Goal: Task Accomplishment & Management: Use online tool/utility

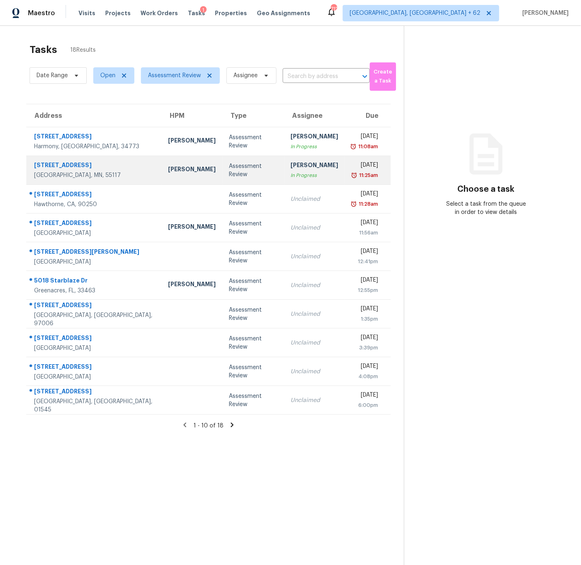
click at [173, 168] on div "Jeffrey Lenz" at bounding box center [192, 170] width 48 height 10
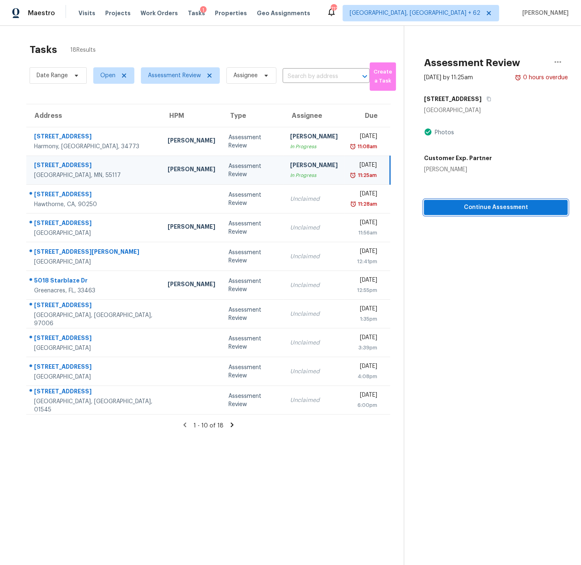
click at [476, 207] on span "Continue Assessment" at bounding box center [495, 208] width 131 height 10
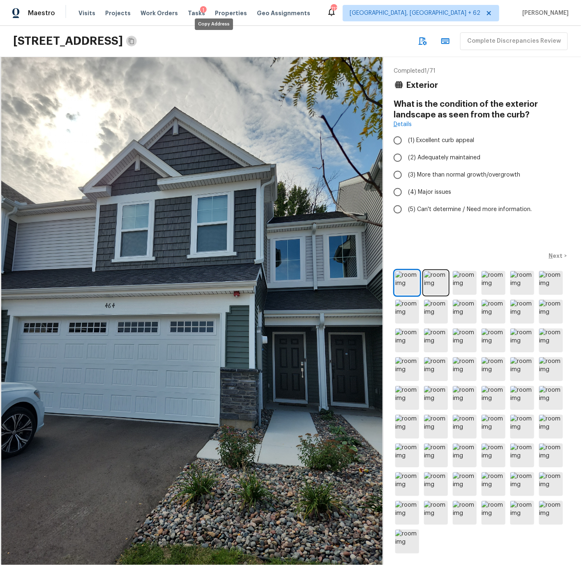
click at [135, 40] on icon "Copy Address" at bounding box center [131, 41] width 7 height 7
click at [406, 280] on img at bounding box center [407, 283] width 24 height 24
click at [399, 141] on input "(1) Excellent curb appeal" at bounding box center [397, 140] width 17 height 17
radio input "true"
click at [522, 255] on p "Next" at bounding box center [557, 256] width 16 height 8
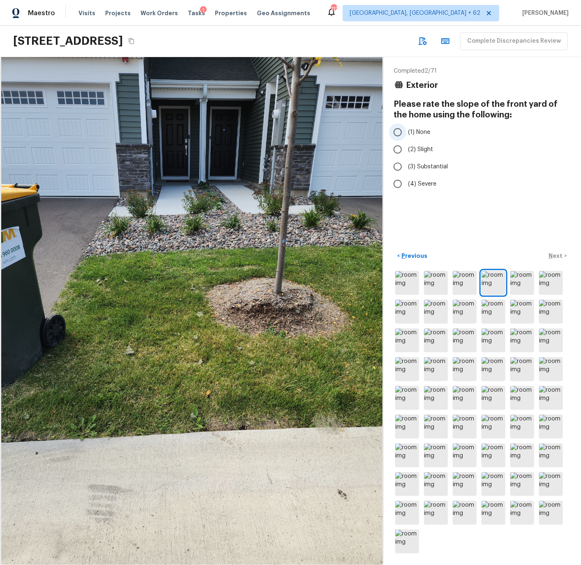
click at [398, 132] on input "(1) None" at bounding box center [397, 132] width 17 height 17
radio input "true"
click at [522, 256] on p "Next" at bounding box center [557, 256] width 16 height 8
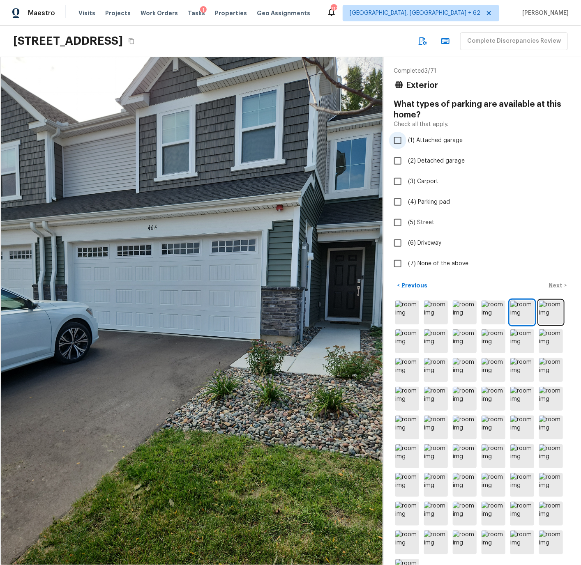
click at [398, 139] on input "(1) Attached garage" at bounding box center [397, 140] width 17 height 17
checkbox input "true"
click at [522, 283] on p "Next" at bounding box center [557, 285] width 16 height 8
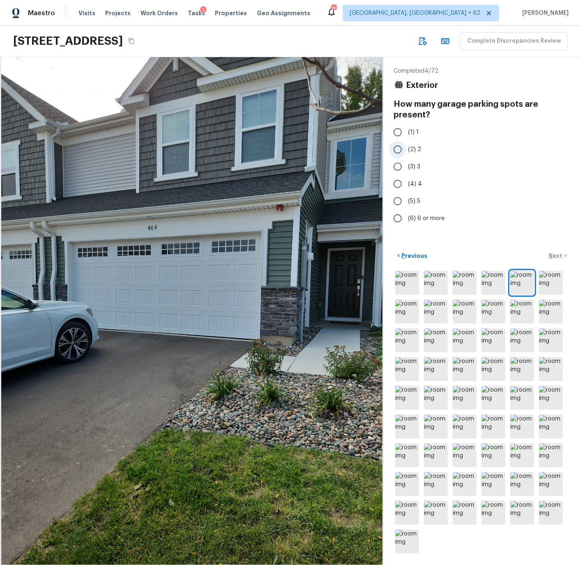
click at [399, 149] on input "(2) 2" at bounding box center [397, 149] width 17 height 17
radio input "true"
click at [522, 254] on p "Next" at bounding box center [557, 256] width 16 height 8
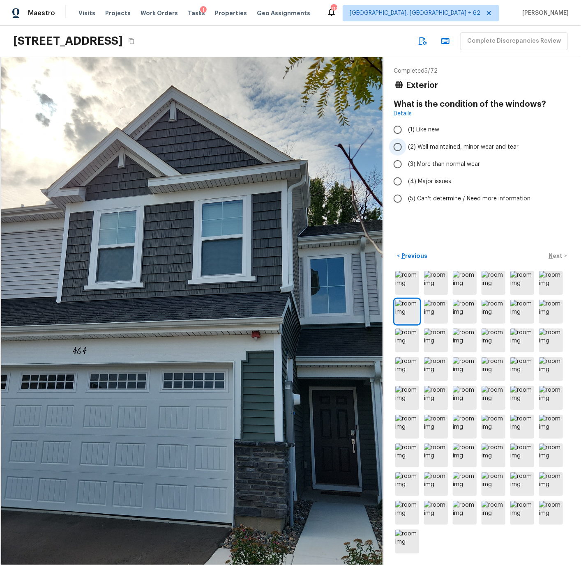
click at [398, 145] on input "(2) Well maintained, minor wear and tear" at bounding box center [397, 146] width 17 height 17
radio input "true"
click at [522, 255] on p "Next" at bounding box center [557, 256] width 16 height 8
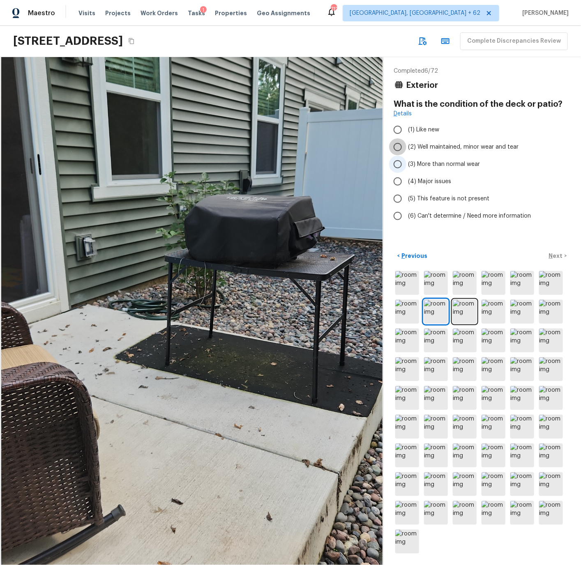
drag, startPoint x: 398, startPoint y: 145, endPoint x: 419, endPoint y: 168, distance: 31.5
click at [398, 145] on input "(2) Well maintained, minor wear and tear" at bounding box center [397, 146] width 17 height 17
radio input "true"
click at [522, 255] on p "Next" at bounding box center [557, 256] width 16 height 8
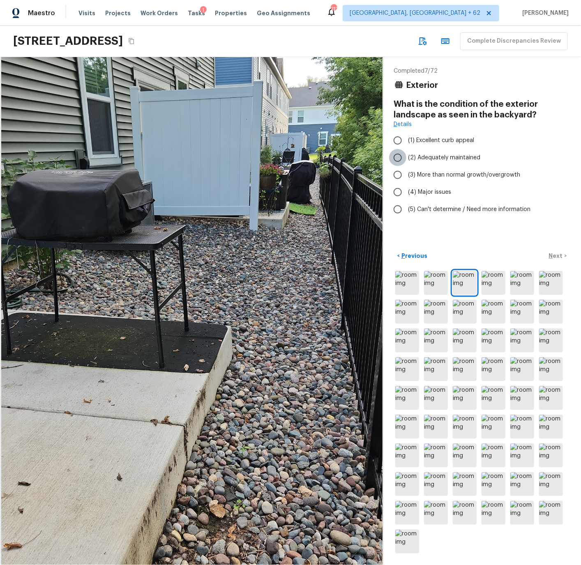
click at [400, 157] on input "(2) Adequately maintained" at bounding box center [397, 157] width 17 height 17
radio input "true"
click at [522, 255] on p "Next" at bounding box center [557, 256] width 16 height 8
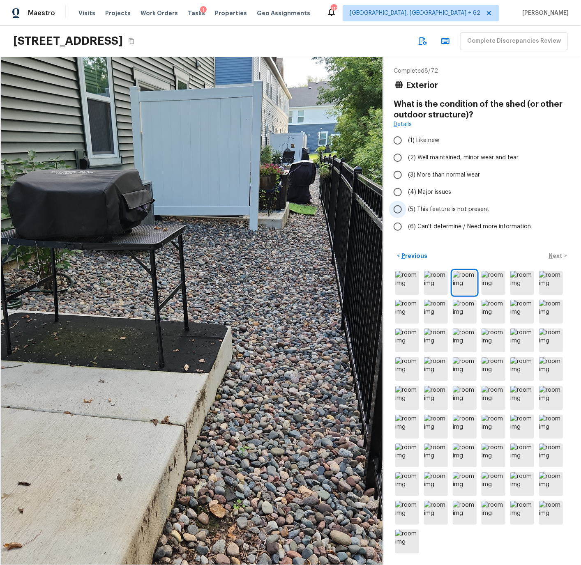
click at [435, 207] on span "(5) This feature is not present" at bounding box center [448, 209] width 81 height 8
click at [406, 207] on input "(5) This feature is not present" at bounding box center [397, 209] width 17 height 17
radio input "true"
click at [522, 254] on p "Next" at bounding box center [557, 256] width 16 height 8
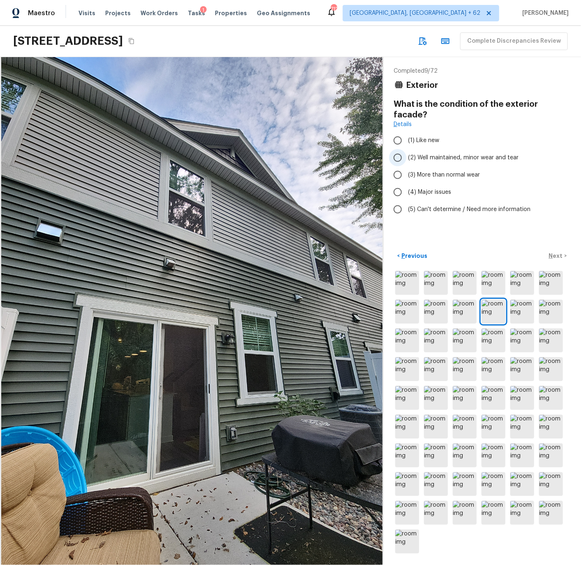
click at [397, 149] on input "(2) Well maintained, minor wear and tear" at bounding box center [397, 157] width 17 height 17
radio input "true"
click at [522, 255] on p "Next" at bounding box center [557, 256] width 16 height 8
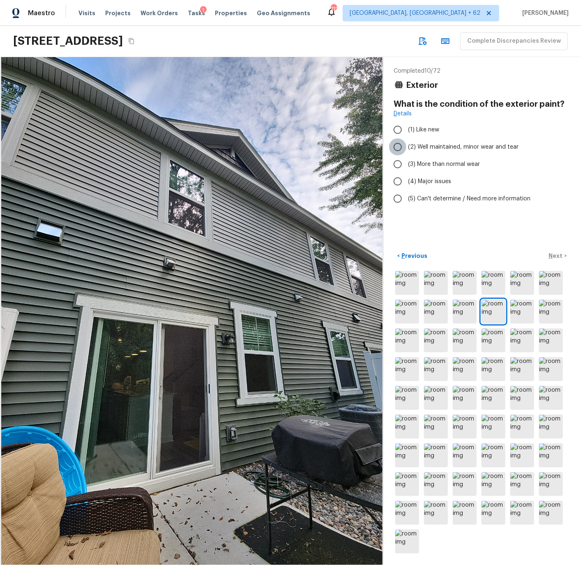
click at [398, 146] on input "(2) Well maintained, minor wear and tear" at bounding box center [397, 146] width 17 height 17
radio input "true"
click at [522, 253] on p "Next" at bounding box center [557, 256] width 16 height 8
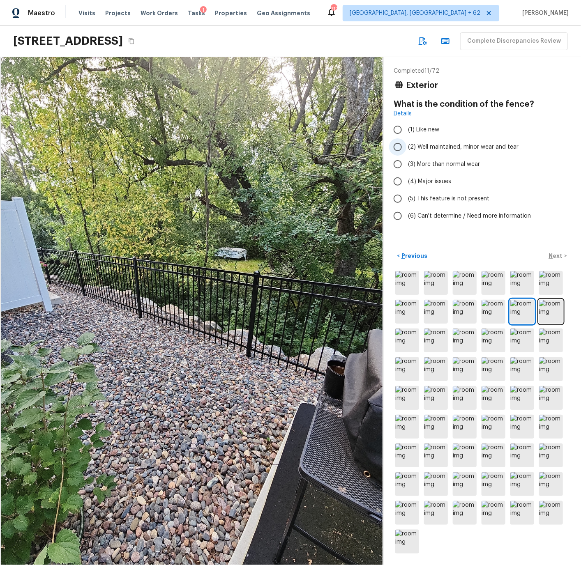
click at [398, 146] on input "(2) Well maintained, minor wear and tear" at bounding box center [397, 146] width 17 height 17
radio input "true"
click at [522, 253] on p "Next" at bounding box center [557, 256] width 16 height 8
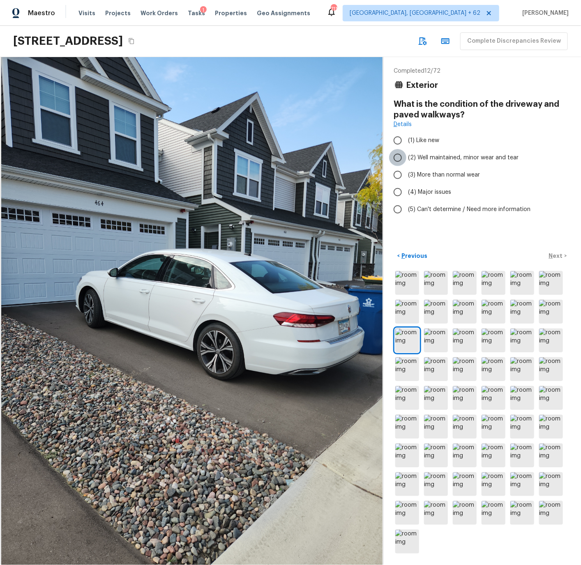
click at [399, 156] on input "(2) Well maintained, minor wear and tear" at bounding box center [397, 157] width 17 height 17
radio input "true"
click at [522, 257] on p "Next" at bounding box center [557, 256] width 16 height 8
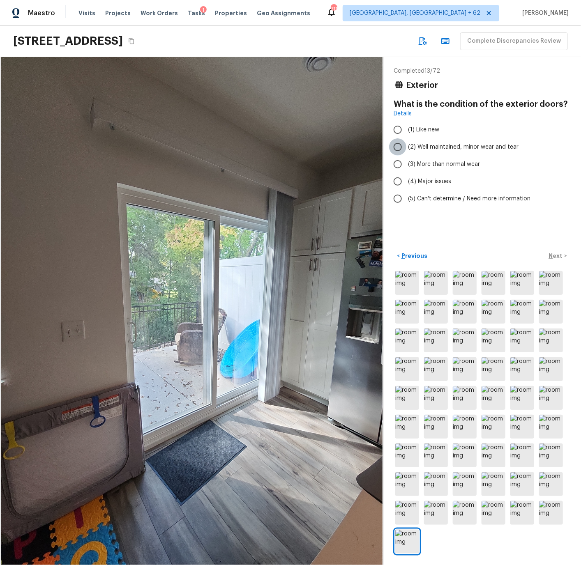
click at [399, 147] on input "(2) Well maintained, minor wear and tear" at bounding box center [397, 146] width 17 height 17
radio input "true"
click at [522, 255] on p "Next" at bounding box center [557, 256] width 16 height 8
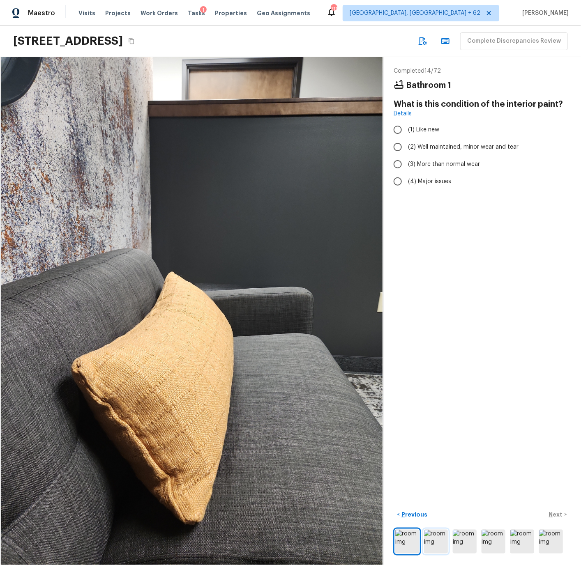
click at [432, 509] on img at bounding box center [436, 542] width 24 height 24
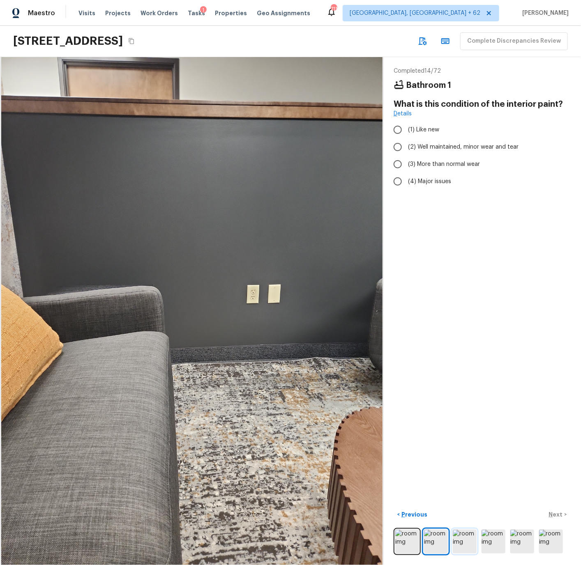
click at [460, 509] on img at bounding box center [465, 542] width 24 height 24
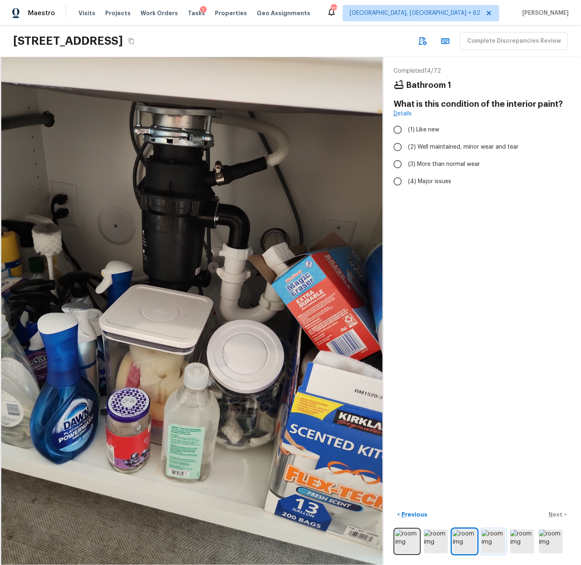
click at [492, 509] on img at bounding box center [493, 542] width 24 height 24
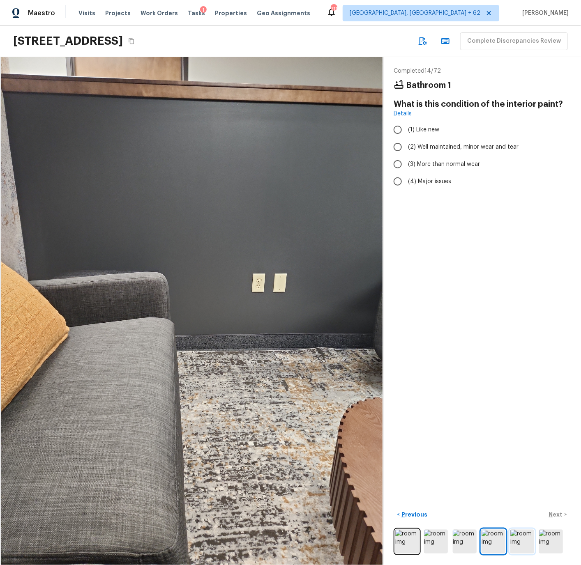
click at [517, 509] on img at bounding box center [522, 542] width 24 height 24
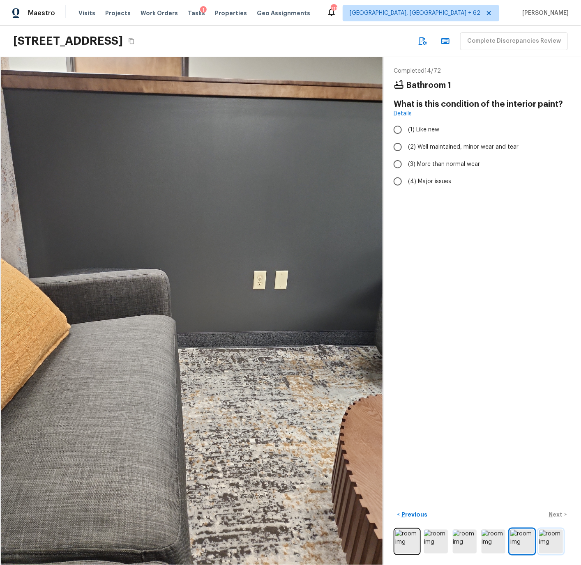
click at [522, 509] on img at bounding box center [551, 542] width 24 height 24
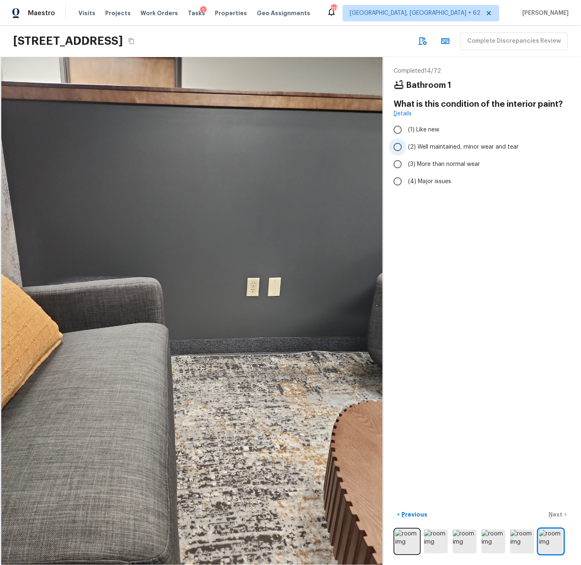
click at [398, 146] on input "(2) Well maintained, minor wear and tear" at bounding box center [397, 146] width 17 height 17
radio input "true"
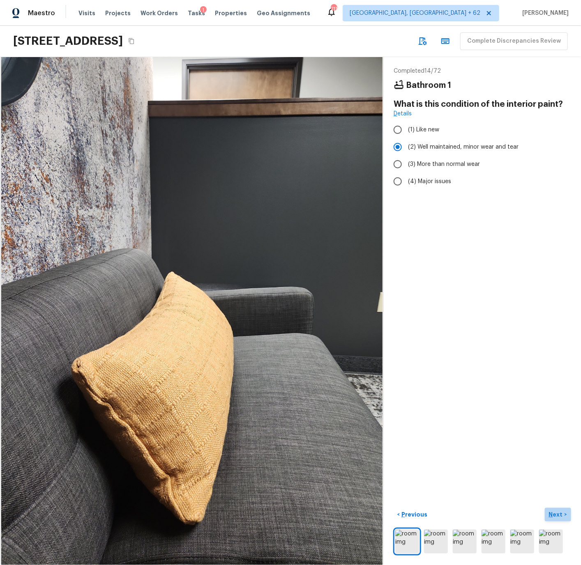
click at [522, 509] on p "Next" at bounding box center [557, 515] width 16 height 8
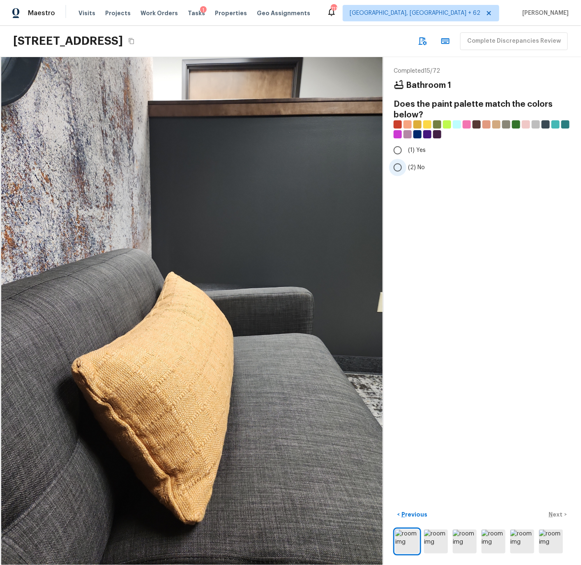
click at [398, 167] on input "(2) No" at bounding box center [397, 167] width 17 height 17
radio input "true"
click at [522, 509] on p "Next" at bounding box center [557, 515] width 16 height 8
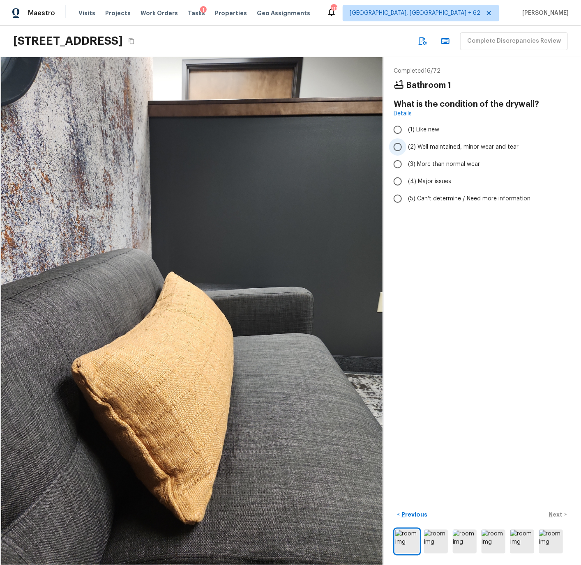
click at [398, 147] on input "(2) Well maintained, minor wear and tear" at bounding box center [397, 146] width 17 height 17
radio input "true"
click at [522, 509] on p "Next" at bounding box center [557, 515] width 16 height 8
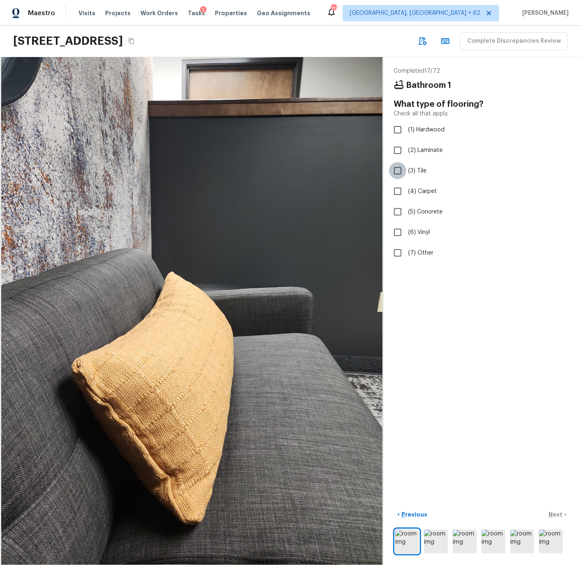
click at [399, 171] on input "(3) Tile" at bounding box center [397, 170] width 17 height 17
checkbox input "true"
click at [400, 171] on input "(3) Tile" at bounding box center [397, 170] width 17 height 17
checkbox input "true"
click at [412, 515] on p "Previous" at bounding box center [414, 515] width 28 height 8
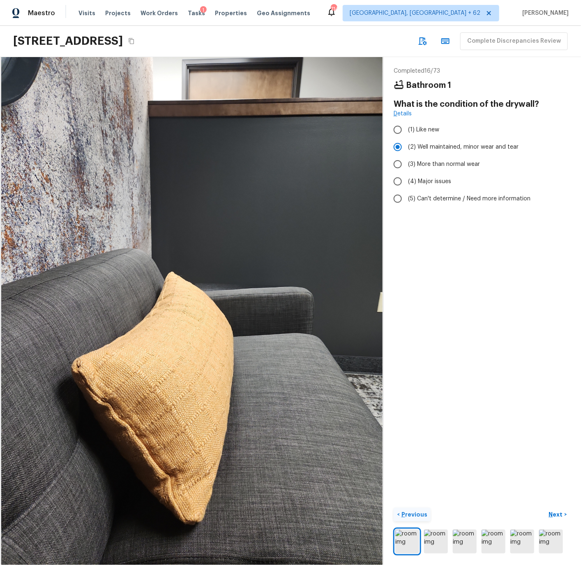
click at [412, 515] on p "Previous" at bounding box center [414, 515] width 28 height 8
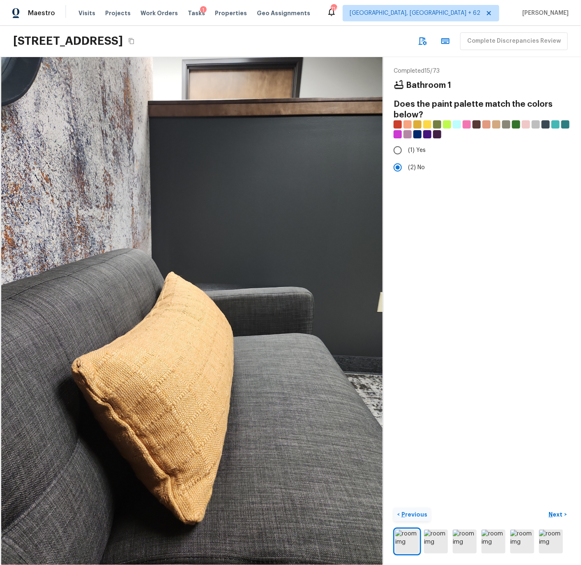
click at [412, 515] on p "Previous" at bounding box center [414, 515] width 28 height 8
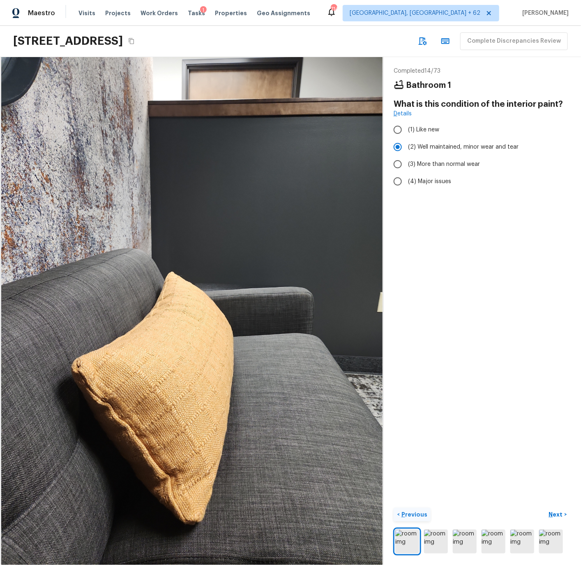
click at [412, 515] on p "Previous" at bounding box center [414, 515] width 28 height 8
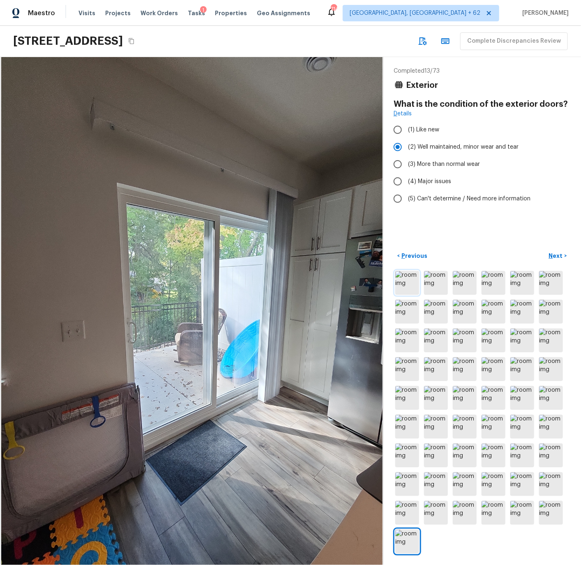
click at [409, 285] on img at bounding box center [407, 283] width 24 height 24
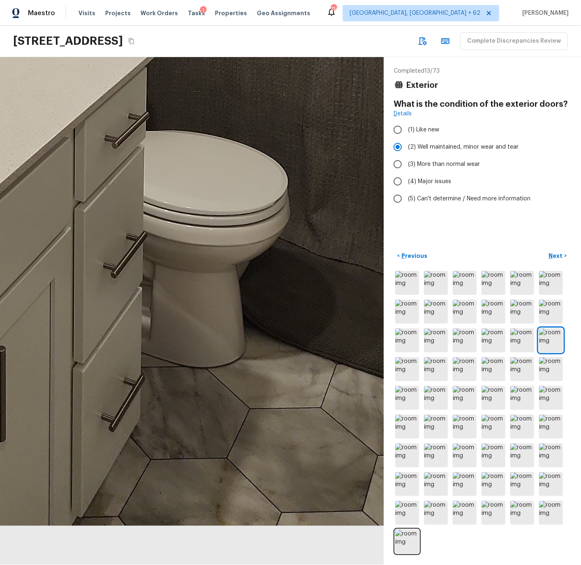
drag, startPoint x: 272, startPoint y: 525, endPoint x: 262, endPoint y: 371, distance: 153.9
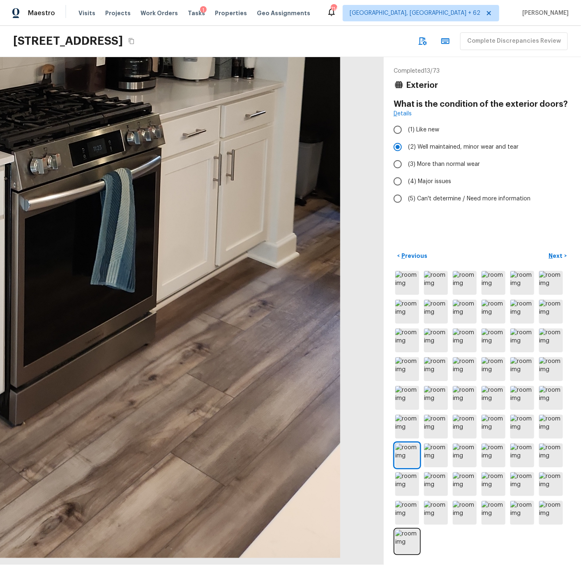
drag, startPoint x: 290, startPoint y: 507, endPoint x: 85, endPoint y: 432, distance: 218.2
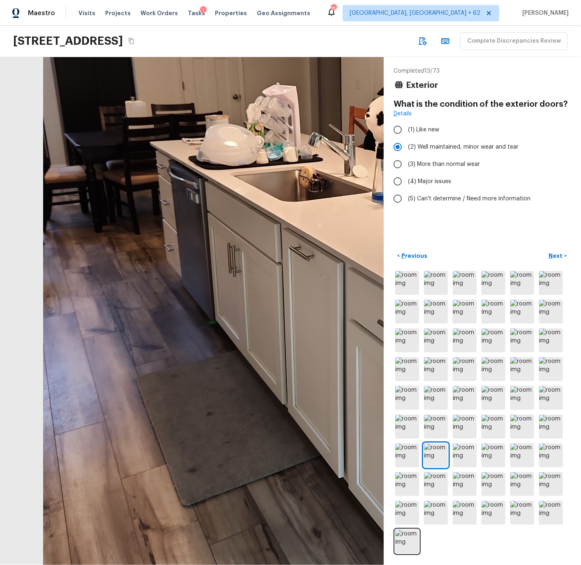
drag, startPoint x: 33, startPoint y: 429, endPoint x: 126, endPoint y: 443, distance: 94.3
click at [126, 443] on div at bounding box center [363, 237] width 644 height 853
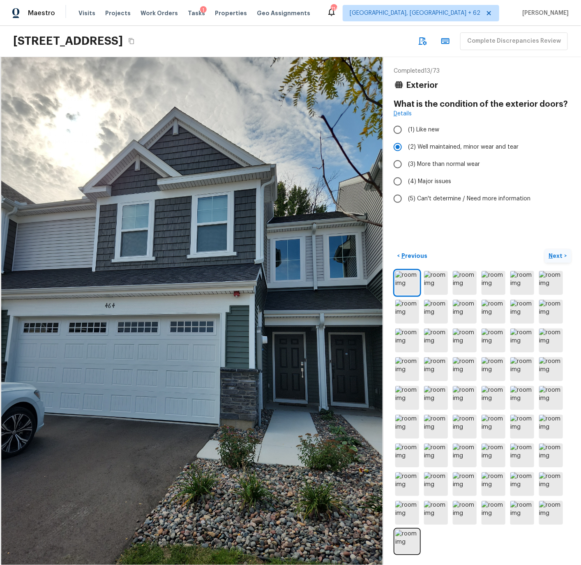
click at [561, 257] on p "Next" at bounding box center [557, 256] width 16 height 8
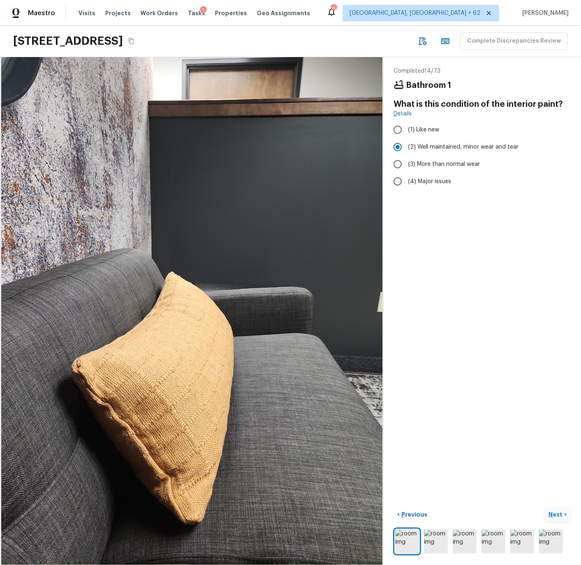
click at [555, 514] on p "Next" at bounding box center [557, 515] width 16 height 8
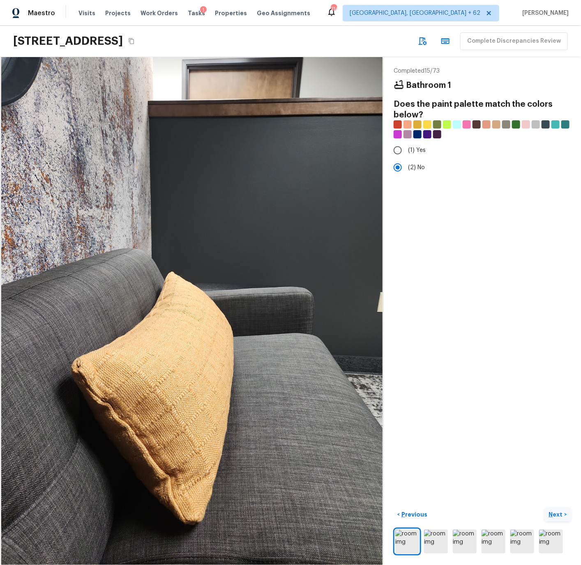
click at [555, 514] on p "Next" at bounding box center [557, 515] width 16 height 8
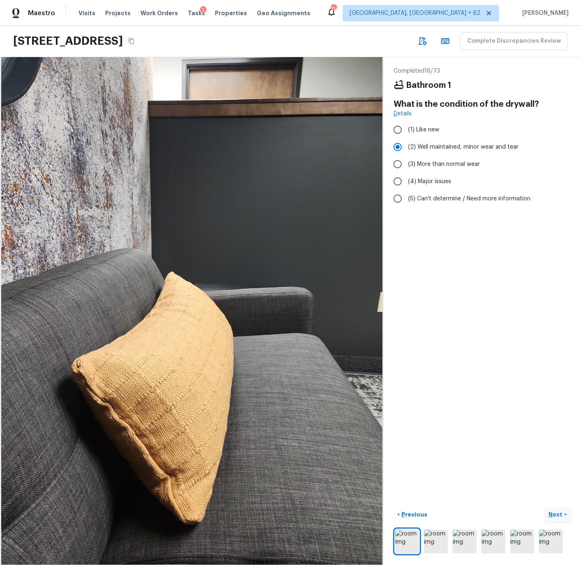
click at [555, 514] on p "Next" at bounding box center [557, 515] width 16 height 8
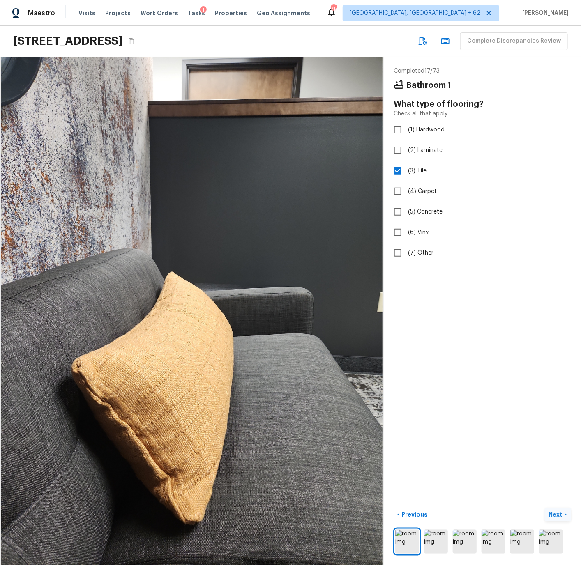
click at [555, 514] on p "Next" at bounding box center [557, 515] width 16 height 8
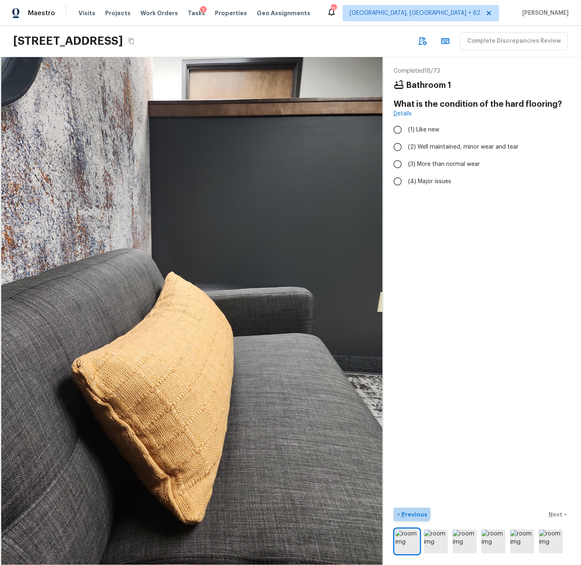
click at [407, 512] on p "Previous" at bounding box center [414, 515] width 28 height 8
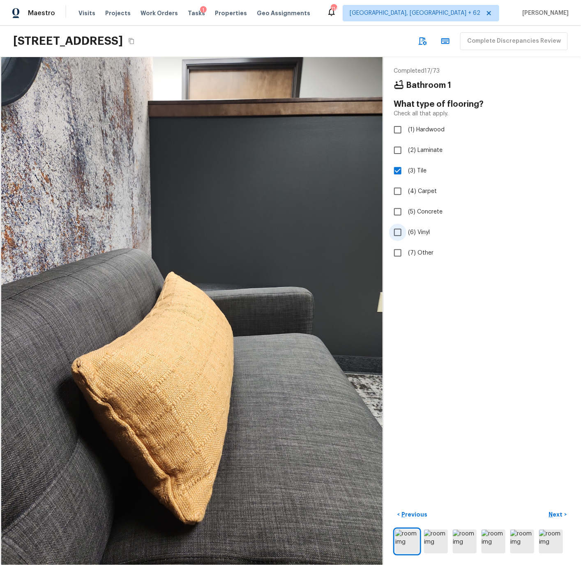
click at [400, 230] on input "(6) Vinyl" at bounding box center [397, 232] width 17 height 17
checkbox input "true"
click at [401, 170] on input "(3) Tile" at bounding box center [397, 170] width 17 height 17
checkbox input "false"
click at [556, 516] on p "Next" at bounding box center [557, 515] width 16 height 8
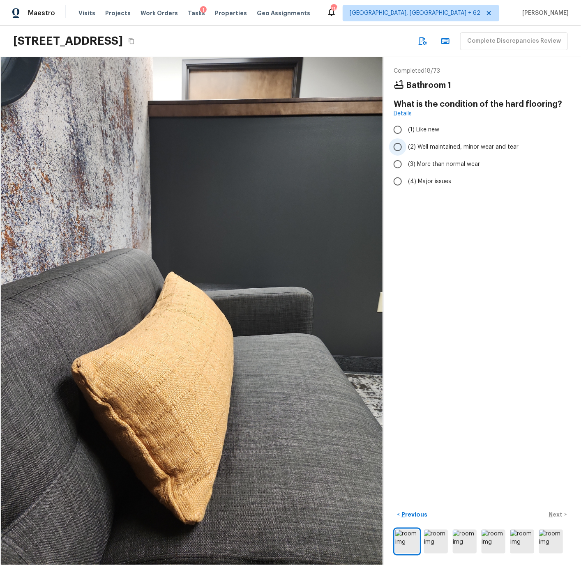
click at [400, 146] on input "(2) Well maintained, minor wear and tear" at bounding box center [397, 146] width 17 height 17
radio input "true"
click at [558, 513] on p "Next" at bounding box center [557, 515] width 16 height 8
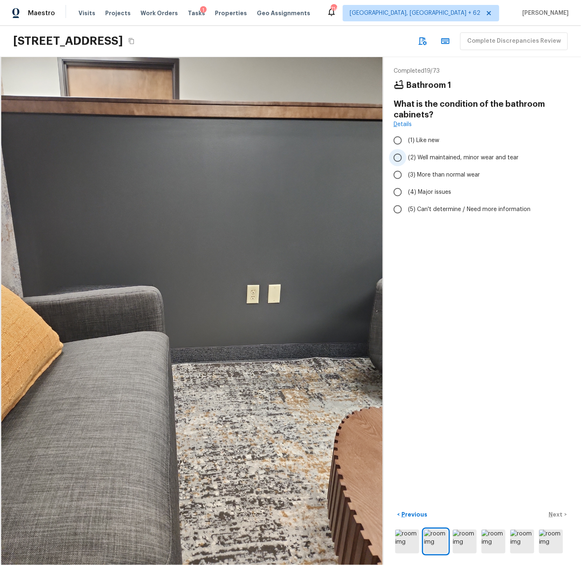
click at [399, 158] on input "(2) Well maintained, minor wear and tear" at bounding box center [397, 157] width 17 height 17
radio input "true"
click at [558, 514] on p "Next" at bounding box center [557, 515] width 16 height 8
click at [399, 160] on input "(2) Well maintained, minor wear and tear" at bounding box center [397, 157] width 17 height 17
radio input "true"
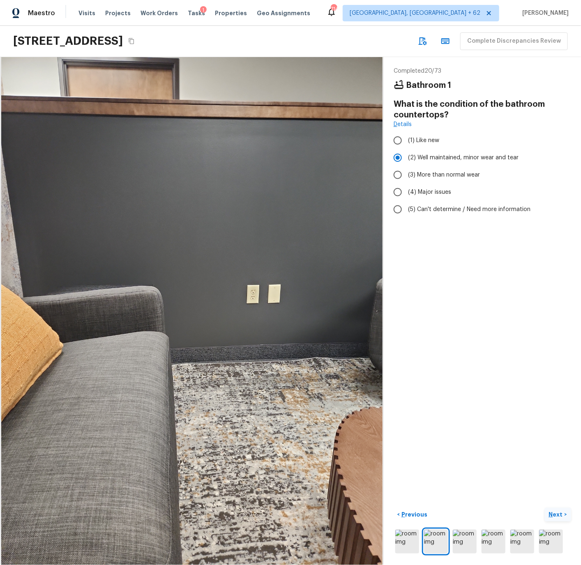
click at [552, 515] on p "Next" at bounding box center [557, 515] width 16 height 8
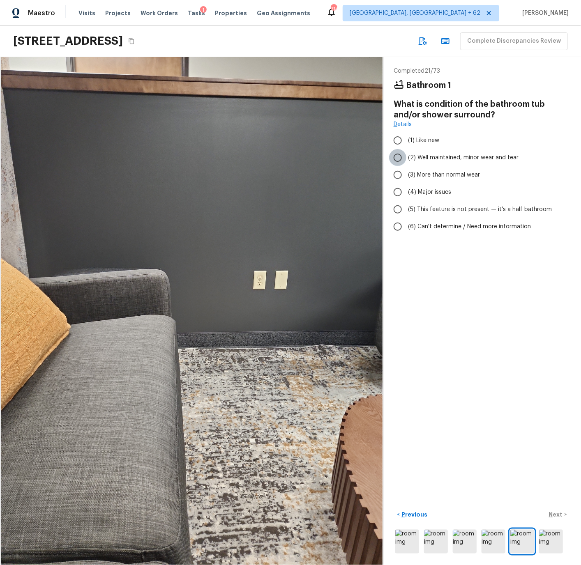
click at [398, 158] on input "(2) Well maintained, minor wear and tear" at bounding box center [397, 157] width 17 height 17
radio input "true"
click at [555, 514] on p "Next" at bounding box center [557, 515] width 16 height 8
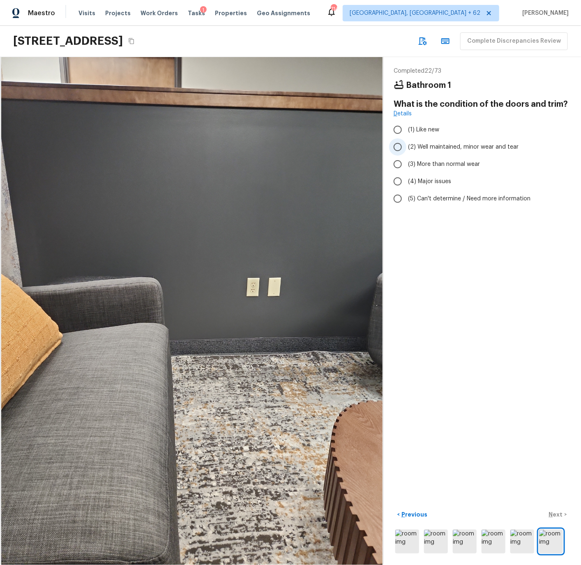
click at [398, 147] on input "(2) Well maintained, minor wear and tear" at bounding box center [397, 146] width 17 height 17
radio input "true"
click at [551, 512] on p "Next" at bounding box center [557, 515] width 16 height 8
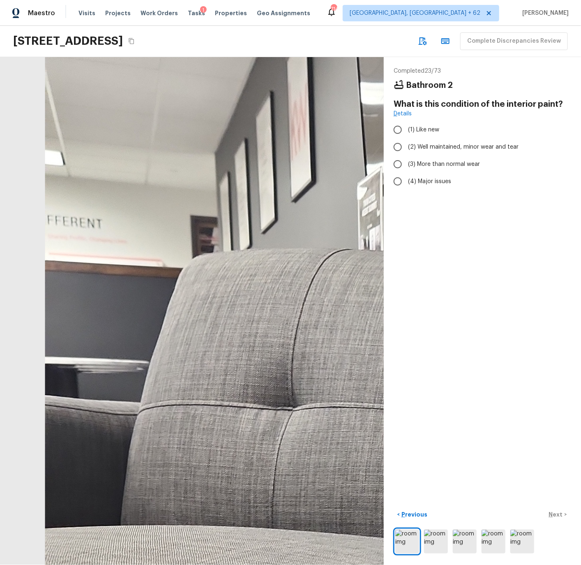
drag, startPoint x: 33, startPoint y: 213, endPoint x: 127, endPoint y: 216, distance: 93.7
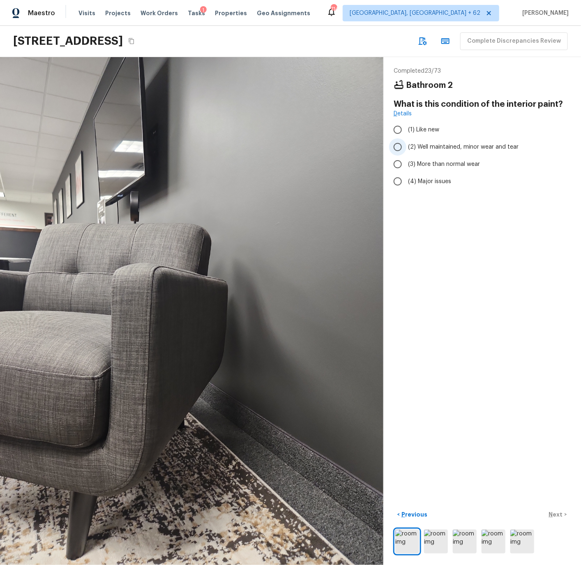
click at [398, 146] on input "(2) Well maintained, minor wear and tear" at bounding box center [397, 146] width 17 height 17
radio input "true"
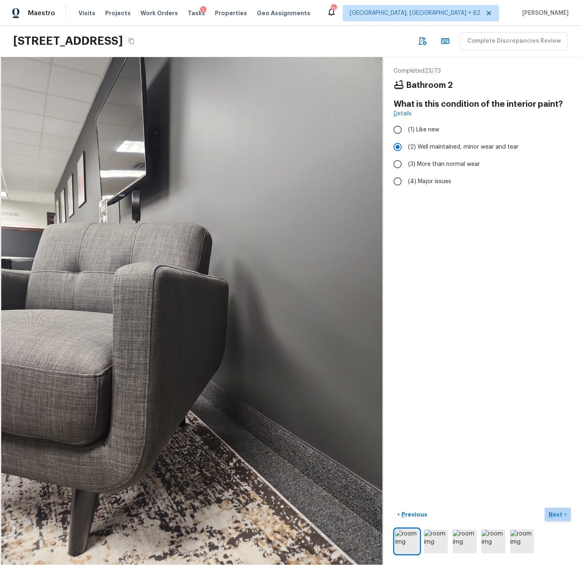
click at [555, 514] on p "Next" at bounding box center [557, 515] width 16 height 8
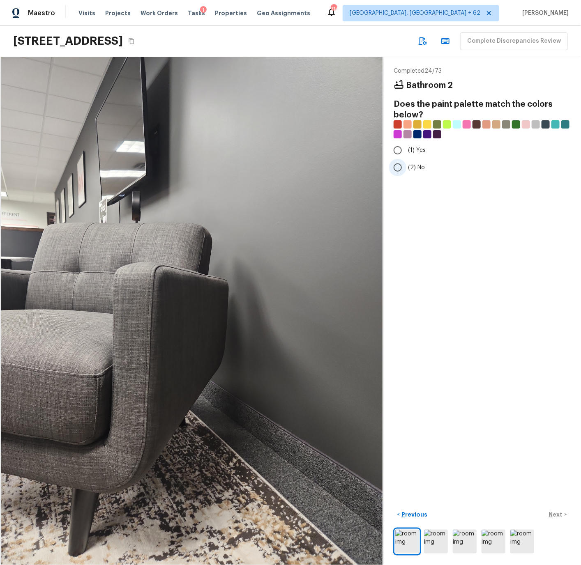
click at [400, 167] on input "(2) No" at bounding box center [397, 167] width 17 height 17
radio input "true"
click at [559, 516] on p "Next" at bounding box center [557, 515] width 16 height 8
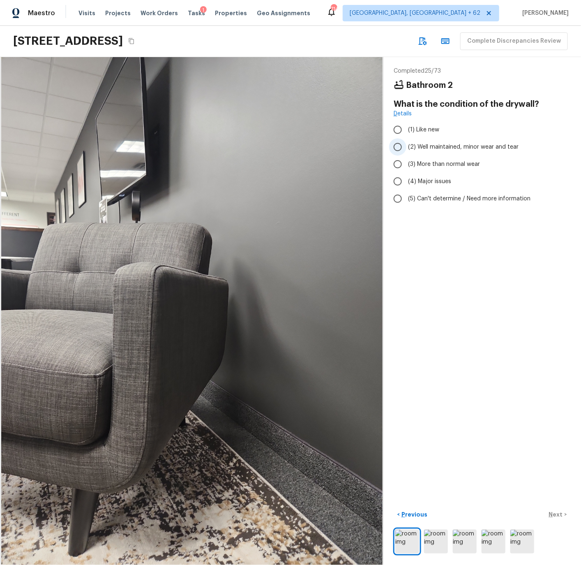
click at [399, 147] on input "(2) Well maintained, minor wear and tear" at bounding box center [397, 146] width 17 height 17
radio input "true"
click at [559, 517] on p "Next" at bounding box center [557, 515] width 16 height 8
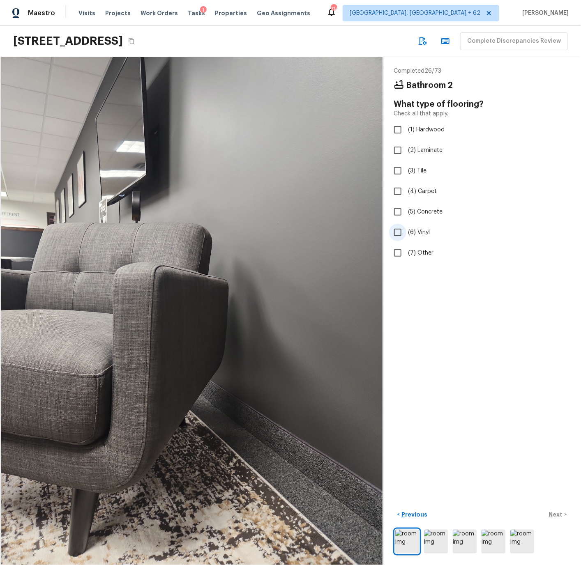
click at [397, 232] on input "(6) Vinyl" at bounding box center [397, 232] width 17 height 17
checkbox input "true"
click at [552, 514] on div "< Previous Next >" at bounding box center [482, 515] width 177 height 14
click at [552, 514] on p "Next" at bounding box center [557, 515] width 16 height 8
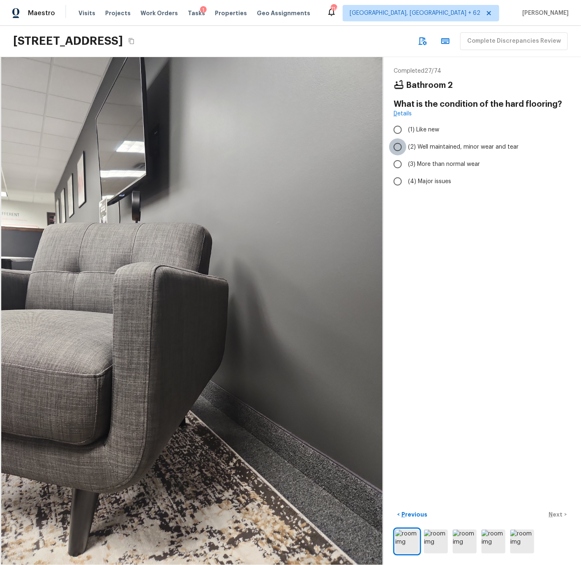
click at [399, 147] on input "(2) Well maintained, minor wear and tear" at bounding box center [397, 146] width 17 height 17
radio input "true"
click at [556, 513] on p "Next" at bounding box center [557, 515] width 16 height 8
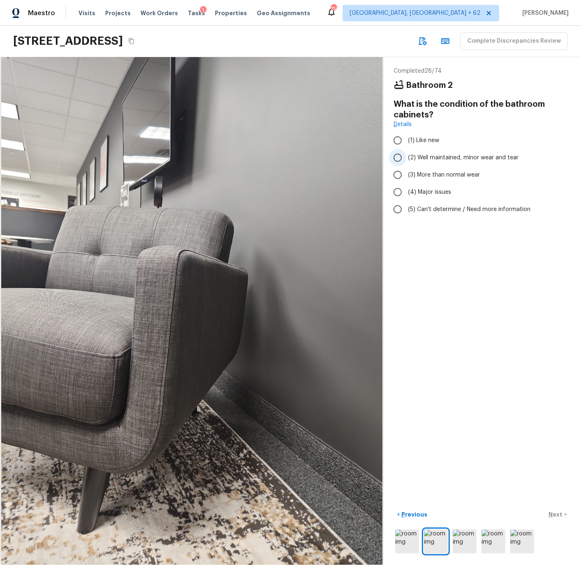
click at [399, 157] on input "(2) Well maintained, minor wear and tear" at bounding box center [397, 157] width 17 height 17
radio input "true"
click at [555, 513] on p "Next" at bounding box center [557, 515] width 16 height 8
click at [401, 159] on input "(2) Well maintained, minor wear and tear" at bounding box center [397, 157] width 17 height 17
radio input "true"
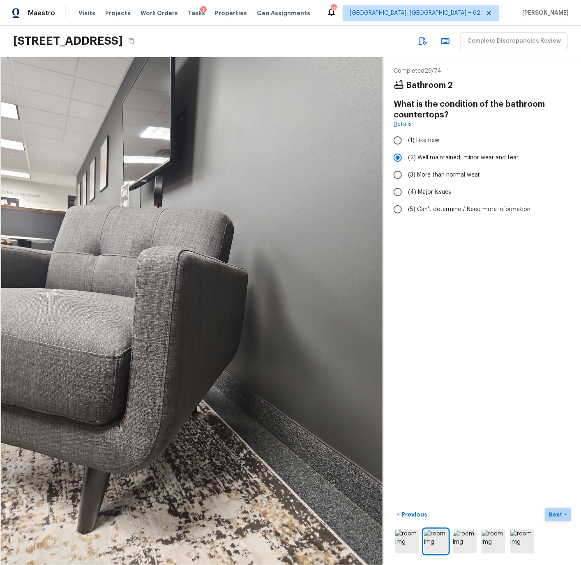
click at [552, 515] on p "Next" at bounding box center [557, 515] width 16 height 8
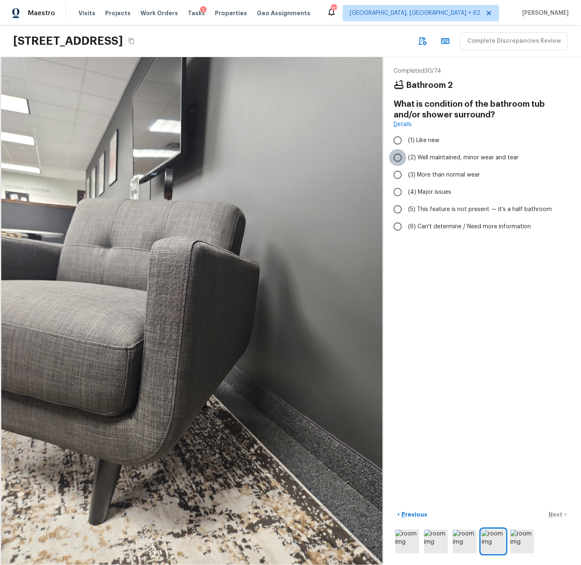
click at [397, 158] on input "(2) Well maintained, minor wear and tear" at bounding box center [397, 157] width 17 height 17
radio input "true"
click at [557, 513] on p "Next" at bounding box center [557, 515] width 16 height 8
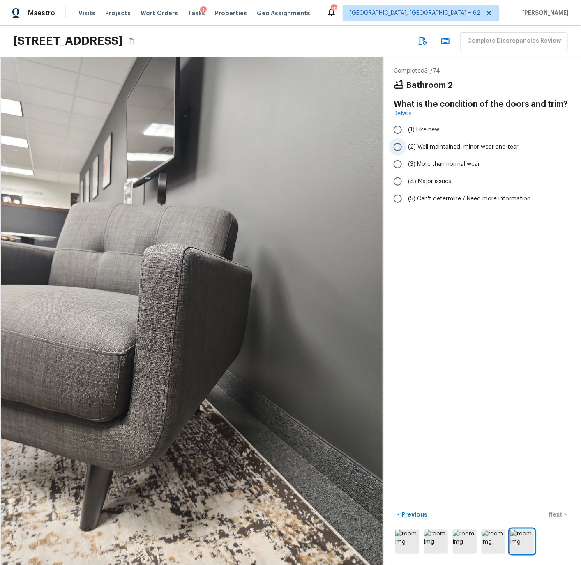
click at [398, 148] on input "(2) Well maintained, minor wear and tear" at bounding box center [397, 146] width 17 height 17
radio input "true"
click at [556, 515] on p "Next" at bounding box center [557, 515] width 16 height 8
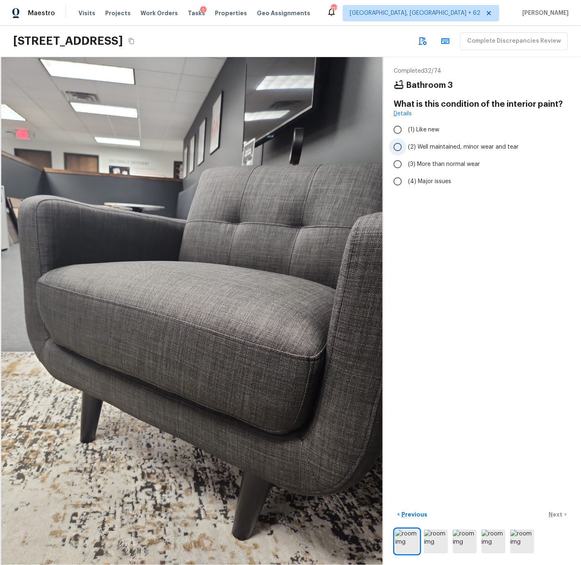
click at [401, 147] on input "(2) Well maintained, minor wear and tear" at bounding box center [397, 146] width 17 height 17
radio input "true"
click at [557, 514] on p "Next" at bounding box center [557, 515] width 16 height 8
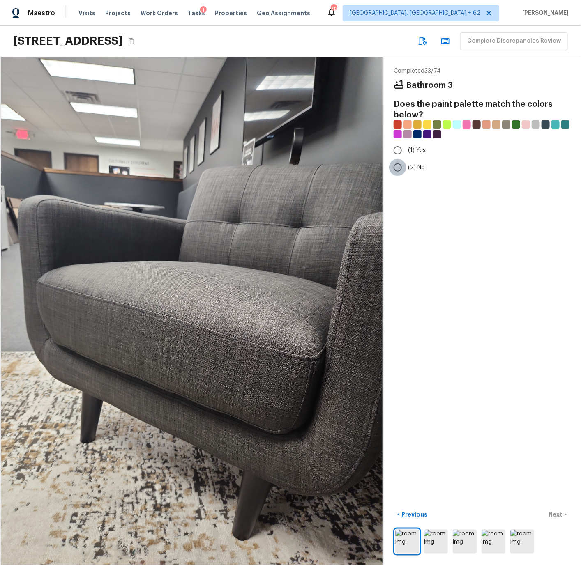
click at [400, 166] on input "(2) No" at bounding box center [397, 167] width 17 height 17
radio input "true"
click at [553, 513] on p "Next" at bounding box center [557, 515] width 16 height 8
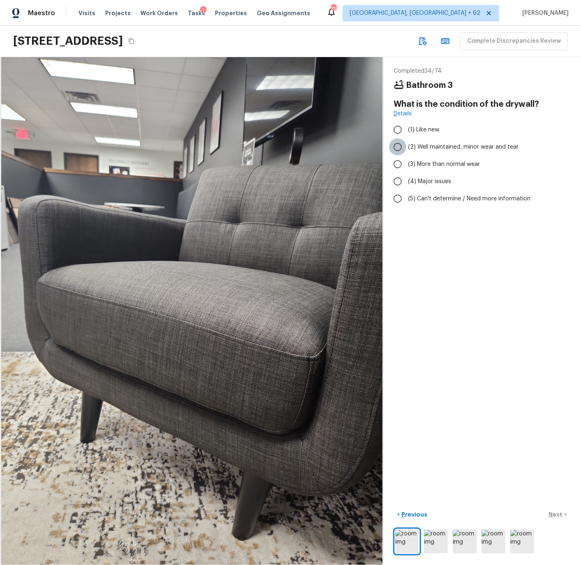
click at [398, 145] on input "(2) Well maintained, minor wear and tear" at bounding box center [397, 146] width 17 height 17
radio input "true"
click at [556, 516] on p "Next" at bounding box center [557, 515] width 16 height 8
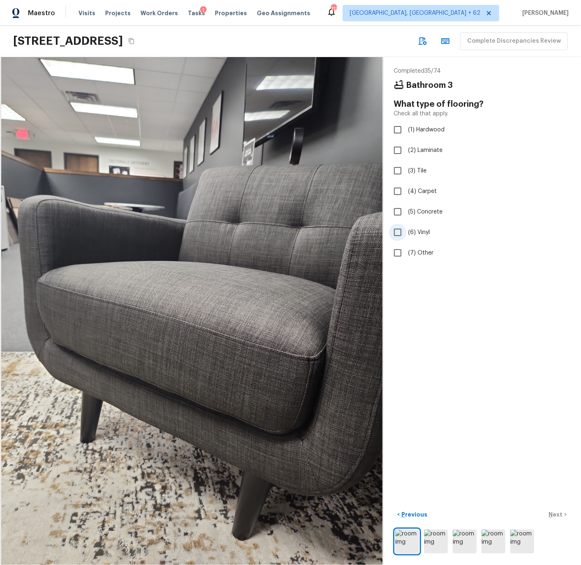
click at [400, 232] on input "(6) Vinyl" at bounding box center [397, 232] width 17 height 17
checkbox input "true"
click at [558, 515] on p "Next" at bounding box center [557, 515] width 16 height 8
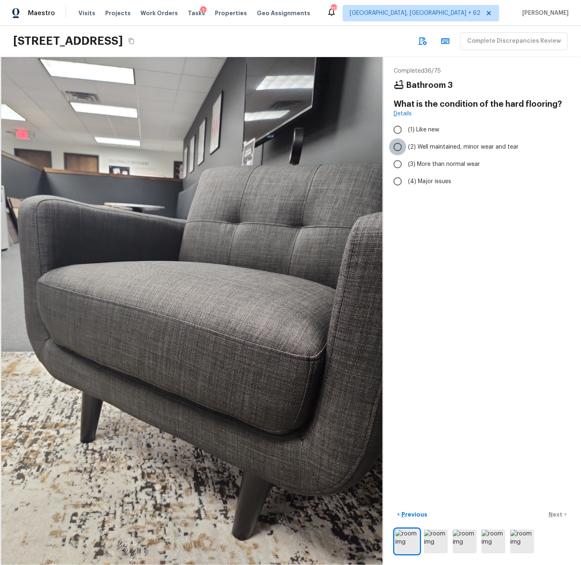
click at [398, 147] on input "(2) Well maintained, minor wear and tear" at bounding box center [397, 146] width 17 height 17
radio input "true"
click at [553, 514] on p "Next" at bounding box center [557, 515] width 16 height 8
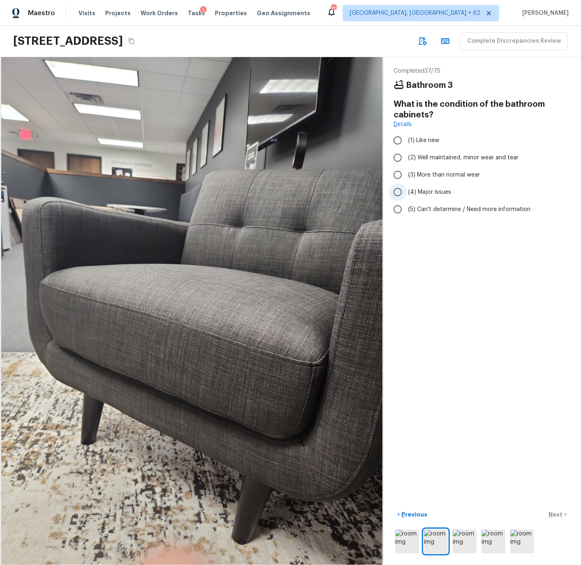
drag, startPoint x: 399, startPoint y: 156, endPoint x: 407, endPoint y: 184, distance: 29.5
click at [399, 157] on input "(2) Well maintained, minor wear and tear" at bounding box center [397, 157] width 17 height 17
radio input "true"
click at [557, 513] on p "Next" at bounding box center [557, 515] width 16 height 8
click at [398, 158] on input "(2) Well maintained, minor wear and tear" at bounding box center [397, 157] width 17 height 17
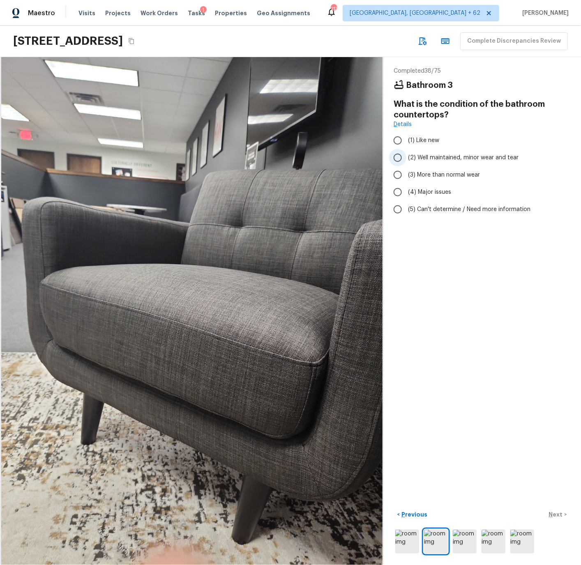
radio input "true"
click at [554, 517] on p "Next" at bounding box center [557, 515] width 16 height 8
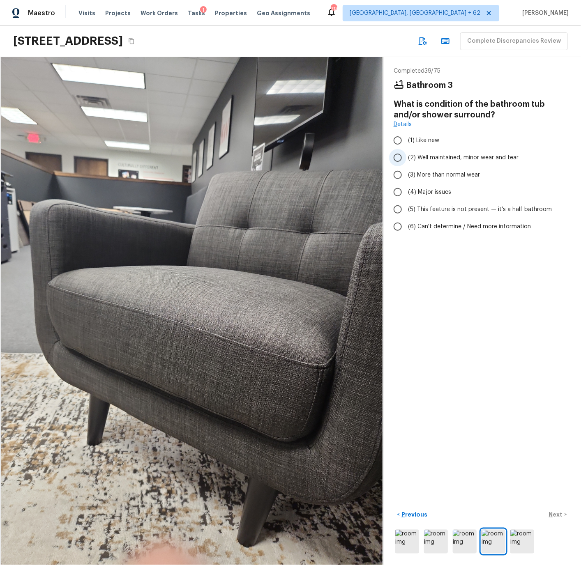
drag, startPoint x: 398, startPoint y: 155, endPoint x: 404, endPoint y: 163, distance: 9.9
click at [398, 156] on input "(2) Well maintained, minor wear and tear" at bounding box center [397, 157] width 17 height 17
radio input "true"
click at [555, 513] on p "Next" at bounding box center [557, 515] width 16 height 8
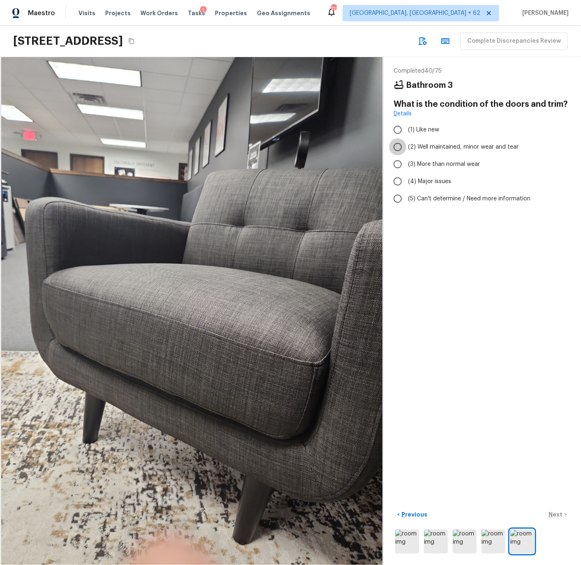
drag, startPoint x: 398, startPoint y: 147, endPoint x: 422, endPoint y: 265, distance: 121.2
click at [398, 147] on input "(2) Well maintained, minor wear and tear" at bounding box center [397, 146] width 17 height 17
radio input "true"
click at [560, 513] on p "Next" at bounding box center [557, 515] width 16 height 8
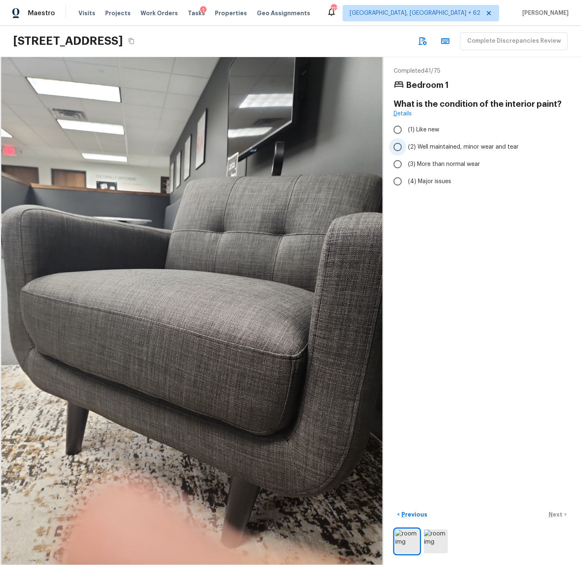
click at [400, 146] on input "(2) Well maintained, minor wear and tear" at bounding box center [397, 146] width 17 height 17
radio input "true"
click at [559, 513] on p "Next" at bounding box center [557, 515] width 16 height 8
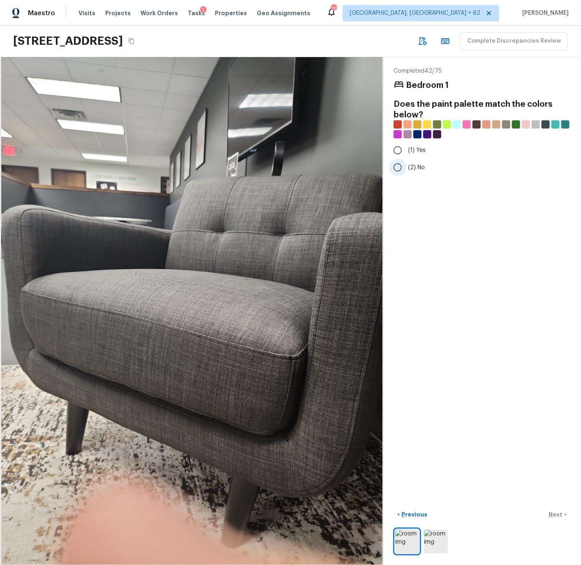
click at [399, 169] on input "(2) No" at bounding box center [397, 167] width 17 height 17
radio input "true"
click at [557, 517] on p "Next" at bounding box center [557, 515] width 16 height 8
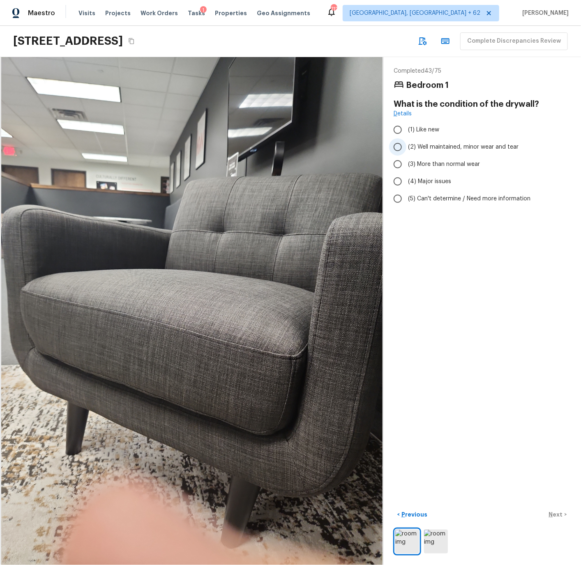
click at [399, 145] on input "(2) Well maintained, minor wear and tear" at bounding box center [397, 146] width 17 height 17
radio input "true"
click at [559, 515] on p "Next" at bounding box center [557, 515] width 16 height 8
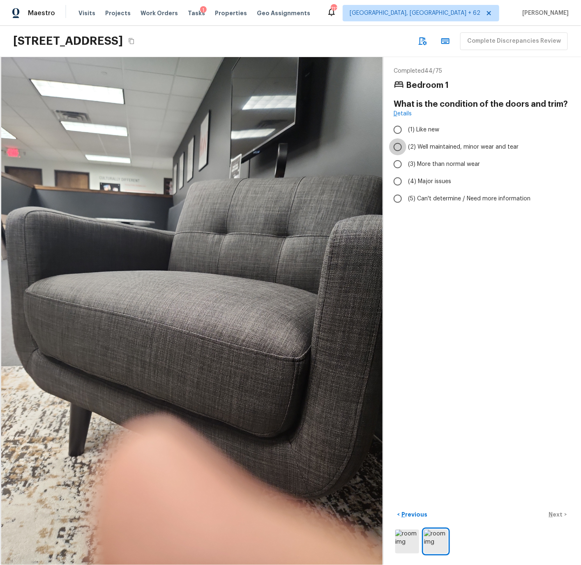
drag, startPoint x: 399, startPoint y: 147, endPoint x: 419, endPoint y: 211, distance: 67.0
click at [399, 147] on input "(2) Well maintained, minor wear and tear" at bounding box center [397, 146] width 17 height 17
radio input "true"
click at [557, 515] on p "Next" at bounding box center [557, 515] width 16 height 8
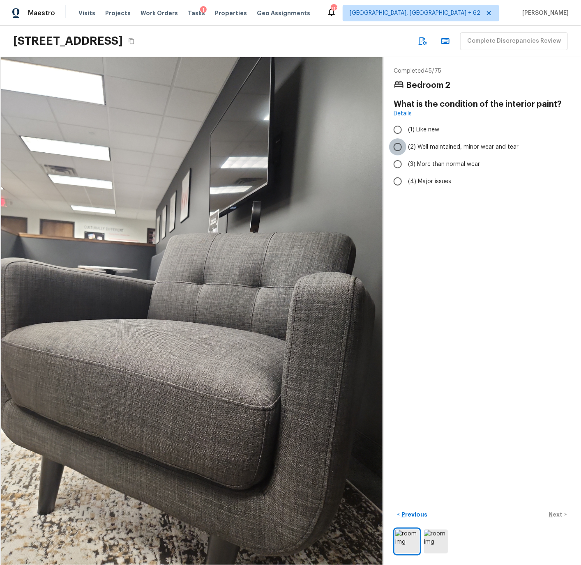
click at [398, 145] on input "(2) Well maintained, minor wear and tear" at bounding box center [397, 146] width 17 height 17
radio input "true"
click at [556, 513] on p "Next" at bounding box center [557, 515] width 16 height 8
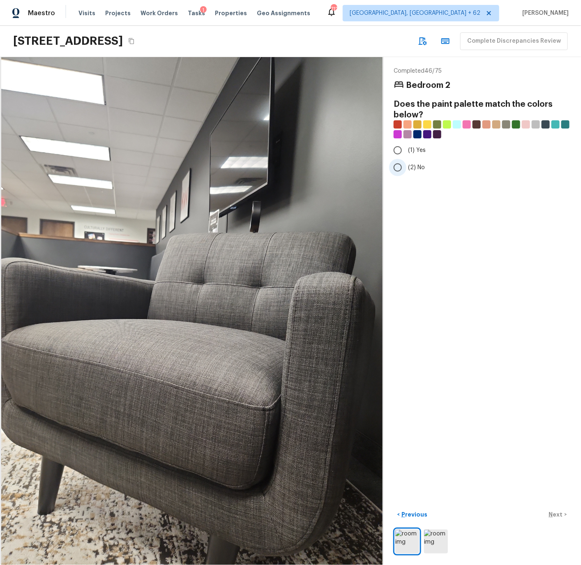
click at [397, 168] on input "(2) No" at bounding box center [397, 167] width 17 height 17
radio input "true"
click at [553, 516] on p "Next" at bounding box center [557, 515] width 16 height 8
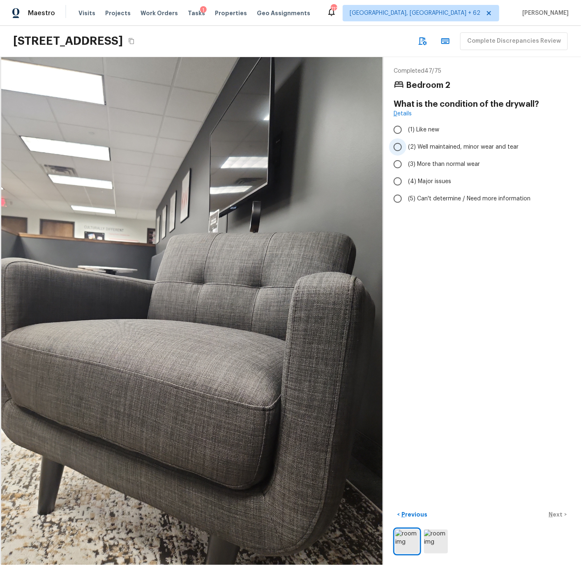
click at [398, 146] on input "(2) Well maintained, minor wear and tear" at bounding box center [397, 146] width 17 height 17
radio input "true"
click at [559, 513] on p "Next" at bounding box center [557, 515] width 16 height 8
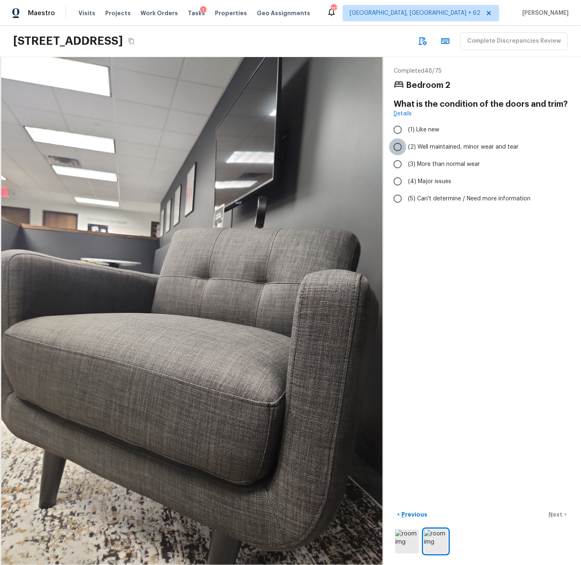
click at [400, 145] on input "(2) Well maintained, minor wear and tear" at bounding box center [397, 146] width 17 height 17
radio input "true"
click at [555, 513] on p "Next" at bounding box center [557, 515] width 16 height 8
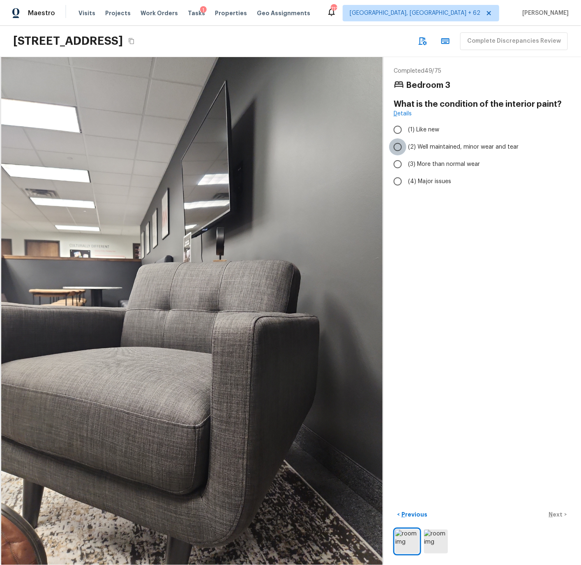
click at [397, 144] on input "(2) Well maintained, minor wear and tear" at bounding box center [397, 146] width 17 height 17
radio input "true"
click at [561, 515] on p "Next" at bounding box center [557, 515] width 16 height 8
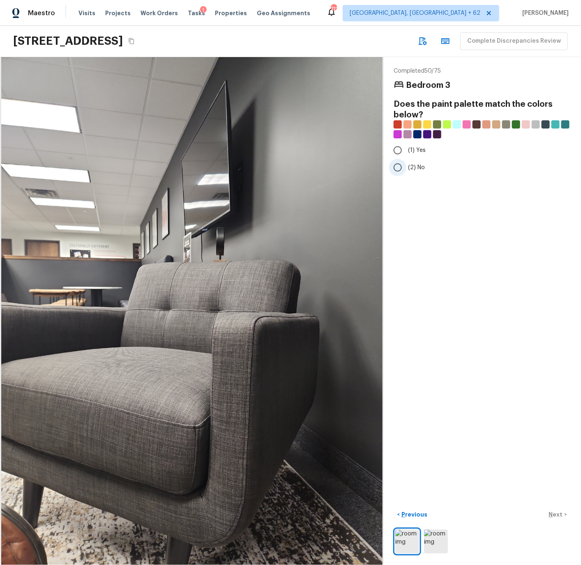
click at [398, 166] on input "(2) No" at bounding box center [397, 167] width 17 height 17
radio input "true"
click at [554, 515] on p "Next" at bounding box center [557, 515] width 16 height 8
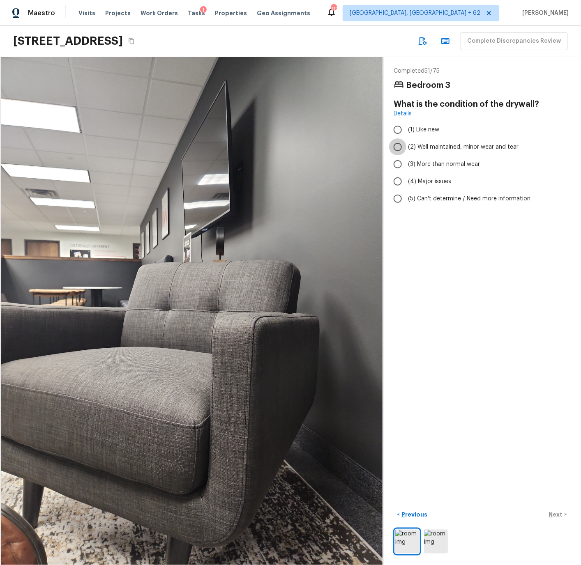
drag, startPoint x: 399, startPoint y: 146, endPoint x: 432, endPoint y: 273, distance: 131.0
click at [399, 147] on input "(2) Well maintained, minor wear and tear" at bounding box center [397, 146] width 17 height 17
radio input "true"
click at [551, 514] on p "Next" at bounding box center [557, 515] width 16 height 8
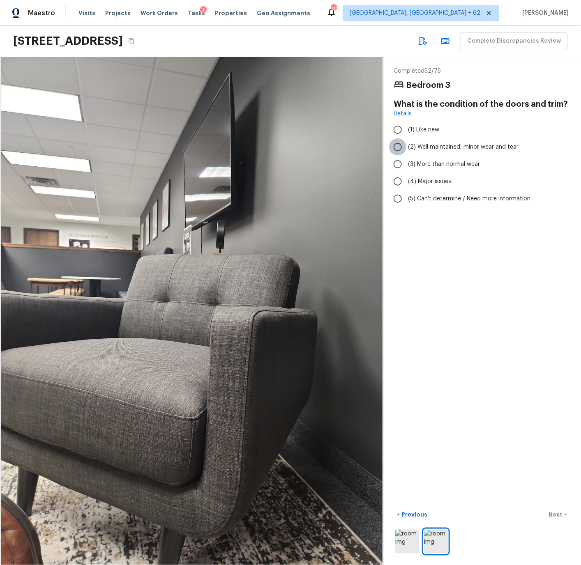
click at [399, 148] on input "(2) Well maintained, minor wear and tear" at bounding box center [397, 146] width 17 height 17
radio input "true"
click at [552, 513] on p "Next" at bounding box center [557, 515] width 16 height 8
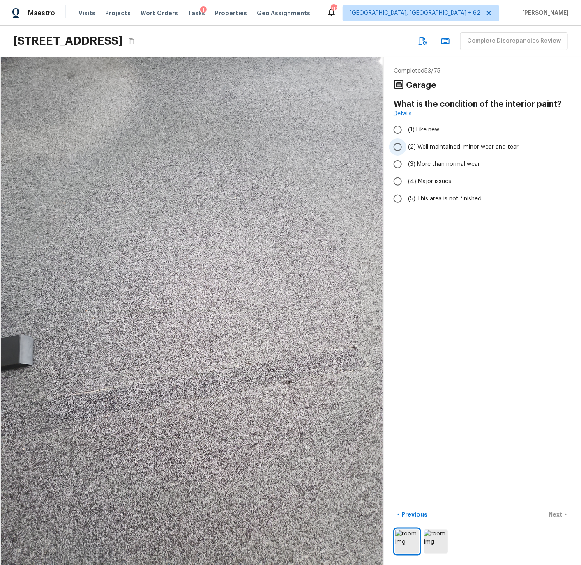
click at [400, 145] on input "(2) Well maintained, minor wear and tear" at bounding box center [397, 146] width 17 height 17
radio input "true"
click at [553, 513] on p "Next" at bounding box center [557, 515] width 16 height 8
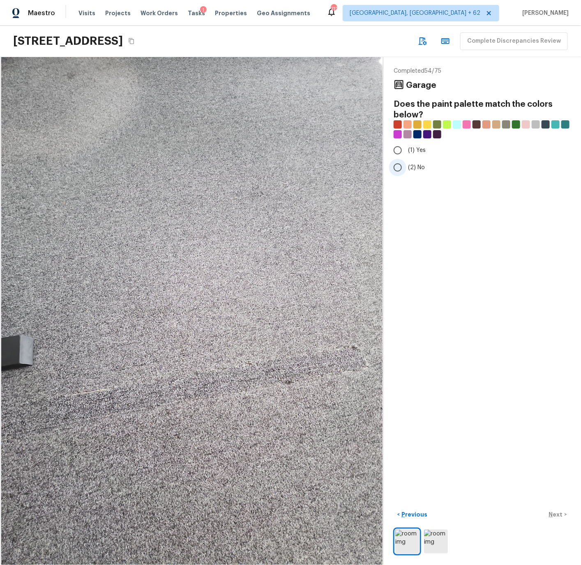
click at [396, 168] on input "(2) No" at bounding box center [397, 167] width 17 height 17
radio input "true"
click at [556, 515] on p "Next" at bounding box center [557, 515] width 16 height 8
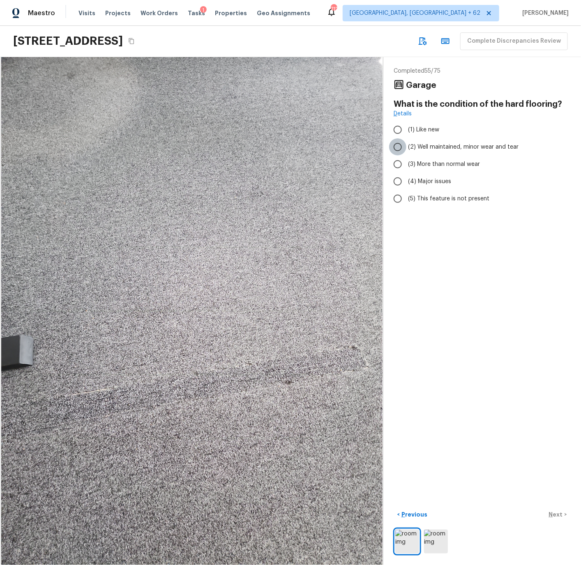
click at [396, 147] on input "(2) Well maintained, minor wear and tear" at bounding box center [397, 146] width 17 height 17
radio input "true"
click at [425, 196] on span "(5) This feature is not present" at bounding box center [448, 199] width 81 height 8
click at [406, 196] on input "(5) This feature is not present" at bounding box center [397, 198] width 17 height 17
radio input "true"
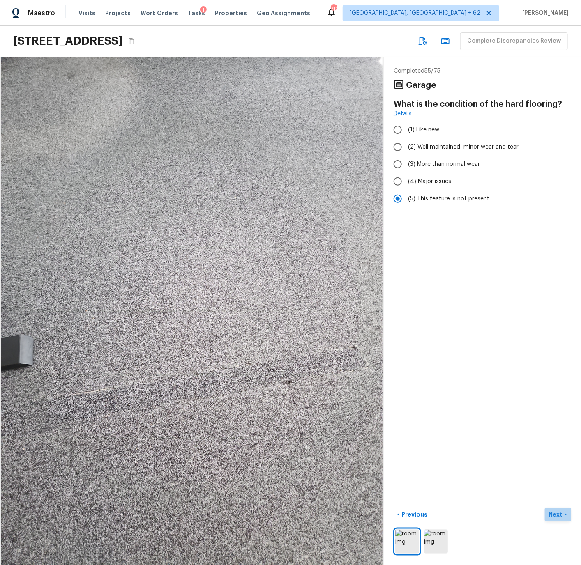
click at [557, 512] on p "Next" at bounding box center [557, 515] width 16 height 8
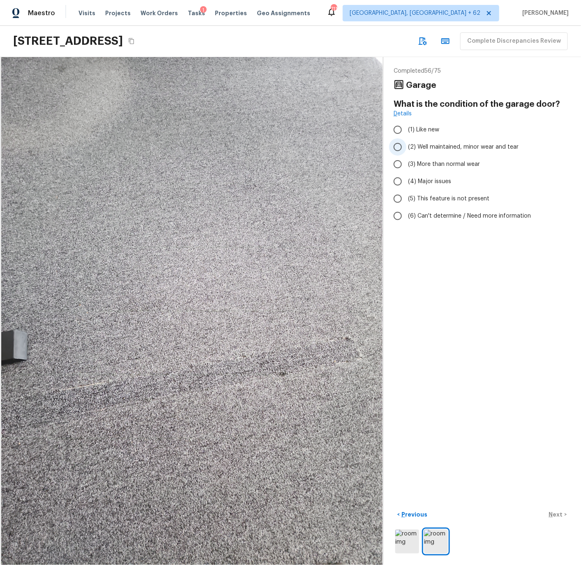
click at [421, 145] on span "(2) Well maintained, minor wear and tear" at bounding box center [463, 147] width 110 height 8
click at [406, 145] on input "(2) Well maintained, minor wear and tear" at bounding box center [397, 146] width 17 height 17
radio input "true"
click at [558, 516] on p "Next" at bounding box center [557, 515] width 16 height 8
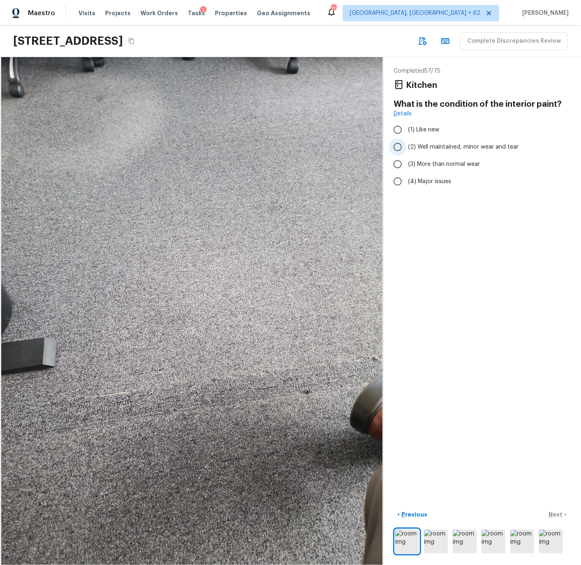
click at [418, 147] on span "(2) Well maintained, minor wear and tear" at bounding box center [463, 147] width 110 height 8
click at [406, 147] on input "(2) Well maintained, minor wear and tear" at bounding box center [397, 146] width 17 height 17
radio input "true"
click at [558, 515] on p "Next" at bounding box center [557, 515] width 16 height 8
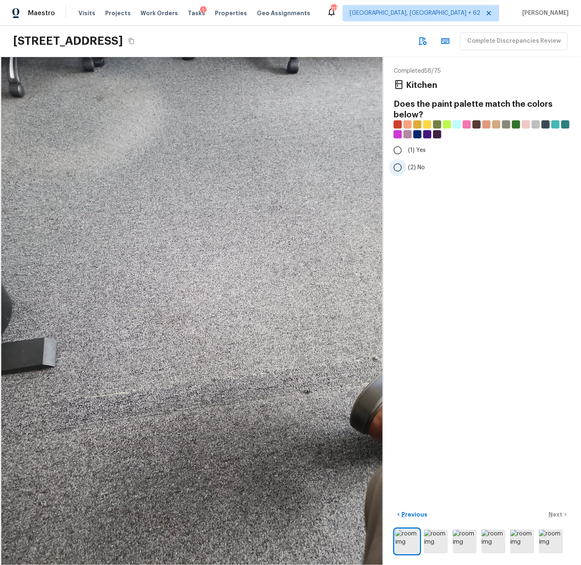
click at [408, 166] on span "(2) No" at bounding box center [416, 167] width 17 height 8
click at [406, 166] on input "(2) No" at bounding box center [397, 167] width 17 height 17
radio input "true"
click at [557, 516] on p "Next" at bounding box center [557, 515] width 16 height 8
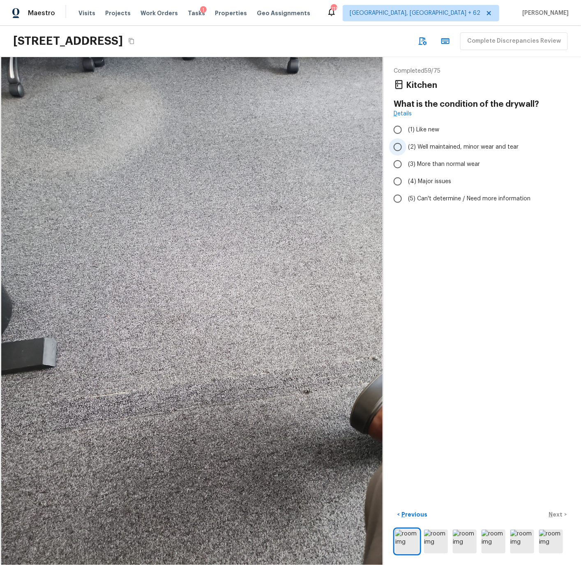
click at [398, 147] on input "(2) Well maintained, minor wear and tear" at bounding box center [397, 146] width 17 height 17
radio input "true"
click at [555, 514] on p "Next" at bounding box center [557, 515] width 16 height 8
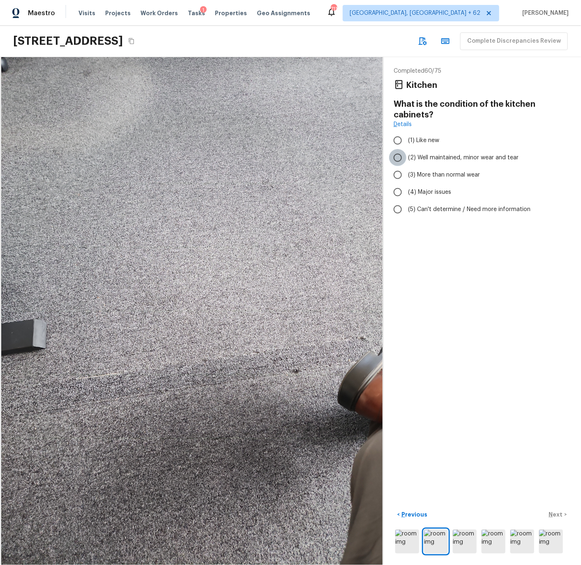
click at [398, 157] on input "(2) Well maintained, minor wear and tear" at bounding box center [397, 157] width 17 height 17
radio input "true"
click at [553, 514] on p "Next" at bounding box center [557, 515] width 16 height 8
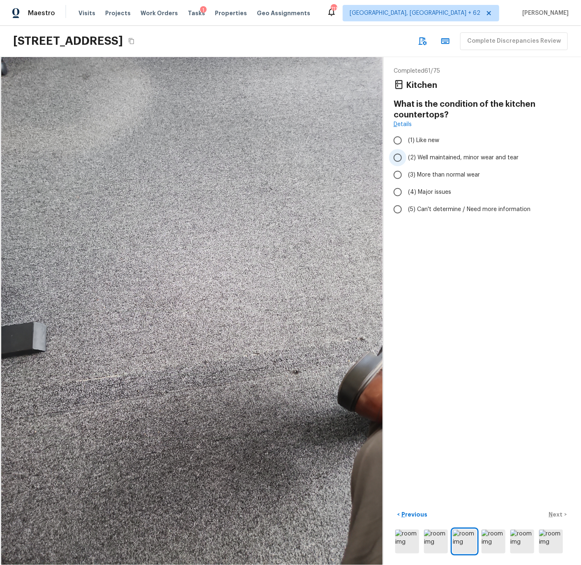
click at [422, 157] on span "(2) Well maintained, minor wear and tear" at bounding box center [463, 158] width 110 height 8
click at [406, 157] on input "(2) Well maintained, minor wear and tear" at bounding box center [397, 157] width 17 height 17
radio input "true"
click at [559, 513] on p "Next" at bounding box center [557, 515] width 16 height 8
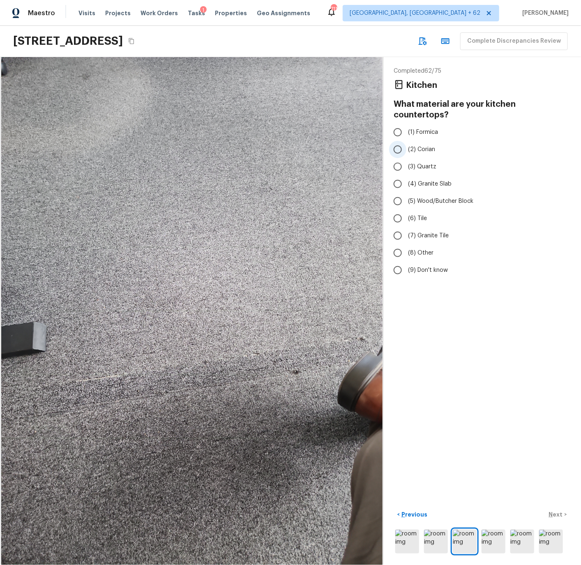
click at [399, 141] on input "(2) Corian" at bounding box center [397, 149] width 17 height 17
radio input "true"
click at [551, 513] on p "Next" at bounding box center [557, 515] width 16 height 8
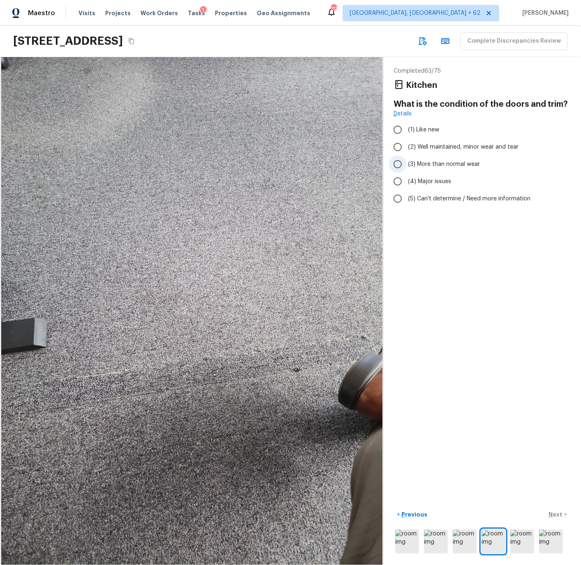
drag, startPoint x: 406, startPoint y: 147, endPoint x: 407, endPoint y: 156, distance: 8.6
click at [406, 147] on label "(2) Well maintained, minor wear and tear" at bounding box center [476, 146] width 175 height 17
click at [406, 147] on input "(2) Well maintained, minor wear and tear" at bounding box center [397, 146] width 17 height 17
radio input "true"
click at [559, 513] on p "Next" at bounding box center [557, 515] width 16 height 8
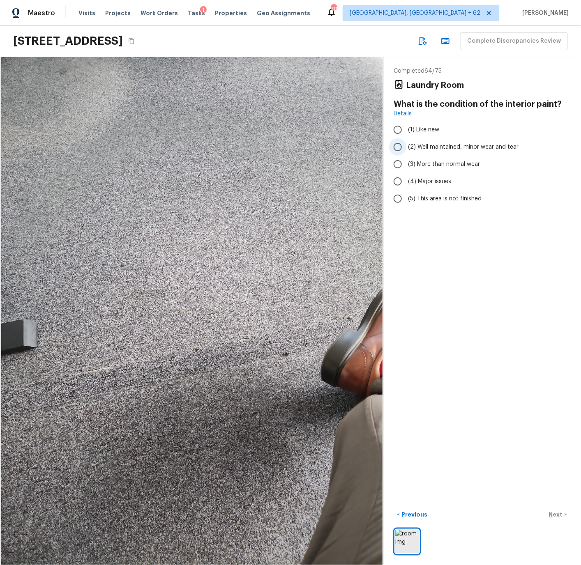
click at [398, 144] on input "(2) Well maintained, minor wear and tear" at bounding box center [397, 146] width 17 height 17
radio input "true"
click at [555, 513] on p "Next" at bounding box center [557, 515] width 16 height 8
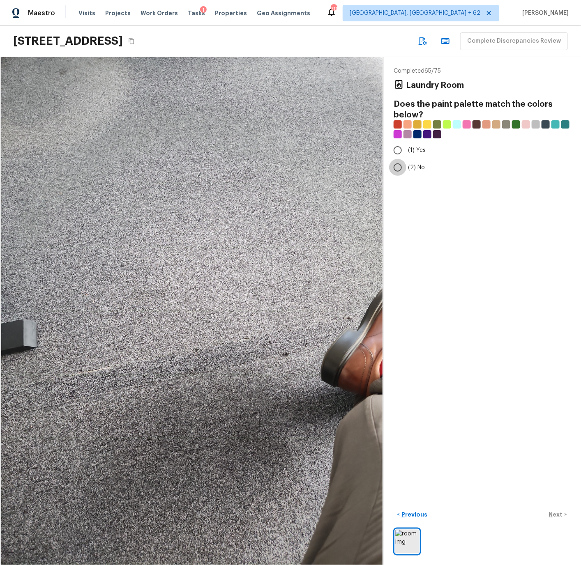
drag, startPoint x: 398, startPoint y: 166, endPoint x: 431, endPoint y: 258, distance: 97.8
click at [398, 166] on input "(2) No" at bounding box center [397, 167] width 17 height 17
radio input "true"
click at [562, 515] on p "Next" at bounding box center [557, 515] width 16 height 8
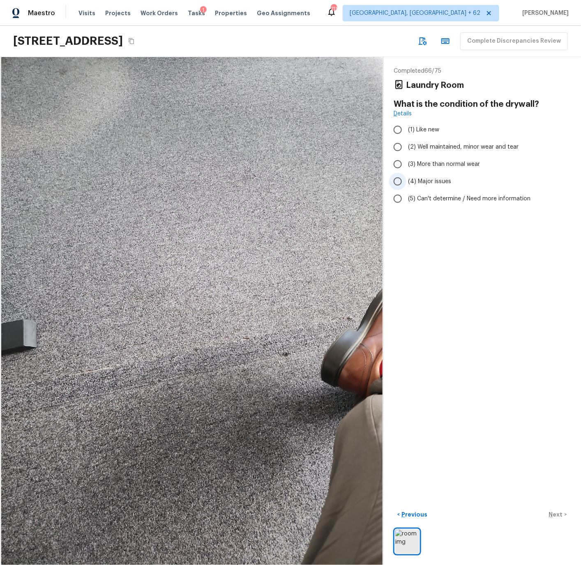
drag, startPoint x: 400, startPoint y: 146, endPoint x: 407, endPoint y: 173, distance: 28.5
click at [400, 146] on input "(2) Well maintained, minor wear and tear" at bounding box center [397, 146] width 17 height 17
radio input "true"
click at [552, 515] on p "Next" at bounding box center [557, 515] width 16 height 8
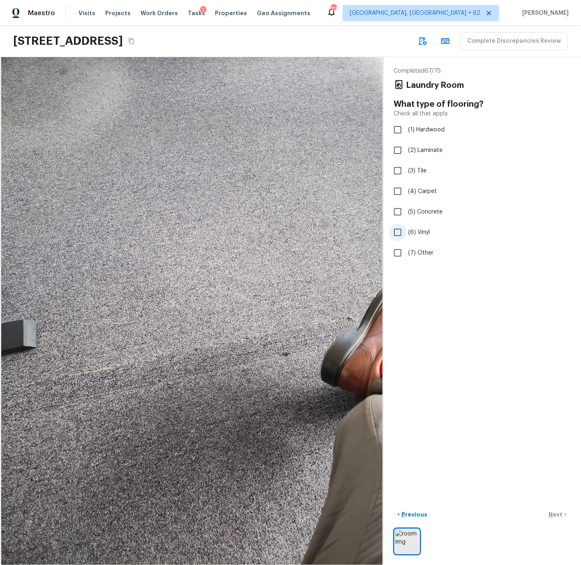
click at [398, 233] on input "(6) Vinyl" at bounding box center [397, 232] width 17 height 17
checkbox input "true"
click at [556, 518] on p "Next" at bounding box center [557, 515] width 16 height 8
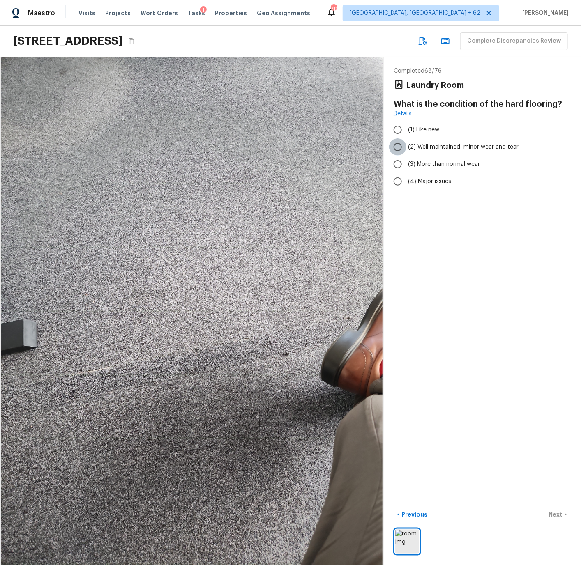
click at [398, 146] on input "(2) Well maintained, minor wear and tear" at bounding box center [397, 146] width 17 height 17
radio input "true"
click at [555, 515] on p "Next" at bounding box center [557, 515] width 16 height 8
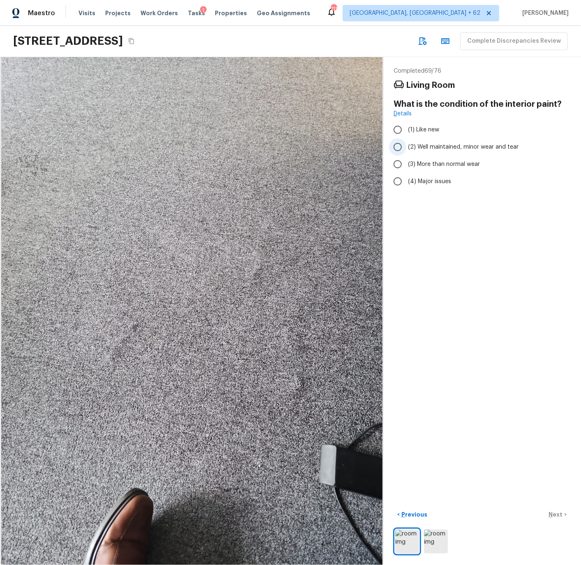
click at [399, 146] on input "(2) Well maintained, minor wear and tear" at bounding box center [397, 146] width 17 height 17
radio input "true"
click at [551, 513] on p "Next" at bounding box center [557, 515] width 16 height 8
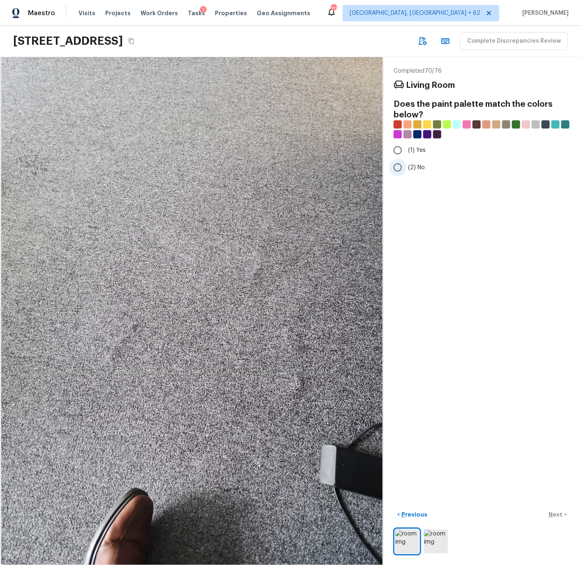
click at [398, 169] on input "(2) No" at bounding box center [397, 167] width 17 height 17
radio input "true"
click at [557, 510] on button "Next >" at bounding box center [558, 515] width 26 height 14
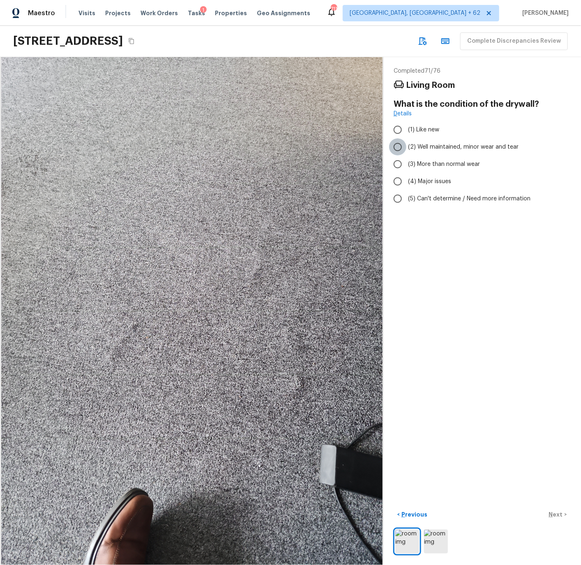
click at [399, 145] on input "(2) Well maintained, minor wear and tear" at bounding box center [397, 146] width 17 height 17
radio input "true"
click at [552, 513] on p "Next" at bounding box center [557, 515] width 16 height 8
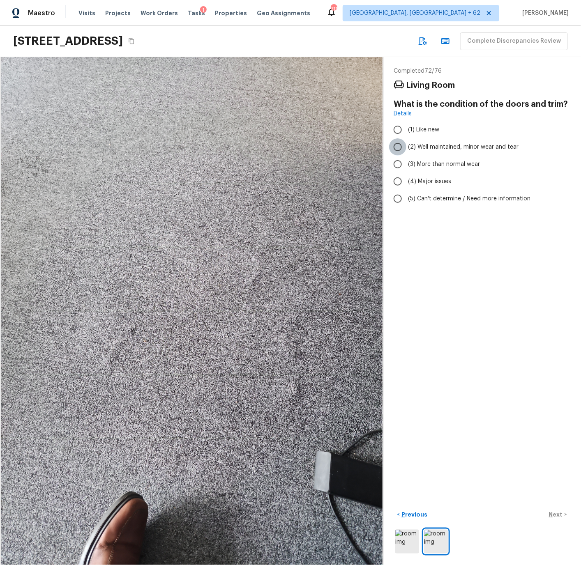
click at [398, 147] on input "(2) Well maintained, minor wear and tear" at bounding box center [397, 146] width 17 height 17
radio input "true"
click at [557, 512] on p "Next" at bounding box center [557, 515] width 16 height 8
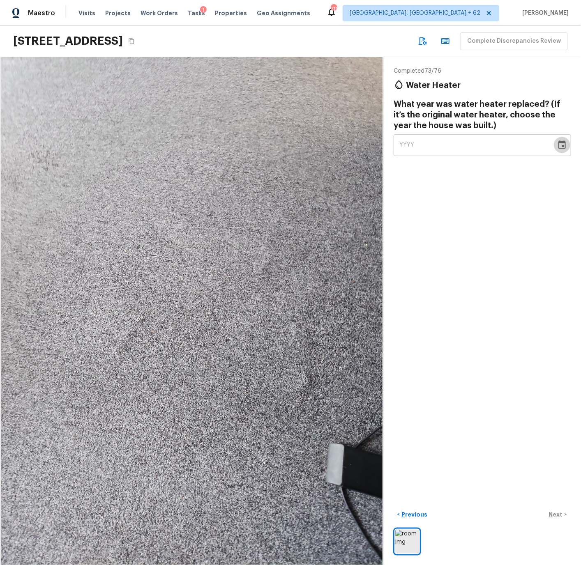
click at [560, 145] on icon "Choose date" at bounding box center [562, 145] width 10 height 10
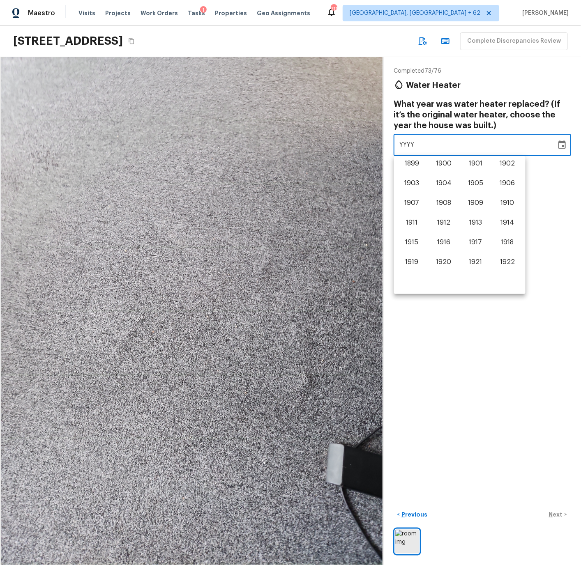
scroll to position [511, 0]
click at [448, 260] on button "2024" at bounding box center [444, 264] width 30 height 15
type input "2024"
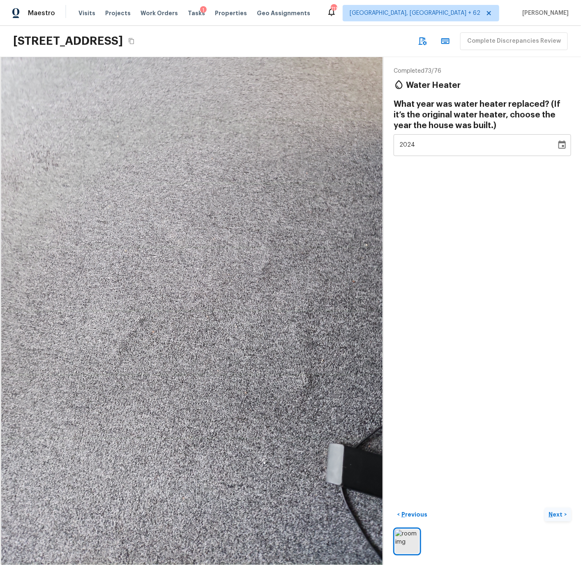
click at [560, 517] on p "Next" at bounding box center [557, 515] width 16 height 8
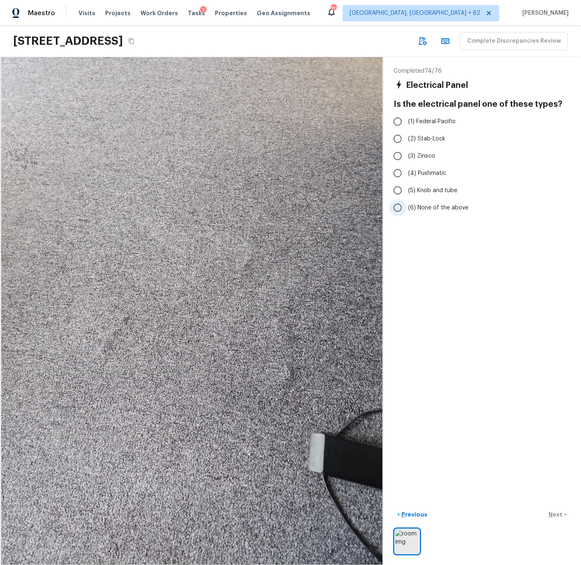
click at [419, 208] on span "(6) None of the above" at bounding box center [438, 208] width 60 height 8
click at [406, 208] on input "(6) None of the above" at bounding box center [397, 207] width 17 height 17
radio input "true"
click at [554, 514] on p "Next" at bounding box center [557, 515] width 16 height 8
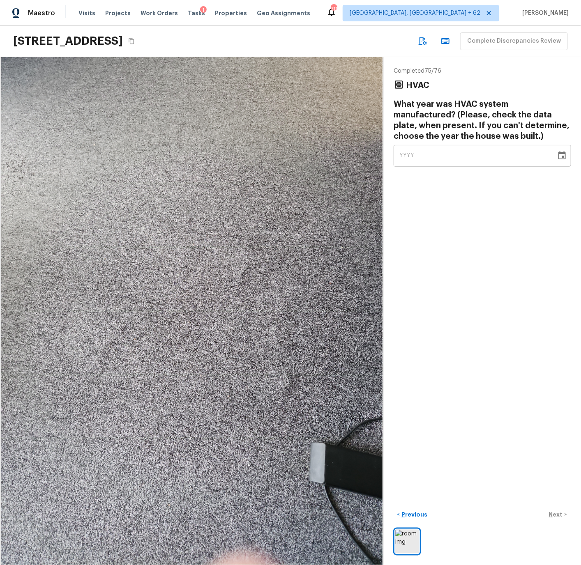
click at [563, 158] on icon "Choose date" at bounding box center [562, 156] width 10 height 10
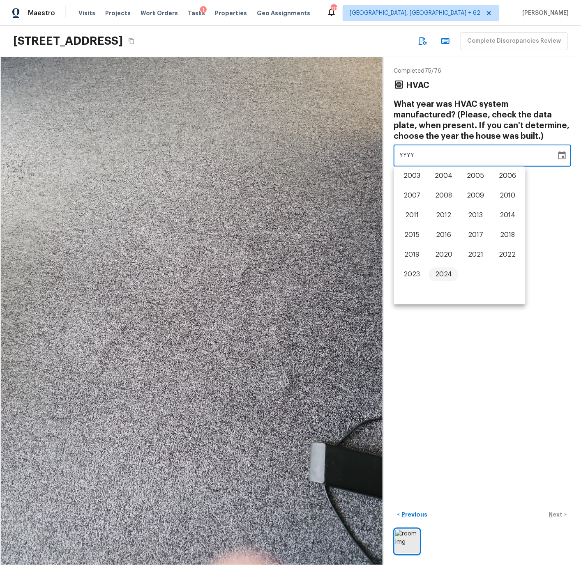
click at [447, 273] on button "2024" at bounding box center [444, 274] width 30 height 15
type input "2024"
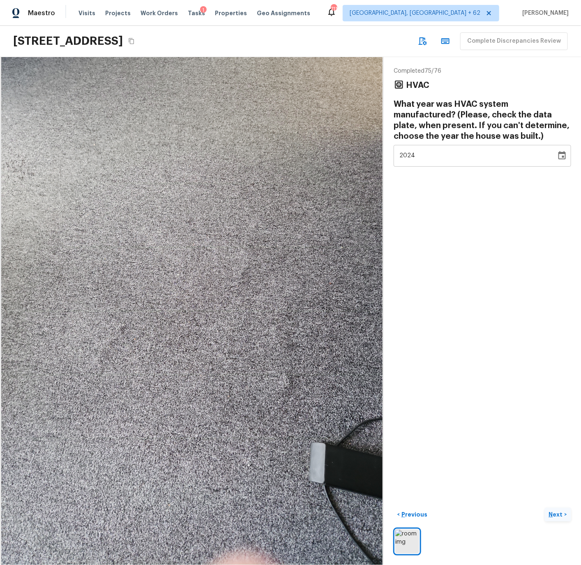
click at [551, 515] on p "Next" at bounding box center [557, 515] width 16 height 8
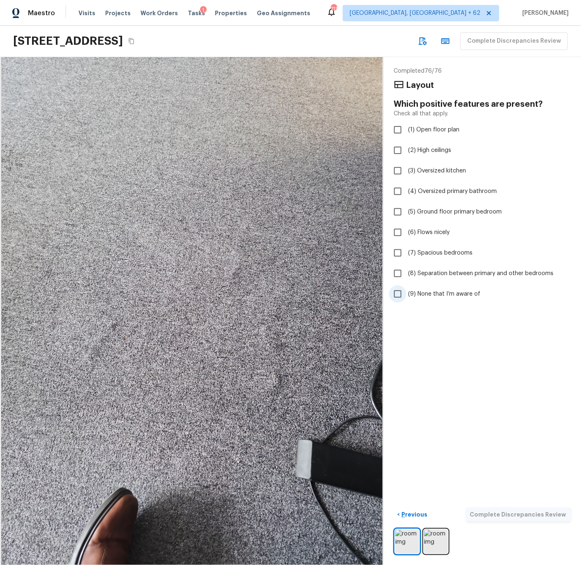
click at [435, 294] on span "(9) None that I’m aware of" at bounding box center [444, 294] width 72 height 8
click at [406, 294] on input "(9) None that I’m aware of" at bounding box center [397, 293] width 17 height 17
checkbox input "true"
click at [513, 515] on p "Complete Discrepancies Review" at bounding box center [519, 515] width 98 height 8
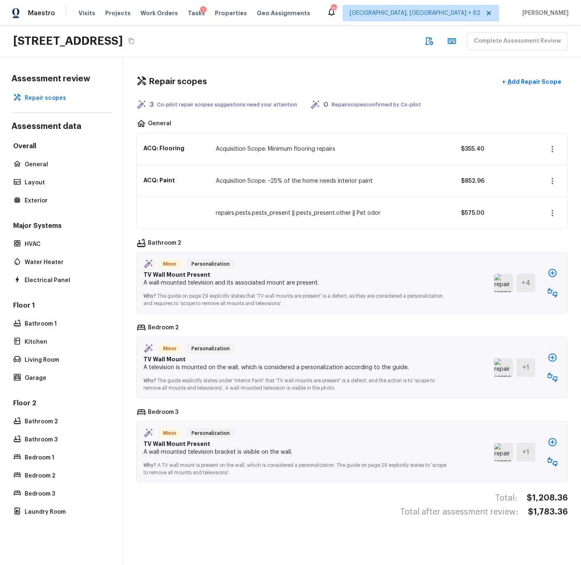
click at [332, 218] on div "repairs.pests.pests_present || pests_present.other || Pet odor $575.00" at bounding box center [352, 213] width 430 height 32
click at [551, 292] on icon "button" at bounding box center [553, 293] width 10 height 10
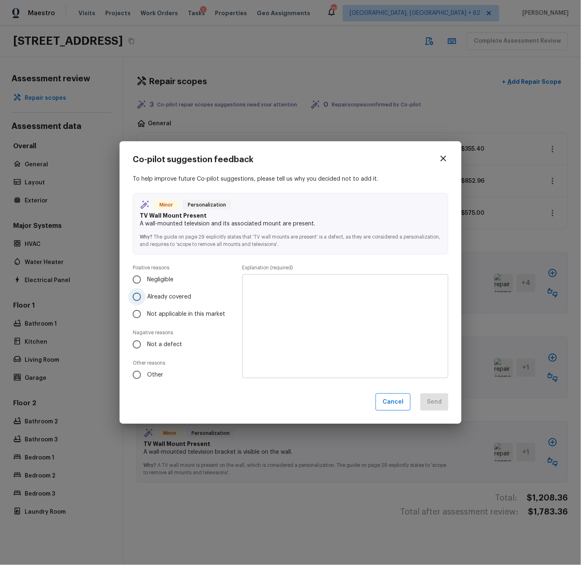
click at [150, 297] on span "Already covered" at bounding box center [169, 297] width 44 height 8
click at [145, 297] on input "Already covered" at bounding box center [136, 296] width 17 height 17
radio input "true"
click at [253, 293] on textarea at bounding box center [345, 326] width 194 height 90
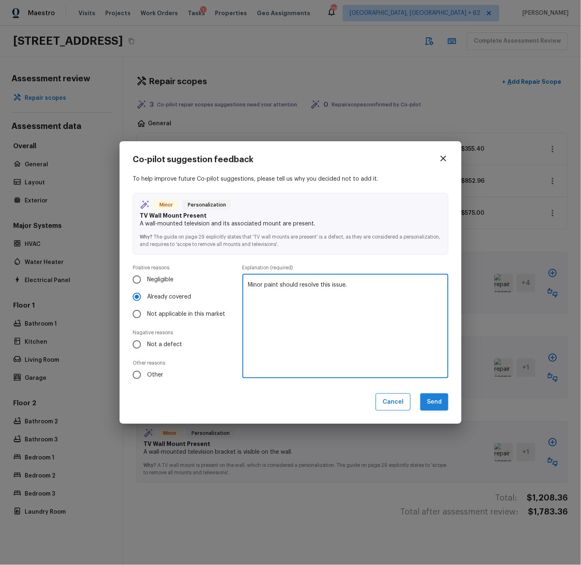
type textarea "Minor paint should resolve this issue."
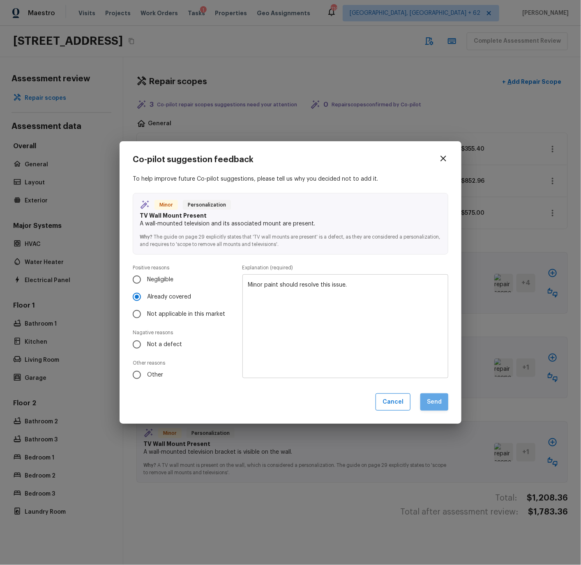
click at [436, 400] on button "Send" at bounding box center [434, 403] width 28 height 18
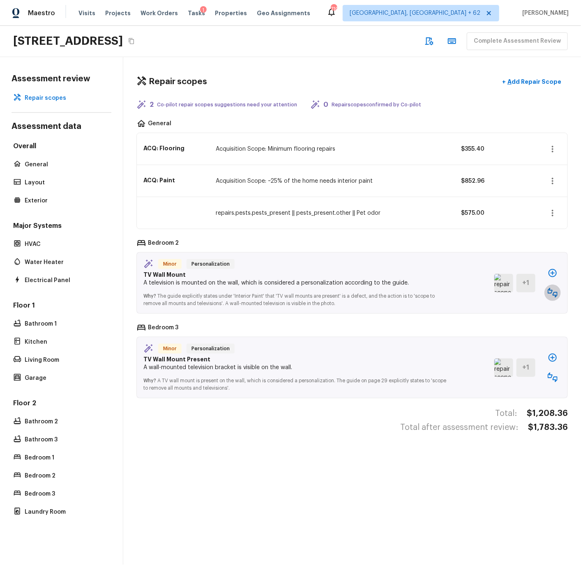
click at [551, 292] on icon "button" at bounding box center [553, 293] width 10 height 10
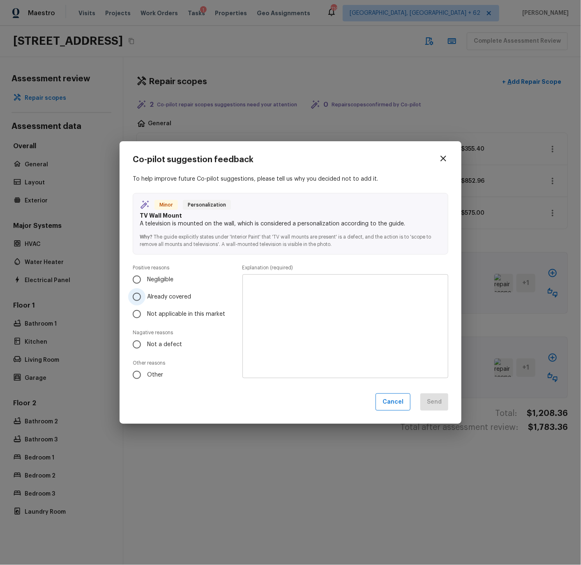
drag, startPoint x: 137, startPoint y: 295, endPoint x: 190, endPoint y: 298, distance: 53.0
click at [138, 295] on input "Already covered" at bounding box center [136, 296] width 17 height 17
radio input "true"
click at [271, 288] on textarea at bounding box center [345, 326] width 194 height 90
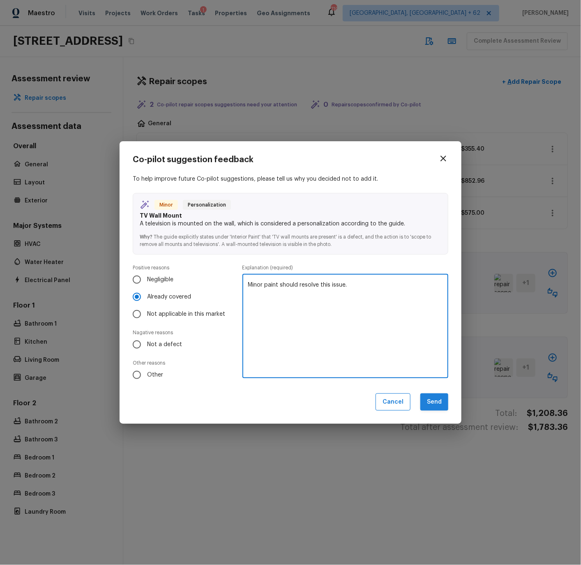
type textarea "Minor paint should resolve this issue."
click at [434, 402] on button "Send" at bounding box center [434, 403] width 28 height 18
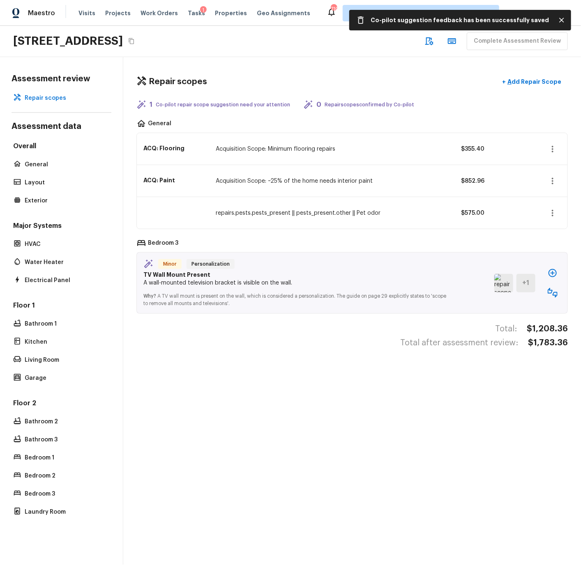
click at [553, 291] on icon "button" at bounding box center [553, 293] width 10 height 10
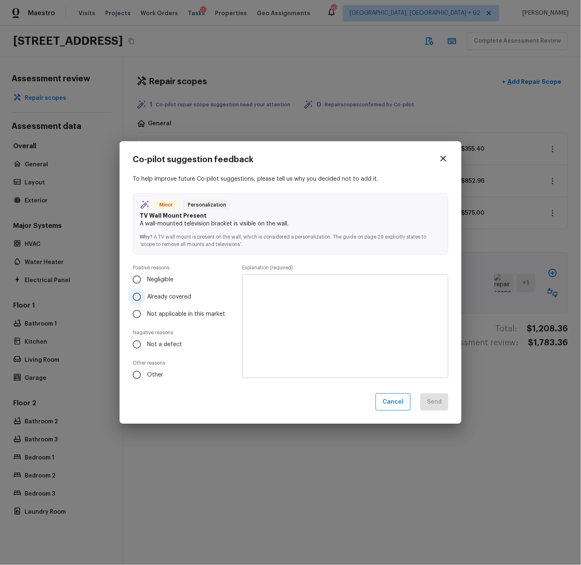
click at [137, 299] on input "Already covered" at bounding box center [136, 296] width 17 height 17
radio input "true"
click at [288, 297] on textarea at bounding box center [345, 326] width 194 height 90
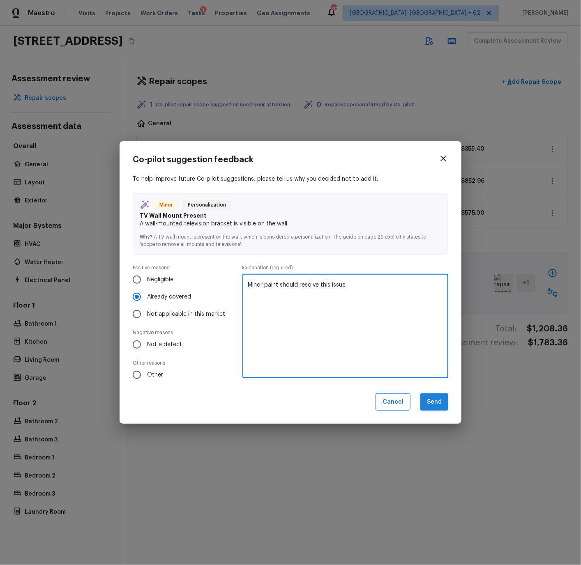
type textarea "Minor paint should resolve this issue."
click at [444, 403] on button "Send" at bounding box center [434, 403] width 28 height 18
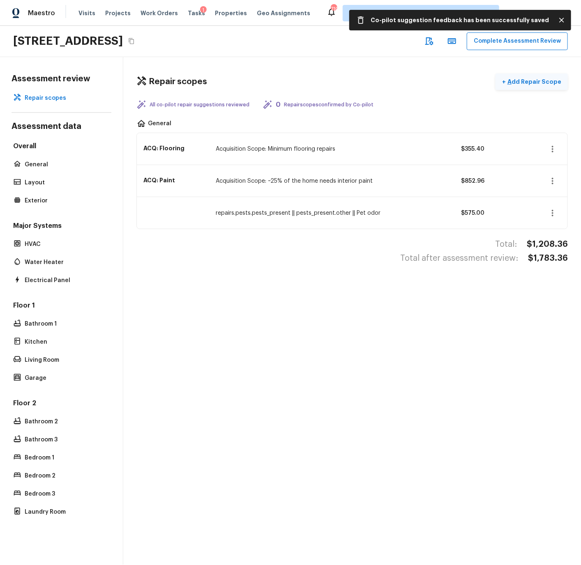
click at [527, 79] on p "Add Repair Scope" at bounding box center [533, 82] width 55 height 8
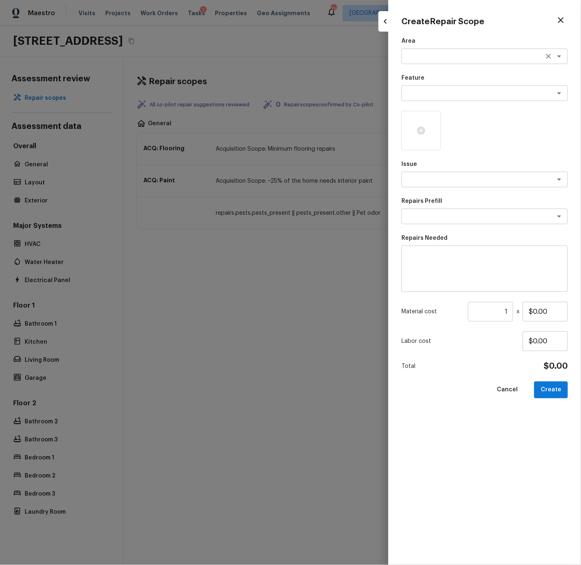
click at [430, 57] on textarea at bounding box center [473, 56] width 136 height 8
click at [431, 75] on li "Exterior Overall" at bounding box center [484, 73] width 166 height 13
type textarea "Exterior Overall"
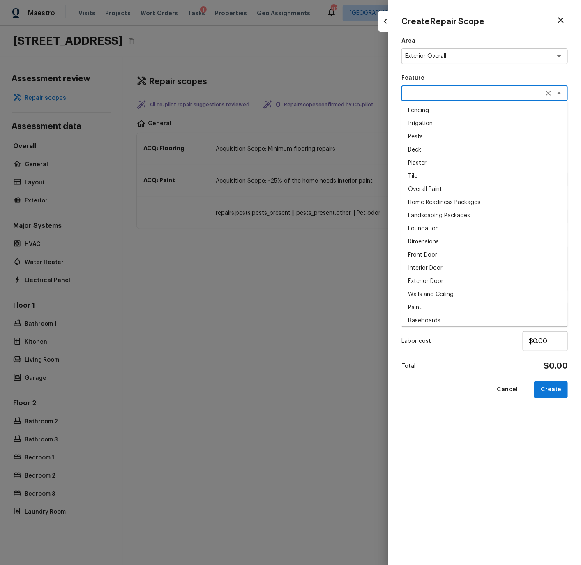
click at [428, 92] on textarea at bounding box center [473, 93] width 136 height 8
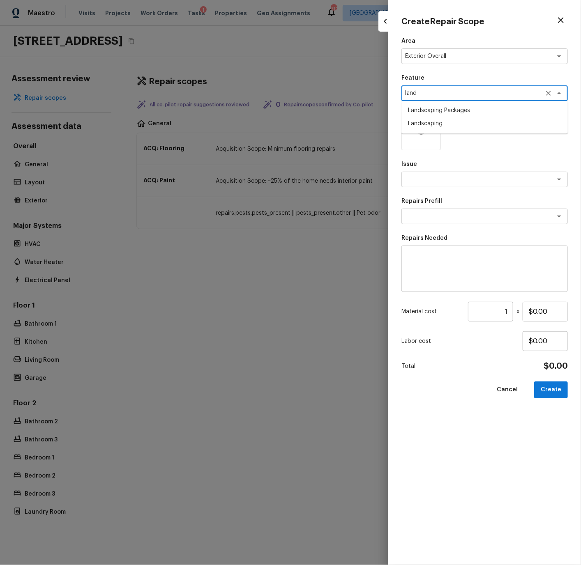
click at [432, 113] on li "Landscaping Packages" at bounding box center [484, 110] width 166 height 13
type textarea "Landscaping Packages"
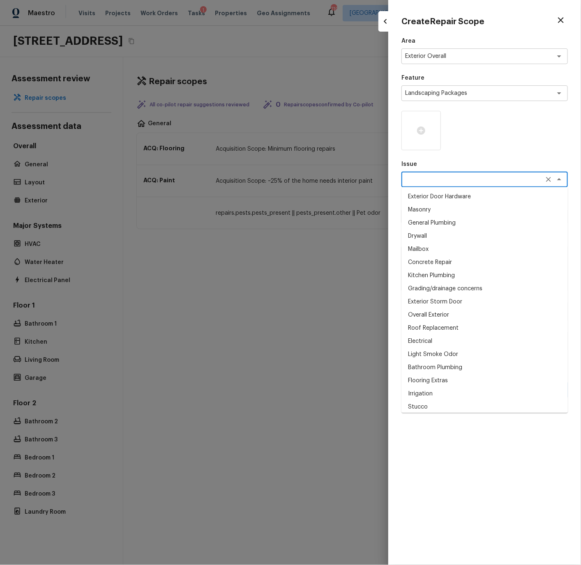
click at [421, 180] on textarea at bounding box center [473, 179] width 136 height 8
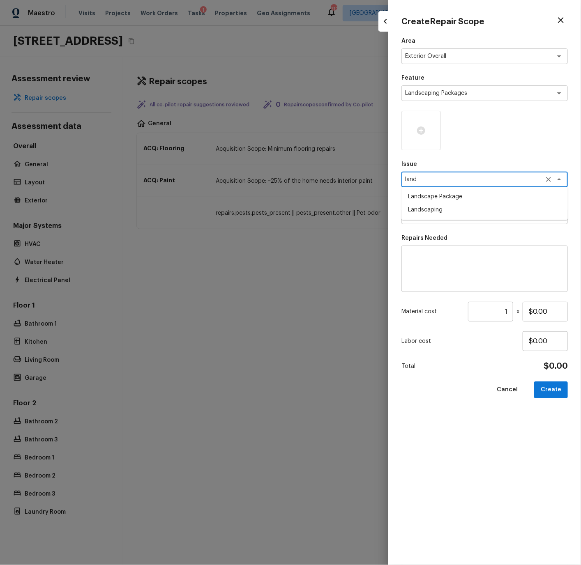
click at [425, 199] on li "Landscape Package" at bounding box center [484, 197] width 166 height 13
type textarea "Landscape Package"
click at [426, 216] on textarea at bounding box center [473, 216] width 136 height 8
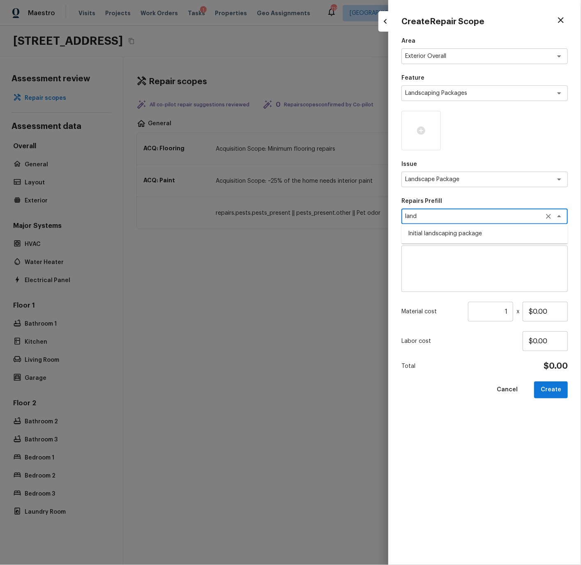
click at [421, 234] on li "Initial landscaping package" at bounding box center [484, 234] width 166 height 13
type textarea "Initial landscaping package"
type textarea "Mowing of grass up to 6" in height. Mow, edge along driveways & sidewalks, trim…"
type input "$72.00"
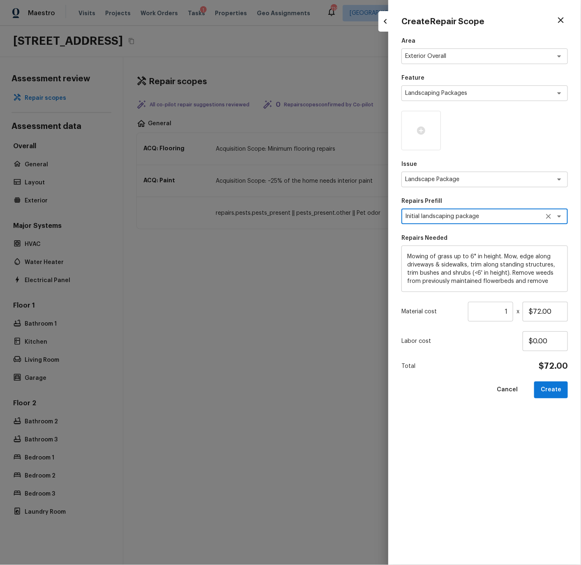
type textarea "Initial landscaping package"
drag, startPoint x: 511, startPoint y: 312, endPoint x: 481, endPoint y: 307, distance: 30.7
click at [481, 307] on input "1" at bounding box center [490, 312] width 45 height 20
type input "2"
click at [559, 392] on button "Create" at bounding box center [551, 390] width 34 height 17
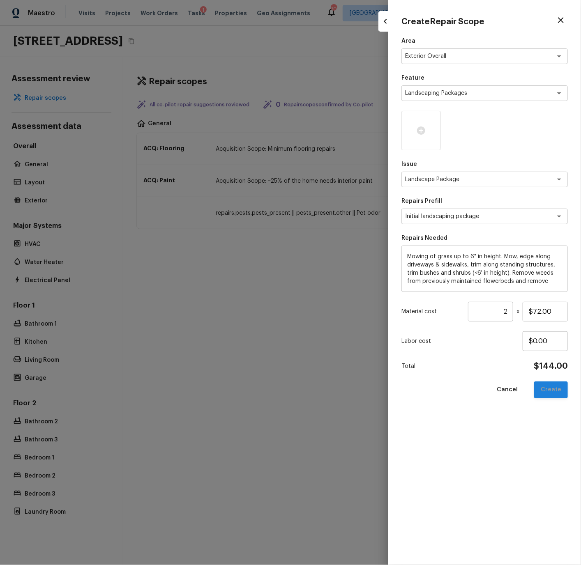
type input "1"
type input "$0.00"
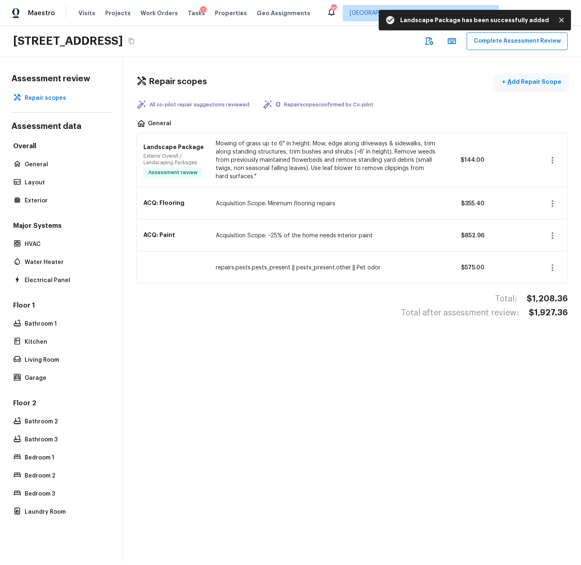
click at [532, 82] on p "Add Repair Scope" at bounding box center [533, 82] width 55 height 8
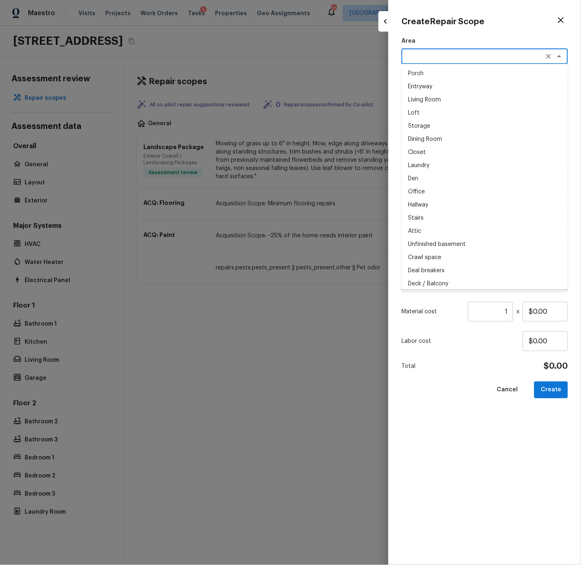
click at [425, 55] on textarea at bounding box center [473, 56] width 136 height 8
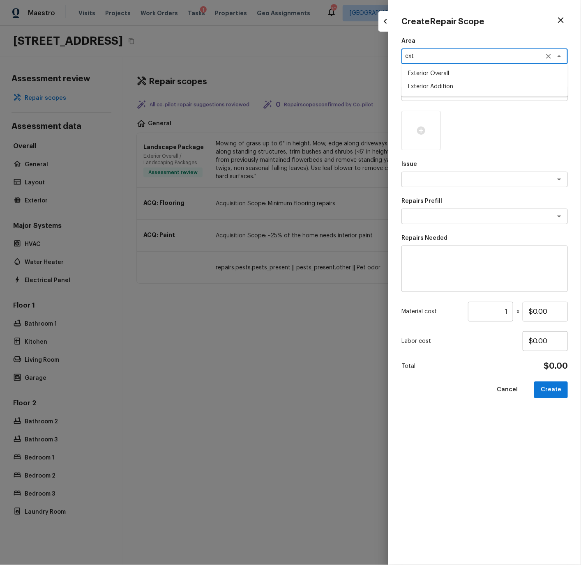
click at [426, 72] on li "Exterior Overall" at bounding box center [484, 73] width 166 height 13
type textarea "Exterior Overall"
click at [424, 92] on textarea at bounding box center [473, 93] width 136 height 8
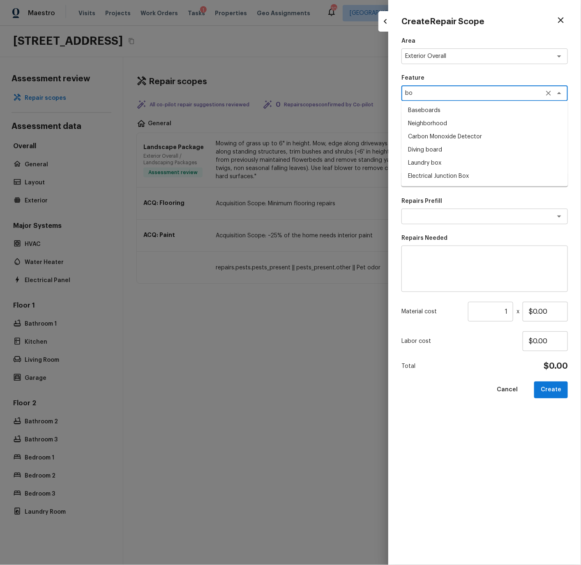
type textarea "b"
click at [420, 111] on li "Driveway" at bounding box center [484, 110] width 166 height 13
type textarea "Driveway"
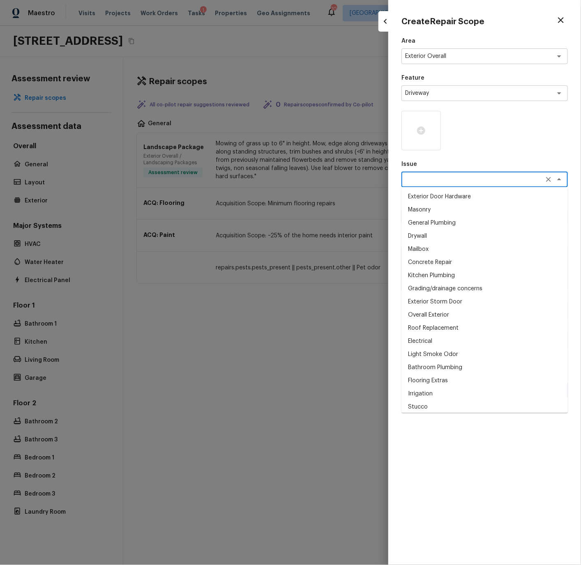
click at [418, 177] on textarea at bounding box center [473, 179] width 136 height 8
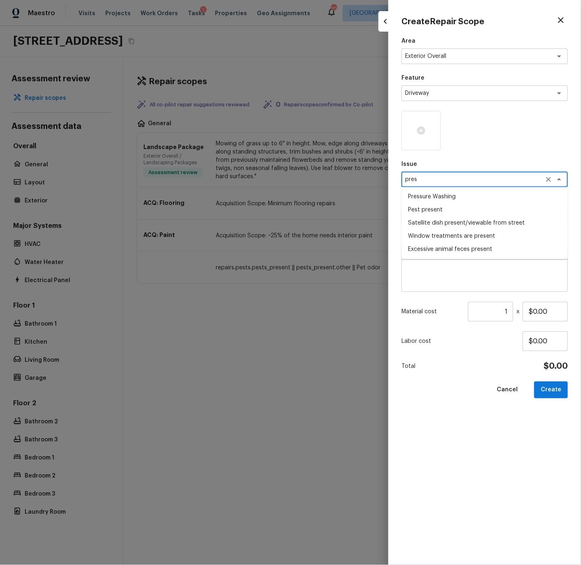
click at [417, 197] on li "Pressure Washing" at bounding box center [484, 197] width 166 height 13
type textarea "Pressure Washing"
click at [421, 216] on textarea at bounding box center [473, 216] width 136 height 8
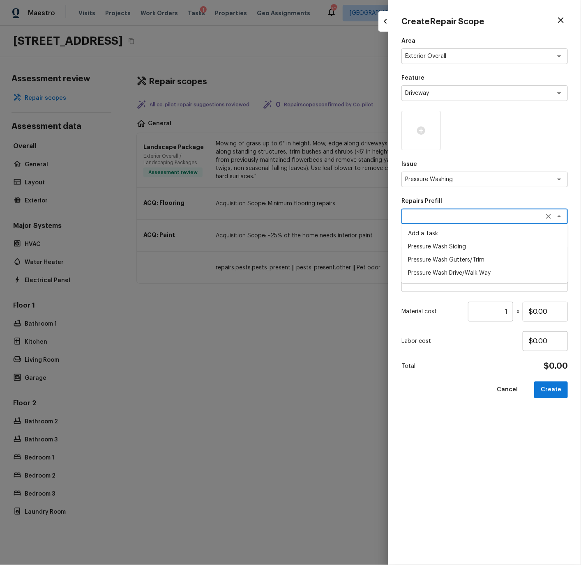
click at [420, 270] on li "Pressure Wash Drive/Walk Way" at bounding box center [484, 273] width 166 height 13
type textarea "Pressure Wash Drive/Walk Way"
type textarea "Pressure wash the driveways/walkways as directed by the PM. Ensure that all deb…"
type input "$125.00"
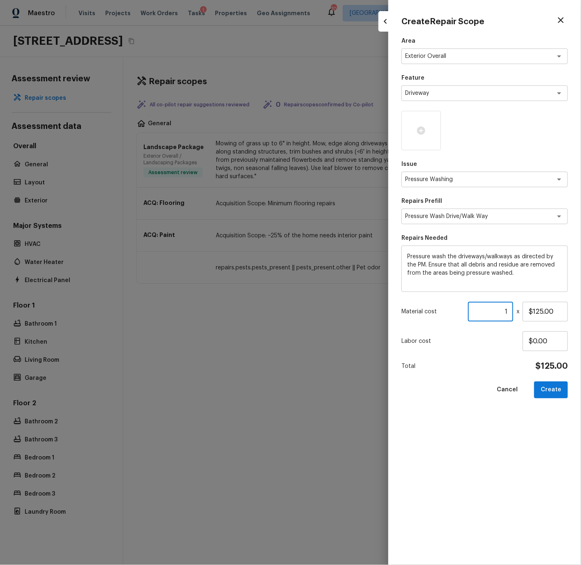
drag, startPoint x: 510, startPoint y: 311, endPoint x: 490, endPoint y: 311, distance: 20.1
click at [490, 311] on input "1" at bounding box center [490, 312] width 45 height 20
type input "2"
click at [549, 390] on button "Create" at bounding box center [551, 390] width 34 height 17
type input "1"
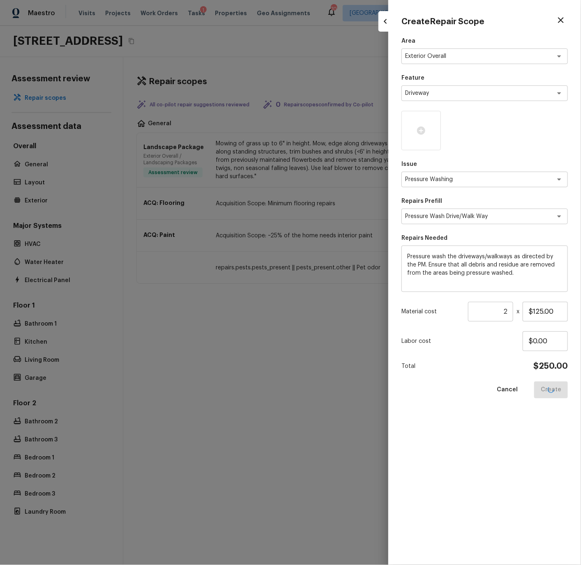
type input "$0.00"
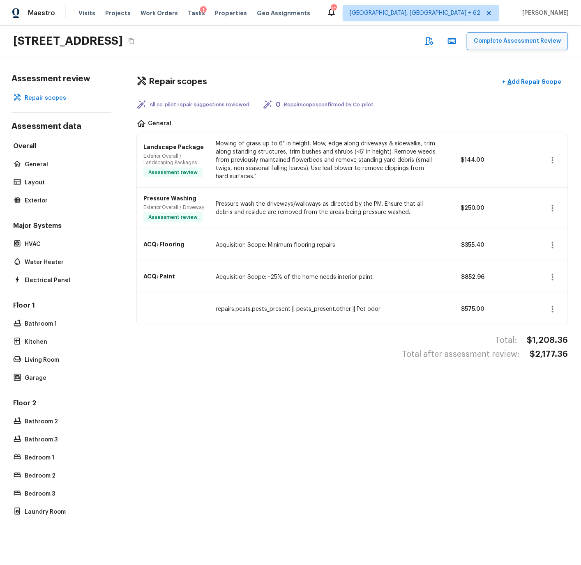
click at [502, 40] on button "Complete Assessment Review" at bounding box center [517, 41] width 101 height 18
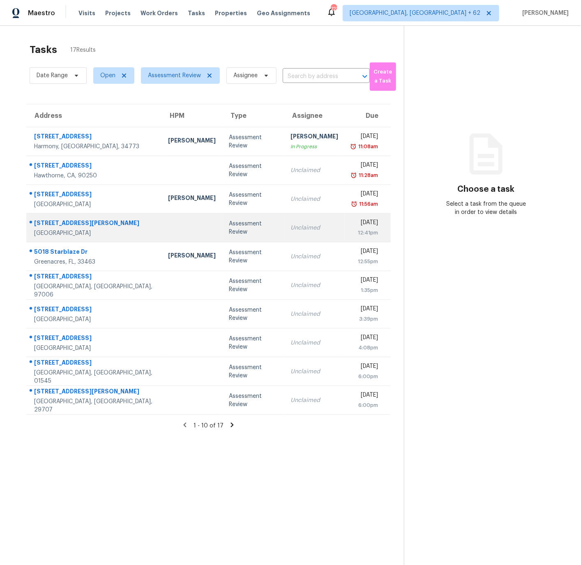
click at [173, 227] on div at bounding box center [192, 228] width 48 height 2
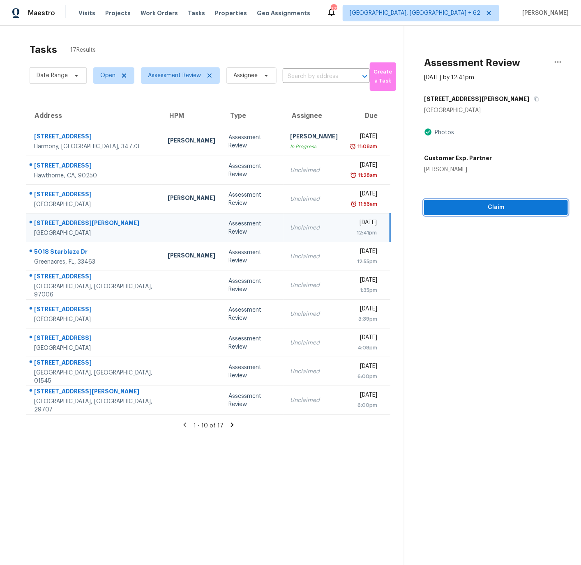
click at [496, 207] on span "Claim" at bounding box center [495, 208] width 131 height 10
click at [496, 207] on span "Start Assessment" at bounding box center [495, 208] width 131 height 10
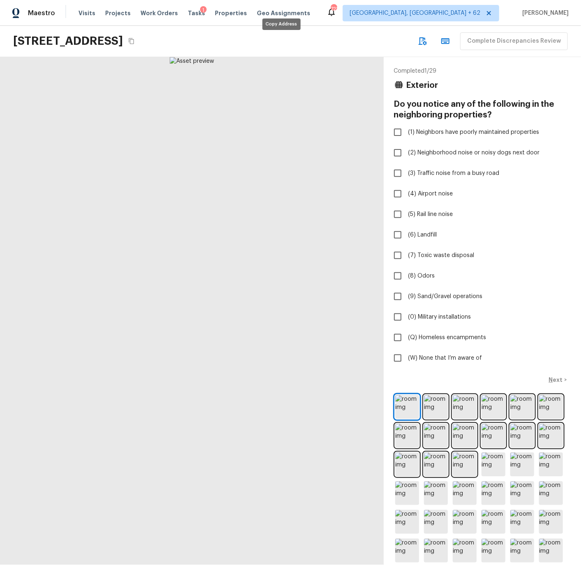
click at [134, 39] on icon "Copy Address" at bounding box center [131, 41] width 5 height 6
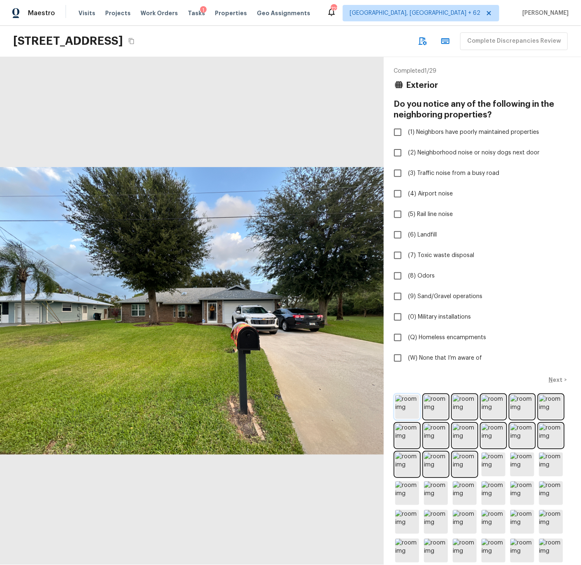
click at [411, 405] on img at bounding box center [407, 407] width 24 height 24
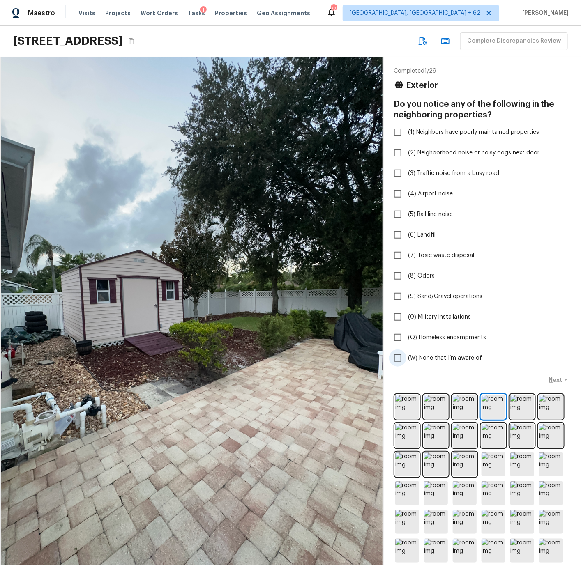
click at [431, 355] on span "(W) None that I’m aware of" at bounding box center [445, 358] width 74 height 8
click at [406, 355] on input "(W) None that I’m aware of" at bounding box center [397, 358] width 17 height 17
checkbox input "true"
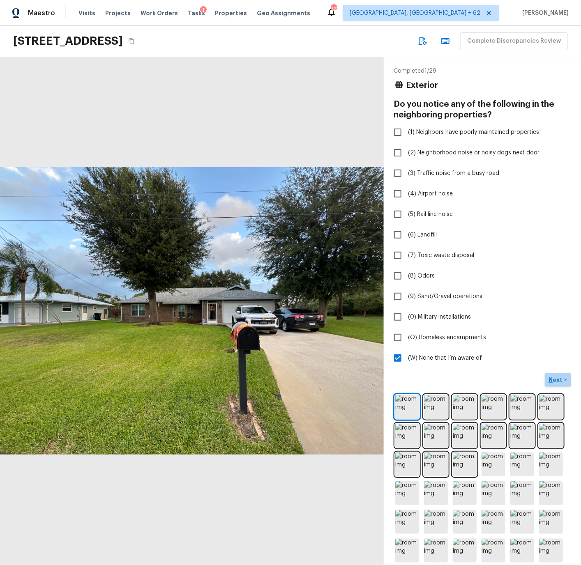
click at [558, 378] on p "Next" at bounding box center [557, 380] width 16 height 8
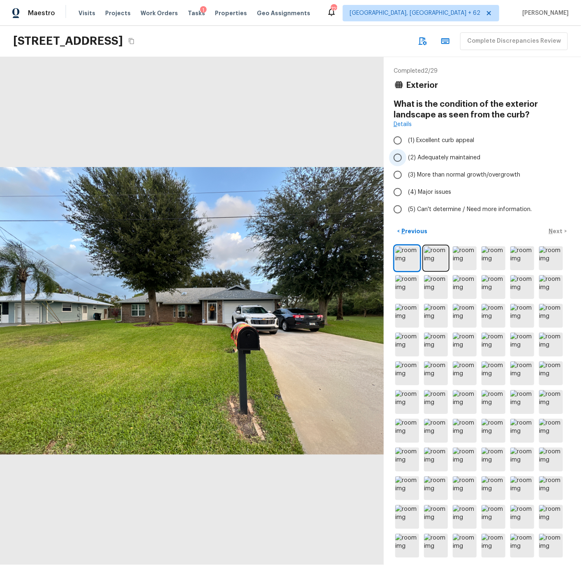
click at [429, 154] on span "(2) Adequately maintained" at bounding box center [444, 158] width 72 height 8
click at [406, 154] on input "(2) Adequately maintained" at bounding box center [397, 157] width 17 height 17
radio input "true"
click at [557, 230] on p "Next" at bounding box center [557, 231] width 16 height 8
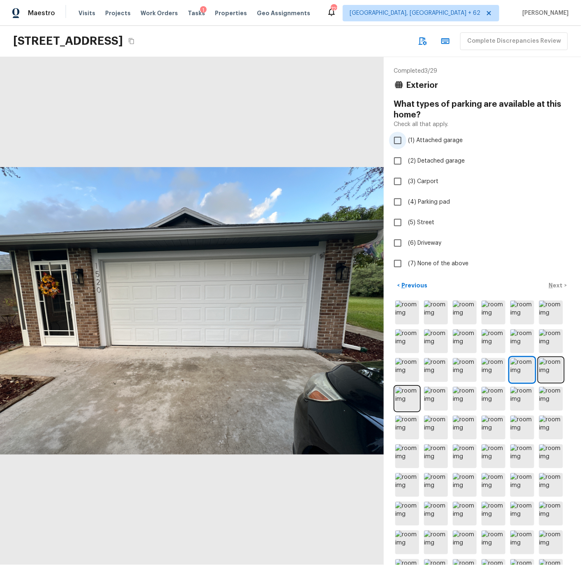
click at [422, 140] on span "(1) Attached garage" at bounding box center [435, 140] width 55 height 8
click at [406, 140] on input "(1) Attached garage" at bounding box center [397, 140] width 17 height 17
checkbox input "true"
click at [554, 283] on p "Next" at bounding box center [557, 285] width 16 height 8
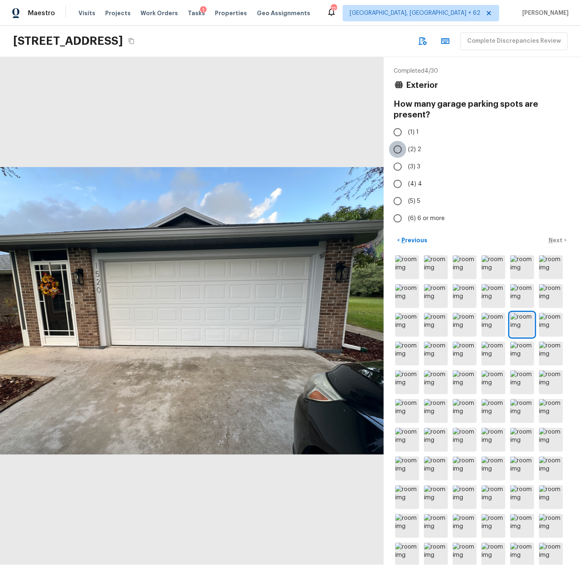
click at [400, 150] on input "(2) 2" at bounding box center [397, 149] width 17 height 17
radio input "true"
click at [555, 240] on p "Next" at bounding box center [557, 240] width 16 height 8
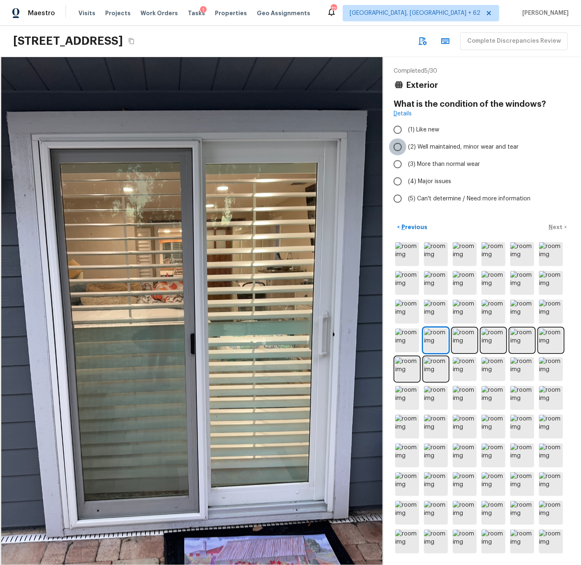
click at [396, 145] on input "(2) Well maintained, minor wear and tear" at bounding box center [397, 146] width 17 height 17
radio input "true"
click at [558, 227] on p "Next" at bounding box center [557, 227] width 16 height 8
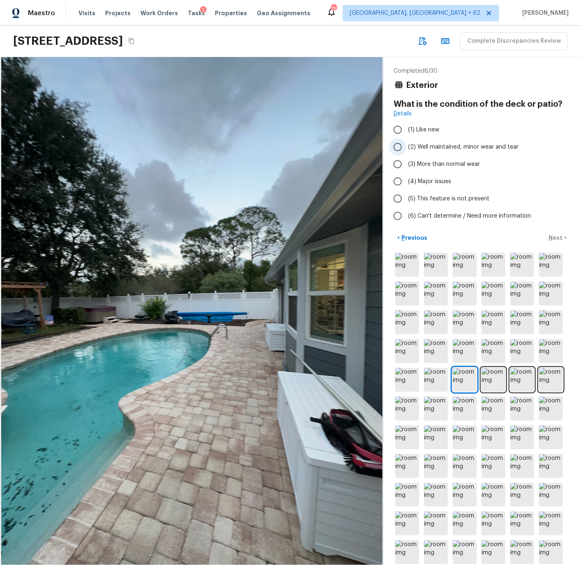
click at [421, 144] on span "(2) Well maintained, minor wear and tear" at bounding box center [463, 147] width 110 height 8
click at [406, 144] on input "(2) Well maintained, minor wear and tear" at bounding box center [397, 146] width 17 height 17
radio input "true"
click at [556, 235] on p "Next" at bounding box center [557, 238] width 16 height 8
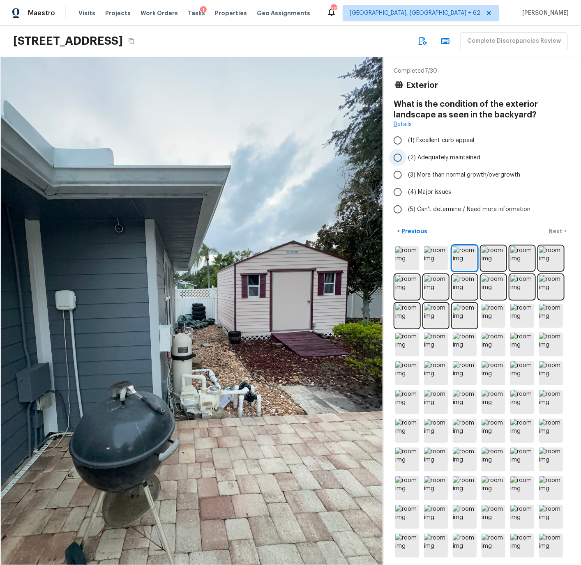
click at [421, 155] on span "(2) Adequately maintained" at bounding box center [444, 158] width 72 height 8
click at [406, 155] on input "(2) Adequately maintained" at bounding box center [397, 157] width 17 height 17
radio input "true"
click at [554, 229] on p "Next" at bounding box center [557, 231] width 16 height 8
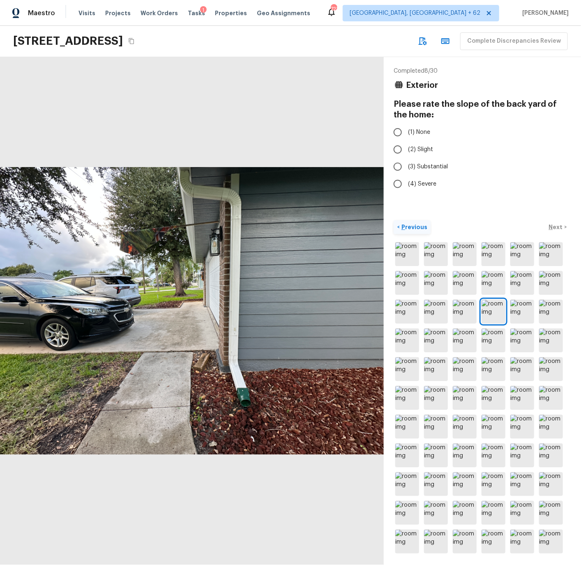
click at [415, 225] on p "Previous" at bounding box center [414, 227] width 28 height 8
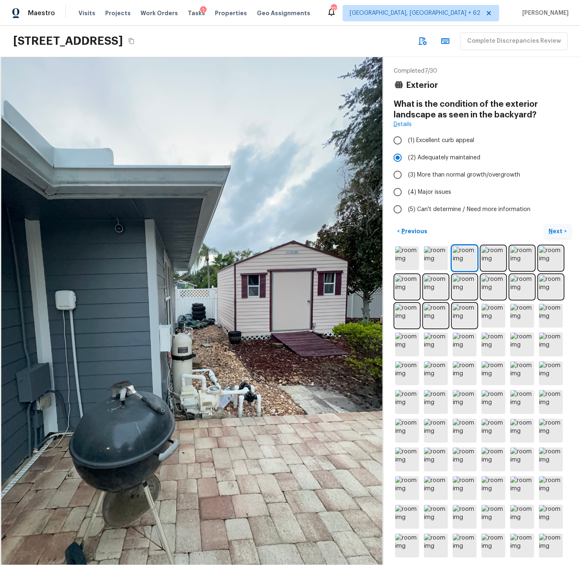
click at [561, 228] on p "Next" at bounding box center [557, 231] width 16 height 8
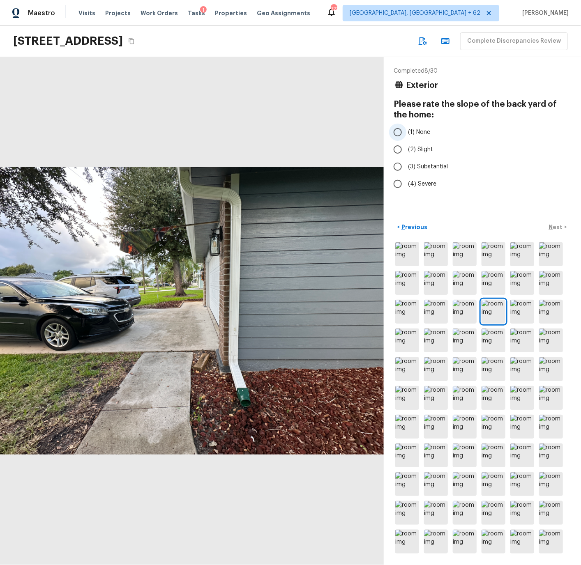
click at [422, 130] on span "(1) None" at bounding box center [419, 132] width 22 height 8
click at [406, 130] on input "(1) None" at bounding box center [397, 132] width 17 height 17
radio input "true"
click at [553, 226] on p "Next" at bounding box center [557, 227] width 16 height 8
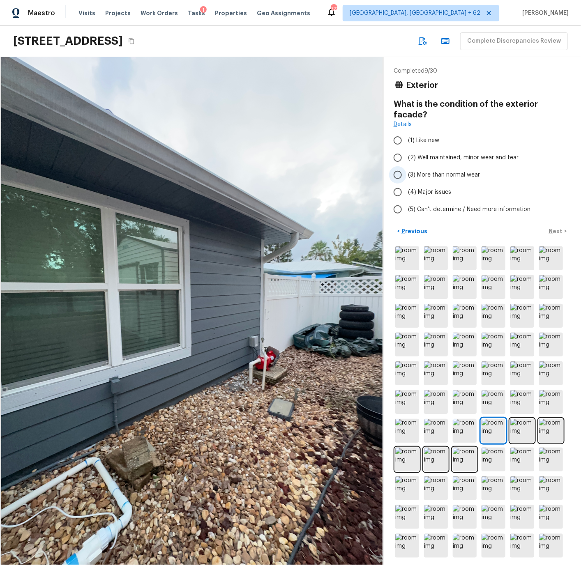
click at [422, 171] on span "(3) More than normal wear" at bounding box center [444, 175] width 72 height 8
click at [406, 166] on input "(3) More than normal wear" at bounding box center [397, 174] width 17 height 17
radio input "true"
click at [426, 154] on span "(2) Well maintained, minor wear and tear" at bounding box center [463, 158] width 110 height 8
click at [406, 149] on input "(2) Well maintained, minor wear and tear" at bounding box center [397, 157] width 17 height 17
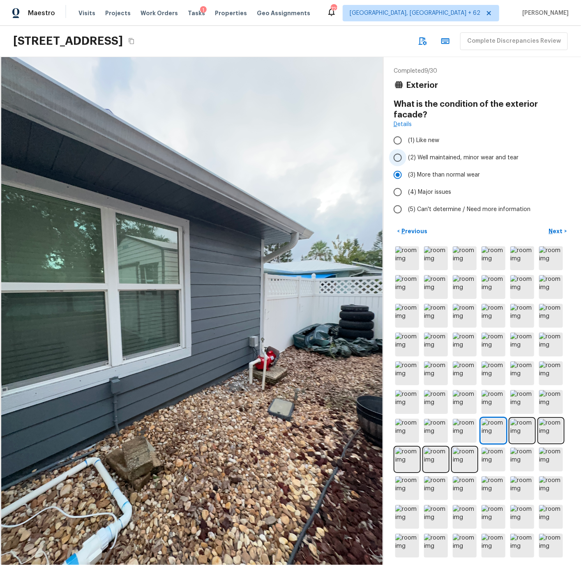
radio input "true"
click at [561, 227] on p "Next" at bounding box center [557, 231] width 16 height 8
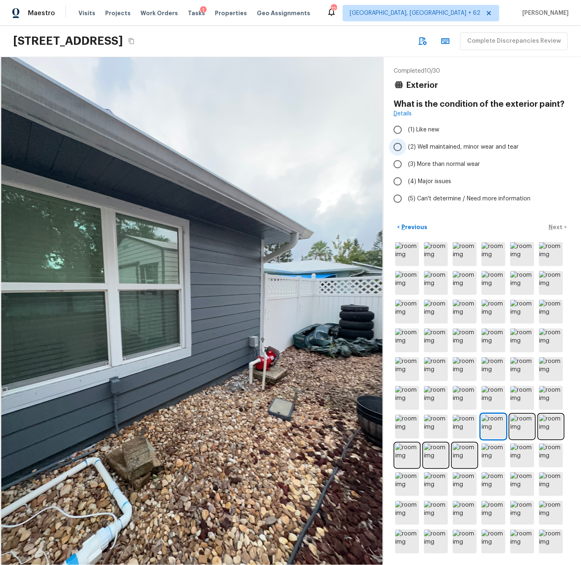
click at [398, 146] on input "(2) Well maintained, minor wear and tear" at bounding box center [397, 146] width 17 height 17
radio input "true"
click at [552, 225] on p "Next" at bounding box center [557, 227] width 16 height 8
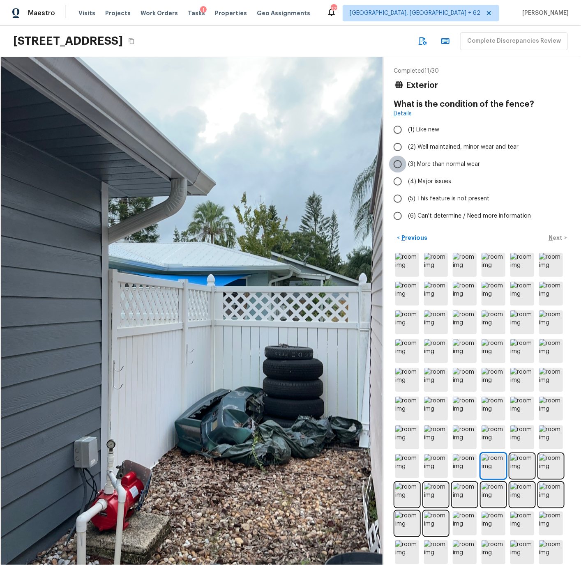
click at [400, 162] on input "(3) More than normal wear" at bounding box center [397, 164] width 17 height 17
radio input "true"
click at [560, 236] on p "Next" at bounding box center [557, 238] width 16 height 8
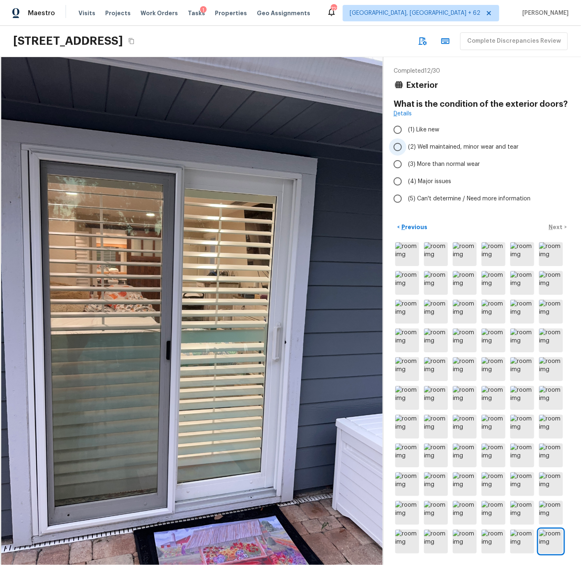
drag, startPoint x: 400, startPoint y: 147, endPoint x: 404, endPoint y: 149, distance: 4.3
click at [400, 148] on input "(2) Well maintained, minor wear and tear" at bounding box center [397, 146] width 17 height 17
radio input "true"
click at [555, 229] on p "Next" at bounding box center [557, 227] width 16 height 8
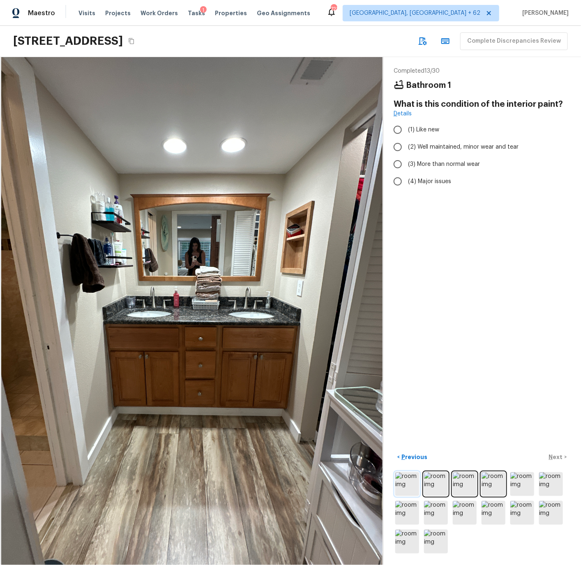
click at [410, 484] on img at bounding box center [407, 484] width 24 height 24
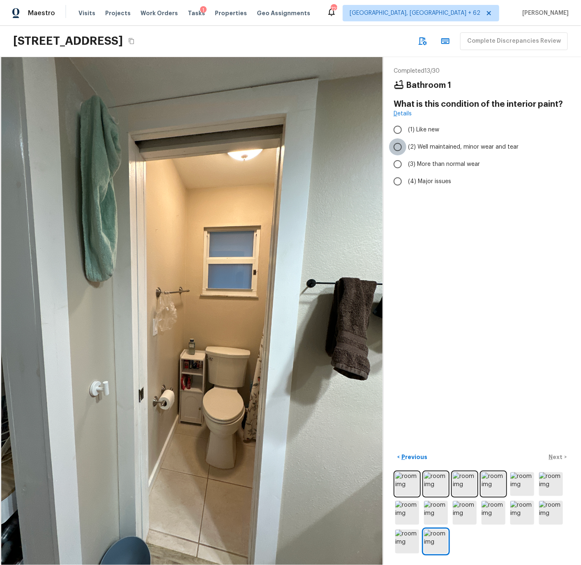
click at [398, 146] on input "(2) Well maintained, minor wear and tear" at bounding box center [397, 146] width 17 height 17
radio input "true"
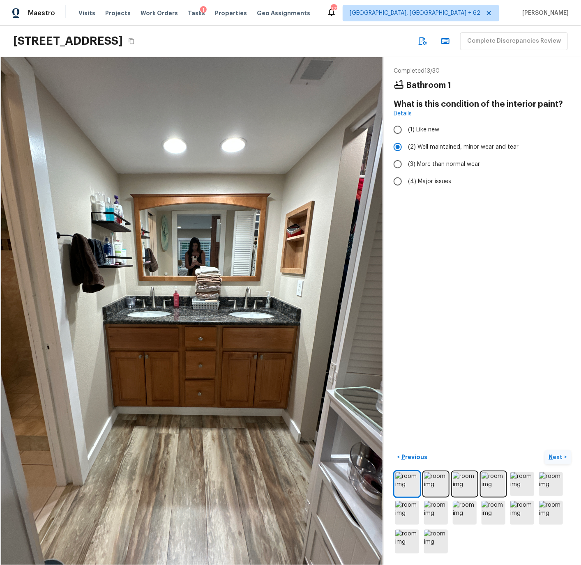
click at [556, 458] on p "Next" at bounding box center [557, 457] width 16 height 8
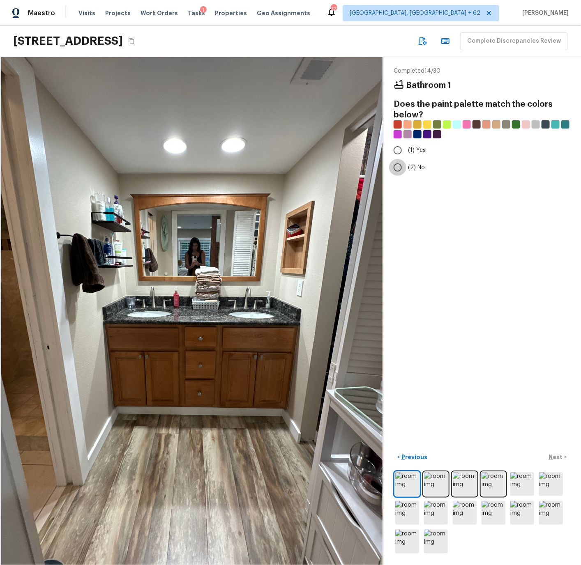
drag, startPoint x: 398, startPoint y: 168, endPoint x: 435, endPoint y: 232, distance: 73.8
click at [398, 168] on input "(2) No" at bounding box center [397, 167] width 17 height 17
radio input "true"
click at [552, 456] on p "Next" at bounding box center [557, 457] width 16 height 8
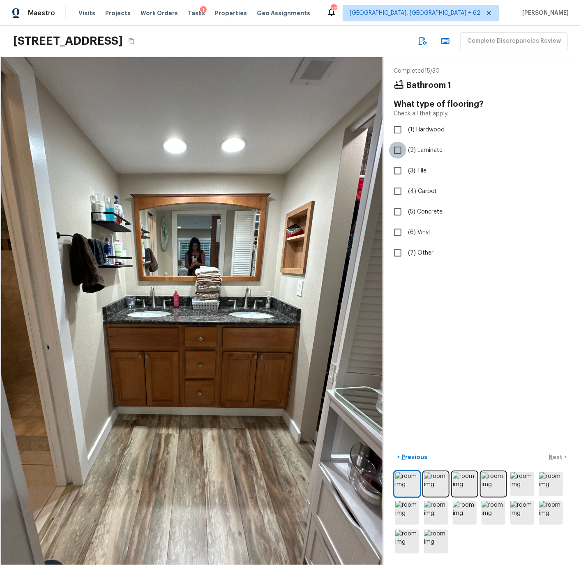
click at [399, 150] on input "(2) Laminate" at bounding box center [397, 150] width 17 height 17
checkbox input "true"
click at [399, 173] on input "(3) Tile" at bounding box center [397, 170] width 17 height 17
checkbox input "true"
click at [556, 458] on p "Next" at bounding box center [557, 457] width 16 height 8
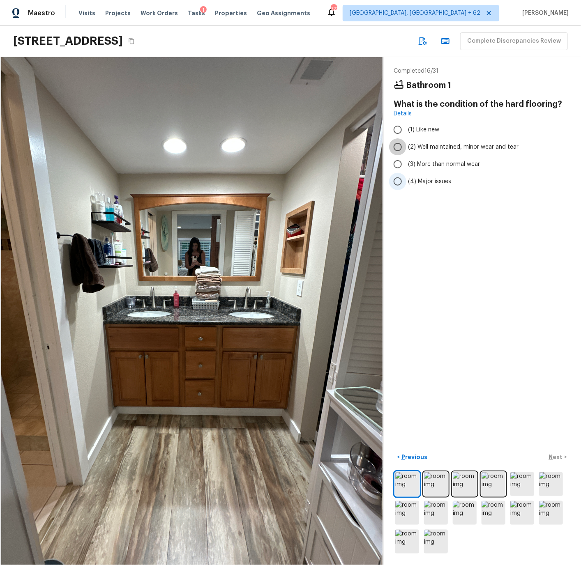
drag, startPoint x: 396, startPoint y: 146, endPoint x: 421, endPoint y: 178, distance: 40.4
click at [396, 146] on input "(2) Well maintained, minor wear and tear" at bounding box center [397, 146] width 17 height 17
radio input "true"
click at [561, 456] on p "Next" at bounding box center [557, 457] width 16 height 8
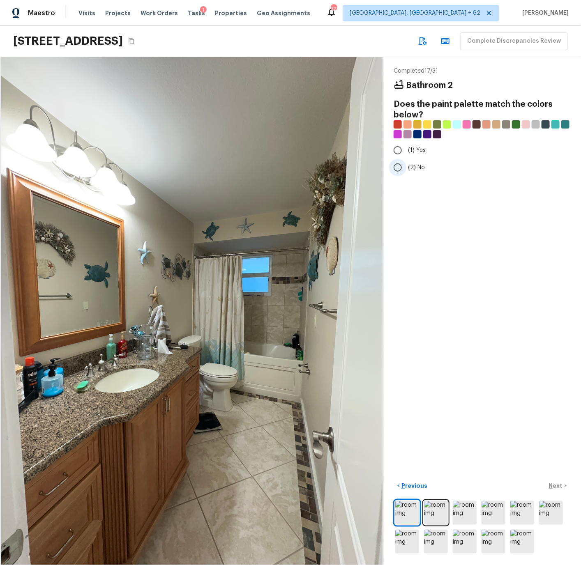
click at [399, 166] on input "(2) No" at bounding box center [397, 167] width 17 height 17
radio input "true"
click at [557, 486] on p "Next" at bounding box center [557, 486] width 16 height 8
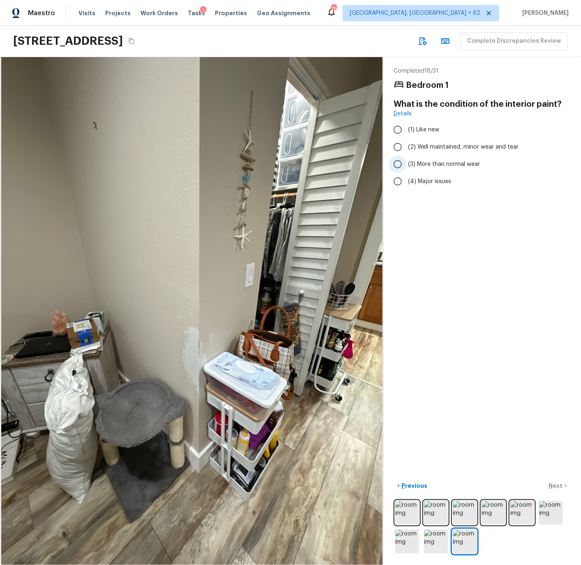
click at [399, 164] on input "(3) More than normal wear" at bounding box center [397, 164] width 17 height 17
radio input "true"
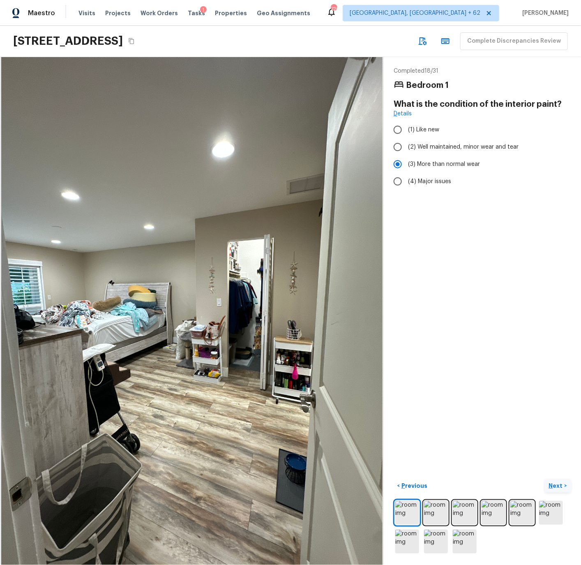
click at [556, 484] on p "Next" at bounding box center [557, 486] width 16 height 8
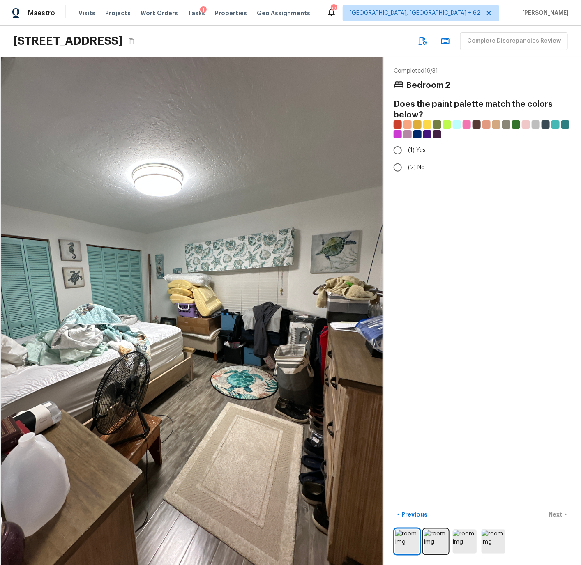
drag, startPoint x: 402, startPoint y: 165, endPoint x: 423, endPoint y: 215, distance: 53.9
click at [403, 165] on input "(2) No" at bounding box center [397, 167] width 17 height 17
radio input "true"
click at [557, 513] on p "Next" at bounding box center [557, 515] width 16 height 8
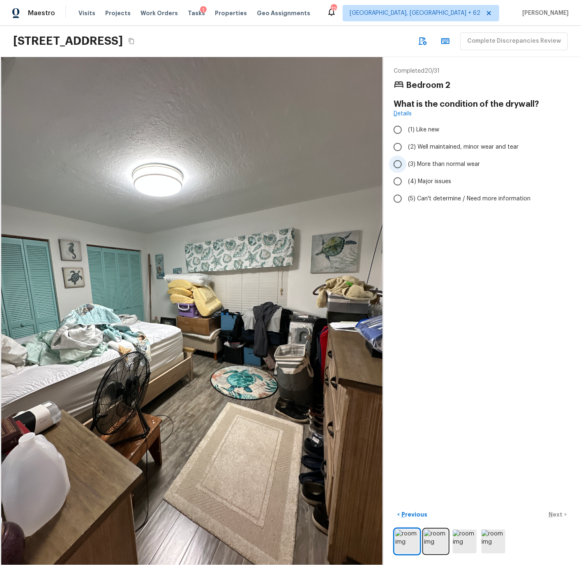
click at [397, 163] on input "(3) More than normal wear" at bounding box center [397, 164] width 17 height 17
radio input "true"
click at [557, 515] on p "Next" at bounding box center [557, 515] width 16 height 8
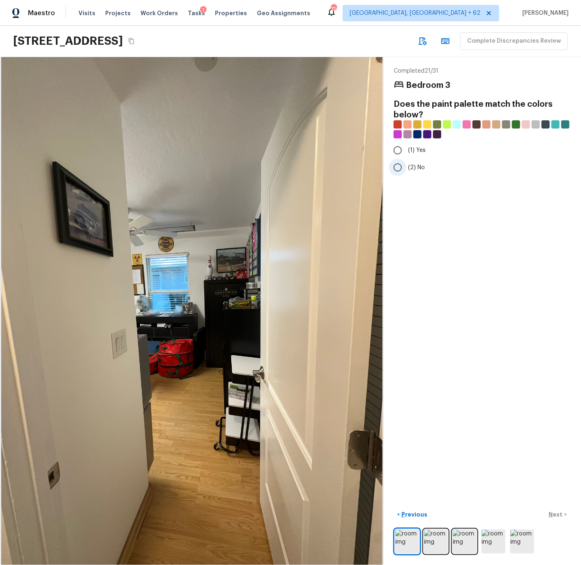
click at [398, 166] on input "(2) No" at bounding box center [397, 167] width 17 height 17
radio input "true"
click at [553, 514] on p "Next" at bounding box center [557, 515] width 16 height 8
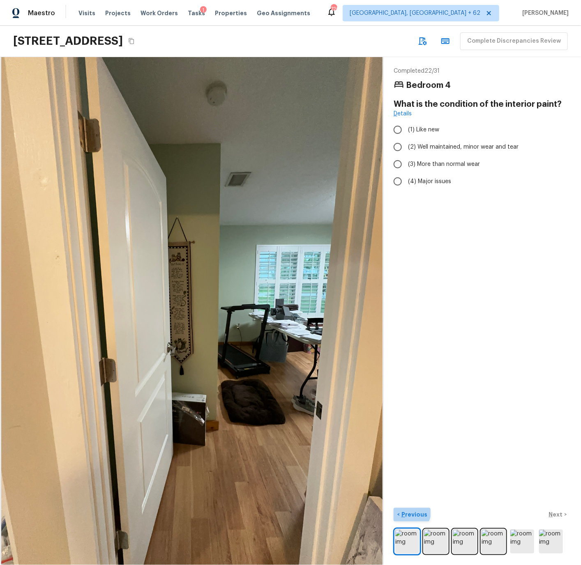
click at [409, 512] on p "Previous" at bounding box center [414, 515] width 28 height 8
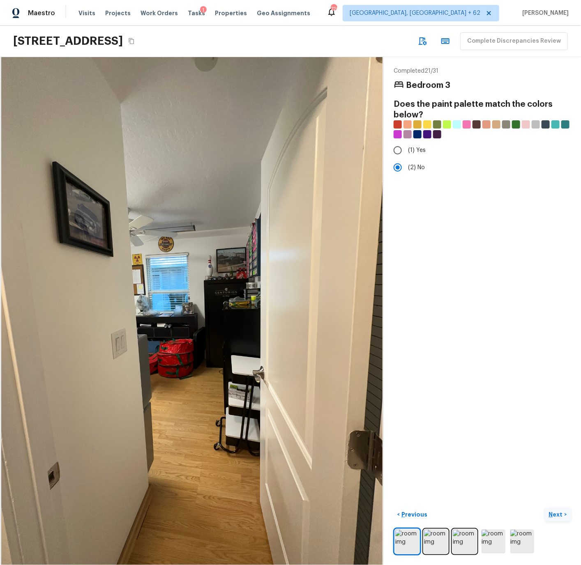
click at [559, 514] on p "Next" at bounding box center [557, 515] width 16 height 8
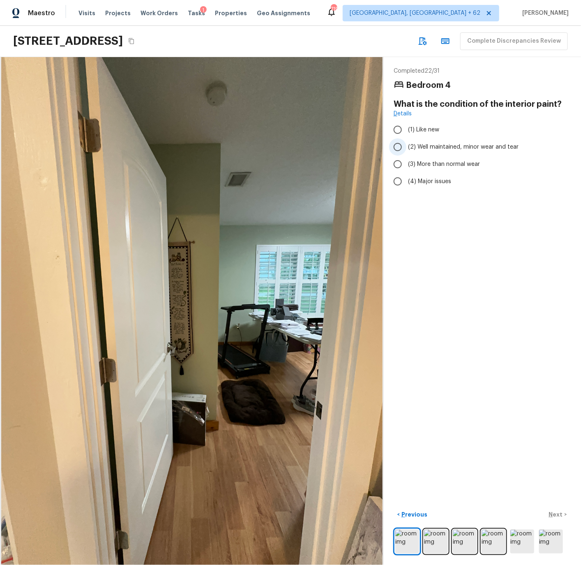
click at [398, 145] on input "(2) Well maintained, minor wear and tear" at bounding box center [397, 146] width 17 height 17
radio input "true"
click at [557, 513] on p "Next" at bounding box center [557, 515] width 16 height 8
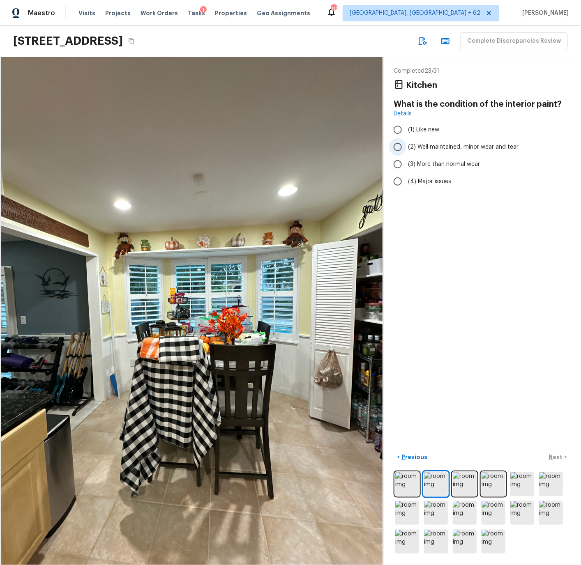
click at [397, 145] on input "(2) Well maintained, minor wear and tear" at bounding box center [397, 146] width 17 height 17
radio input "true"
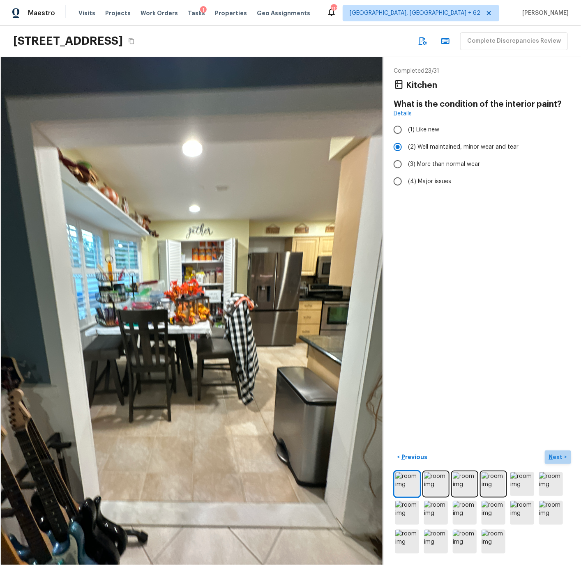
click at [555, 458] on p "Next" at bounding box center [557, 457] width 16 height 8
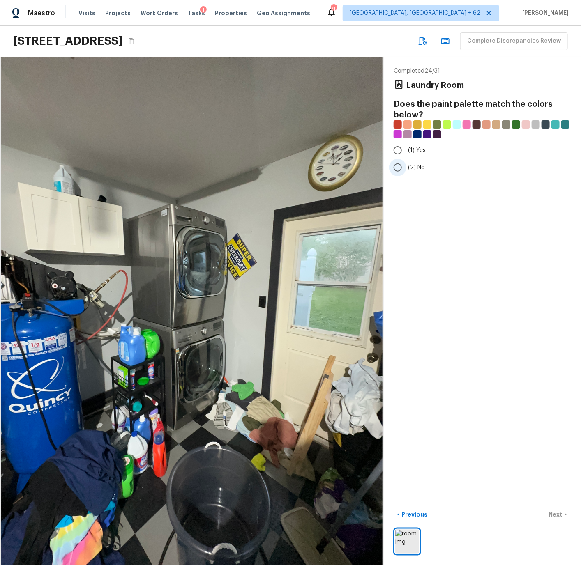
click at [397, 167] on input "(2) No" at bounding box center [397, 167] width 17 height 17
radio input "true"
click at [557, 514] on p "Next" at bounding box center [557, 515] width 16 height 8
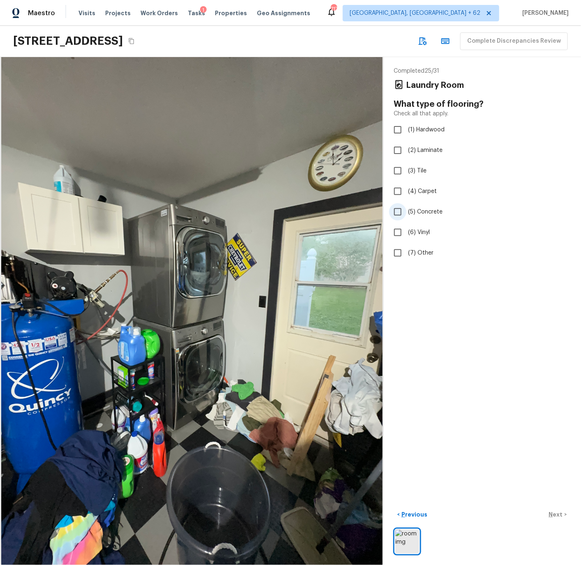
drag, startPoint x: 420, startPoint y: 212, endPoint x: 420, endPoint y: 220, distance: 7.8
click at [420, 212] on span "(5) Concrete" at bounding box center [425, 212] width 35 height 8
click at [406, 212] on input "(5) Concrete" at bounding box center [397, 211] width 17 height 17
checkbox input "true"
click at [558, 514] on p "Next" at bounding box center [557, 515] width 16 height 8
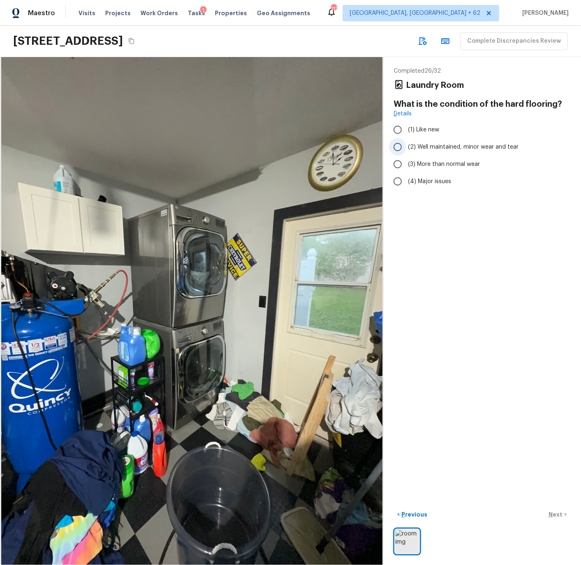
click at [419, 146] on span "(2) Well maintained, minor wear and tear" at bounding box center [463, 147] width 110 height 8
click at [406, 146] on input "(2) Well maintained, minor wear and tear" at bounding box center [397, 146] width 17 height 17
radio input "true"
click at [556, 513] on p "Next" at bounding box center [557, 515] width 16 height 8
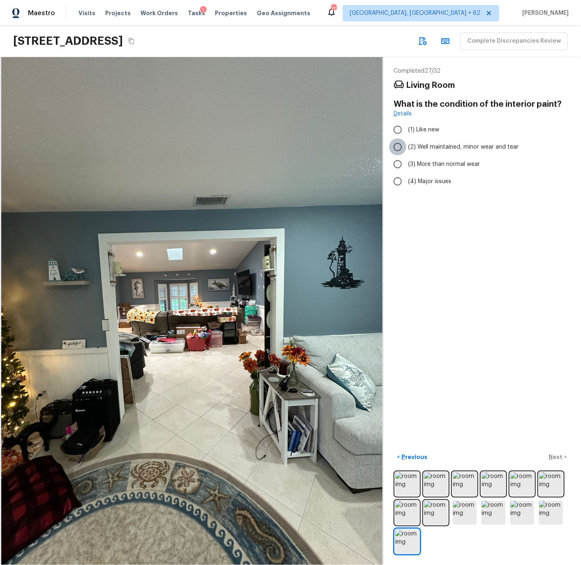
click at [398, 148] on input "(2) Well maintained, minor wear and tear" at bounding box center [397, 146] width 17 height 17
radio input "true"
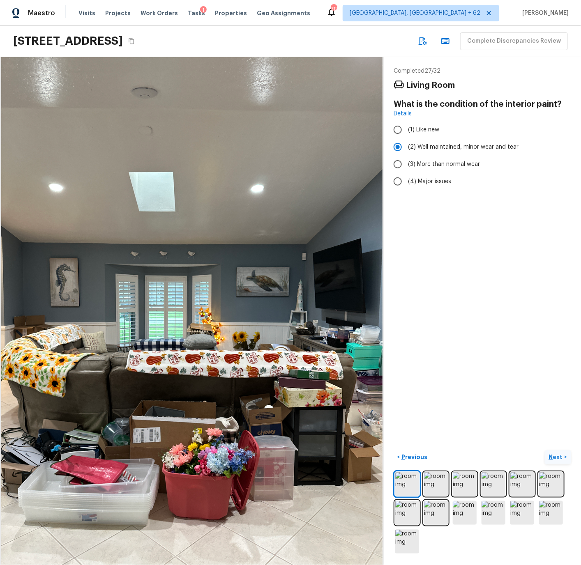
click at [557, 458] on p "Next" at bounding box center [557, 457] width 16 height 8
click at [399, 146] on input "(2) Well maintained, minor wear and tear" at bounding box center [397, 146] width 17 height 17
radio input "true"
click at [555, 456] on p "Next" at bounding box center [557, 457] width 16 height 8
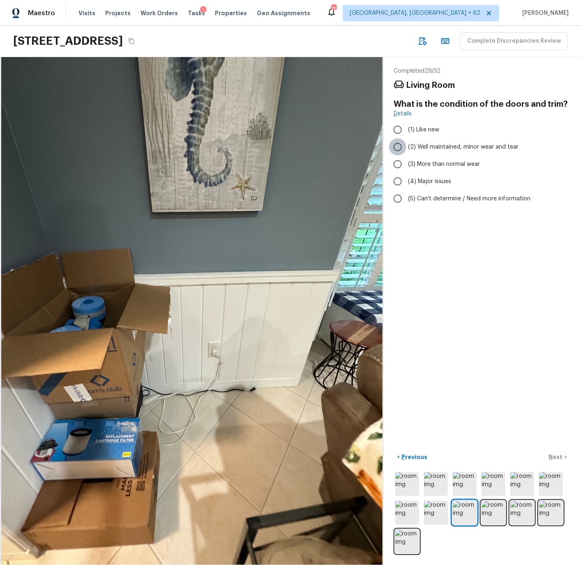
click at [399, 145] on input "(2) Well maintained, minor wear and tear" at bounding box center [397, 146] width 17 height 17
radio input "true"
click at [556, 457] on p "Next" at bounding box center [557, 457] width 16 height 8
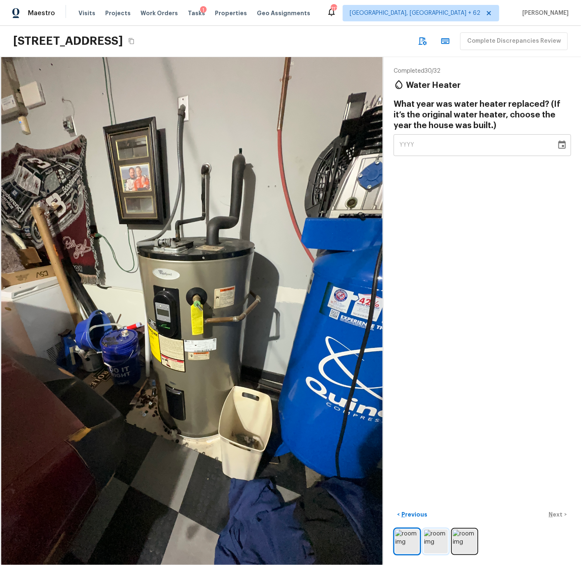
click at [437, 546] on img at bounding box center [436, 542] width 24 height 24
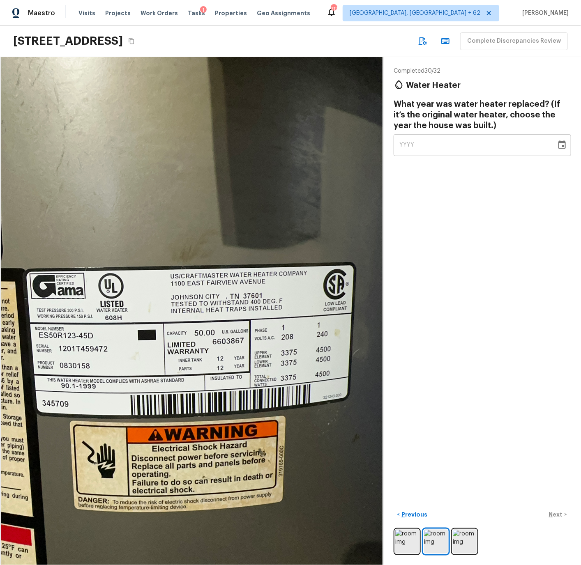
click at [563, 145] on icon "Choose date" at bounding box center [561, 144] width 7 height 8
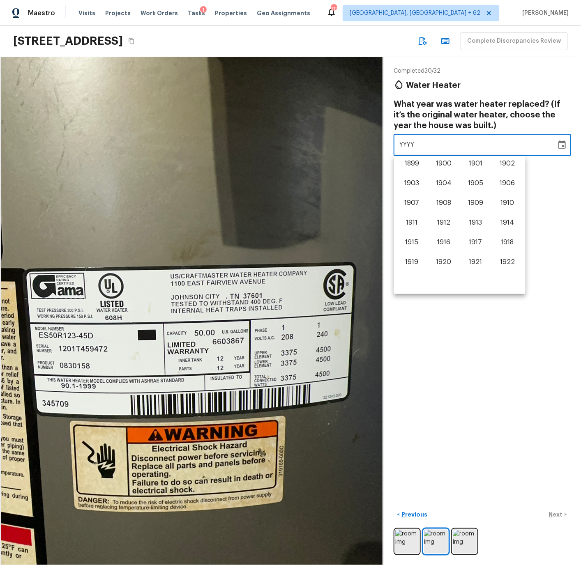
scroll to position [511, 0]
click at [442, 204] on button "2012" at bounding box center [444, 205] width 30 height 15
type input "2012"
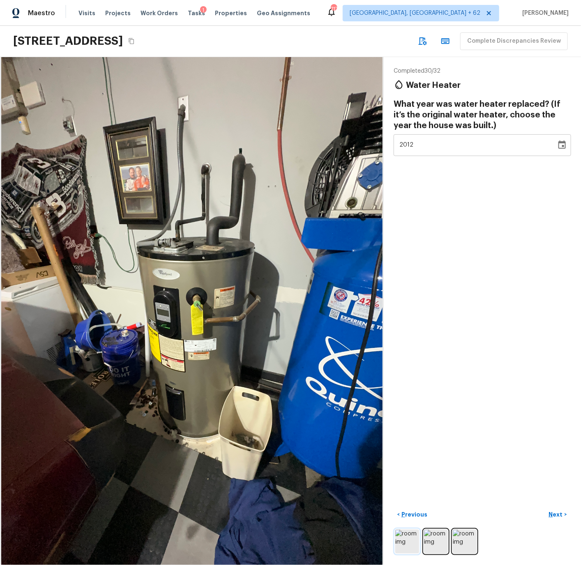
click at [413, 537] on img at bounding box center [407, 542] width 24 height 24
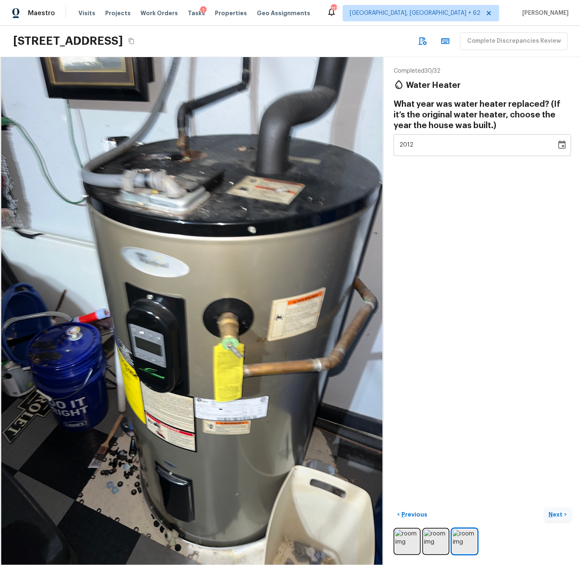
click at [553, 515] on p "Next" at bounding box center [557, 515] width 16 height 8
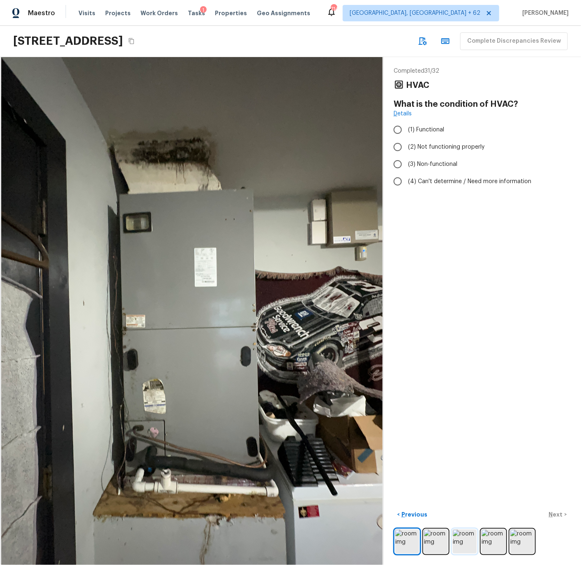
click at [463, 542] on img at bounding box center [465, 542] width 24 height 24
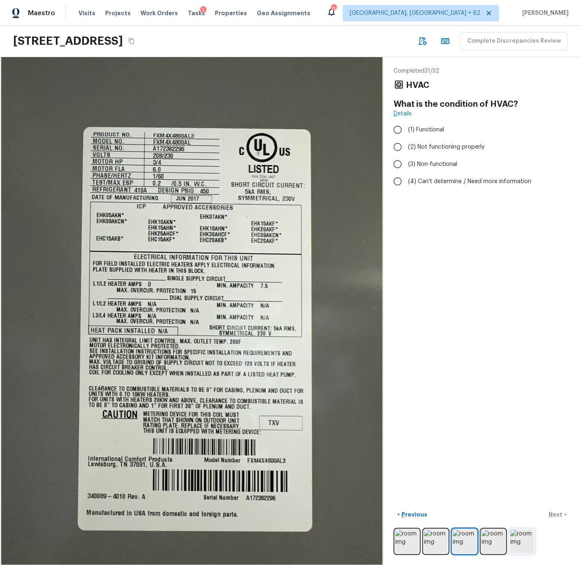
click at [517, 543] on img at bounding box center [522, 542] width 24 height 24
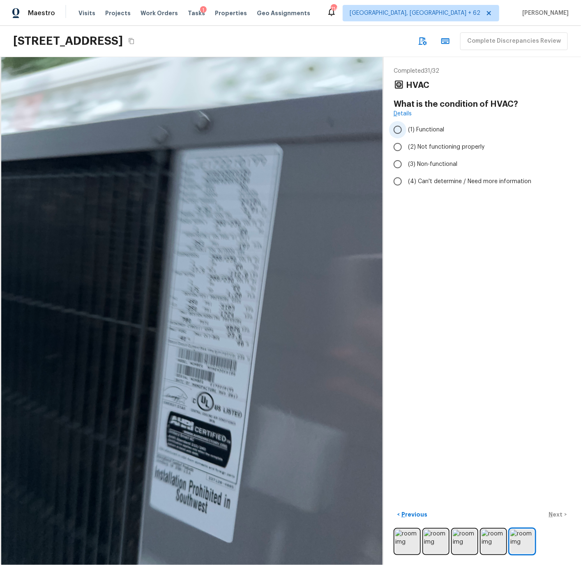
drag, startPoint x: 399, startPoint y: 130, endPoint x: 403, endPoint y: 135, distance: 6.3
click at [399, 130] on input "(1) Functional" at bounding box center [397, 129] width 17 height 17
radio input "true"
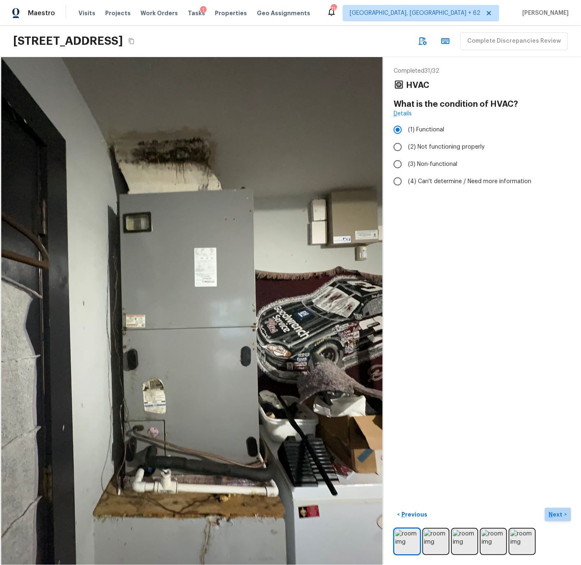
click at [557, 515] on p "Next" at bounding box center [557, 515] width 16 height 8
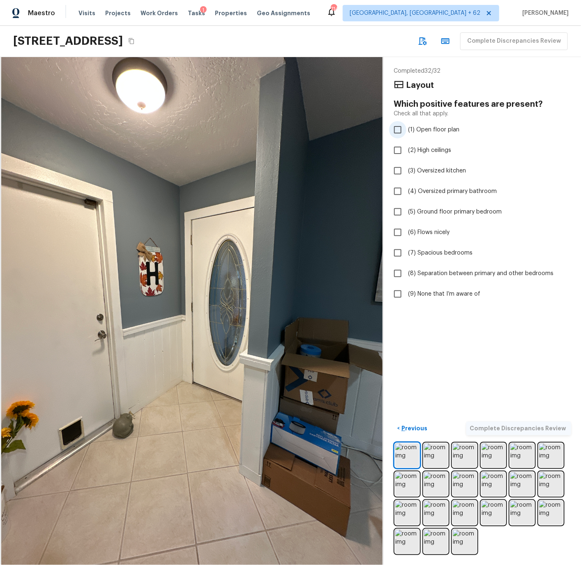
click at [431, 128] on span "(1) Open floor plan" at bounding box center [433, 130] width 51 height 8
click at [406, 128] on input "(1) Open floor plan" at bounding box center [397, 129] width 17 height 17
checkbox input "true"
click at [516, 427] on p "Complete Discrepancies Review" at bounding box center [519, 428] width 98 height 8
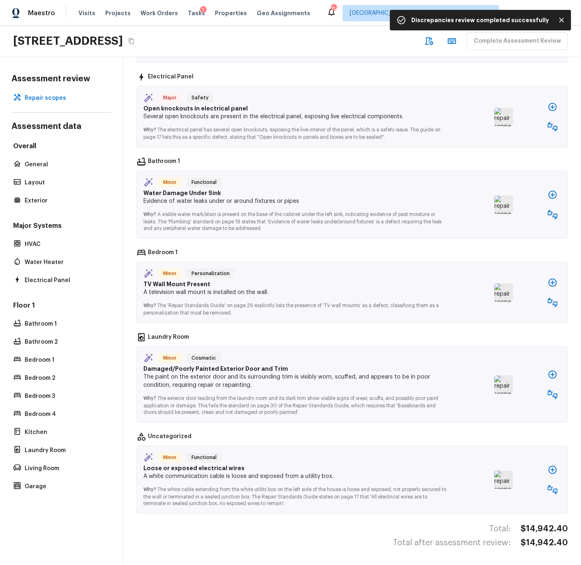
scroll to position [0, 0]
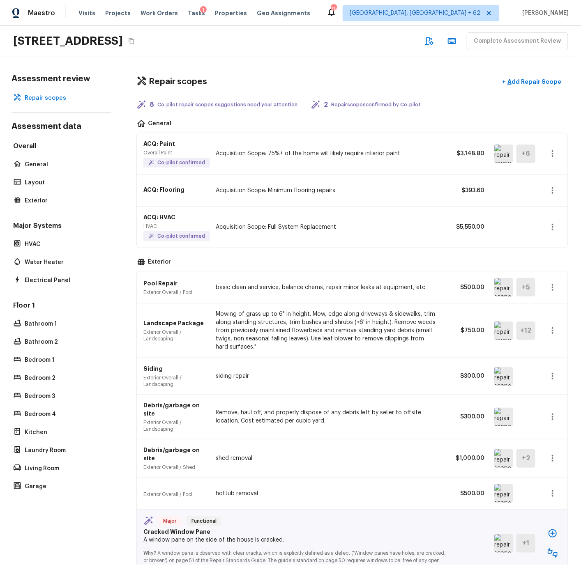
click at [504, 151] on img at bounding box center [503, 154] width 19 height 18
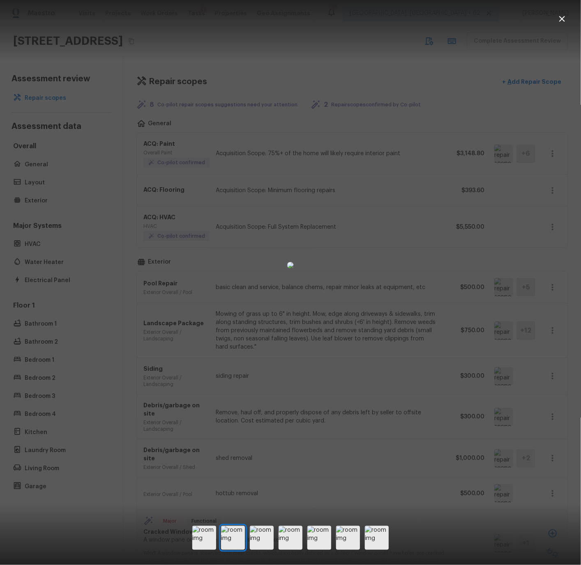
click at [563, 16] on icon "button" at bounding box center [562, 19] width 10 height 10
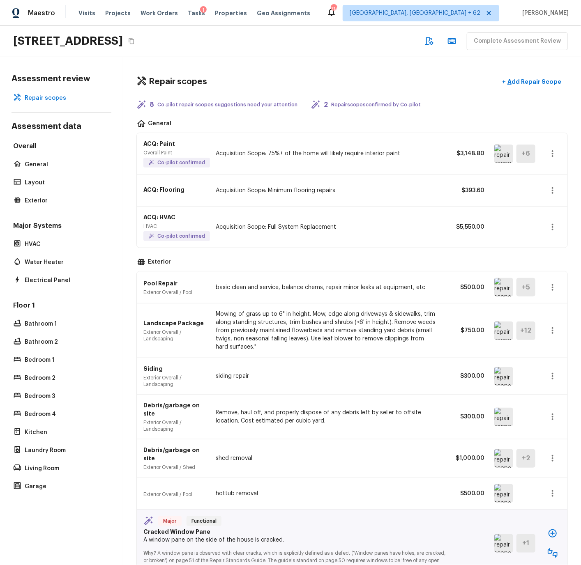
click at [354, 232] on div "ACQ: HVAC HVAC Co-pilot confirmed Acquisition Scope: Full System Replacement $5…" at bounding box center [352, 227] width 430 height 41
click at [553, 226] on icon "button" at bounding box center [553, 227] width 10 height 10
click at [552, 275] on li "Remove" at bounding box center [555, 276] width 38 height 25
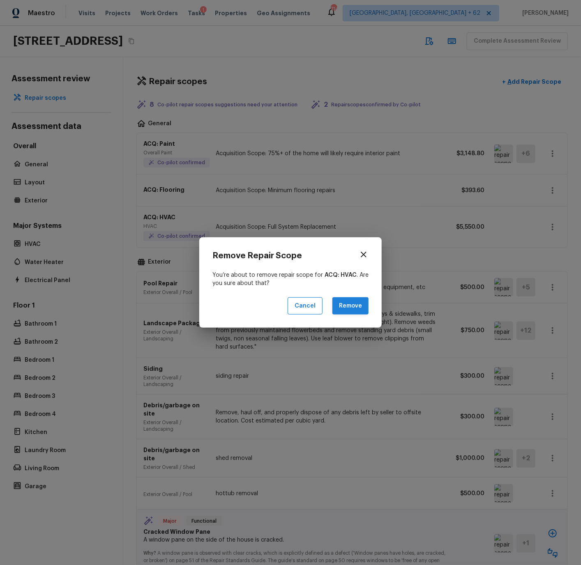
click at [352, 303] on button "Remove" at bounding box center [350, 306] width 36 height 18
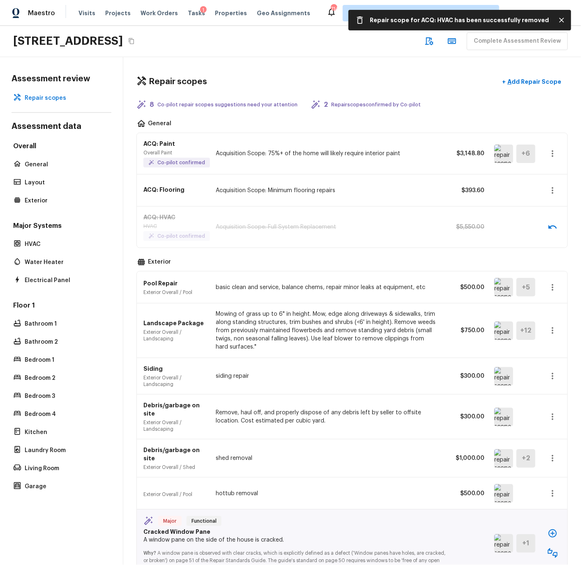
click at [505, 287] on img at bounding box center [503, 287] width 19 height 18
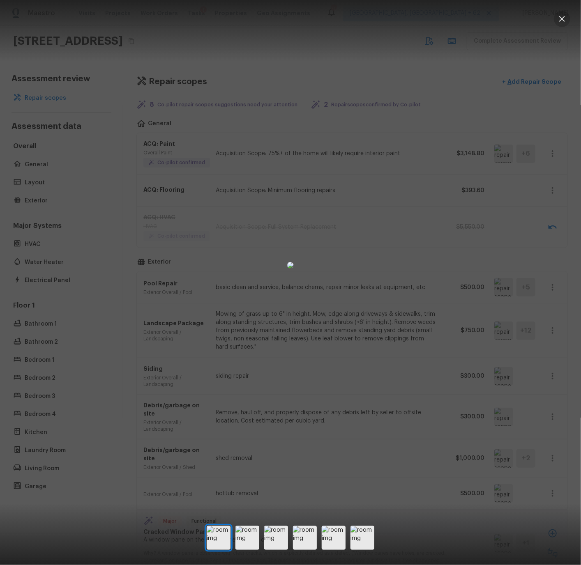
click at [562, 18] on icon "button" at bounding box center [562, 19] width 6 height 6
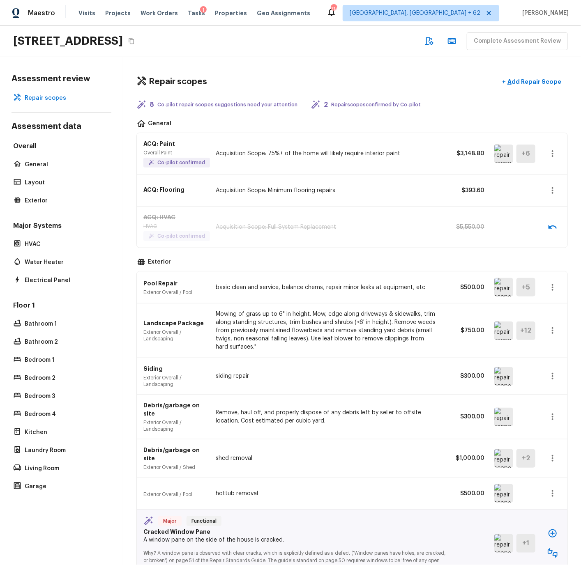
click at [502, 375] on img at bounding box center [503, 376] width 19 height 18
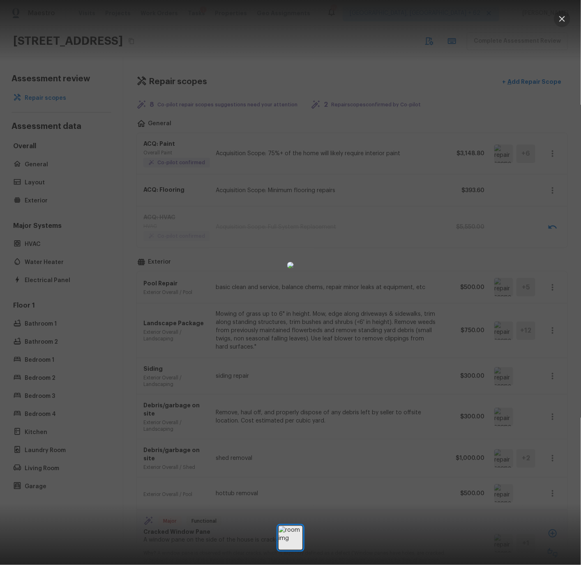
click at [561, 19] on icon "button" at bounding box center [562, 19] width 10 height 10
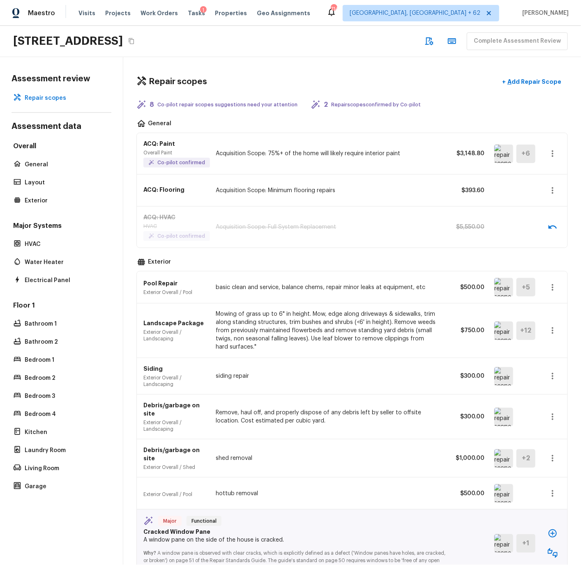
click at [552, 374] on icon "button" at bounding box center [553, 376] width 2 height 7
click at [538, 423] on li "Remove" at bounding box center [548, 425] width 53 height 25
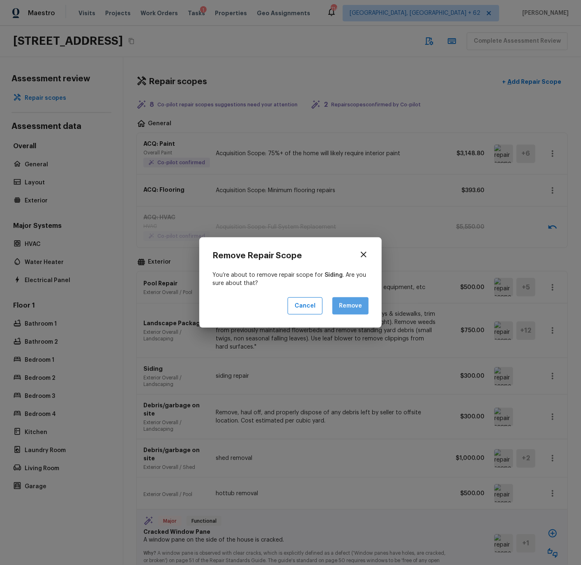
click at [352, 305] on button "Remove" at bounding box center [350, 306] width 36 height 18
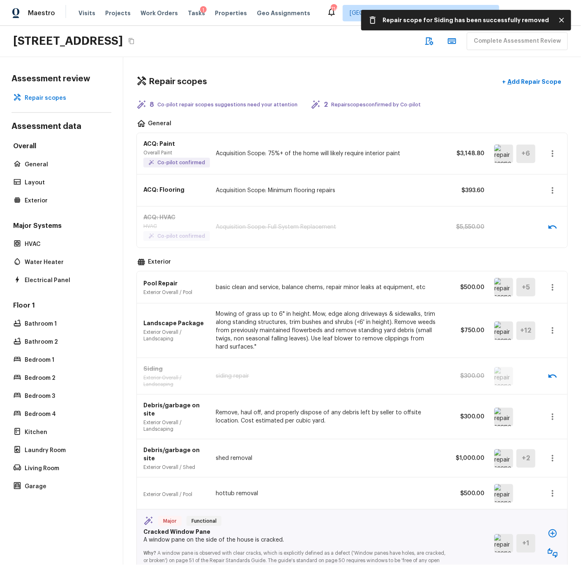
click at [502, 415] on img at bounding box center [503, 417] width 19 height 18
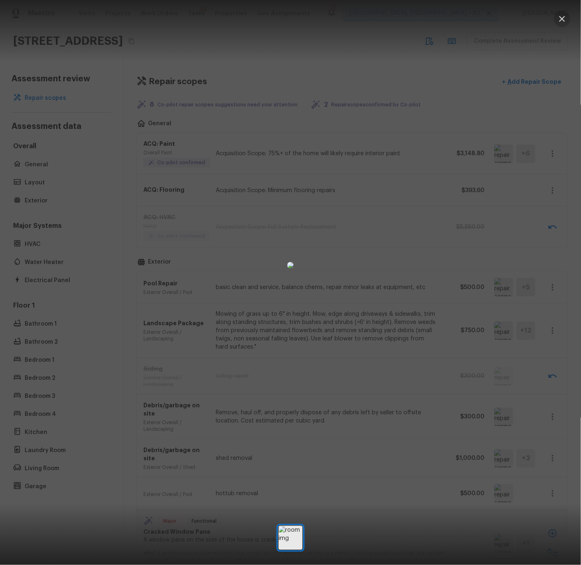
click at [561, 18] on icon "button" at bounding box center [562, 19] width 10 height 10
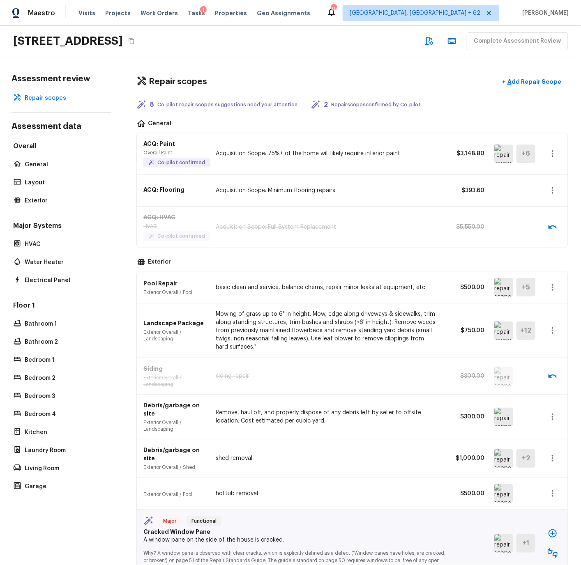
click at [554, 416] on icon "button" at bounding box center [553, 417] width 10 height 10
click at [539, 466] on li "Remove" at bounding box center [548, 465] width 53 height 25
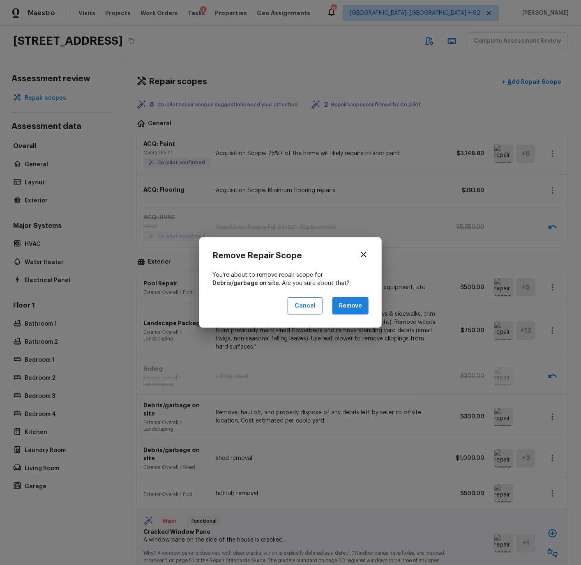
click at [362, 307] on button "Remove" at bounding box center [350, 306] width 36 height 18
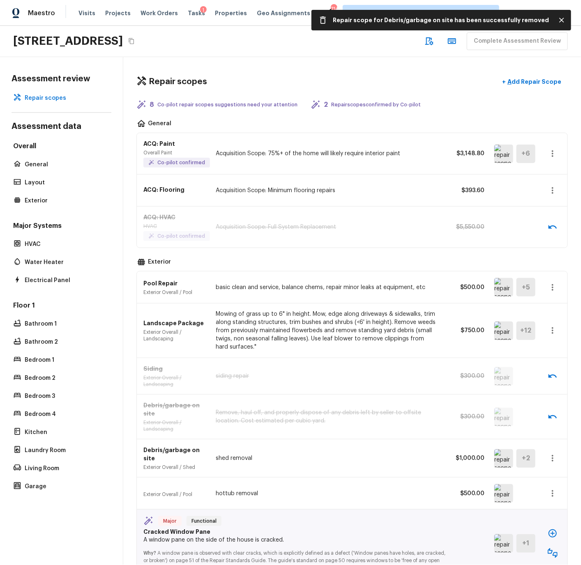
click at [552, 458] on icon "button" at bounding box center [553, 458] width 2 height 7
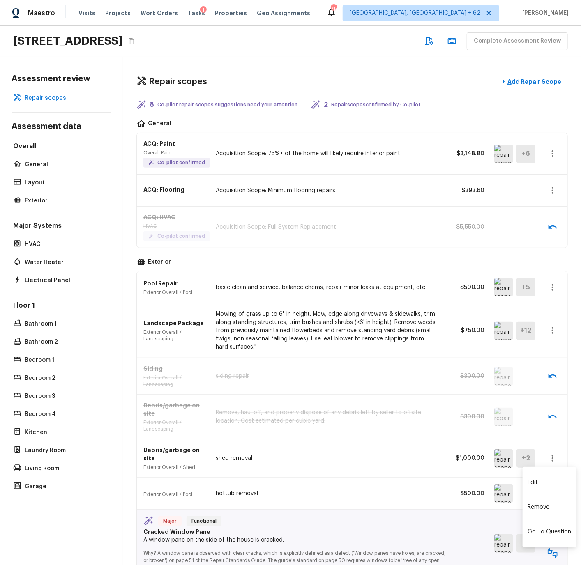
click at [538, 509] on li "Remove" at bounding box center [548, 507] width 53 height 25
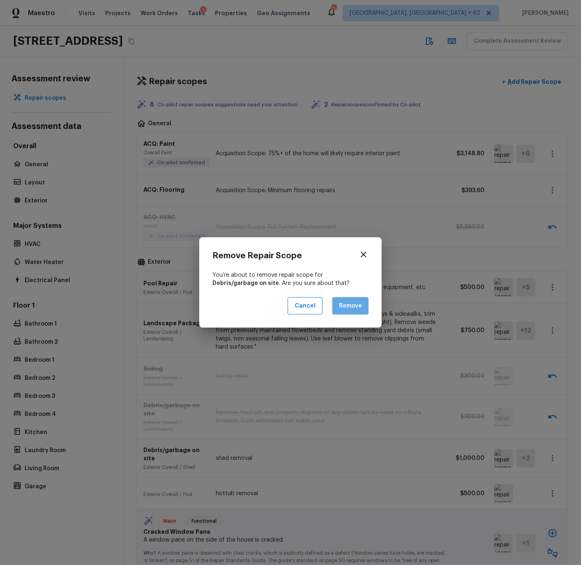
click at [353, 308] on button "Remove" at bounding box center [350, 306] width 36 height 18
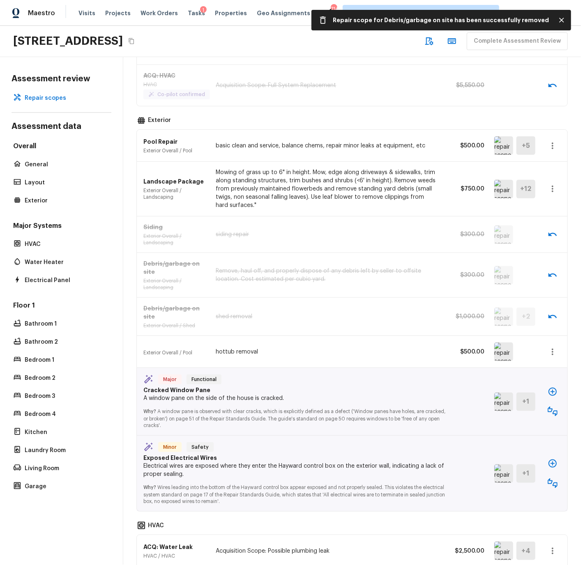
scroll to position [206, 0]
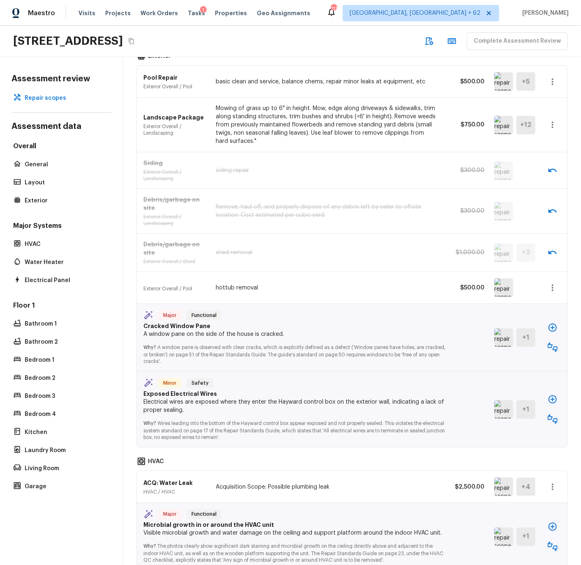
click at [503, 333] on img at bounding box center [503, 338] width 19 height 18
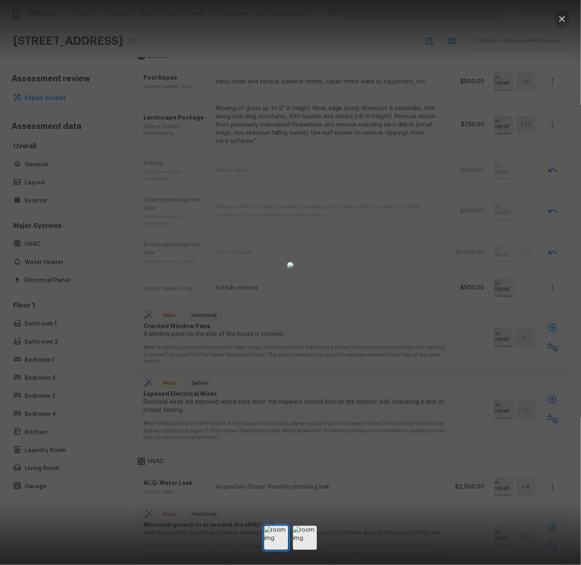
click at [563, 17] on icon "button" at bounding box center [562, 19] width 10 height 10
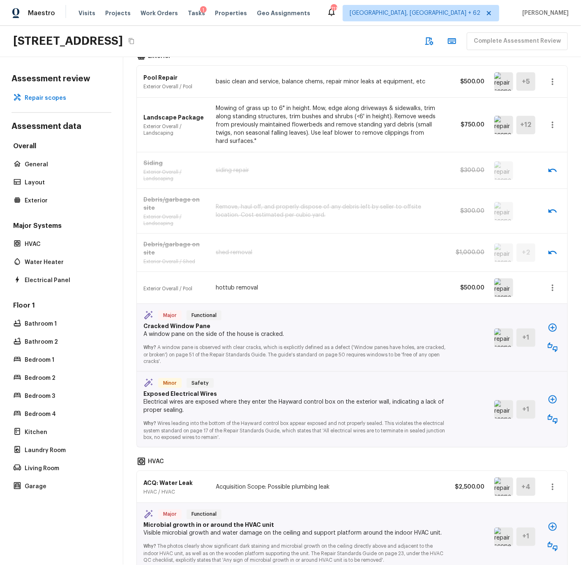
click at [553, 328] on icon "button" at bounding box center [552, 328] width 8 height 8
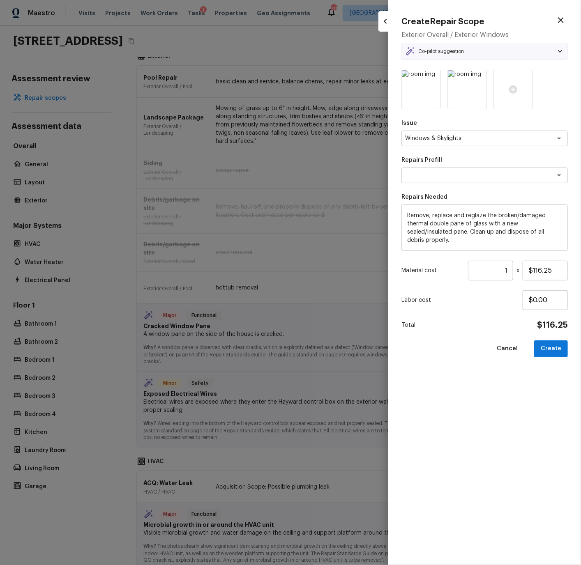
type textarea "Double Pane Replacement"
drag, startPoint x: 533, startPoint y: 270, endPoint x: 551, endPoint y: 270, distance: 18.5
click at [551, 270] on input "$116.25" at bounding box center [544, 271] width 45 height 20
click at [549, 350] on button "Create" at bounding box center [551, 349] width 34 height 17
type input "$116.25"
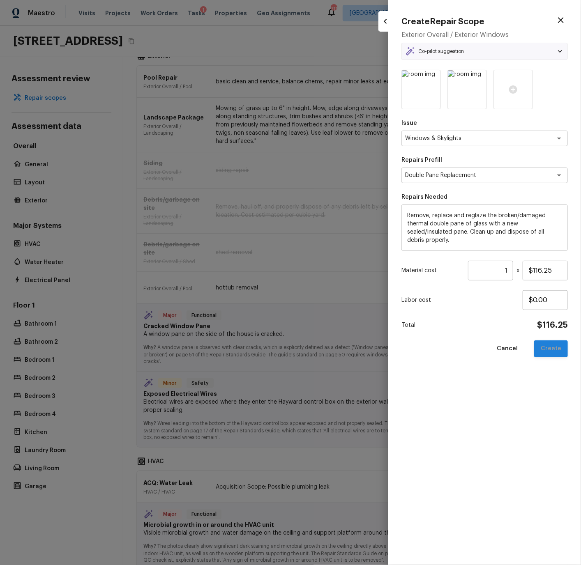
type input "$0.00"
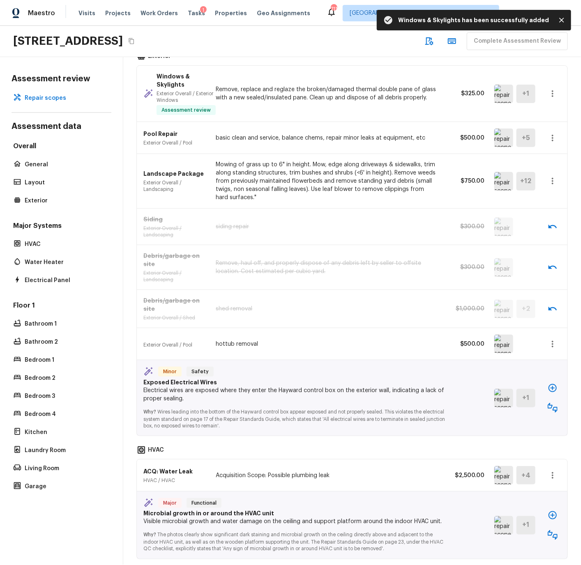
click at [508, 400] on img at bounding box center [503, 398] width 19 height 18
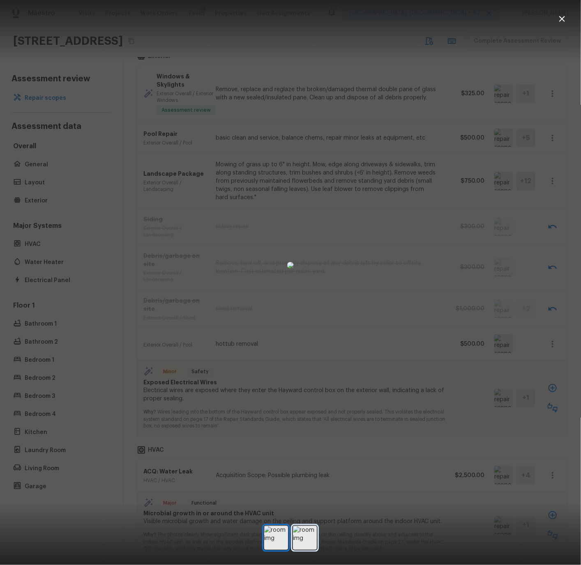
click at [304, 537] on img at bounding box center [305, 538] width 24 height 24
click at [564, 18] on icon "button" at bounding box center [562, 19] width 10 height 10
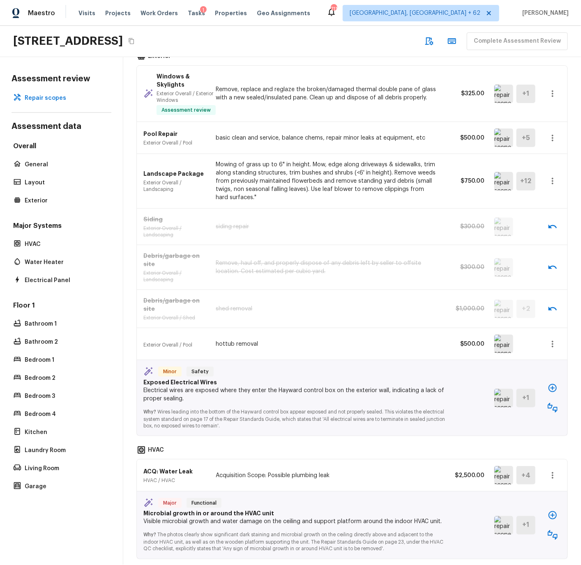
click at [554, 407] on icon "button" at bounding box center [553, 408] width 10 height 10
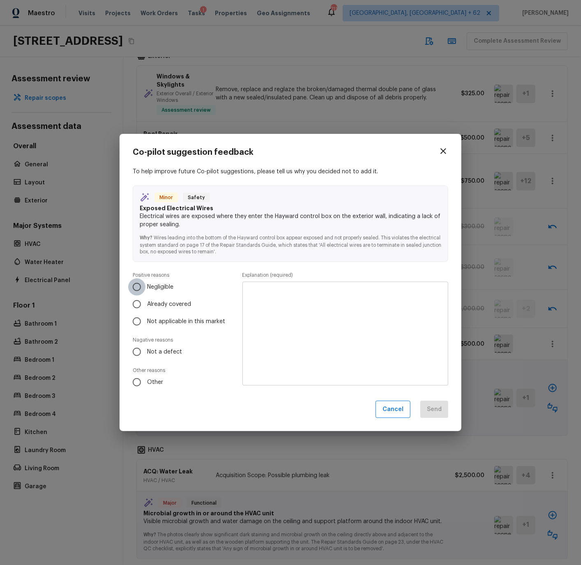
click at [136, 285] on input "Negligible" at bounding box center [136, 286] width 17 height 17
radio input "true"
click at [260, 298] on textarea at bounding box center [345, 333] width 194 height 90
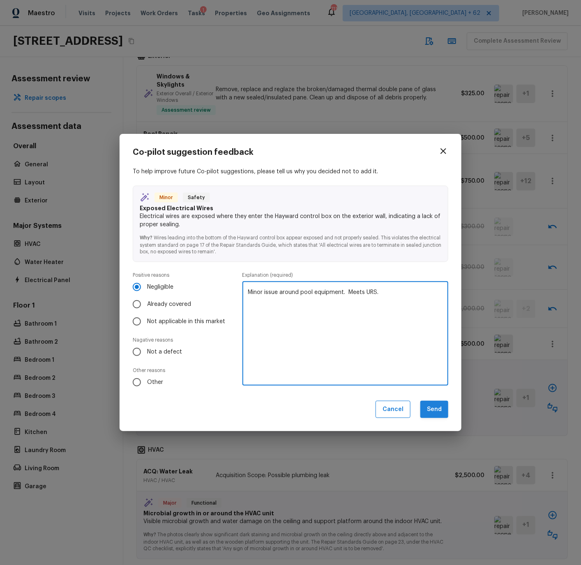
type textarea "Minor issue around pool equipment. Meets URS."
click at [437, 409] on button "Send" at bounding box center [434, 410] width 28 height 18
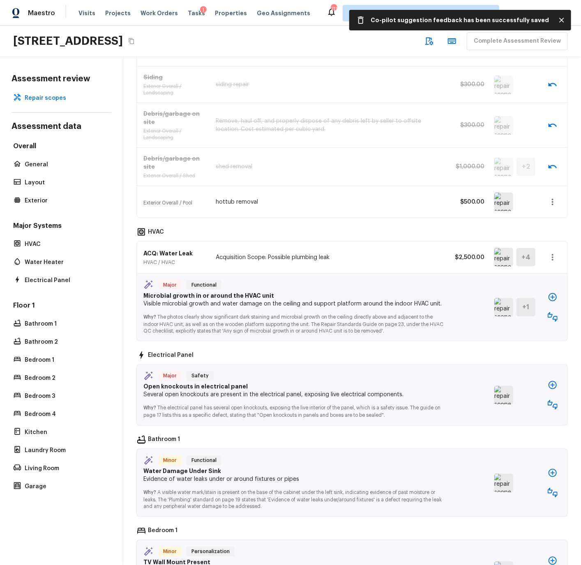
scroll to position [421, 0]
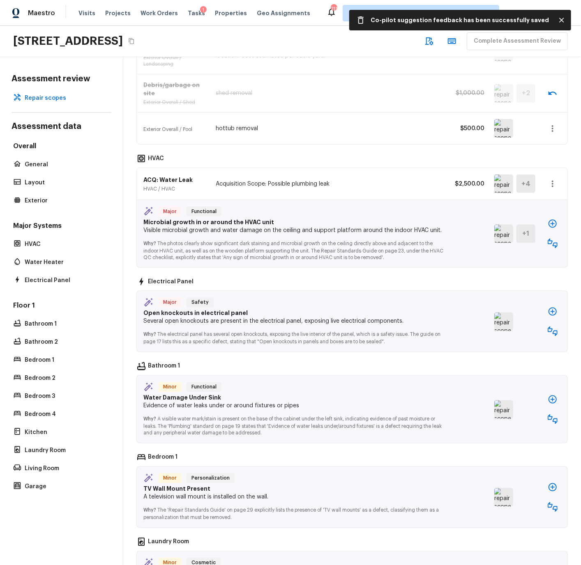
click at [506, 232] on img at bounding box center [503, 234] width 19 height 18
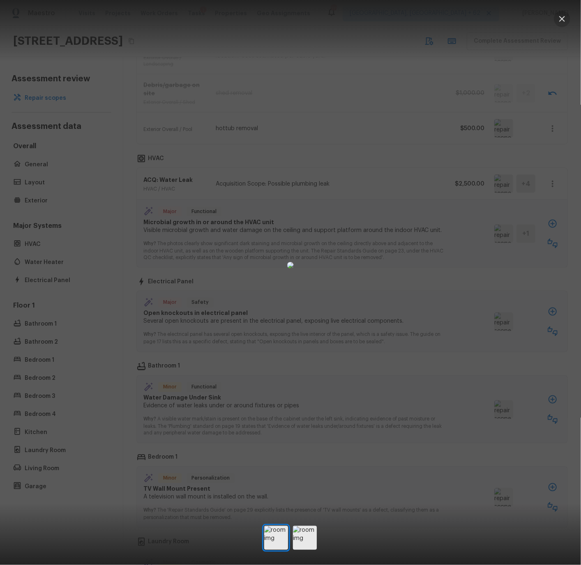
click at [562, 17] on icon "button" at bounding box center [562, 19] width 10 height 10
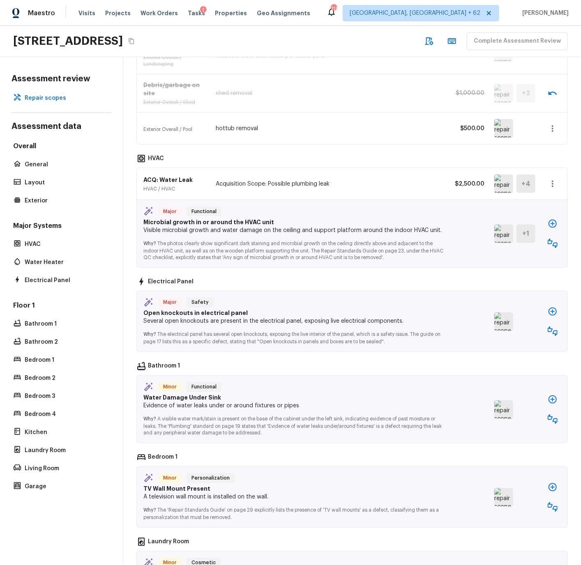
scroll to position [426, 0]
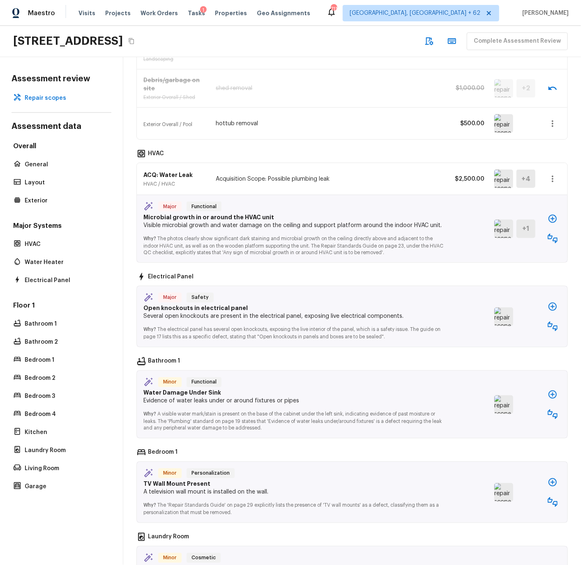
click at [552, 220] on icon "button" at bounding box center [552, 219] width 8 height 8
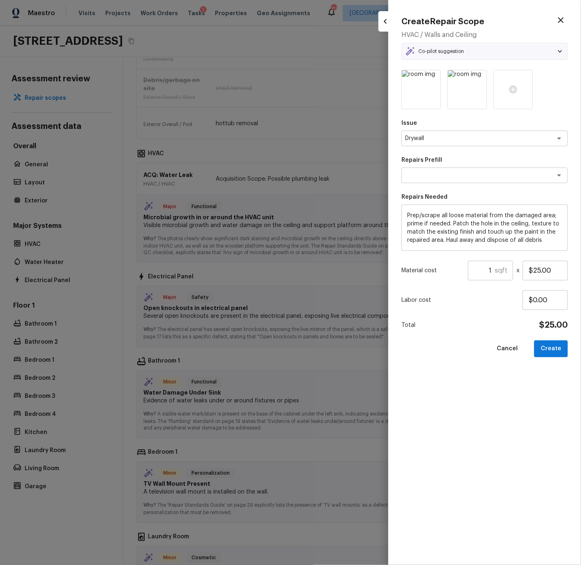
scroll to position [426, 0]
type textarea "Patch Hole In Ceiling"
click at [431, 138] on textarea "Drywall" at bounding box center [473, 138] width 136 height 8
click at [435, 155] on li "ACQ: Organic Material" at bounding box center [484, 156] width 166 height 13
type textarea "ACQ: Organic Material"
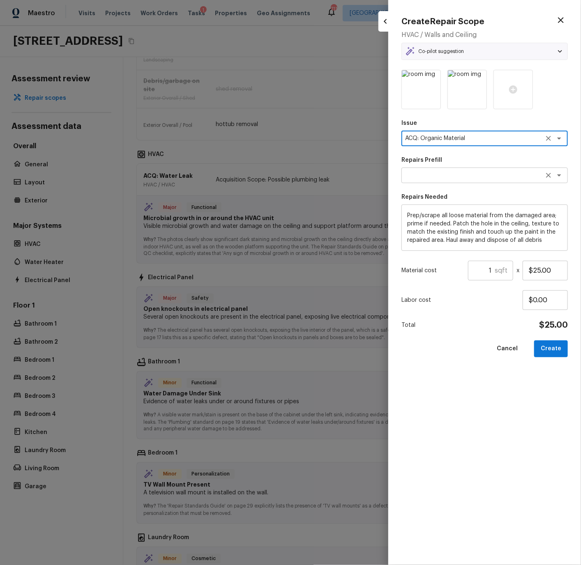
type textarea "ACQ: Organic Material"
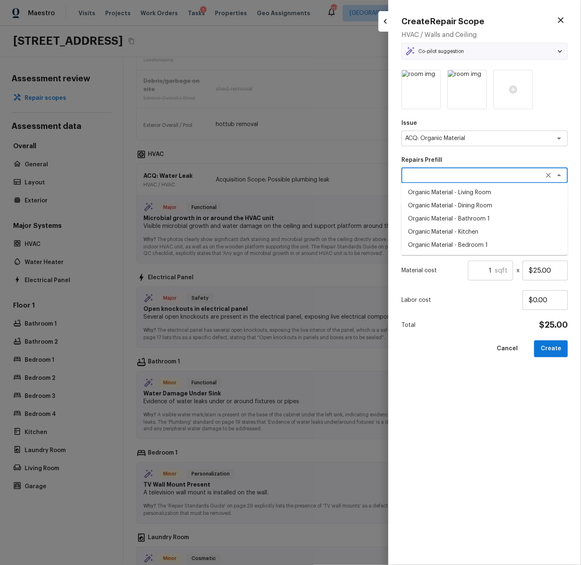
click at [434, 177] on textarea at bounding box center [473, 175] width 136 height 8
click at [434, 242] on li "Organic Material - Bedroom 1" at bounding box center [484, 245] width 166 height 13
type textarea "Organic Material - Bedroom 1"
type textarea "Acquisition Scope: Conditions Conducive to Organic Material - Bedroom 1 Disclai…"
type input "$900.00"
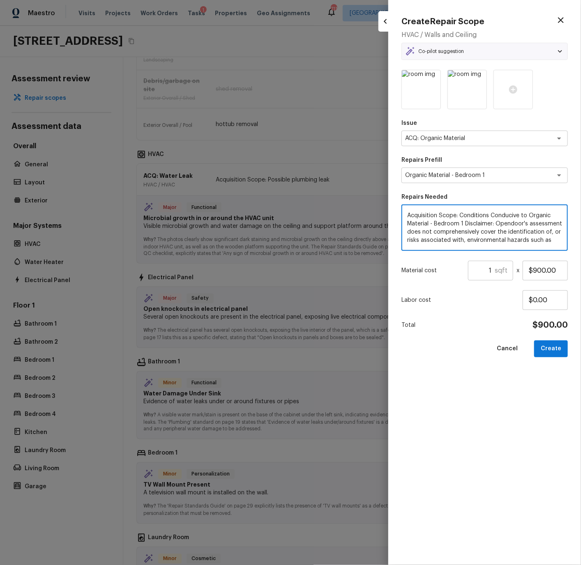
drag, startPoint x: 434, startPoint y: 223, endPoint x: 463, endPoint y: 223, distance: 29.2
click at [463, 223] on textarea "Acquisition Scope: Conditions Conducive to Organic Material - Bedroom 1 Disclai…" at bounding box center [484, 228] width 155 height 33
type textarea "Acquisition Scope: Conditions Conducive to Organic Material - HVAC system. Disc…"
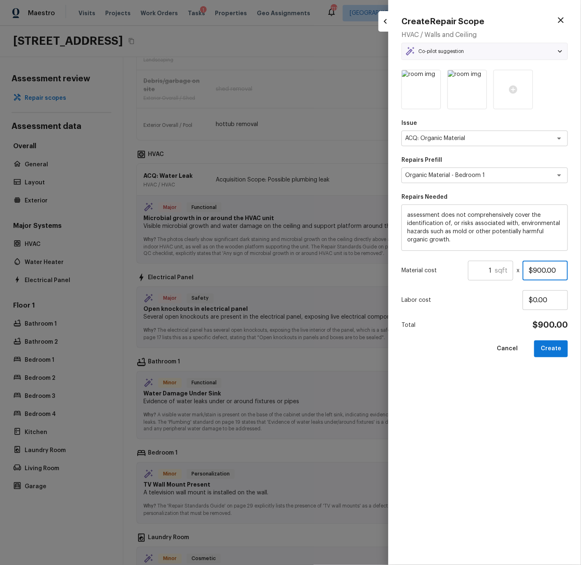
click at [536, 269] on input "$900.00" at bounding box center [544, 271] width 45 height 20
type input "$500.00"
click at [553, 347] on button "Create" at bounding box center [551, 349] width 34 height 17
type textarea "Prep/scrape all loose material from the damaged area; prime if needed. Patch th…"
type input "$25.00"
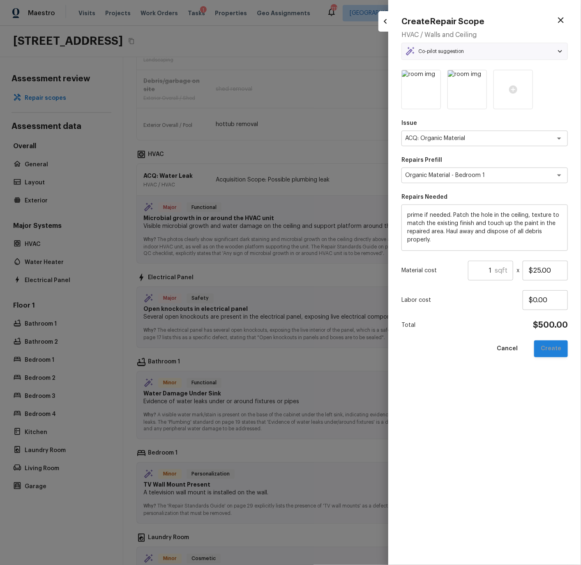
type textarea "Drywall"
type textarea "Patch Hole In Ceiling"
type input "$0.00"
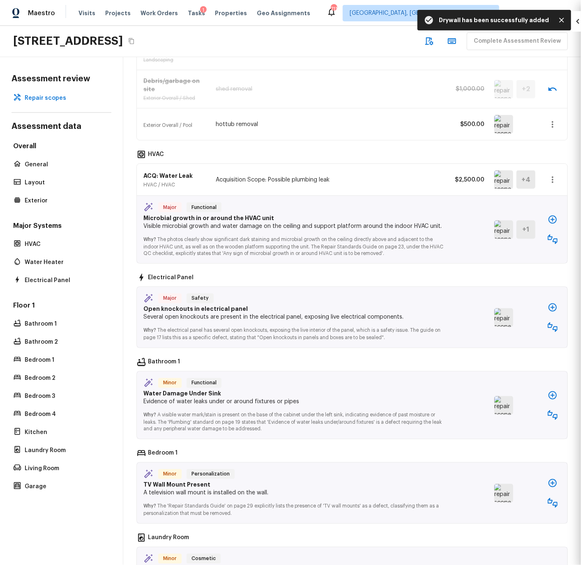
scroll to position [0, 0]
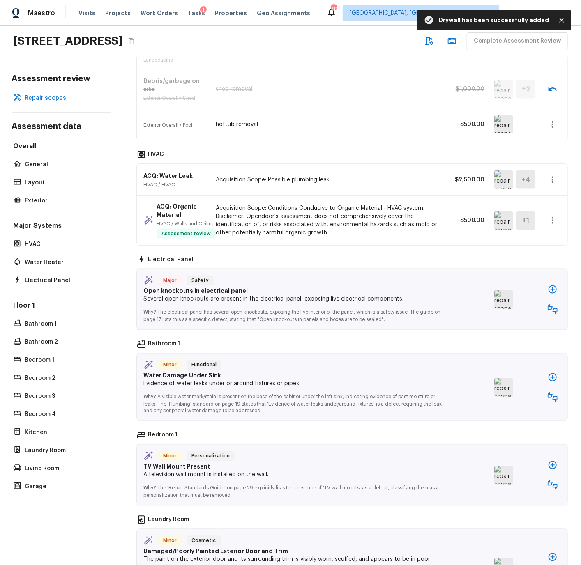
click at [508, 309] on img at bounding box center [503, 299] width 19 height 18
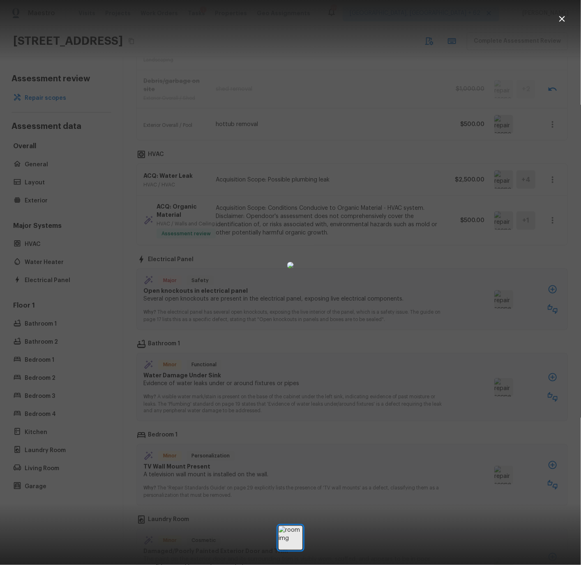
click at [564, 19] on icon "button" at bounding box center [562, 19] width 10 height 10
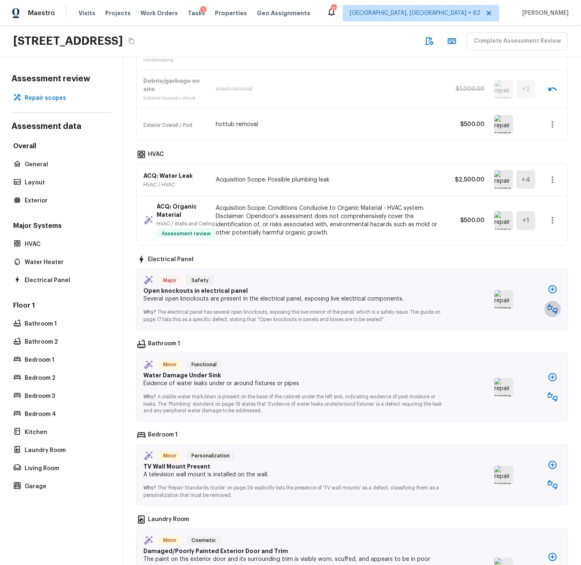
click at [554, 314] on icon "button" at bounding box center [553, 309] width 10 height 10
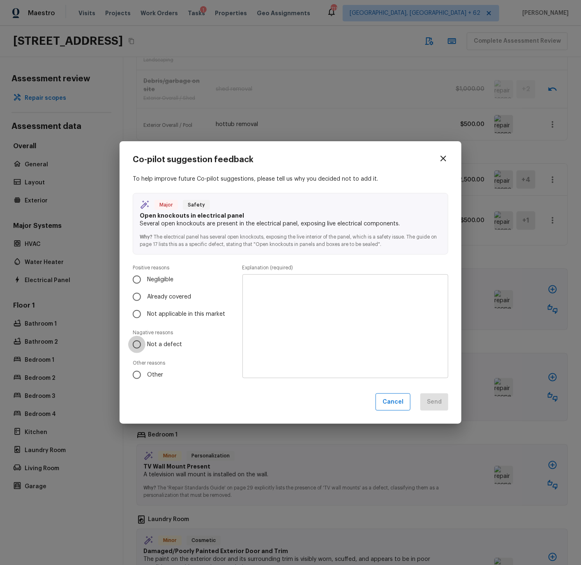
drag, startPoint x: 138, startPoint y: 342, endPoint x: 182, endPoint y: 329, distance: 46.2
click at [138, 341] on input "Not a defect" at bounding box center [136, 344] width 17 height 17
radio input "true"
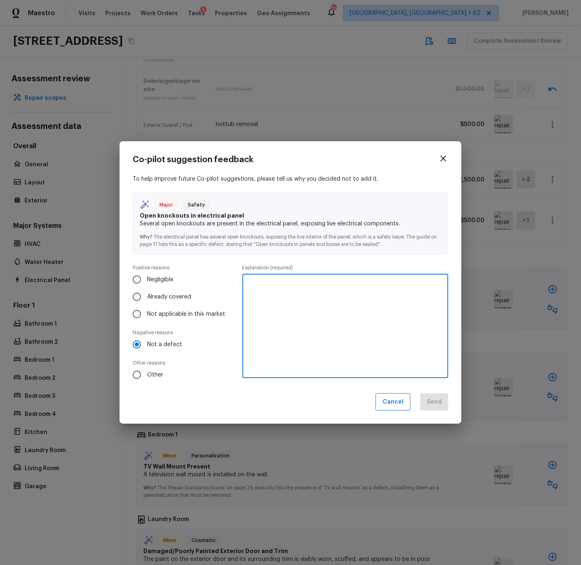
click at [260, 298] on textarea at bounding box center [345, 326] width 194 height 90
type textarea "No open knockouts present"
click at [432, 404] on button "Send" at bounding box center [434, 403] width 28 height 18
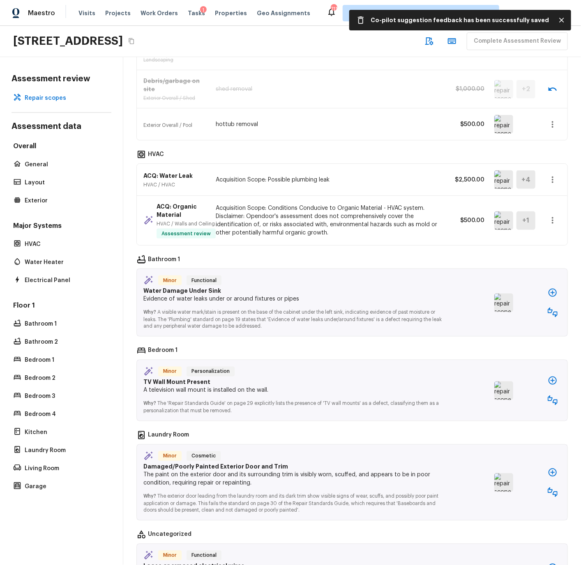
scroll to position [428, 0]
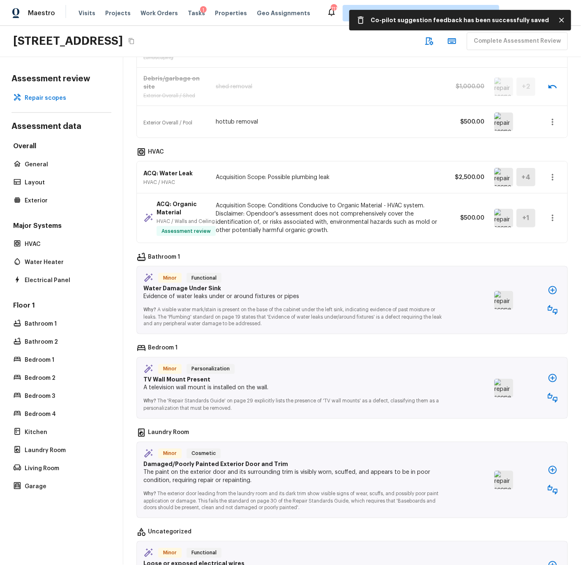
click at [504, 307] on img at bounding box center [503, 300] width 19 height 18
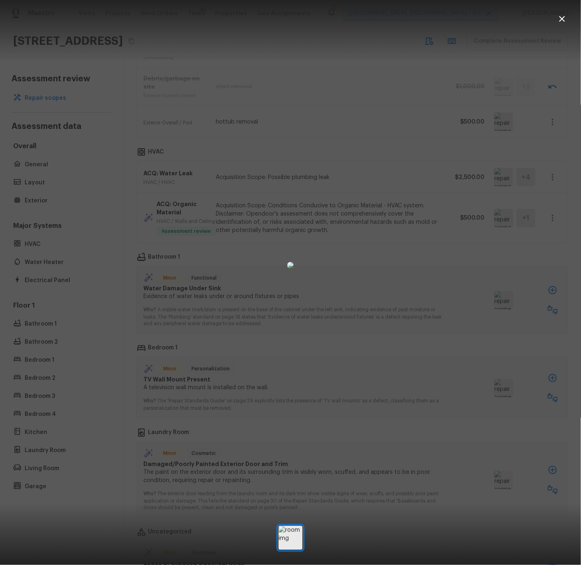
click at [565, 19] on icon "button" at bounding box center [562, 19] width 10 height 10
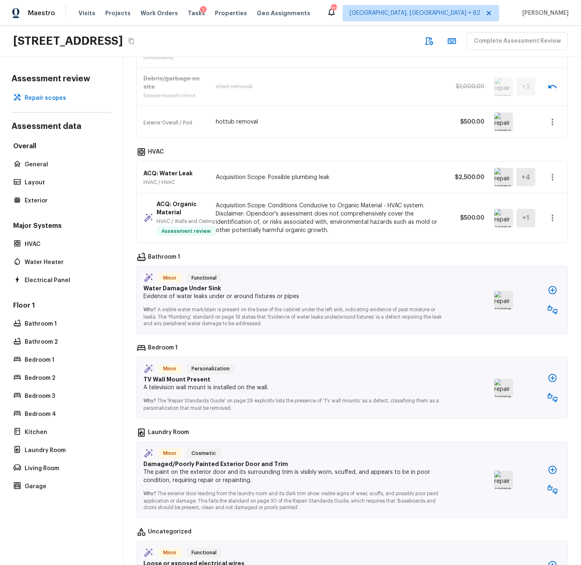
click at [552, 295] on icon "button" at bounding box center [552, 290] width 8 height 8
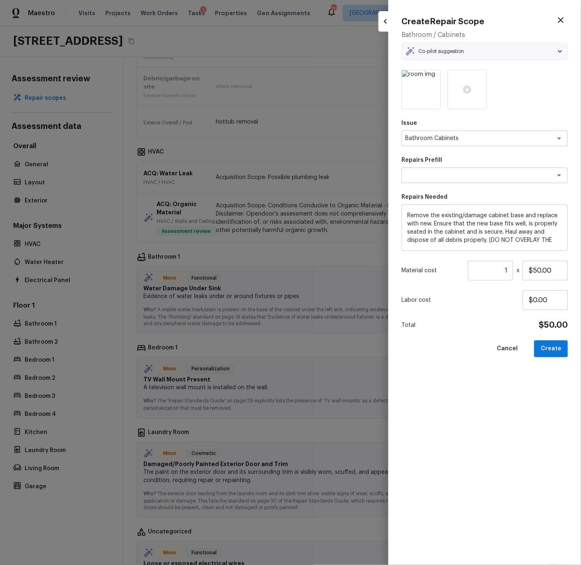
type textarea "Replace Damaged Vanity Base"
click at [550, 347] on button "Create" at bounding box center [551, 349] width 34 height 17
type input "$0.00"
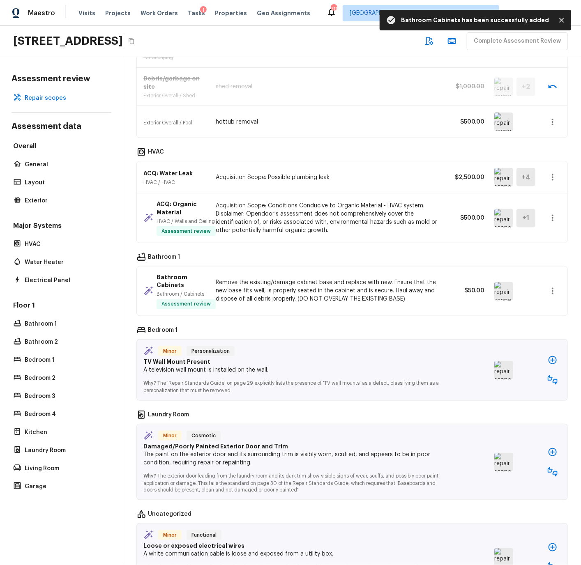
click at [551, 377] on icon "button" at bounding box center [553, 380] width 10 height 10
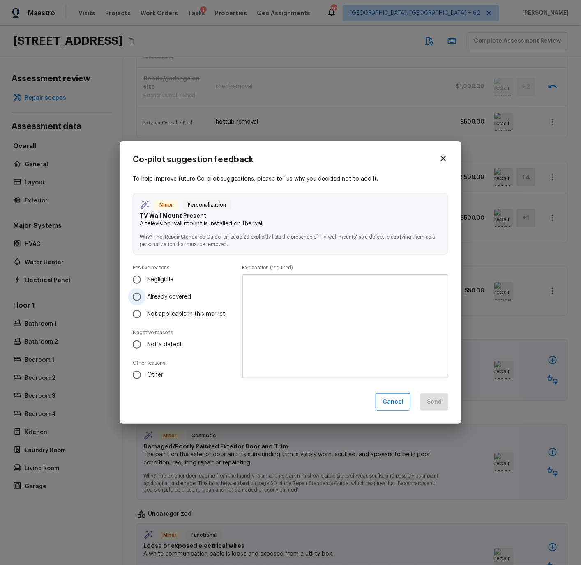
click at [136, 295] on input "Already covered" at bounding box center [136, 296] width 17 height 17
radio input "true"
click at [240, 295] on div "Positive reasons Negligible Already covered Not applicable in this market Nagat…" at bounding box center [290, 324] width 315 height 119
click at [258, 292] on textarea at bounding box center [345, 326] width 194 height 90
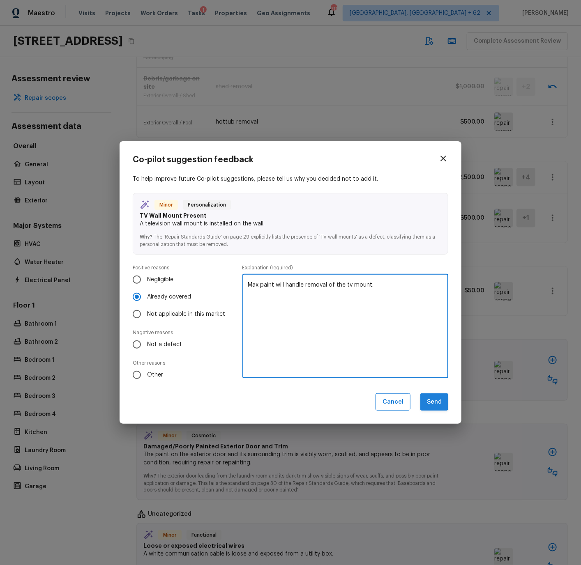
type textarea "Max paint will handle removal of the tv mount."
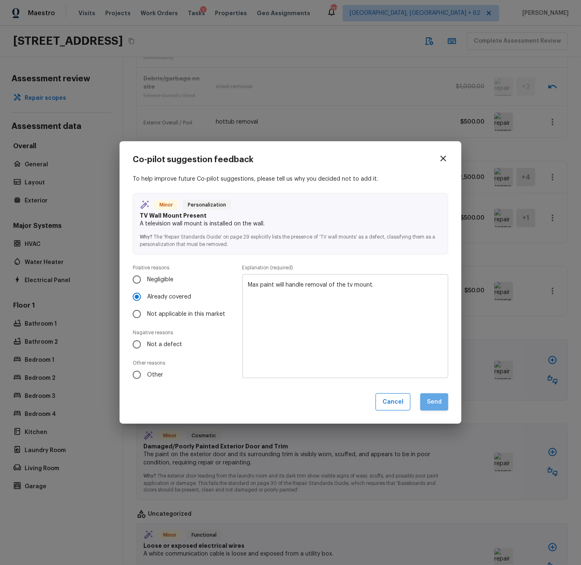
click at [437, 403] on button "Send" at bounding box center [434, 403] width 28 height 18
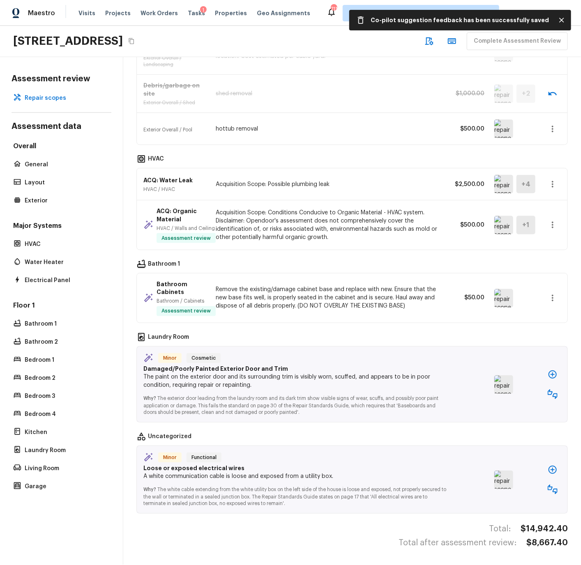
scroll to position [419, 0]
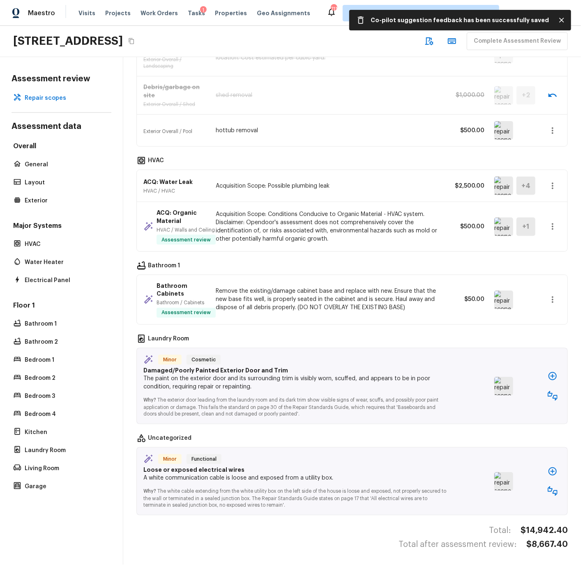
click at [507, 385] on img at bounding box center [503, 386] width 19 height 18
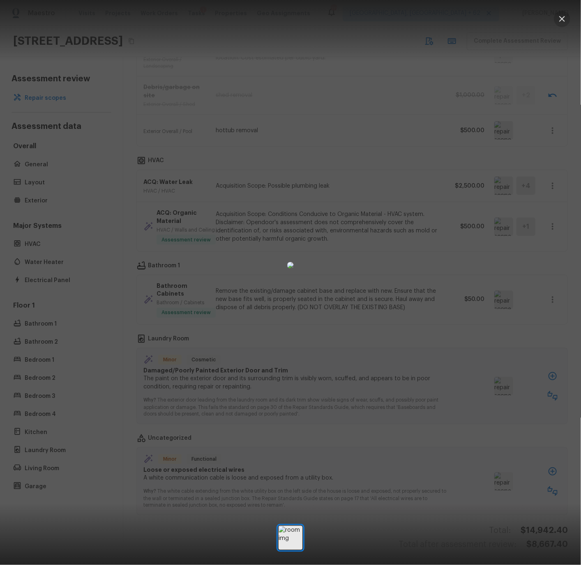
drag, startPoint x: 562, startPoint y: 18, endPoint x: 566, endPoint y: 101, distance: 82.2
click at [563, 19] on icon "button" at bounding box center [562, 19] width 6 height 6
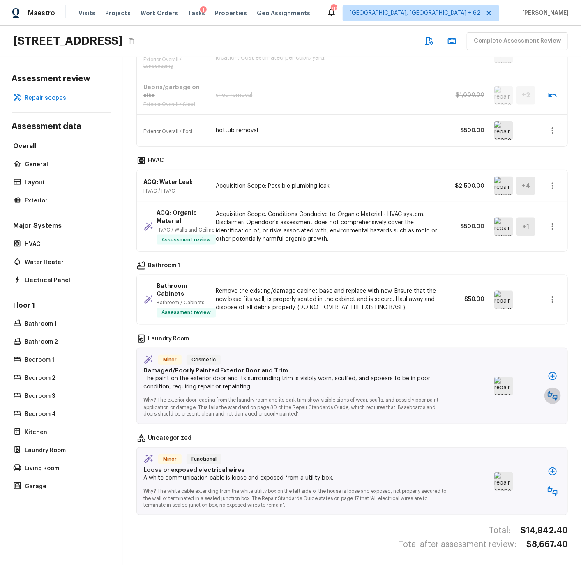
click at [551, 392] on icon "button" at bounding box center [553, 396] width 10 height 10
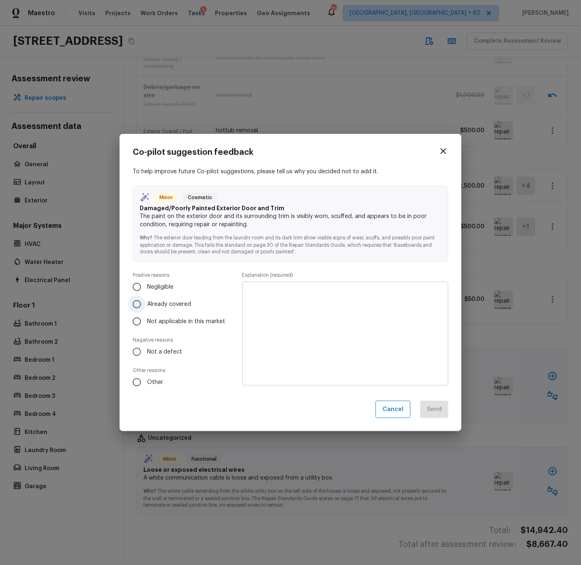
drag, startPoint x: 153, startPoint y: 299, endPoint x: 159, endPoint y: 299, distance: 5.4
click at [154, 299] on label "Already covered" at bounding box center [178, 304] width 101 height 17
click at [145, 299] on input "Already covered" at bounding box center [136, 304] width 17 height 17
radio input "true"
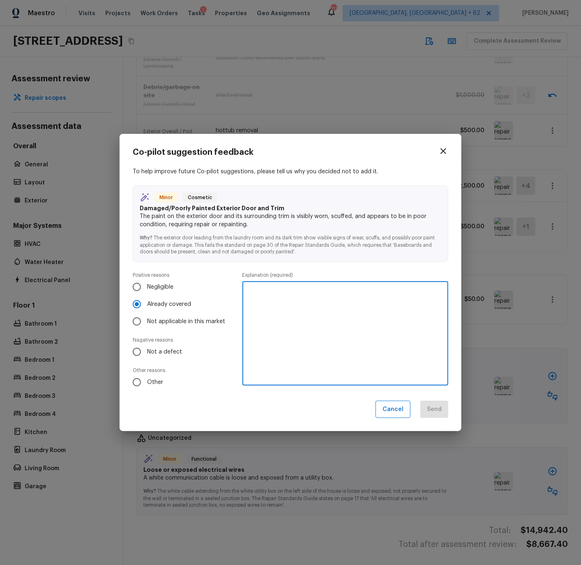
click at [254, 289] on textarea at bounding box center [345, 333] width 194 height 90
type textarea "Max paint will resolve the door trim issue."
click at [440, 406] on button "Send" at bounding box center [434, 410] width 28 height 18
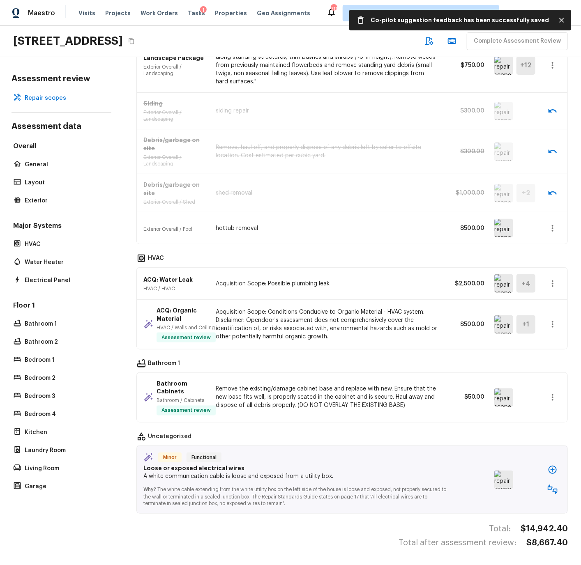
scroll to position [320, 0]
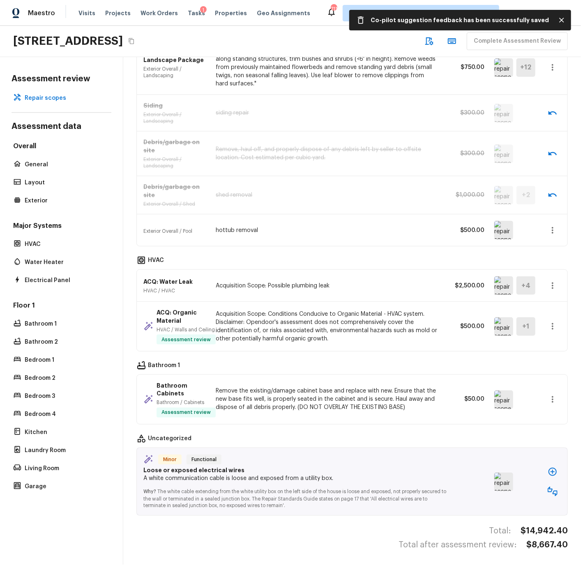
click at [509, 479] on img at bounding box center [503, 482] width 19 height 18
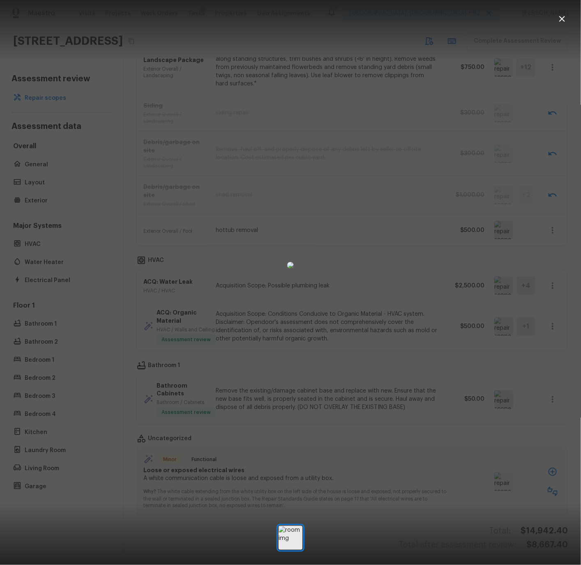
click at [562, 18] on icon "button" at bounding box center [562, 19] width 6 height 6
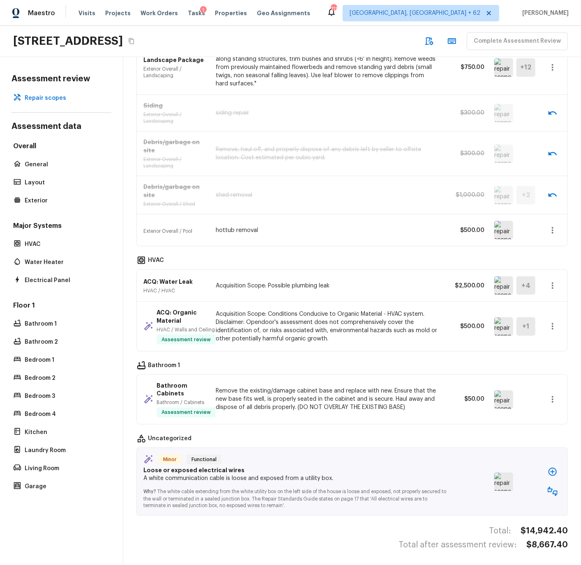
click at [551, 487] on icon "button" at bounding box center [553, 492] width 10 height 10
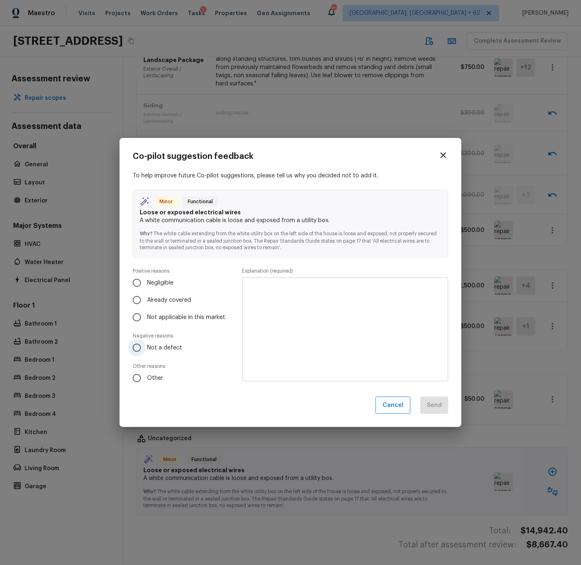
click at [161, 347] on span "Not a defect" at bounding box center [164, 348] width 35 height 8
click at [145, 347] on input "Not a defect" at bounding box center [136, 347] width 17 height 17
radio input "true"
click at [288, 314] on textarea at bounding box center [345, 329] width 194 height 90
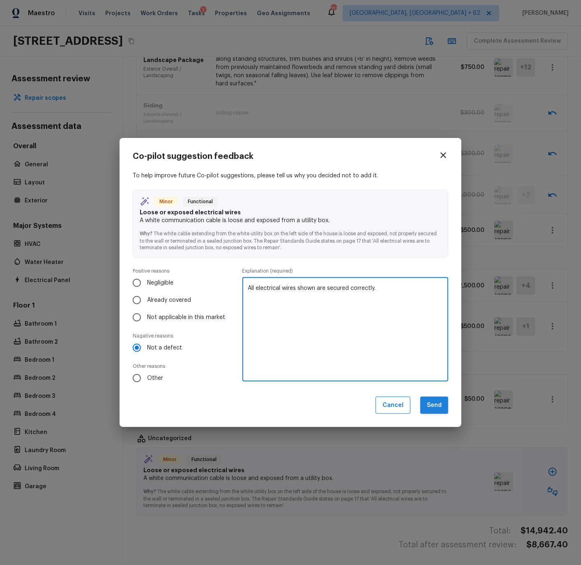
type textarea "All electrical wires shown are secured correctly."
click at [433, 411] on button "Send" at bounding box center [434, 406] width 28 height 18
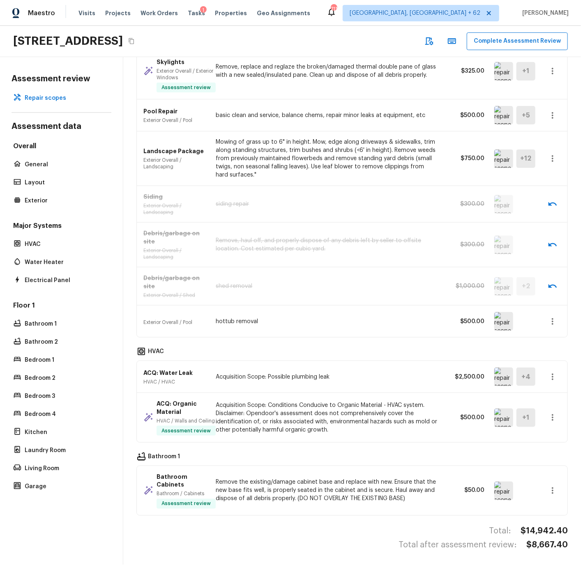
scroll to position [0, 0]
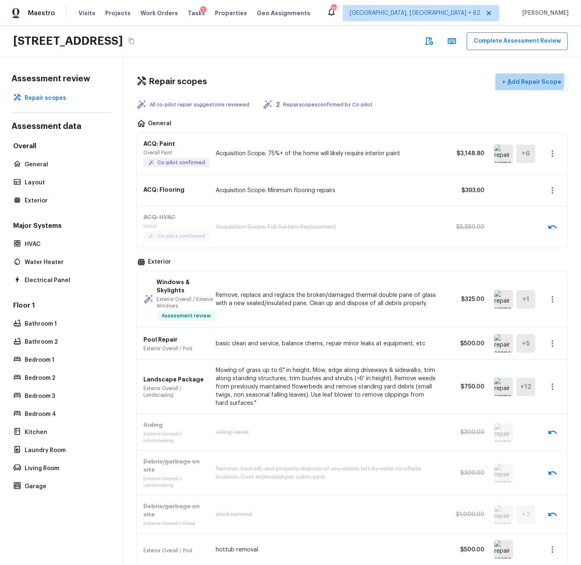
click at [523, 79] on p "Add Repair Scope" at bounding box center [533, 82] width 55 height 8
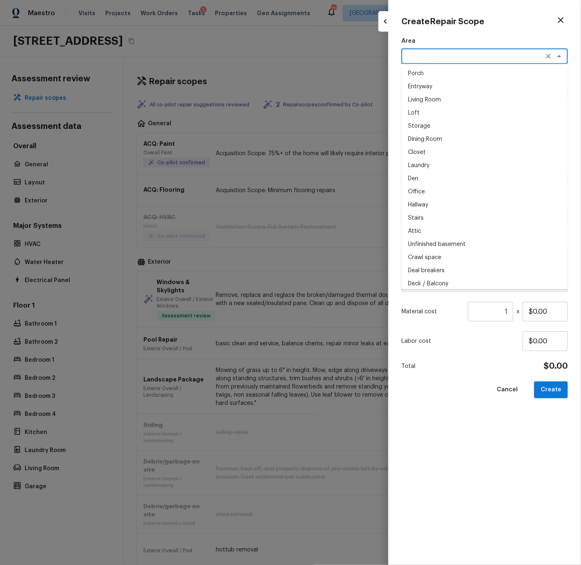
click at [409, 57] on textarea at bounding box center [473, 56] width 136 height 8
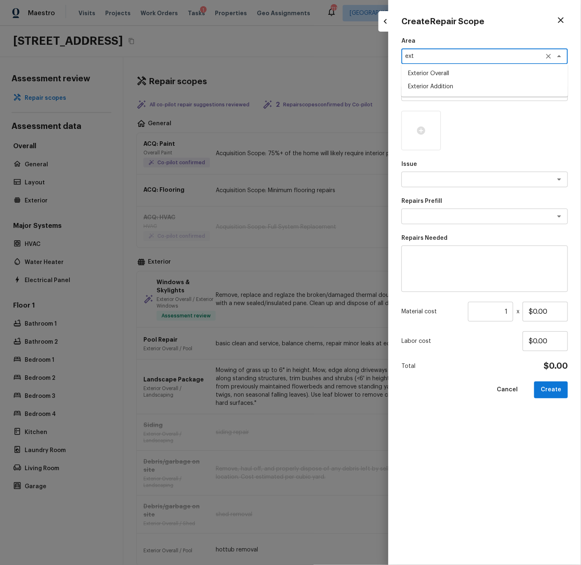
click at [419, 74] on li "Exterior Overall" at bounding box center [484, 73] width 166 height 13
type textarea "Exterior Overall"
click at [422, 94] on textarea at bounding box center [473, 93] width 136 height 8
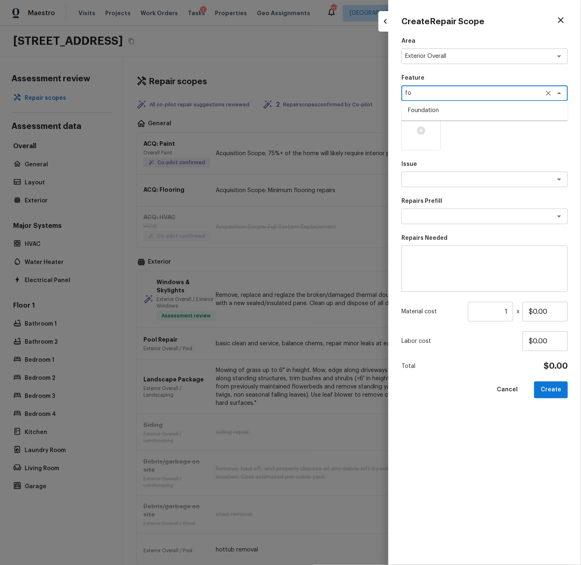
type textarea "f"
drag, startPoint x: 421, startPoint y: 110, endPoint x: 421, endPoint y: 116, distance: 5.8
click at [421, 110] on li "Home Facade" at bounding box center [484, 110] width 166 height 13
type textarea "Home Facade"
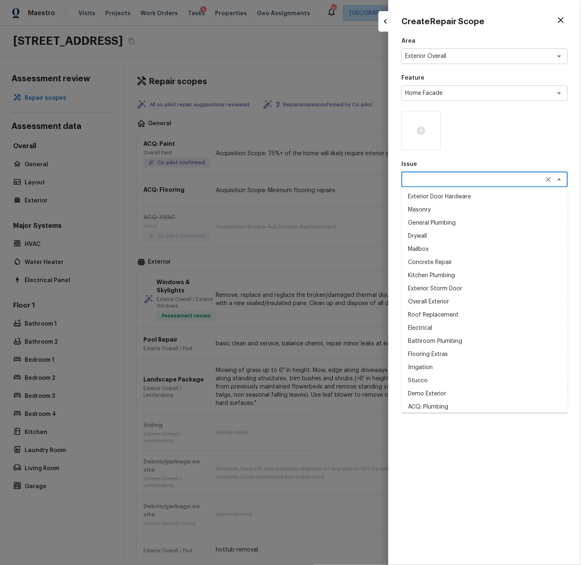
click at [425, 178] on textarea at bounding box center [473, 179] width 136 height 8
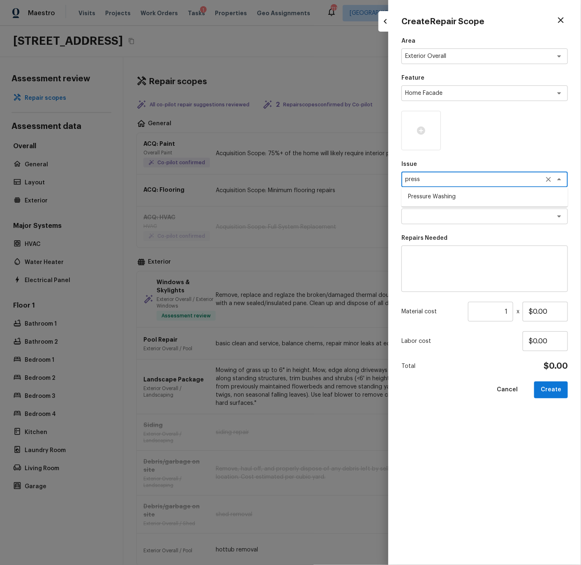
click at [425, 193] on li "Pressure Washing" at bounding box center [484, 197] width 166 height 13
type textarea "Pressure Washing"
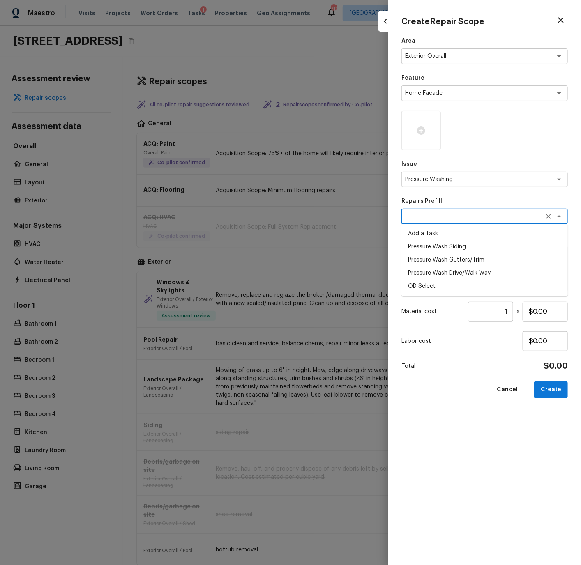
click at [422, 217] on textarea at bounding box center [473, 216] width 136 height 8
click at [424, 247] on li "Pressure Wash Siding" at bounding box center [484, 247] width 166 height 13
type textarea "Pressure Wash Siding"
type textarea "Protect areas as needed for pressure washing. Pressure wash the siding on the h…"
type input "$275.00"
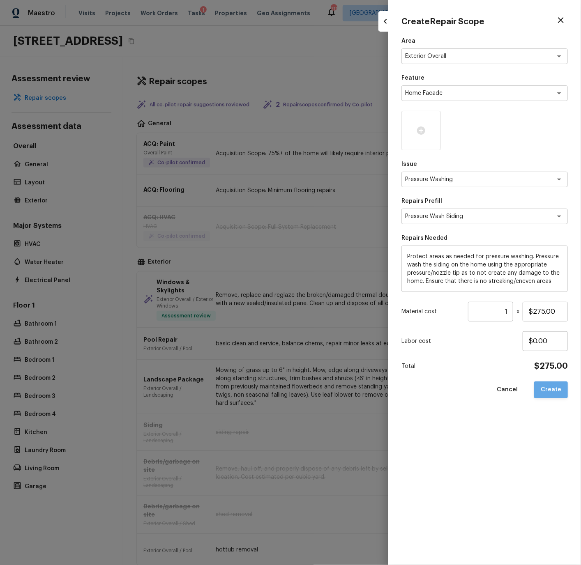
click at [555, 390] on button "Create" at bounding box center [551, 390] width 34 height 17
type input "$0.00"
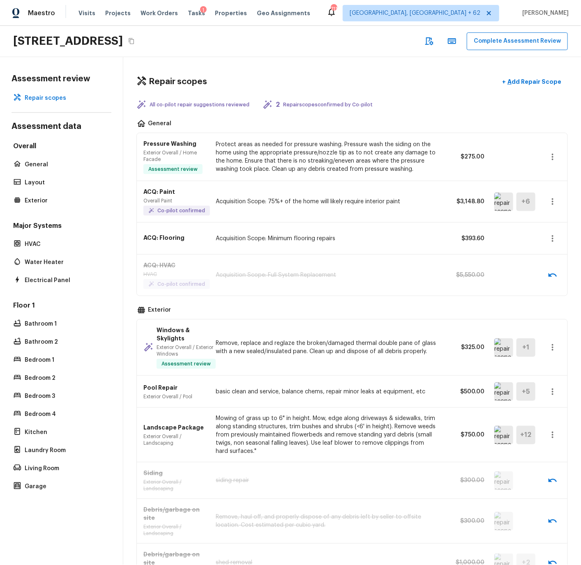
scroll to position [2, 0]
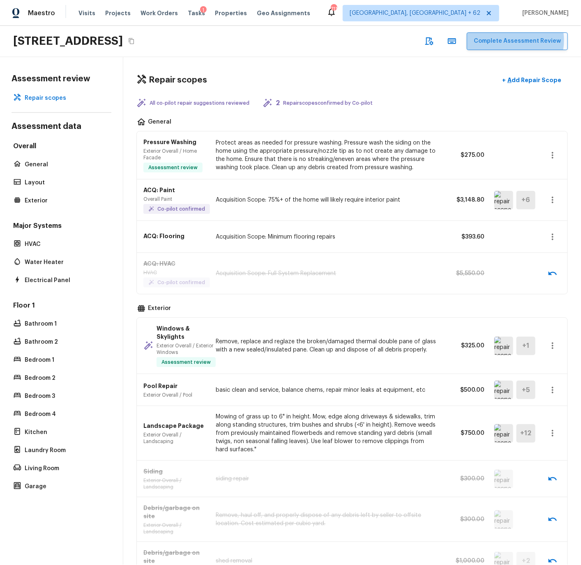
click at [511, 40] on button "Complete Assessment Review" at bounding box center [517, 41] width 101 height 18
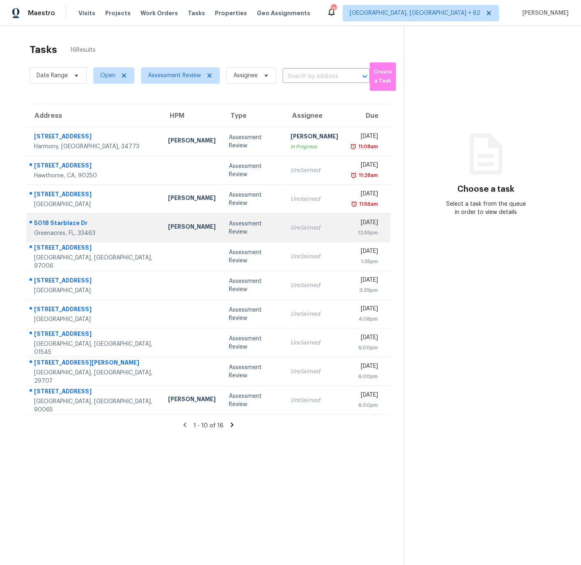
click at [113, 227] on div "5018 Starblaze Dr" at bounding box center [94, 224] width 121 height 10
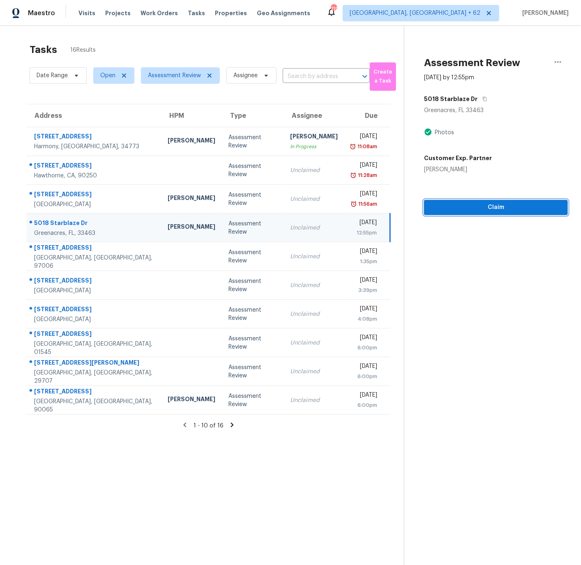
click at [491, 206] on span "Claim" at bounding box center [495, 208] width 131 height 10
click at [491, 206] on span "Start Assessment" at bounding box center [495, 208] width 131 height 10
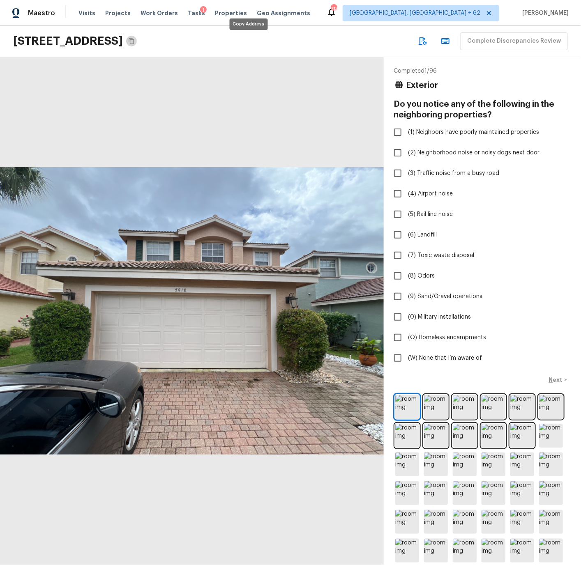
click at [135, 40] on icon "Copy Address" at bounding box center [131, 41] width 7 height 7
click at [135, 38] on icon "Copy Address" at bounding box center [131, 41] width 7 height 7
click at [409, 404] on img at bounding box center [407, 407] width 24 height 24
click at [426, 354] on span "(W) None that I’m aware of" at bounding box center [445, 358] width 74 height 8
click at [406, 354] on input "(W) None that I’m aware of" at bounding box center [397, 358] width 17 height 17
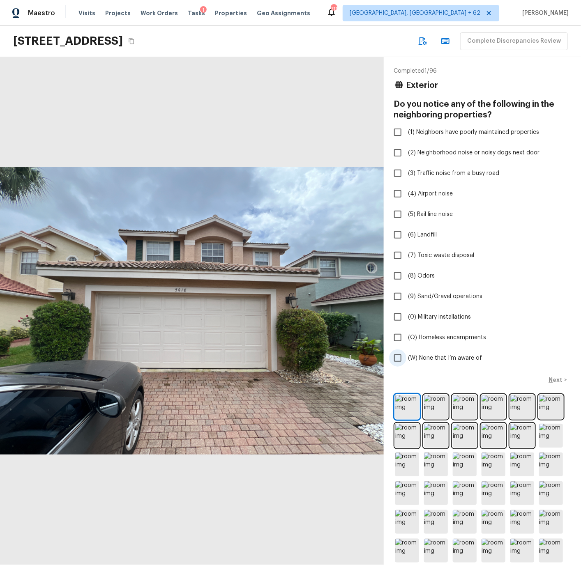
checkbox input "true"
click at [559, 377] on p "Next" at bounding box center [557, 380] width 16 height 8
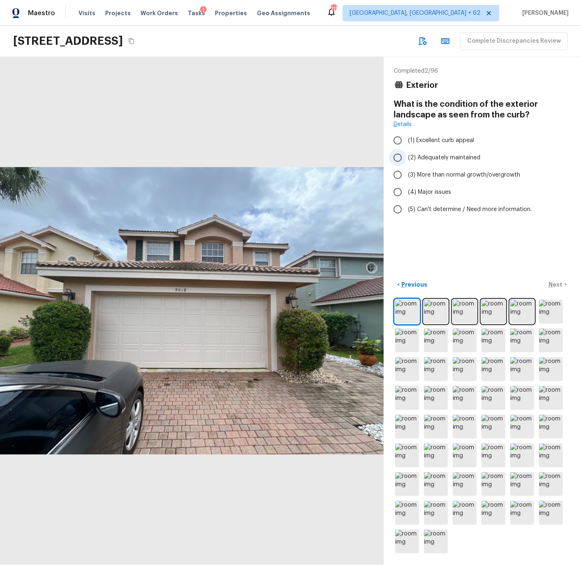
click at [428, 156] on span "(2) Adequately maintained" at bounding box center [444, 158] width 72 height 8
click at [406, 156] on input "(2) Adequately maintained" at bounding box center [397, 157] width 17 height 17
radio input "true"
click at [559, 283] on p "Next" at bounding box center [557, 285] width 16 height 8
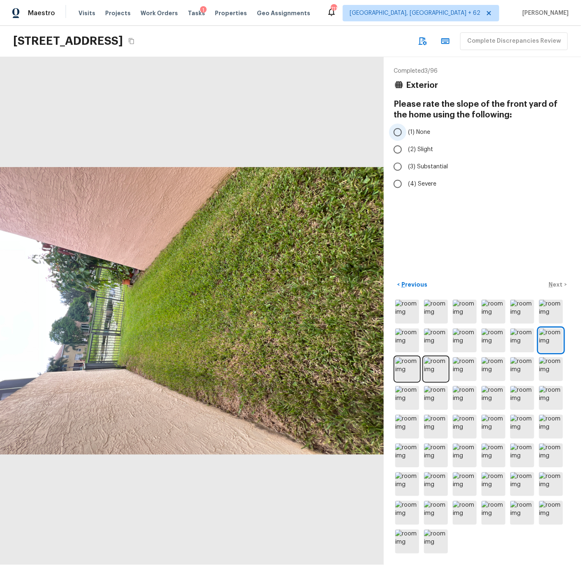
click at [417, 131] on span "(1) None" at bounding box center [419, 132] width 22 height 8
click at [406, 131] on input "(1) None" at bounding box center [397, 132] width 17 height 17
radio input "true"
click at [560, 284] on p "Next" at bounding box center [557, 285] width 16 height 8
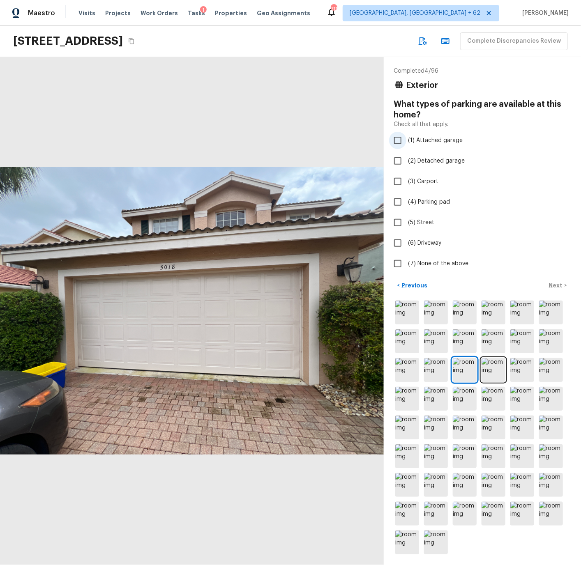
click at [420, 138] on span "(1) Attached garage" at bounding box center [435, 140] width 55 height 8
click at [406, 138] on input "(1) Attached garage" at bounding box center [397, 140] width 17 height 17
checkbox input "true"
click at [557, 285] on p "Next" at bounding box center [557, 285] width 16 height 8
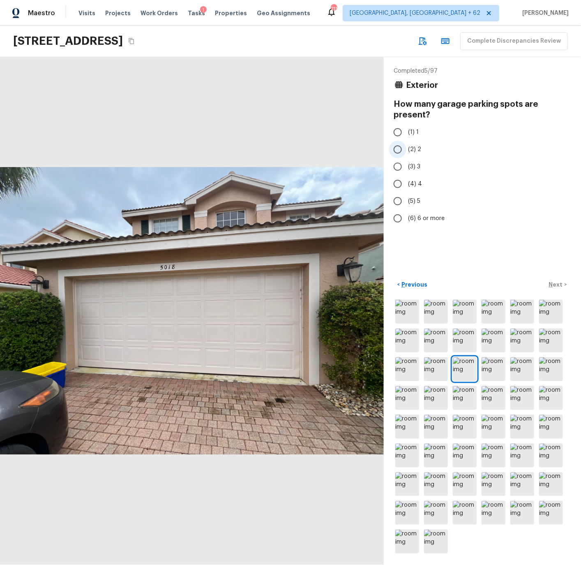
click at [396, 148] on input "(2) 2" at bounding box center [397, 149] width 17 height 17
radio input "true"
click at [555, 282] on p "Next" at bounding box center [557, 285] width 16 height 8
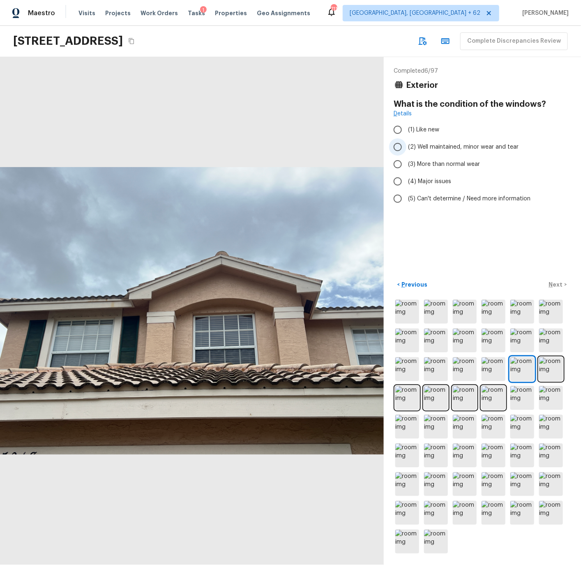
click at [426, 144] on span "(2) Well maintained, minor wear and tear" at bounding box center [463, 147] width 110 height 8
click at [406, 144] on input "(2) Well maintained, minor wear and tear" at bounding box center [397, 146] width 17 height 17
radio input "true"
click at [557, 284] on p "Next" at bounding box center [557, 285] width 16 height 8
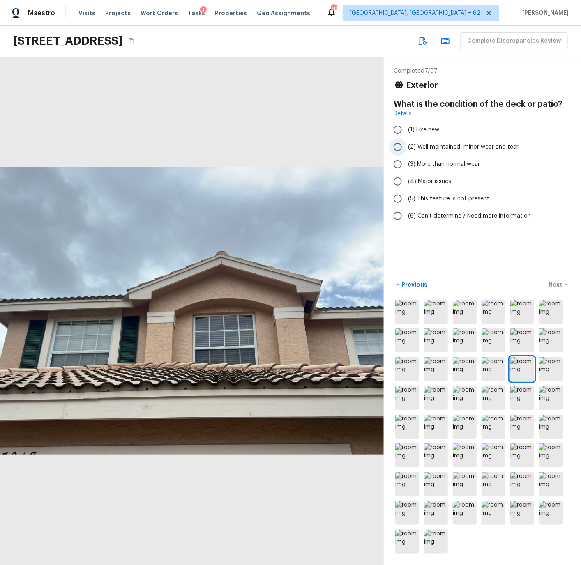
click at [420, 148] on span "(2) Well maintained, minor wear and tear" at bounding box center [463, 147] width 110 height 8
click at [406, 148] on input "(2) Well maintained, minor wear and tear" at bounding box center [397, 146] width 17 height 17
radio input "true"
click at [557, 283] on p "Next" at bounding box center [557, 285] width 16 height 8
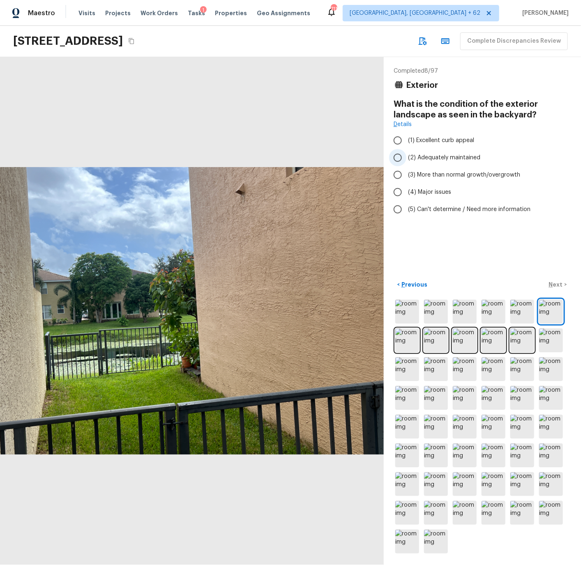
click at [420, 157] on span "(2) Adequately maintained" at bounding box center [444, 158] width 72 height 8
click at [406, 157] on input "(2) Adequately maintained" at bounding box center [397, 157] width 17 height 17
radio input "true"
click at [554, 283] on p "Next" at bounding box center [557, 285] width 16 height 8
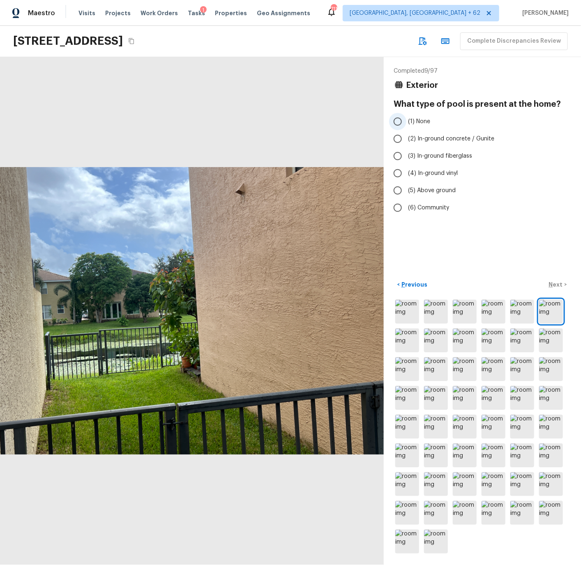
click at [419, 119] on span "(1) None" at bounding box center [419, 121] width 22 height 8
click at [406, 119] on input "(1) None" at bounding box center [397, 121] width 17 height 17
radio input "true"
click at [559, 283] on p "Next" at bounding box center [557, 285] width 16 height 8
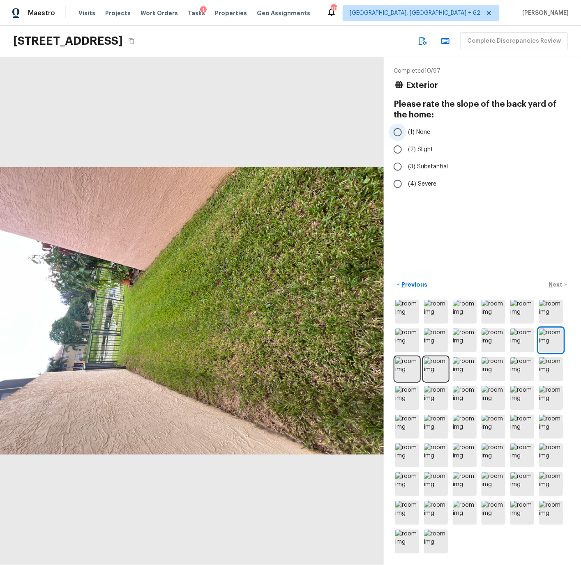
click at [420, 131] on span "(1) None" at bounding box center [419, 132] width 22 height 8
click at [406, 131] on input "(1) None" at bounding box center [397, 132] width 17 height 17
radio input "true"
click at [423, 147] on span "(2) Slight" at bounding box center [420, 149] width 25 height 8
click at [406, 147] on input "(2) Slight" at bounding box center [397, 149] width 17 height 17
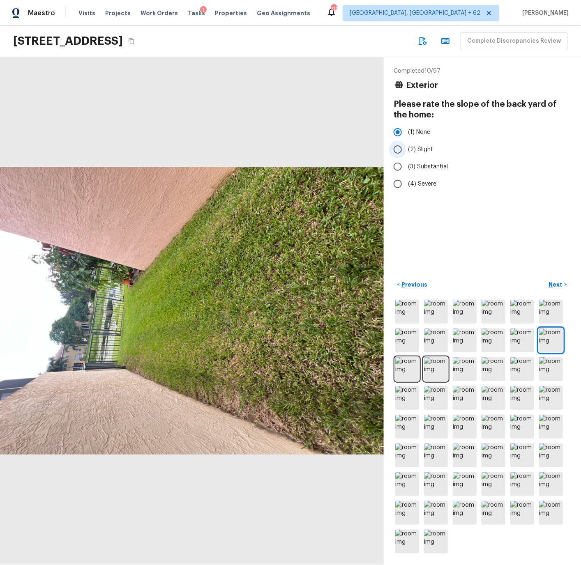
radio input "true"
click at [559, 282] on p "Next" at bounding box center [557, 285] width 16 height 8
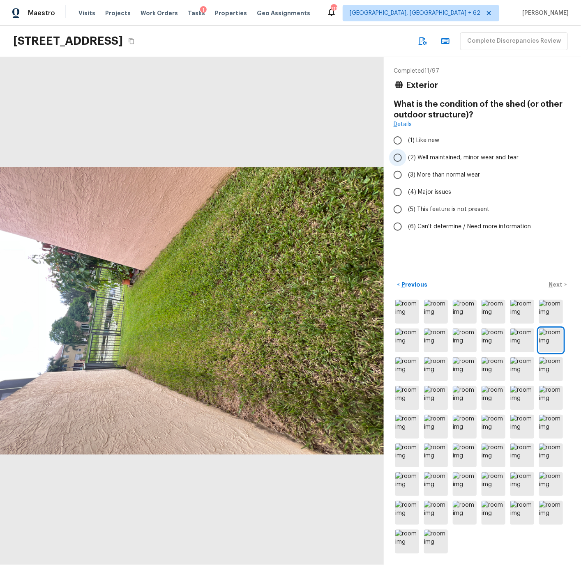
click at [429, 154] on span "(2) Well maintained, minor wear and tear" at bounding box center [463, 158] width 110 height 8
click at [406, 153] on input "(2) Well maintained, minor wear and tear" at bounding box center [397, 157] width 17 height 17
radio input "true"
click at [557, 285] on p "Next" at bounding box center [557, 285] width 16 height 8
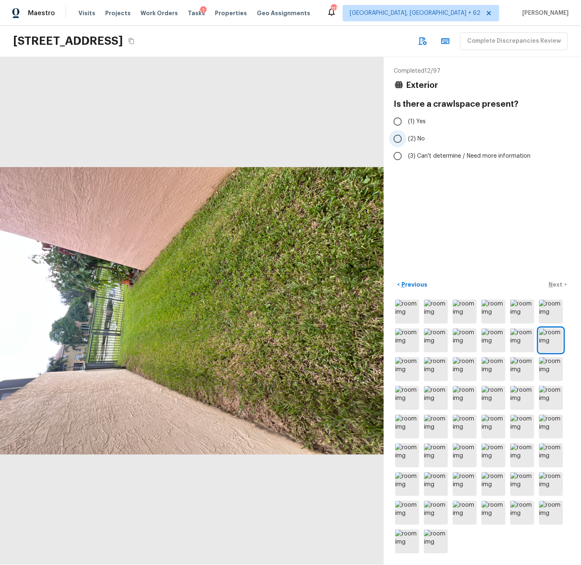
click at [420, 135] on span "(2) No" at bounding box center [416, 139] width 17 height 8
click at [406, 134] on input "(2) No" at bounding box center [397, 138] width 17 height 17
radio input "true"
click at [558, 281] on p "Next" at bounding box center [557, 285] width 16 height 8
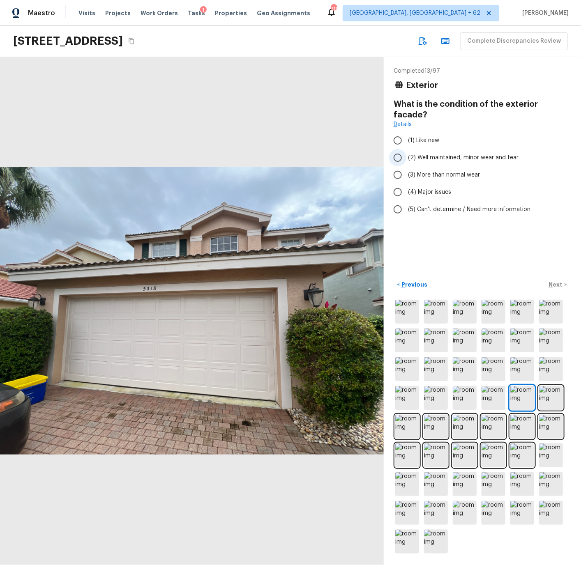
click at [413, 154] on span "(2) Well maintained, minor wear and tear" at bounding box center [463, 158] width 110 height 8
click at [406, 149] on input "(2) Well maintained, minor wear and tear" at bounding box center [397, 157] width 17 height 17
radio input "true"
click at [552, 281] on p "Next" at bounding box center [557, 285] width 16 height 8
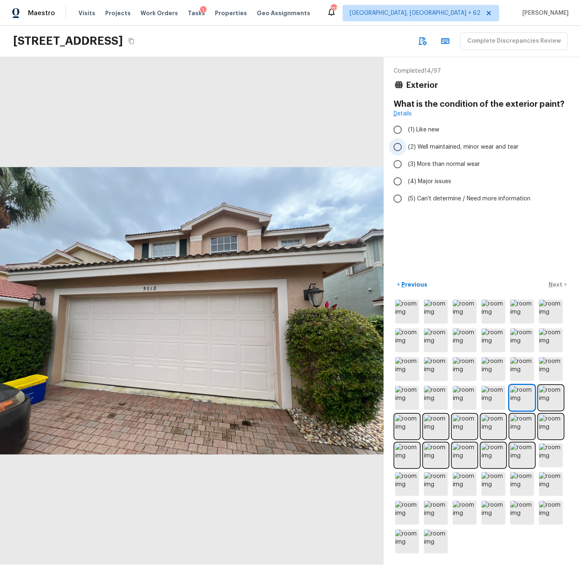
click at [427, 147] on span "(2) Well maintained, minor wear and tear" at bounding box center [463, 147] width 110 height 8
click at [406, 147] on input "(2) Well maintained, minor wear and tear" at bounding box center [397, 146] width 17 height 17
radio input "true"
click at [554, 284] on p "Next" at bounding box center [557, 285] width 16 height 8
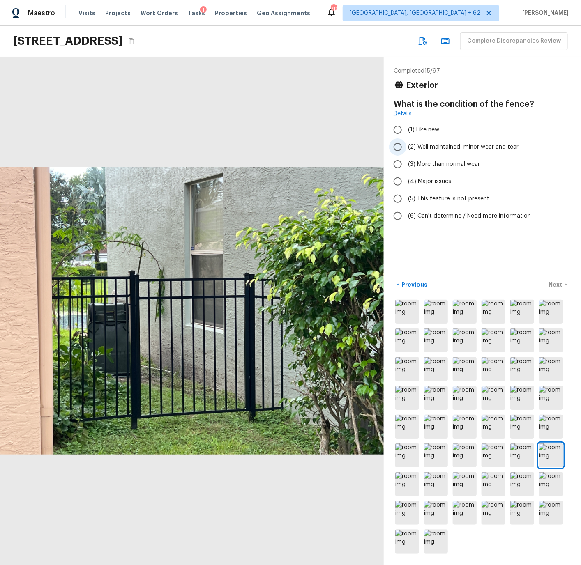
click at [430, 145] on span "(2) Well maintained, minor wear and tear" at bounding box center [463, 147] width 110 height 8
click at [406, 145] on input "(2) Well maintained, minor wear and tear" at bounding box center [397, 146] width 17 height 17
radio input "true"
click at [561, 285] on p "Next" at bounding box center [557, 285] width 16 height 8
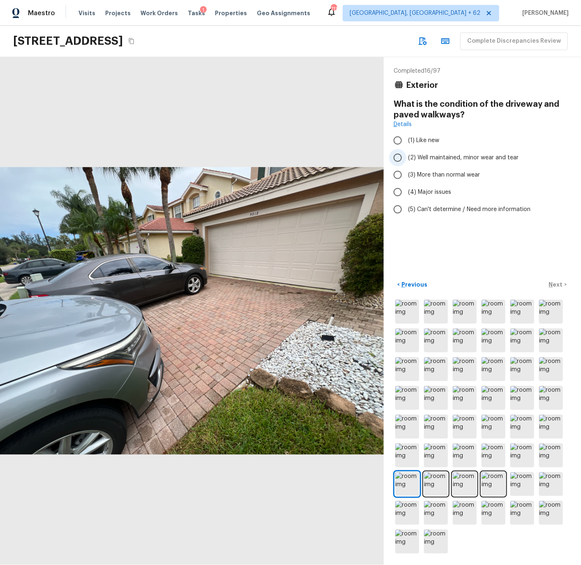
click at [400, 159] on input "(2) Well maintained, minor wear and tear" at bounding box center [397, 157] width 17 height 17
radio input "true"
click at [555, 283] on p "Next" at bounding box center [557, 285] width 16 height 8
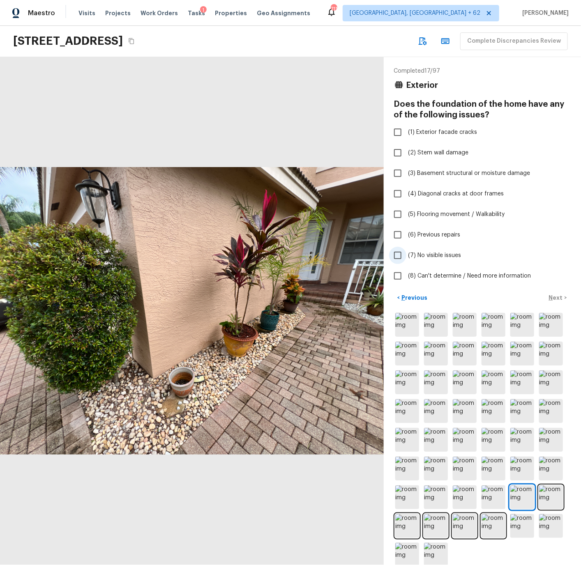
click at [430, 253] on span "(7) No visible issues" at bounding box center [434, 255] width 53 height 8
click at [406, 253] on input "(7) No visible issues" at bounding box center [397, 255] width 17 height 17
checkbox input "true"
click at [560, 299] on p "Next" at bounding box center [557, 298] width 16 height 8
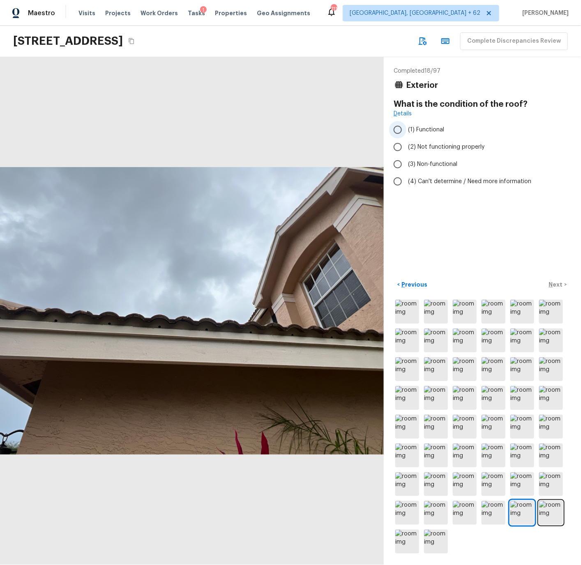
click at [421, 128] on span "(1) Functional" at bounding box center [426, 130] width 36 height 8
click at [406, 128] on input "(1) Functional" at bounding box center [397, 129] width 17 height 17
radio input "true"
click at [558, 283] on p "Next" at bounding box center [557, 285] width 16 height 8
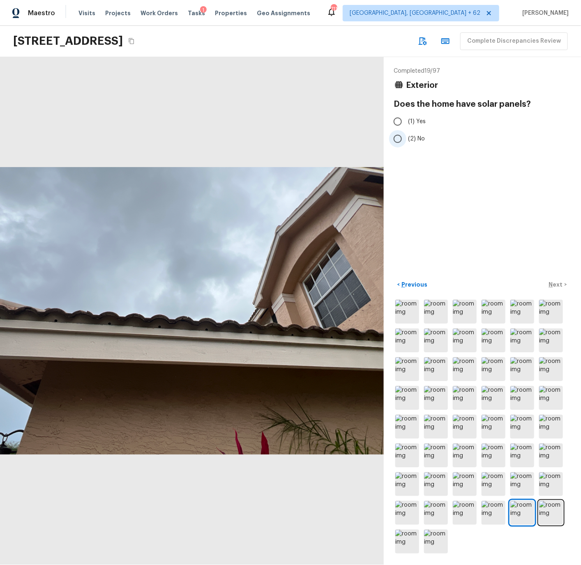
click at [420, 138] on span "(2) No" at bounding box center [416, 139] width 17 height 8
click at [406, 138] on input "(2) No" at bounding box center [397, 138] width 17 height 17
radio input "true"
click at [557, 286] on p "Next" at bounding box center [557, 285] width 16 height 8
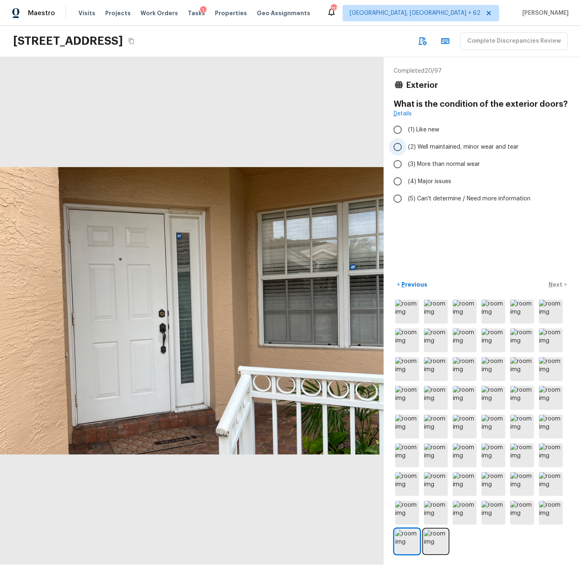
click at [421, 146] on span "(2) Well maintained, minor wear and tear" at bounding box center [463, 147] width 110 height 8
click at [406, 146] on input "(2) Well maintained, minor wear and tear" at bounding box center [397, 146] width 17 height 17
radio input "true"
click at [557, 283] on p "Next" at bounding box center [557, 285] width 16 height 8
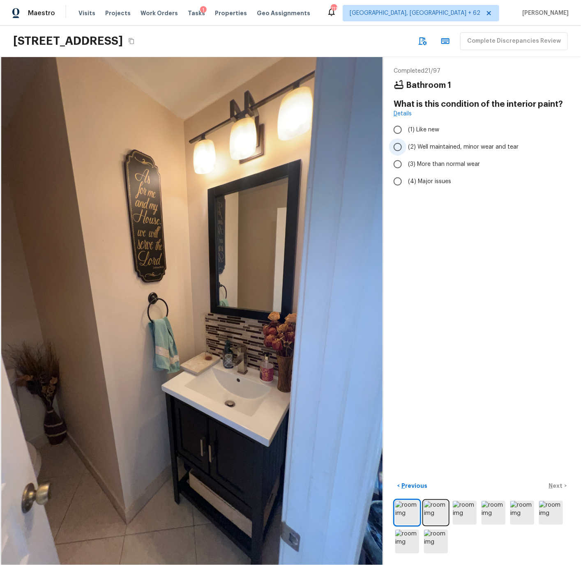
click at [396, 145] on input "(2) Well maintained, minor wear and tear" at bounding box center [397, 146] width 17 height 17
radio input "true"
click at [556, 486] on p "Next" at bounding box center [557, 486] width 16 height 8
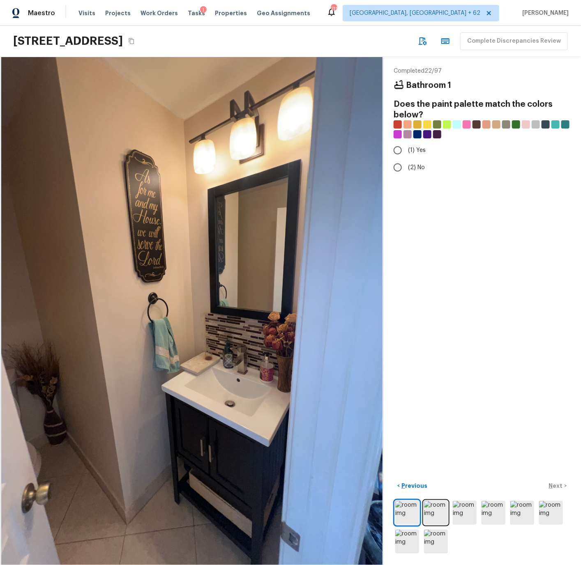
drag, startPoint x: 395, startPoint y: 166, endPoint x: 403, endPoint y: 178, distance: 14.9
click at [397, 167] on input "(2) No" at bounding box center [397, 167] width 17 height 17
radio input "true"
click at [560, 486] on p "Next" at bounding box center [557, 486] width 16 height 8
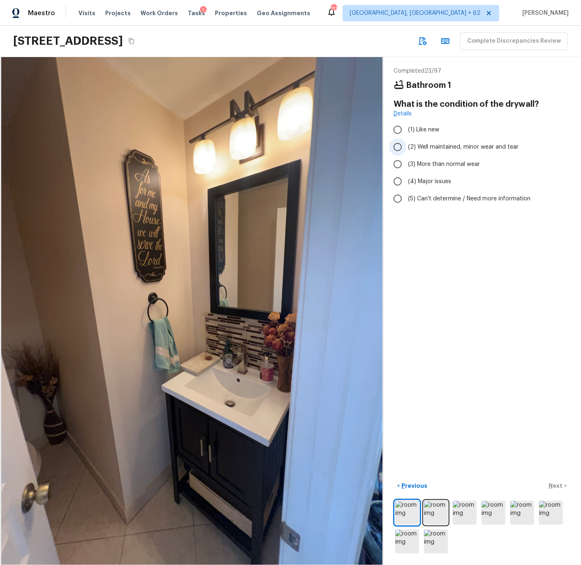
click at [399, 147] on input "(2) Well maintained, minor wear and tear" at bounding box center [397, 146] width 17 height 17
radio input "true"
click at [555, 486] on p "Next" at bounding box center [557, 486] width 16 height 8
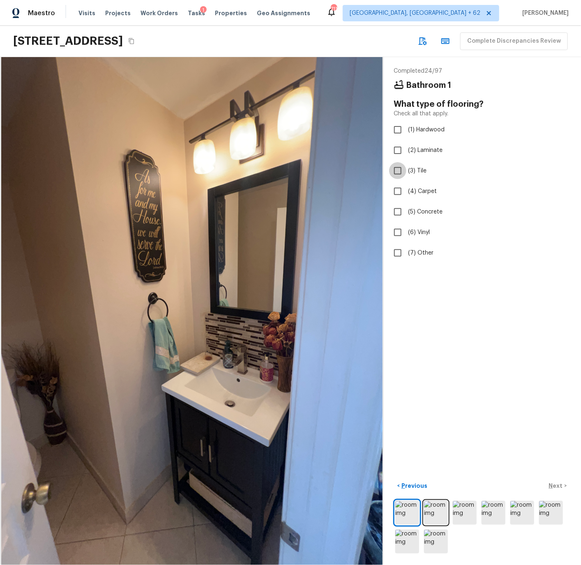
drag, startPoint x: 397, startPoint y: 168, endPoint x: 450, endPoint y: 285, distance: 128.5
click at [398, 168] on input "(3) Tile" at bounding box center [397, 170] width 17 height 17
checkbox input "true"
click at [558, 487] on p "Next" at bounding box center [557, 486] width 16 height 8
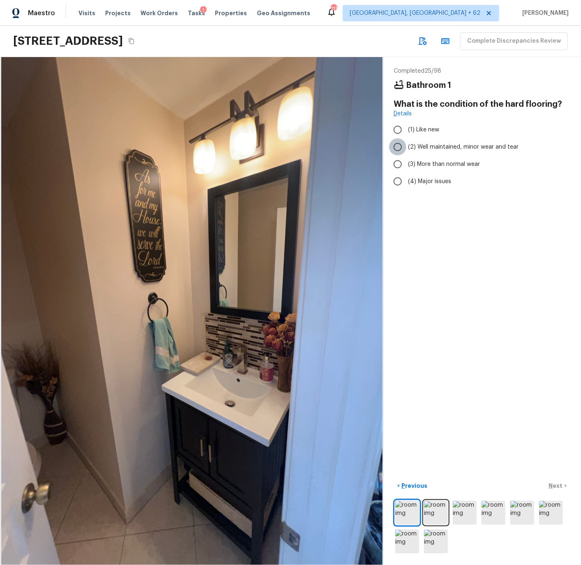
click at [400, 147] on input "(2) Well maintained, minor wear and tear" at bounding box center [397, 146] width 17 height 17
radio input "true"
click at [557, 486] on p "Next" at bounding box center [557, 486] width 16 height 8
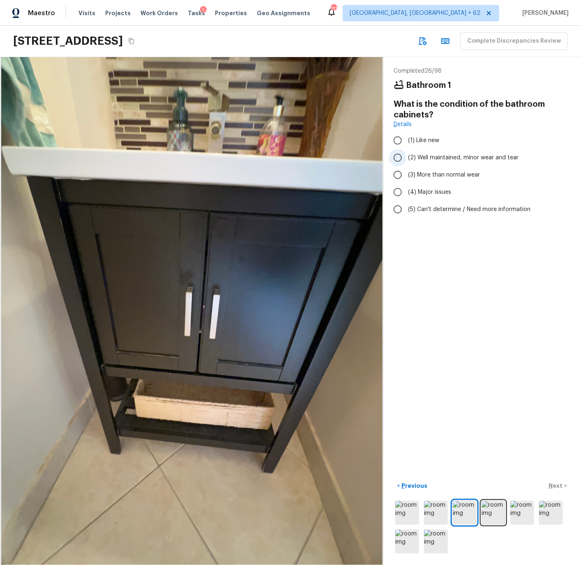
click at [396, 156] on input "(2) Well maintained, minor wear and tear" at bounding box center [397, 157] width 17 height 17
radio input "true"
click at [526, 514] on img at bounding box center [522, 513] width 24 height 24
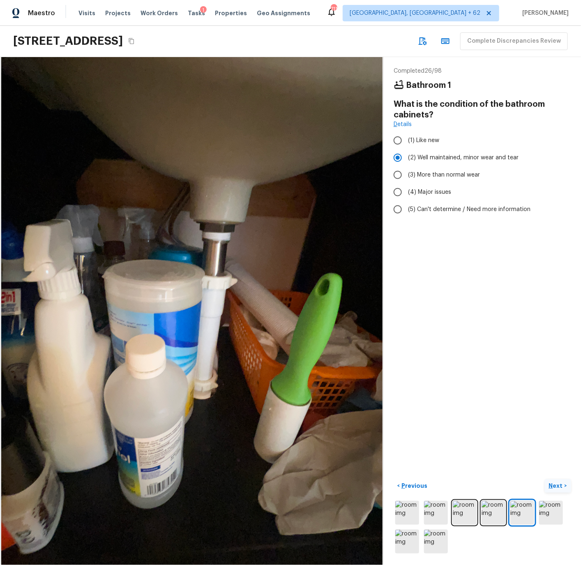
click at [558, 486] on p "Next" at bounding box center [557, 486] width 16 height 8
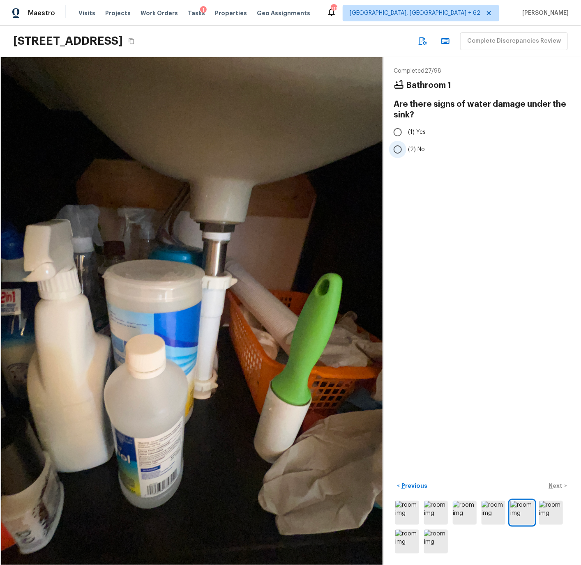
click at [400, 148] on input "(2) No" at bounding box center [397, 149] width 17 height 17
radio input "true"
click at [558, 487] on p "Next" at bounding box center [557, 486] width 16 height 8
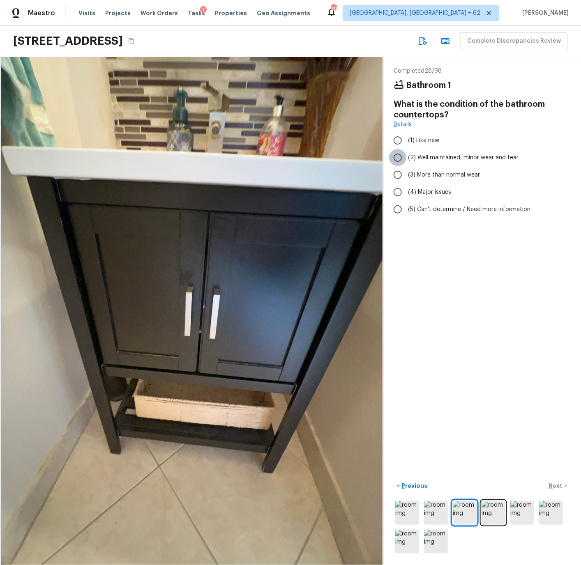
click at [397, 157] on input "(2) Well maintained, minor wear and tear" at bounding box center [397, 157] width 17 height 17
radio input "true"
click at [556, 486] on p "Next" at bounding box center [557, 486] width 16 height 8
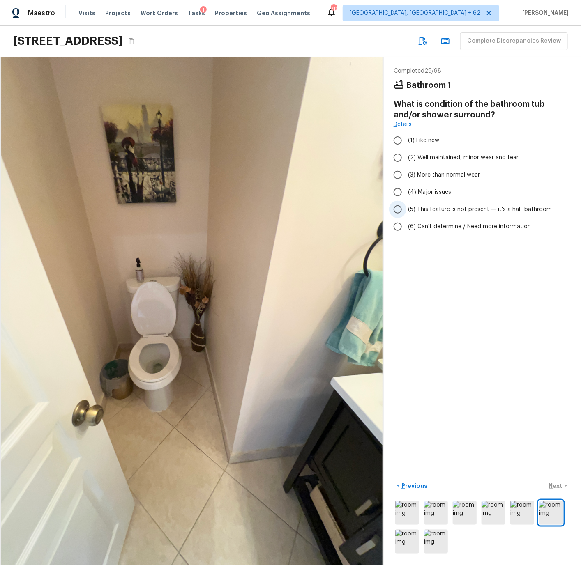
click at [426, 209] on span "(5) This feature is not present — it's a half bathroom" at bounding box center [480, 209] width 144 height 8
click at [406, 209] on input "(5) This feature is not present — it's a half bathroom" at bounding box center [397, 209] width 17 height 17
radio input "true"
click at [559, 486] on p "Next" at bounding box center [557, 486] width 16 height 8
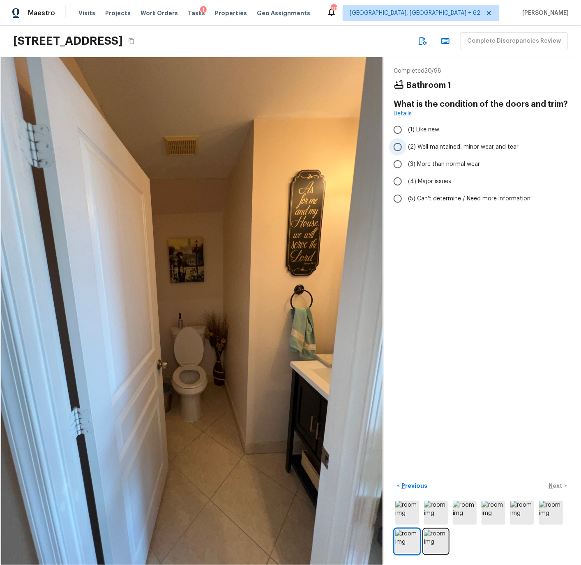
click at [420, 146] on span "(2) Well maintained, minor wear and tear" at bounding box center [463, 147] width 110 height 8
click at [406, 146] on input "(2) Well maintained, minor wear and tear" at bounding box center [397, 146] width 17 height 17
radio input "true"
click at [557, 486] on p "Next" at bounding box center [557, 486] width 16 height 8
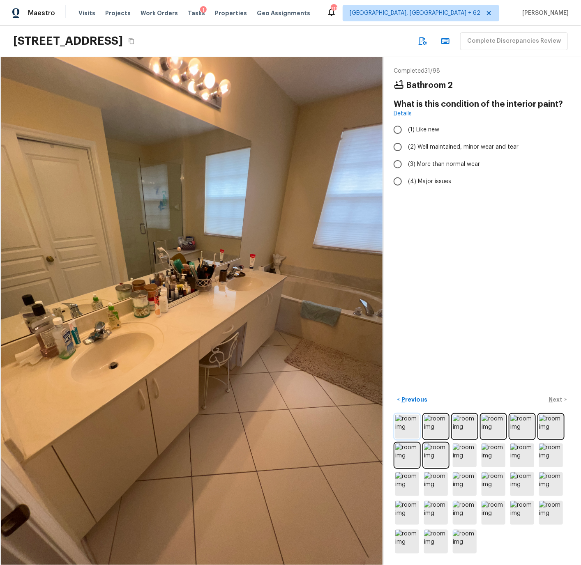
click at [408, 424] on img at bounding box center [407, 427] width 24 height 24
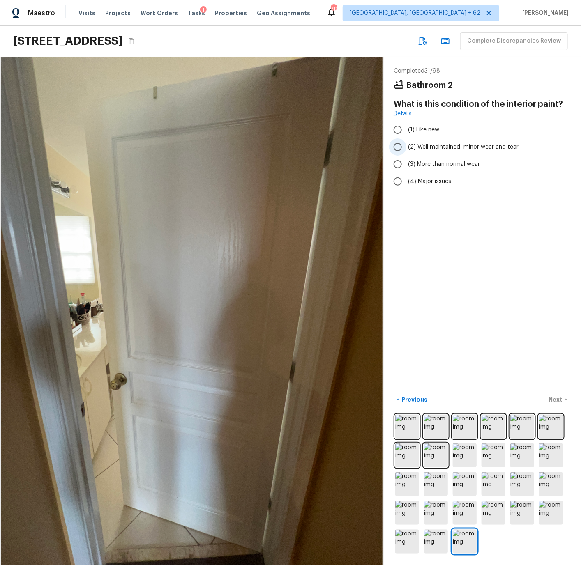
click at [400, 146] on input "(2) Well maintained, minor wear and tear" at bounding box center [397, 146] width 17 height 17
radio input "true"
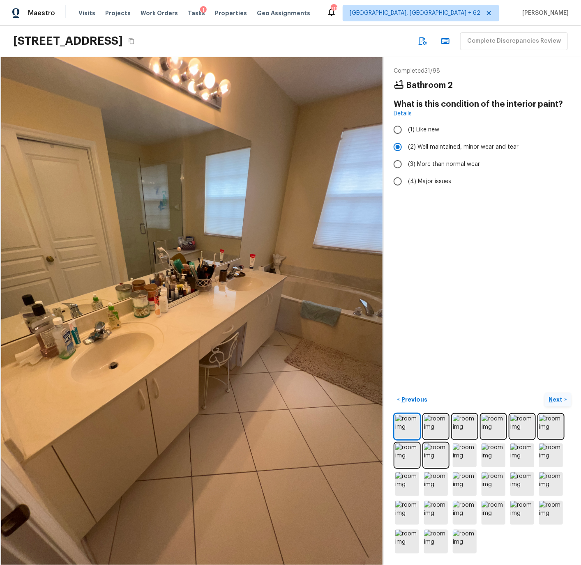
click at [563, 400] on p "Next" at bounding box center [557, 400] width 16 height 8
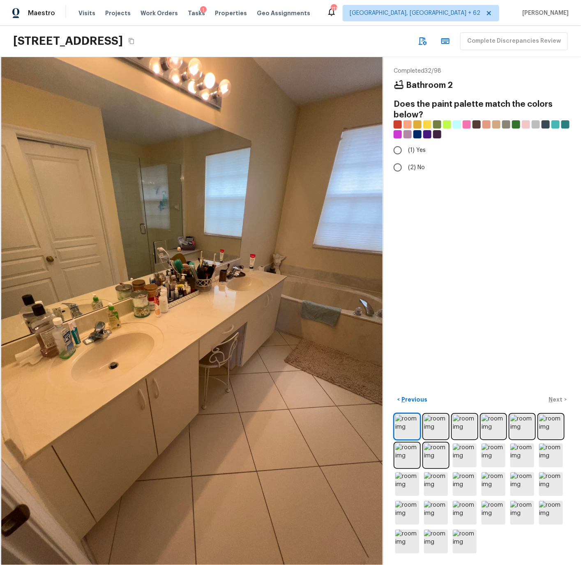
drag, startPoint x: 399, startPoint y: 168, endPoint x: 452, endPoint y: 253, distance: 100.4
click at [400, 169] on input "(2) No" at bounding box center [397, 167] width 17 height 17
radio input "true"
click at [555, 399] on p "Next" at bounding box center [557, 400] width 16 height 8
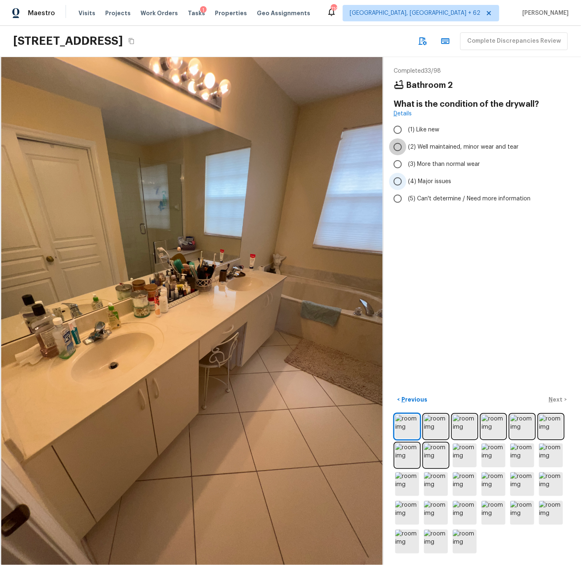
drag, startPoint x: 400, startPoint y: 146, endPoint x: 430, endPoint y: 189, distance: 52.0
click at [400, 146] on input "(2) Well maintained, minor wear and tear" at bounding box center [397, 146] width 17 height 17
radio input "true"
click at [557, 398] on p "Next" at bounding box center [557, 400] width 16 height 8
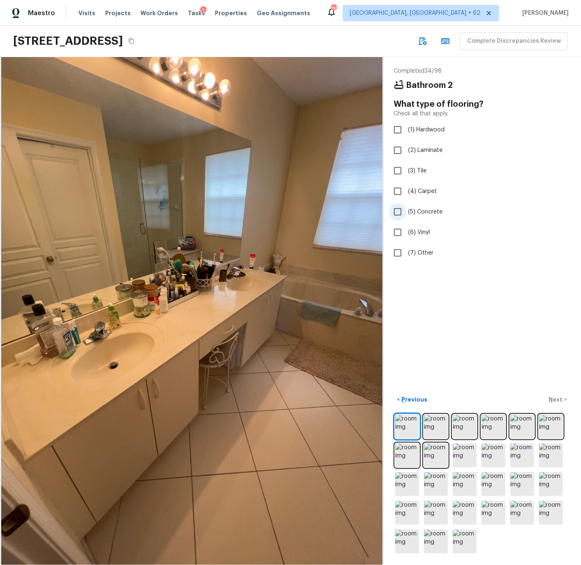
drag, startPoint x: 417, startPoint y: 168, endPoint x: 445, endPoint y: 207, distance: 48.0
click at [418, 168] on span "(3) Tile" at bounding box center [417, 171] width 18 height 8
click at [406, 168] on input "(3) Tile" at bounding box center [397, 170] width 17 height 17
checkbox input "true"
click at [557, 398] on p "Next" at bounding box center [557, 400] width 16 height 8
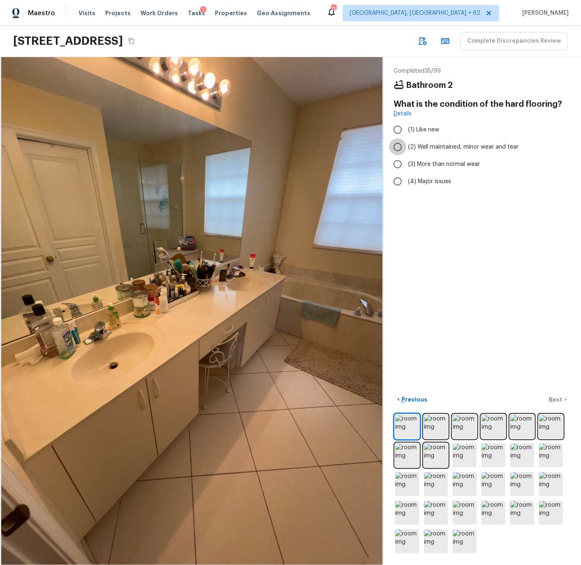
drag, startPoint x: 398, startPoint y: 143, endPoint x: 453, endPoint y: 246, distance: 116.5
click at [399, 143] on input "(2) Well maintained, minor wear and tear" at bounding box center [397, 146] width 17 height 17
radio input "true"
click at [555, 397] on p "Next" at bounding box center [557, 400] width 16 height 8
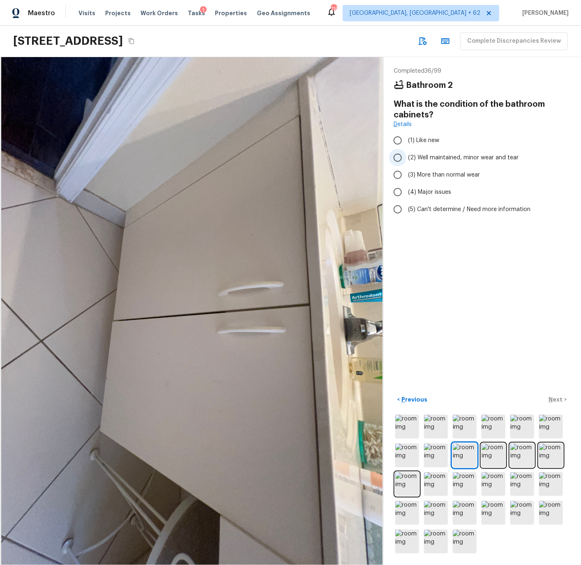
click at [412, 157] on span "(2) Well maintained, minor wear and tear" at bounding box center [463, 158] width 110 height 8
click at [406, 157] on input "(2) Well maintained, minor wear and tear" at bounding box center [397, 157] width 17 height 17
radio input "true"
click at [556, 396] on p "Next" at bounding box center [557, 400] width 16 height 8
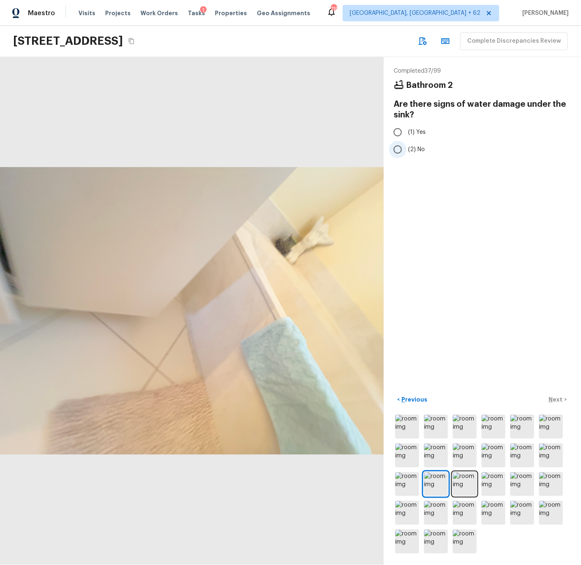
click at [410, 147] on span "(2) No" at bounding box center [416, 149] width 17 height 8
click at [406, 147] on input "(2) No" at bounding box center [397, 149] width 17 height 17
radio input "true"
click at [556, 399] on p "Next" at bounding box center [557, 400] width 16 height 8
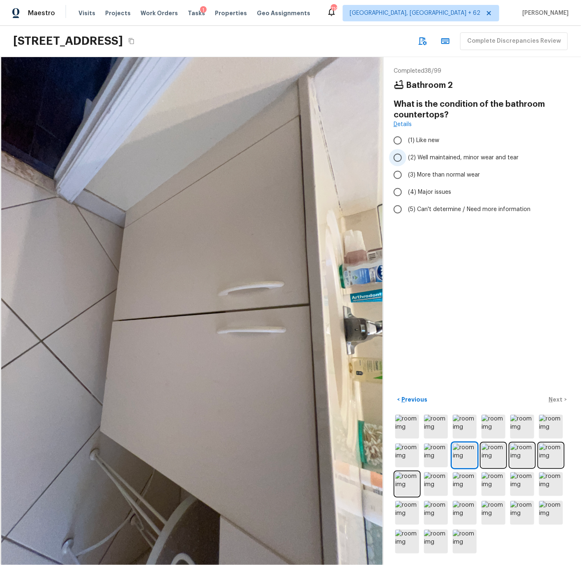
click at [428, 152] on label "(2) Well maintained, minor wear and tear" at bounding box center [476, 157] width 175 height 17
click at [406, 152] on input "(2) Well maintained, minor wear and tear" at bounding box center [397, 157] width 17 height 17
radio input "true"
click at [552, 396] on p "Next" at bounding box center [557, 400] width 16 height 8
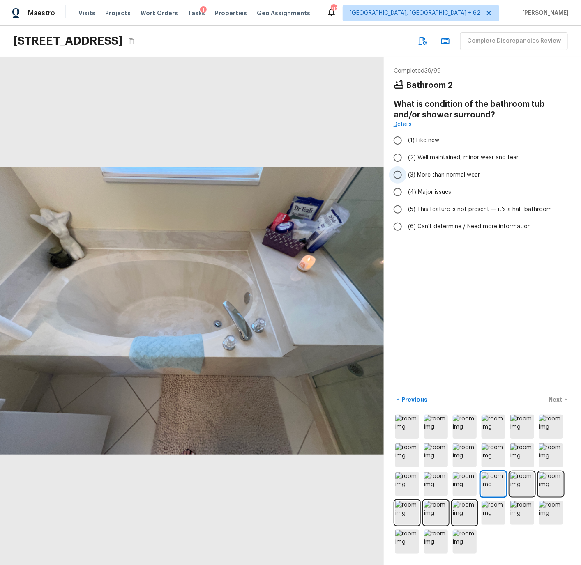
click at [400, 174] on input "(3) More than normal wear" at bounding box center [397, 174] width 17 height 17
radio input "true"
click at [557, 400] on p "Next" at bounding box center [557, 400] width 16 height 8
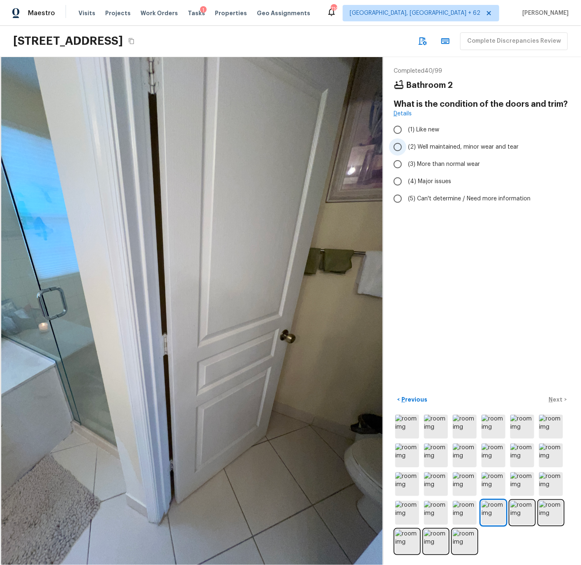
click at [421, 146] on span "(2) Well maintained, minor wear and tear" at bounding box center [463, 147] width 110 height 8
click at [406, 146] on input "(2) Well maintained, minor wear and tear" at bounding box center [397, 146] width 17 height 17
radio input "true"
click at [554, 400] on p "Next" at bounding box center [557, 400] width 16 height 8
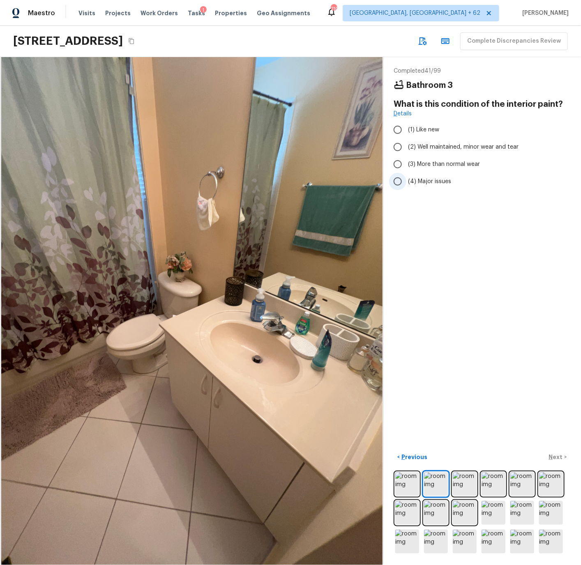
drag, startPoint x: 419, startPoint y: 148, endPoint x: 449, endPoint y: 186, distance: 48.8
click at [420, 149] on span "(2) Well maintained, minor wear and tear" at bounding box center [463, 147] width 110 height 8
click at [555, 458] on div "< Previous Next >" at bounding box center [482, 458] width 177 height 14
click at [399, 147] on input "(2) Well maintained, minor wear and tear" at bounding box center [397, 146] width 17 height 17
radio input "true"
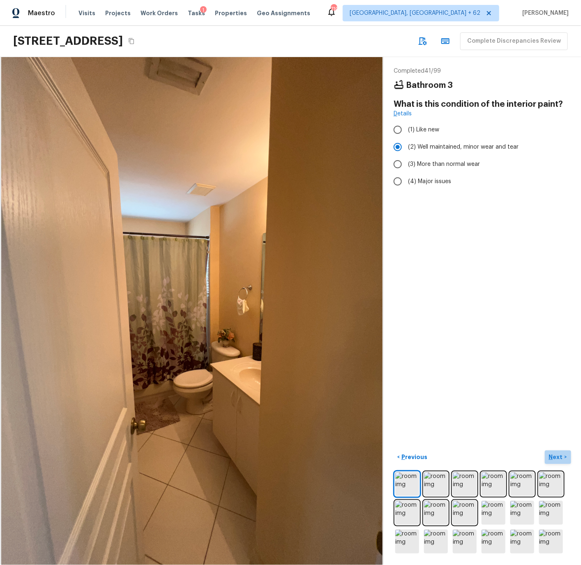
click at [559, 460] on p "Next" at bounding box center [557, 457] width 16 height 8
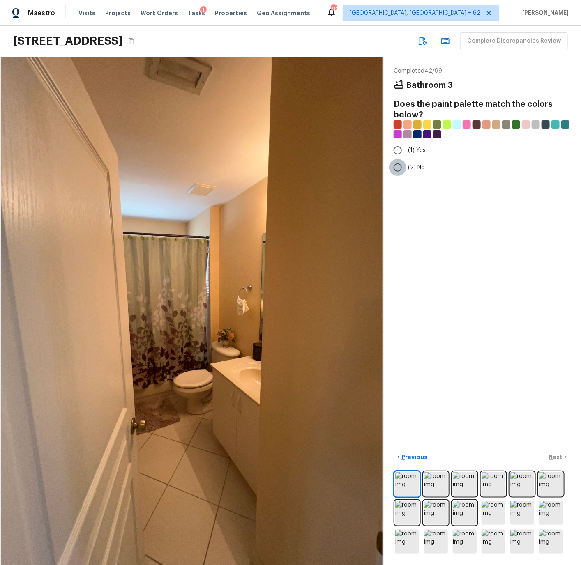
click at [398, 166] on input "(2) No" at bounding box center [397, 167] width 17 height 17
radio input "true"
click at [559, 454] on p "Next" at bounding box center [557, 457] width 16 height 8
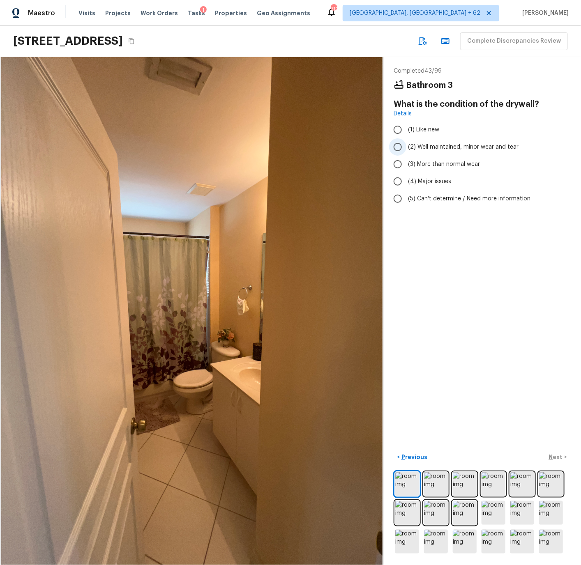
click at [399, 147] on input "(2) Well maintained, minor wear and tear" at bounding box center [397, 146] width 17 height 17
radio input "true"
click at [557, 456] on p "Next" at bounding box center [557, 457] width 16 height 8
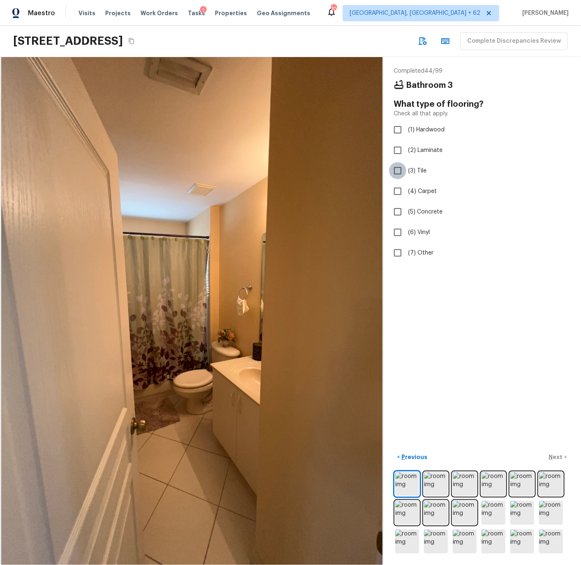
click at [399, 171] on input "(3) Tile" at bounding box center [397, 170] width 17 height 17
checkbox input "true"
click at [557, 459] on p "Next" at bounding box center [557, 457] width 16 height 8
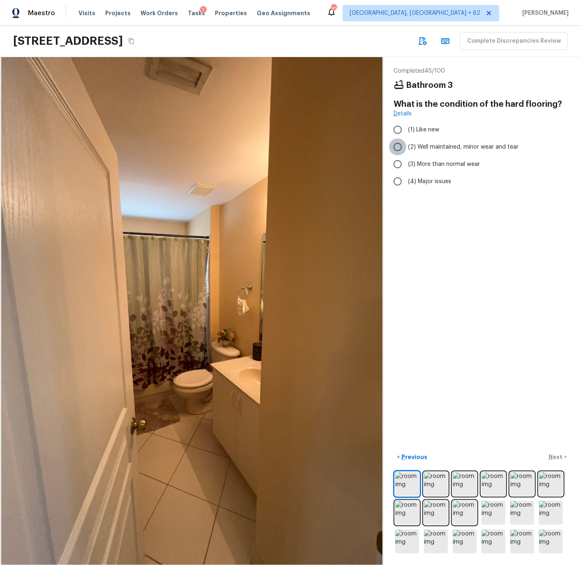
click at [399, 145] on input "(2) Well maintained, minor wear and tear" at bounding box center [397, 146] width 17 height 17
radio input "true"
click at [556, 456] on p "Next" at bounding box center [557, 457] width 16 height 8
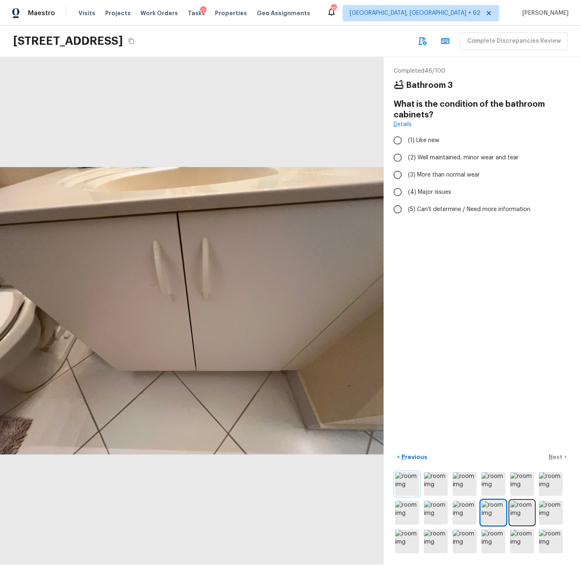
click at [402, 483] on img at bounding box center [407, 484] width 24 height 24
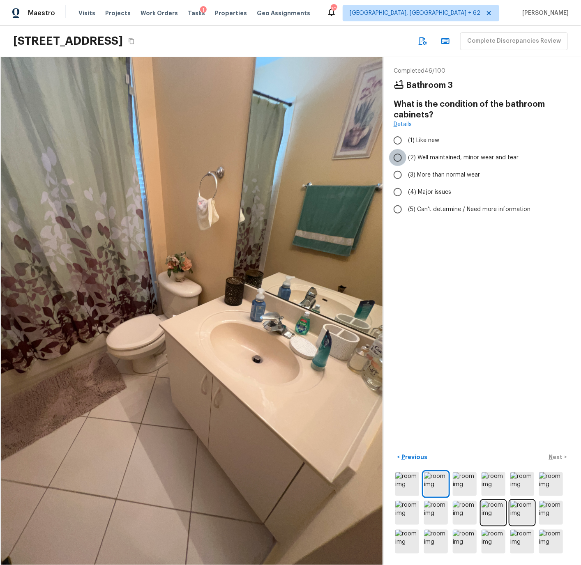
click at [398, 157] on input "(2) Well maintained, minor wear and tear" at bounding box center [397, 157] width 17 height 17
radio input "true"
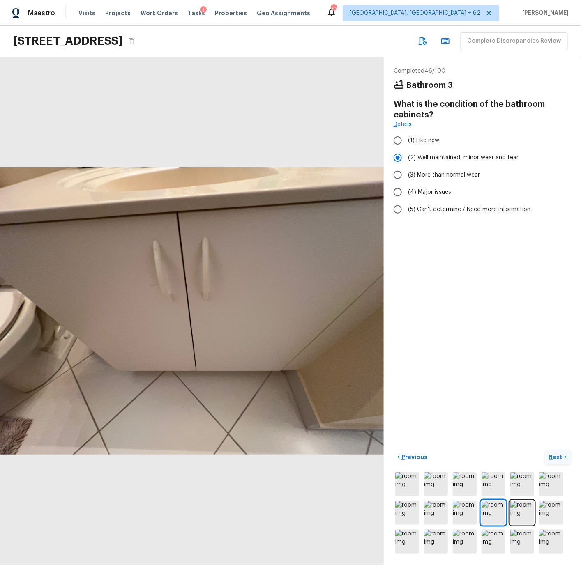
click at [553, 459] on p "Next" at bounding box center [557, 457] width 16 height 8
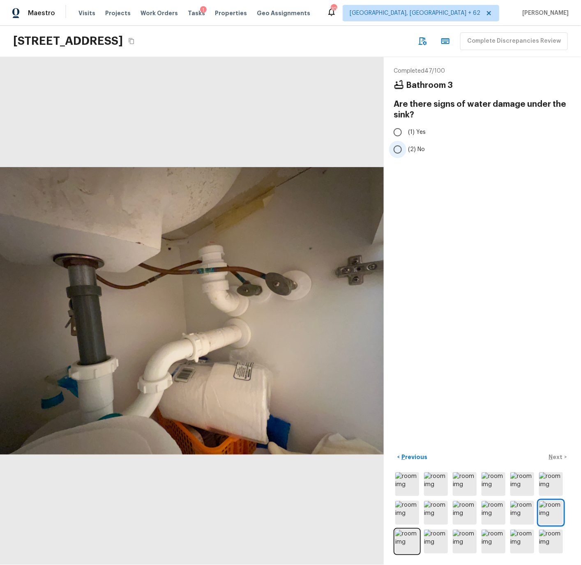
click at [399, 150] on input "(2) No" at bounding box center [397, 149] width 17 height 17
radio input "true"
click at [556, 458] on p "Next" at bounding box center [557, 457] width 16 height 8
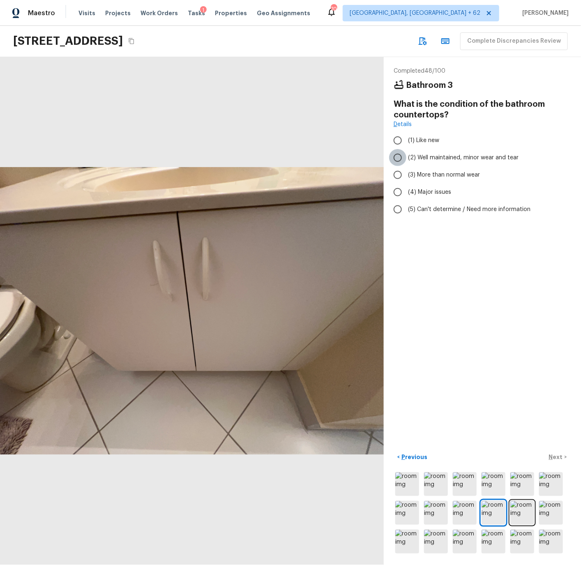
click at [400, 157] on input "(2) Well maintained, minor wear and tear" at bounding box center [397, 157] width 17 height 17
radio input "true"
click at [556, 456] on p "Next" at bounding box center [557, 457] width 16 height 8
click at [399, 160] on input "(2) Well maintained, minor wear and tear" at bounding box center [397, 157] width 17 height 17
radio input "true"
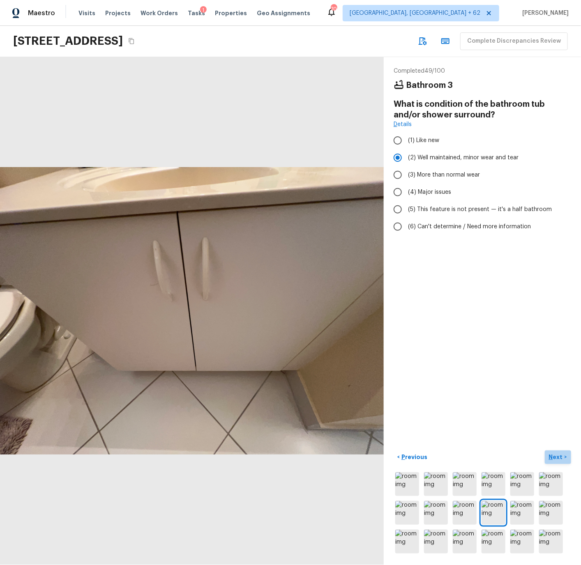
click at [558, 456] on p "Next" at bounding box center [557, 457] width 16 height 8
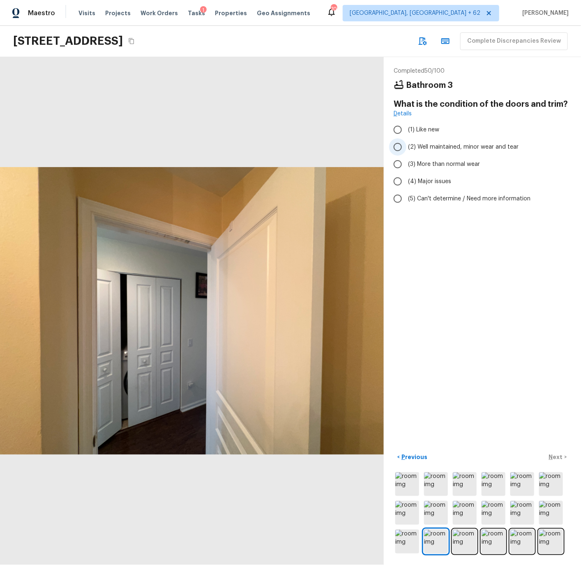
click at [397, 145] on input "(2) Well maintained, minor wear and tear" at bounding box center [397, 146] width 17 height 17
radio input "true"
click at [556, 458] on p "Next" at bounding box center [557, 457] width 16 height 8
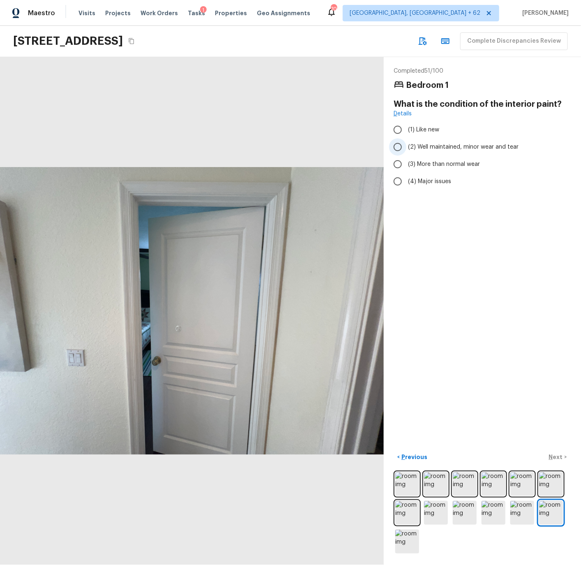
click at [396, 148] on input "(2) Well maintained, minor wear and tear" at bounding box center [397, 146] width 17 height 17
radio input "true"
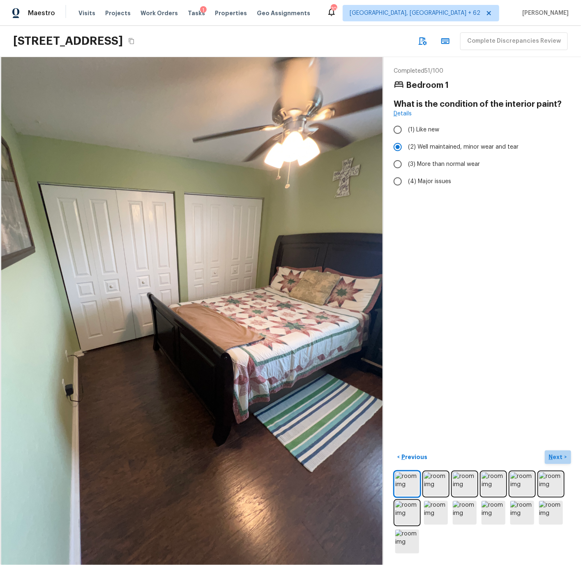
click at [555, 456] on p "Next" at bounding box center [557, 457] width 16 height 8
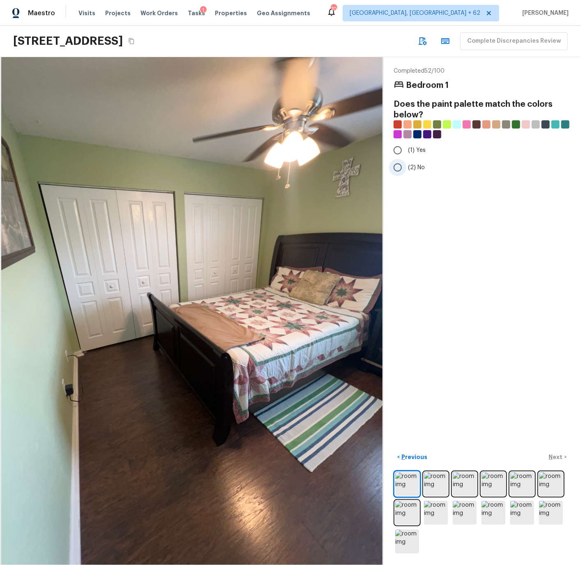
click at [398, 168] on input "(2) No" at bounding box center [397, 167] width 17 height 17
radio input "true"
click at [552, 455] on p "Next" at bounding box center [557, 457] width 16 height 8
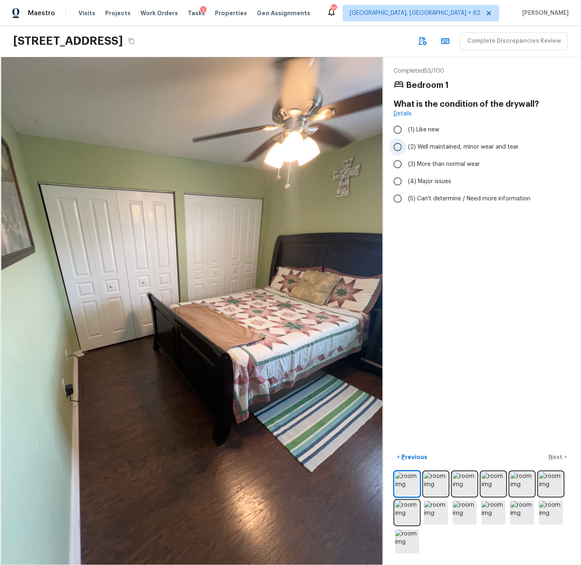
click at [399, 145] on input "(2) Well maintained, minor wear and tear" at bounding box center [397, 146] width 17 height 17
radio input "true"
click at [559, 456] on p "Next" at bounding box center [557, 457] width 16 height 8
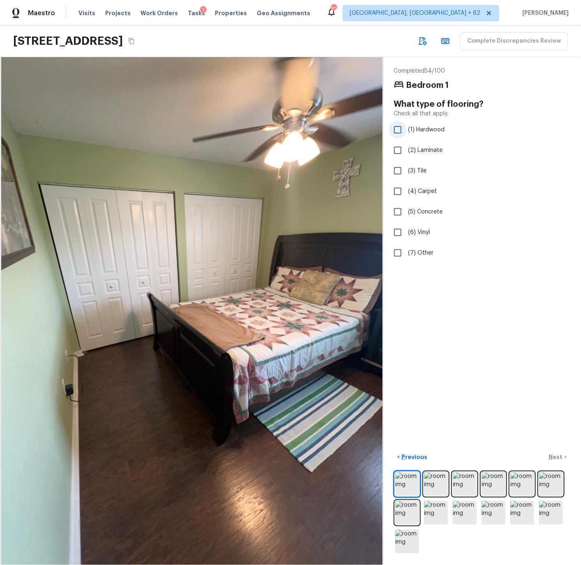
click at [400, 131] on input "(1) Hardwood" at bounding box center [397, 129] width 17 height 17
checkbox input "true"
click at [556, 458] on p "Next" at bounding box center [557, 457] width 16 height 8
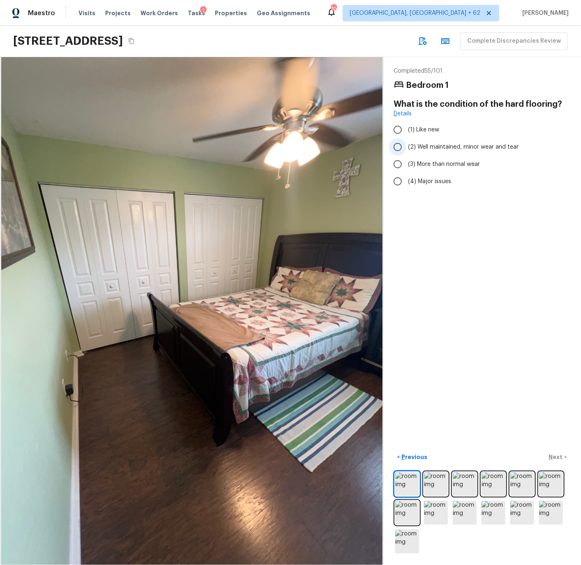
click at [399, 145] on input "(2) Well maintained, minor wear and tear" at bounding box center [397, 146] width 17 height 17
radio input "true"
click at [556, 455] on p "Next" at bounding box center [557, 457] width 16 height 8
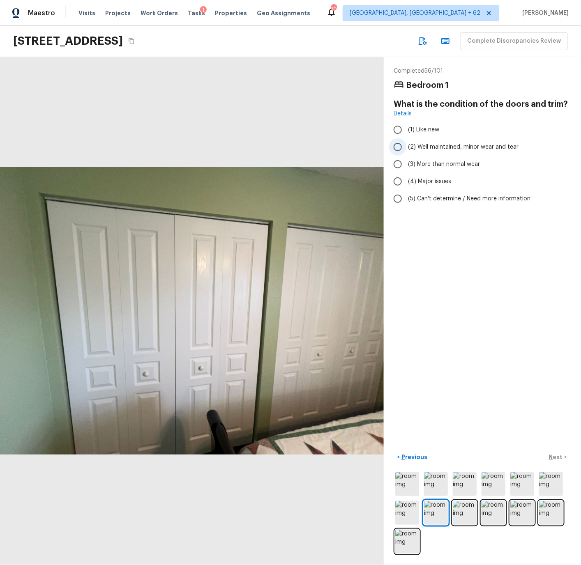
click at [402, 147] on input "(2) Well maintained, minor wear and tear" at bounding box center [397, 146] width 17 height 17
radio input "true"
click at [558, 458] on p "Next" at bounding box center [557, 457] width 16 height 8
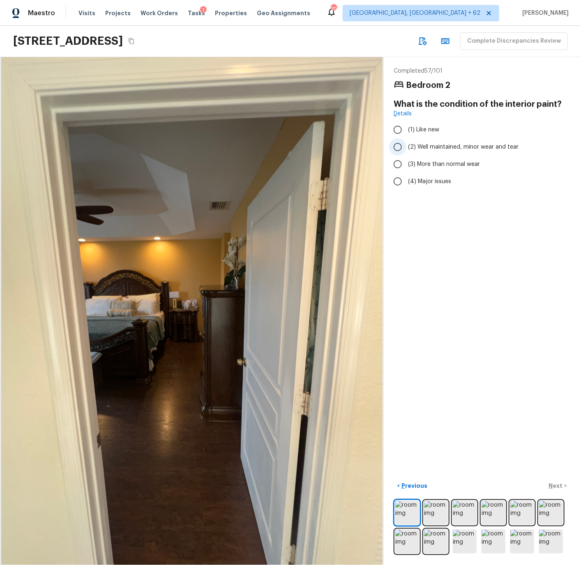
click at [398, 145] on input "(2) Well maintained, minor wear and tear" at bounding box center [397, 146] width 17 height 17
radio input "true"
click at [555, 486] on p "Next" at bounding box center [557, 486] width 16 height 8
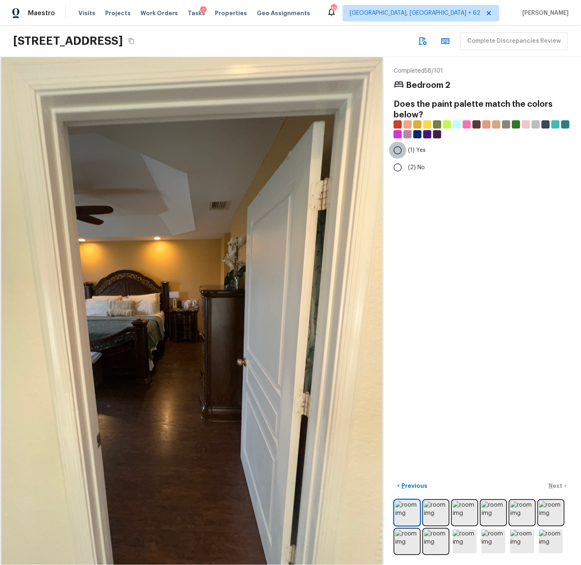
click at [398, 150] on input "(1) Yes" at bounding box center [397, 150] width 17 height 17
radio input "true"
click at [556, 487] on p "Next" at bounding box center [557, 486] width 16 height 8
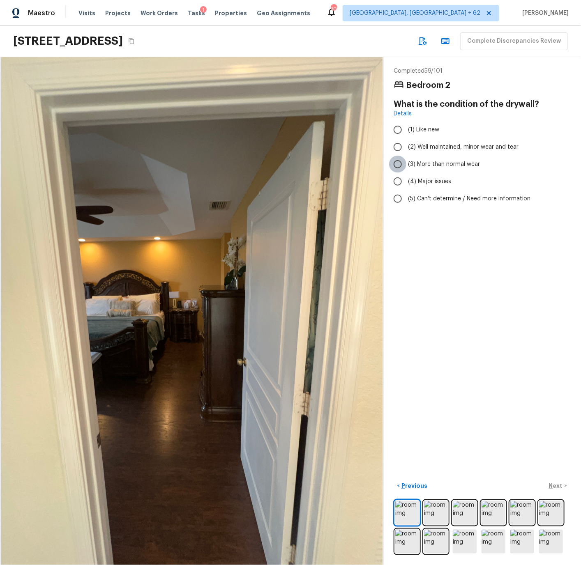
click at [398, 165] on input "(3) More than normal wear" at bounding box center [397, 164] width 17 height 17
radio input "true"
click at [555, 486] on p "Next" at bounding box center [557, 486] width 16 height 8
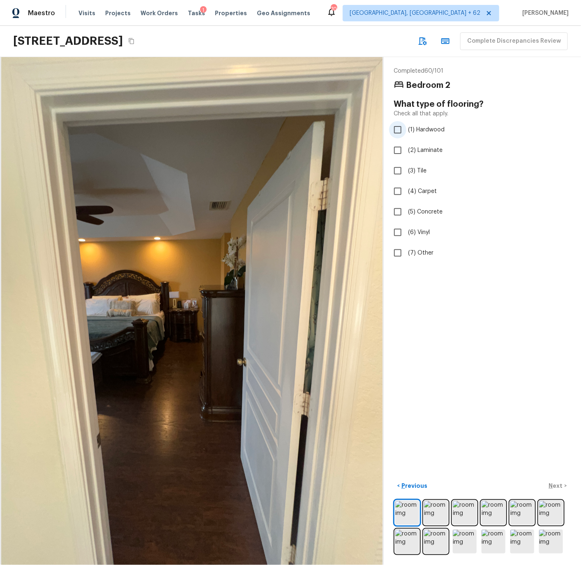
drag, startPoint x: 398, startPoint y: 129, endPoint x: 407, endPoint y: 152, distance: 25.4
click at [398, 129] on input "(1) Hardwood" at bounding box center [397, 129] width 17 height 17
checkbox input "true"
click at [559, 486] on p "Next" at bounding box center [557, 486] width 16 height 8
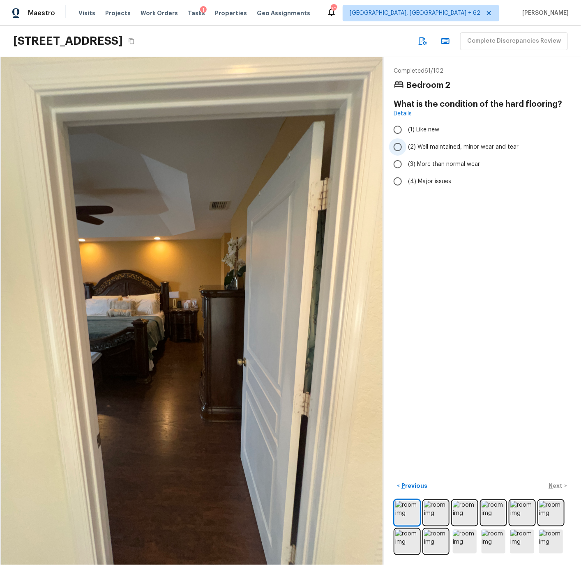
click at [396, 147] on input "(2) Well maintained, minor wear and tear" at bounding box center [397, 146] width 17 height 17
radio input "true"
click at [554, 486] on p "Next" at bounding box center [557, 486] width 16 height 8
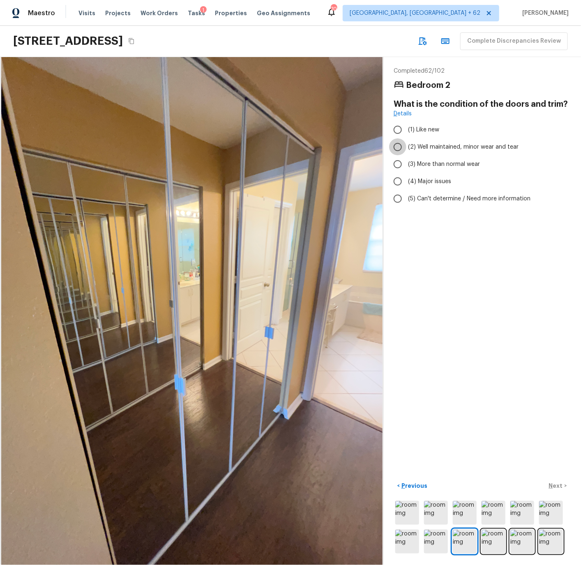
drag, startPoint x: 399, startPoint y: 146, endPoint x: 444, endPoint y: 285, distance: 146.7
click at [400, 146] on input "(2) Well maintained, minor wear and tear" at bounding box center [397, 146] width 17 height 17
radio input "true"
click at [555, 487] on p "Next" at bounding box center [557, 486] width 16 height 8
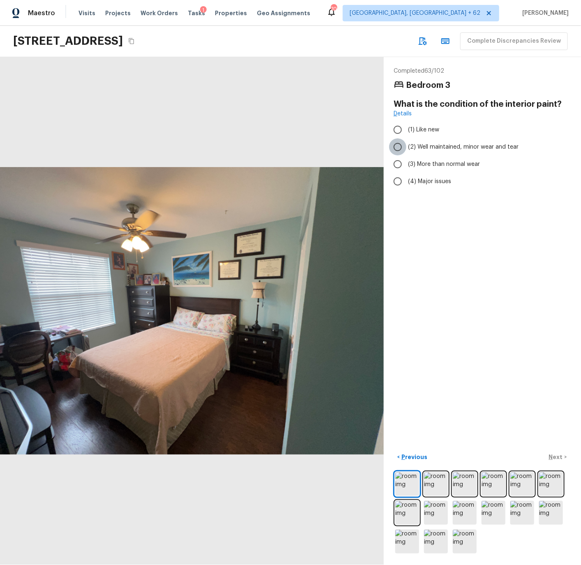
click at [403, 145] on input "(2) Well maintained, minor wear and tear" at bounding box center [397, 146] width 17 height 17
radio input "true"
click at [559, 458] on p "Next" at bounding box center [557, 457] width 16 height 8
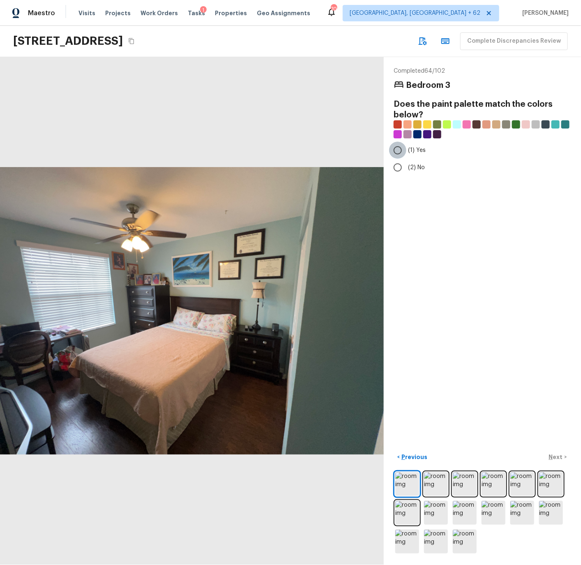
click at [399, 151] on input "(1) Yes" at bounding box center [397, 150] width 17 height 17
radio input "true"
click at [559, 457] on p "Next" at bounding box center [557, 457] width 16 height 8
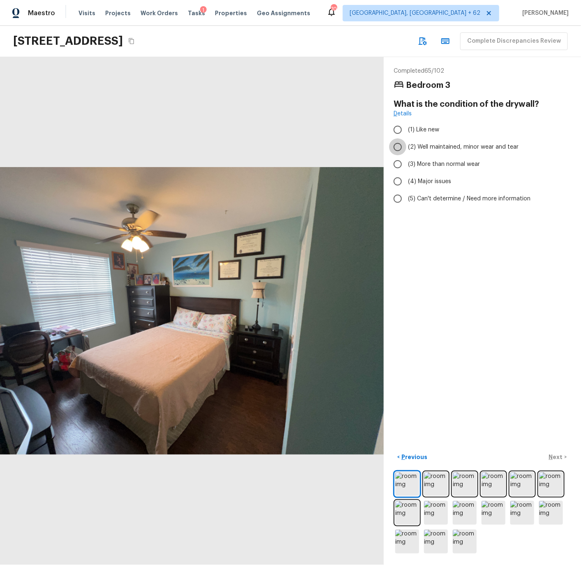
drag, startPoint x: 399, startPoint y: 145, endPoint x: 456, endPoint y: 265, distance: 132.8
click at [399, 145] on input "(2) Well maintained, minor wear and tear" at bounding box center [397, 146] width 17 height 17
radio input "true"
click at [555, 457] on p "Next" at bounding box center [557, 457] width 16 height 8
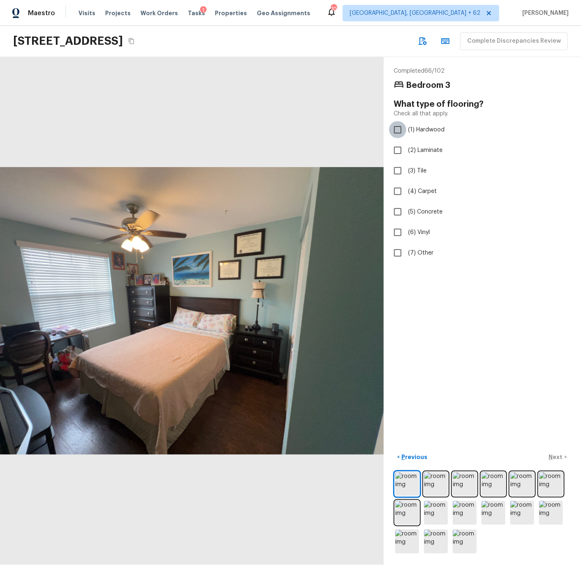
click at [400, 128] on input "(1) Hardwood" at bounding box center [397, 129] width 17 height 17
checkbox input "true"
click at [559, 458] on p "Next" at bounding box center [557, 457] width 16 height 8
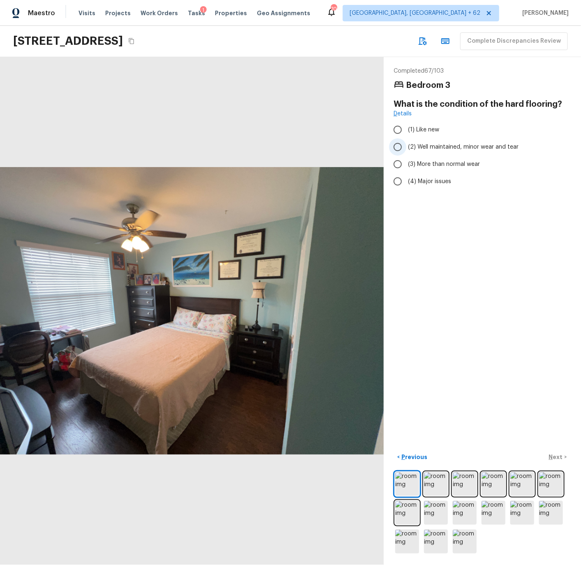
click at [398, 150] on input "(2) Well maintained, minor wear and tear" at bounding box center [397, 146] width 17 height 17
radio input "true"
click at [554, 458] on p "Next" at bounding box center [557, 457] width 16 height 8
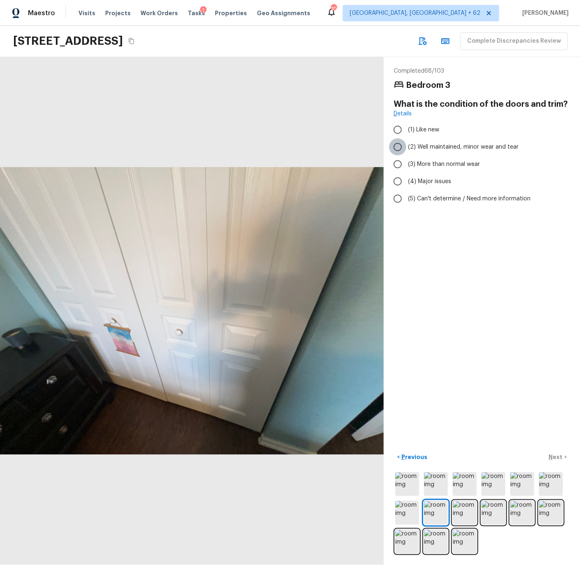
click at [396, 145] on input "(2) Well maintained, minor wear and tear" at bounding box center [397, 146] width 17 height 17
radio input "true"
click at [555, 457] on p "Next" at bounding box center [557, 457] width 16 height 8
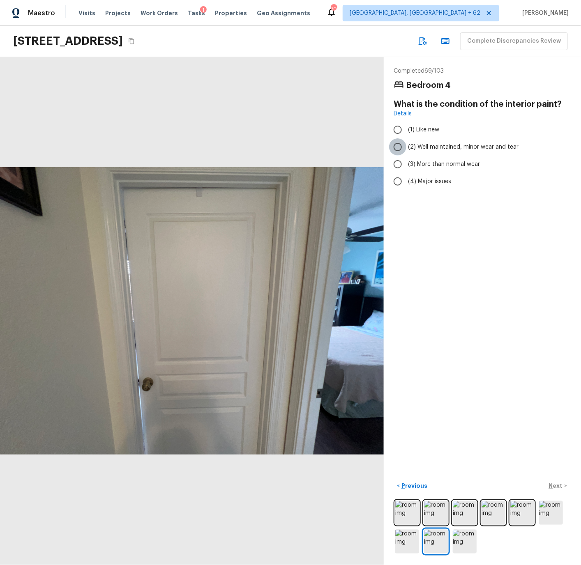
click at [399, 147] on input "(2) Well maintained, minor wear and tear" at bounding box center [397, 146] width 17 height 17
radio input "true"
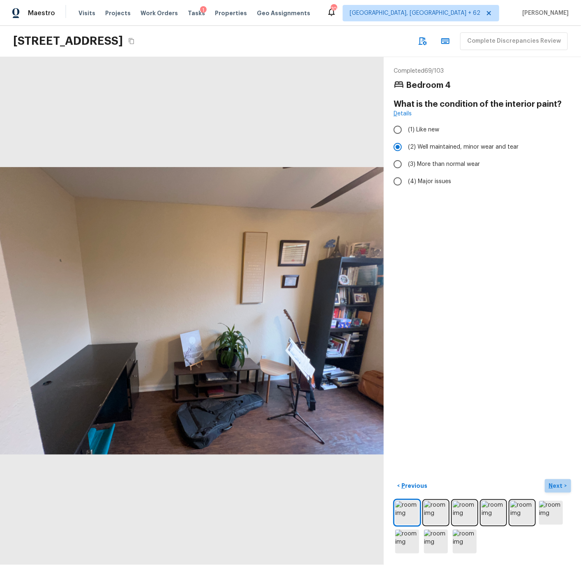
click at [559, 485] on p "Next" at bounding box center [557, 486] width 16 height 8
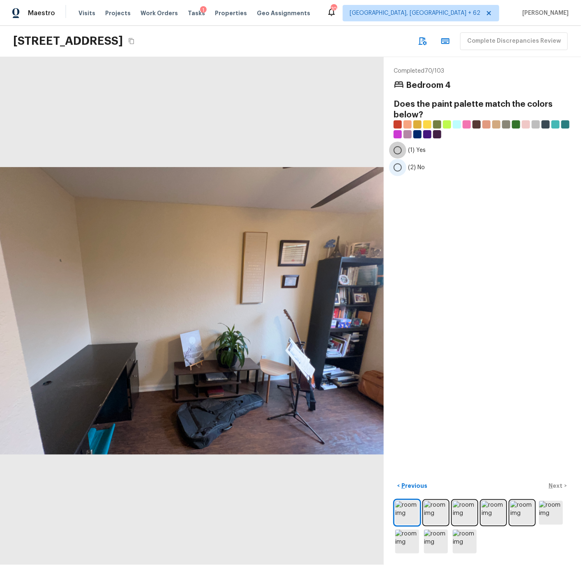
drag, startPoint x: 397, startPoint y: 148, endPoint x: 400, endPoint y: 170, distance: 22.0
click at [397, 149] on input "(1) Yes" at bounding box center [397, 150] width 17 height 17
radio input "true"
click at [559, 484] on p "Next" at bounding box center [557, 486] width 16 height 8
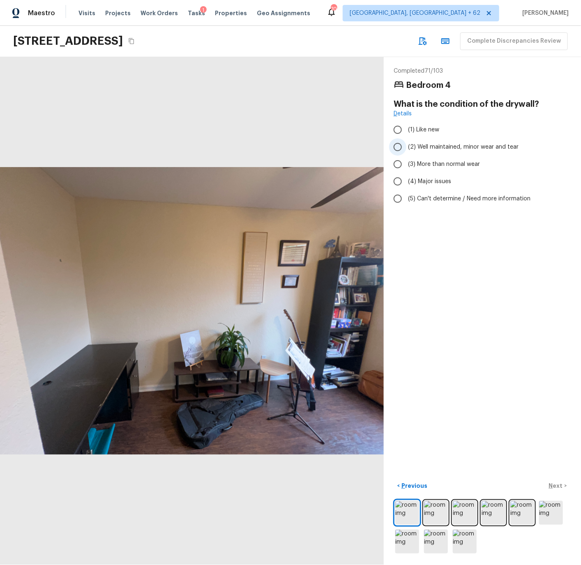
click at [399, 146] on input "(2) Well maintained, minor wear and tear" at bounding box center [397, 146] width 17 height 17
radio input "true"
click at [556, 486] on p "Next" at bounding box center [557, 486] width 16 height 8
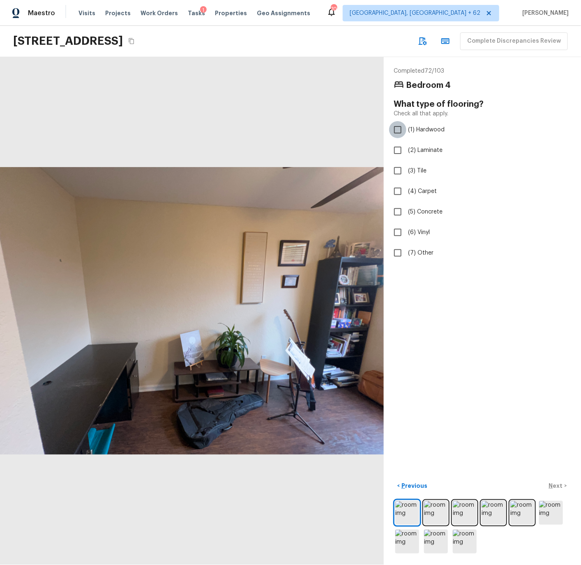
click at [396, 129] on input "(1) Hardwood" at bounding box center [397, 129] width 17 height 17
checkbox input "true"
click at [559, 486] on p "Next" at bounding box center [557, 486] width 16 height 8
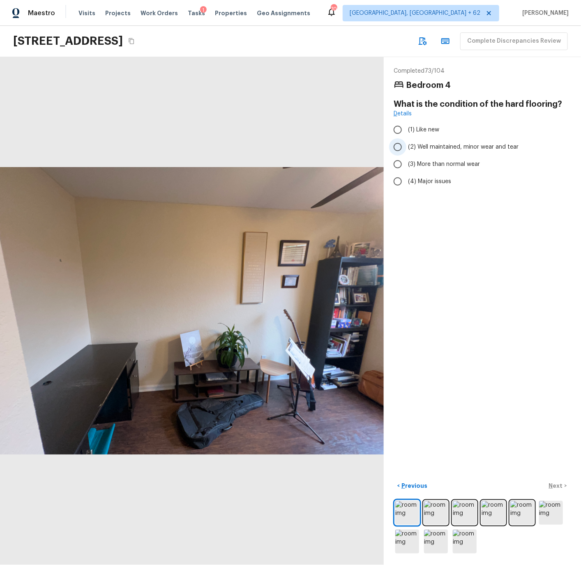
click at [399, 144] on input "(2) Well maintained, minor wear and tear" at bounding box center [397, 146] width 17 height 17
radio input "true"
click at [553, 487] on p "Next" at bounding box center [557, 486] width 16 height 8
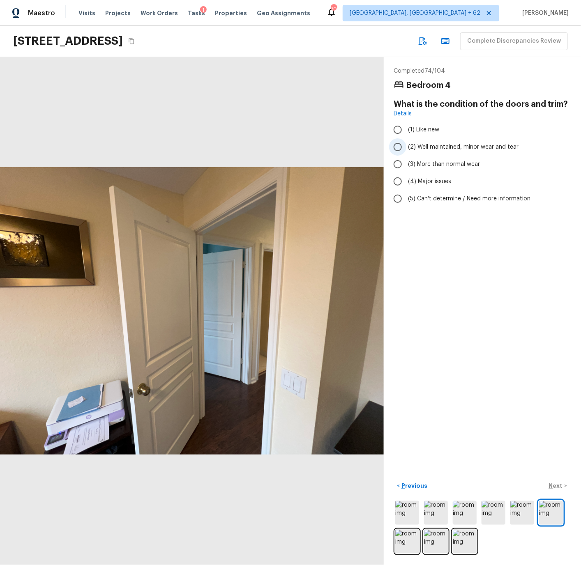
click at [399, 145] on input "(2) Well maintained, minor wear and tear" at bounding box center [397, 146] width 17 height 17
radio input "true"
click at [557, 483] on p "Next" at bounding box center [557, 486] width 16 height 8
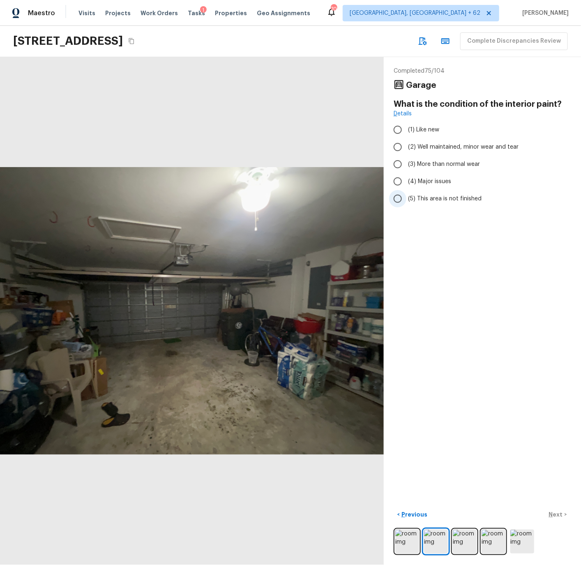
drag, startPoint x: 397, startPoint y: 147, endPoint x: 430, endPoint y: 195, distance: 58.6
click at [398, 147] on input "(2) Well maintained, minor wear and tear" at bounding box center [397, 146] width 17 height 17
radio input "true"
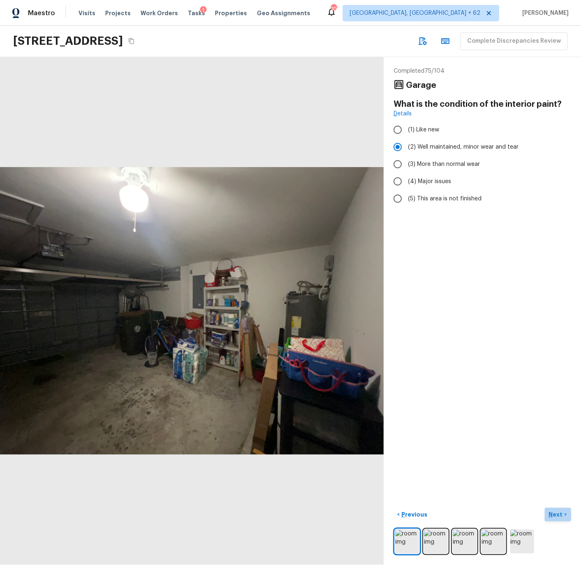
click at [555, 514] on p "Next" at bounding box center [557, 515] width 16 height 8
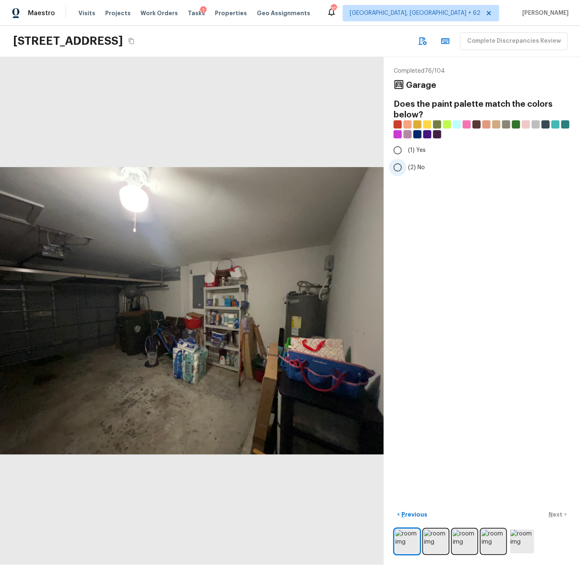
drag, startPoint x: 398, startPoint y: 166, endPoint x: 399, endPoint y: 174, distance: 7.8
click at [399, 167] on input "(2) No" at bounding box center [397, 167] width 17 height 17
radio input "true"
click at [553, 518] on p "Next" at bounding box center [557, 515] width 16 height 8
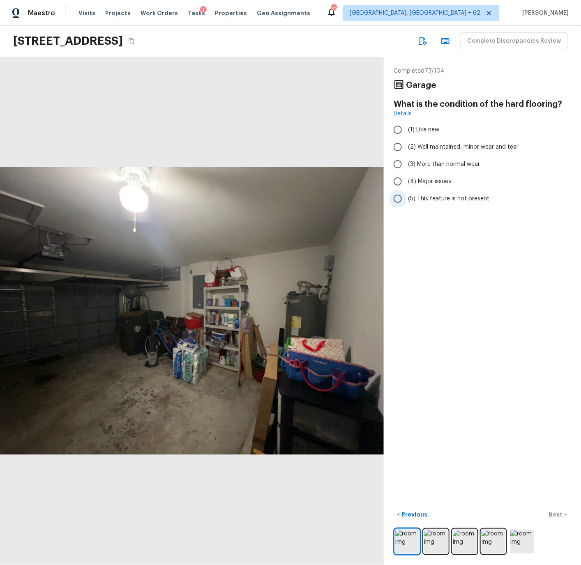
click at [432, 198] on span "(5) This feature is not present" at bounding box center [448, 199] width 81 height 8
click at [406, 198] on input "(5) This feature is not present" at bounding box center [397, 198] width 17 height 17
radio input "true"
click at [558, 513] on p "Next" at bounding box center [557, 515] width 16 height 8
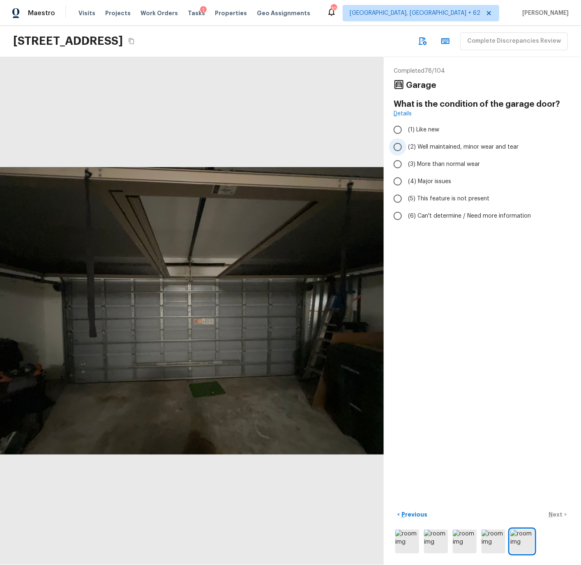
click at [431, 145] on span "(2) Well maintained, minor wear and tear" at bounding box center [463, 147] width 110 height 8
click at [406, 145] on input "(2) Well maintained, minor wear and tear" at bounding box center [397, 146] width 17 height 17
radio input "true"
click at [557, 515] on p "Next" at bounding box center [557, 515] width 16 height 8
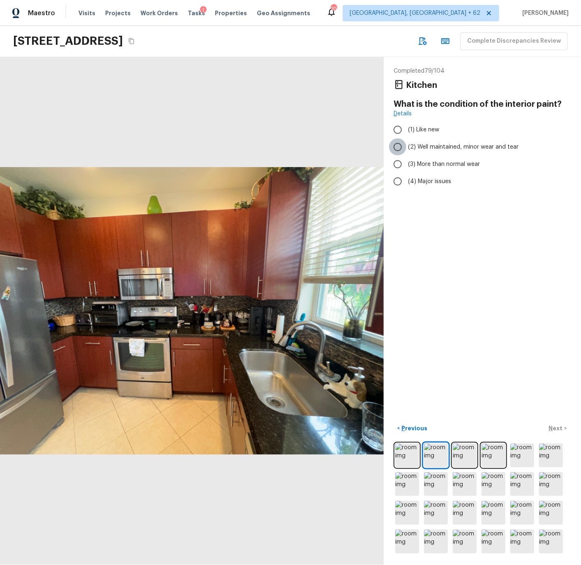
click at [396, 147] on input "(2) Well maintained, minor wear and tear" at bounding box center [397, 146] width 17 height 17
radio input "true"
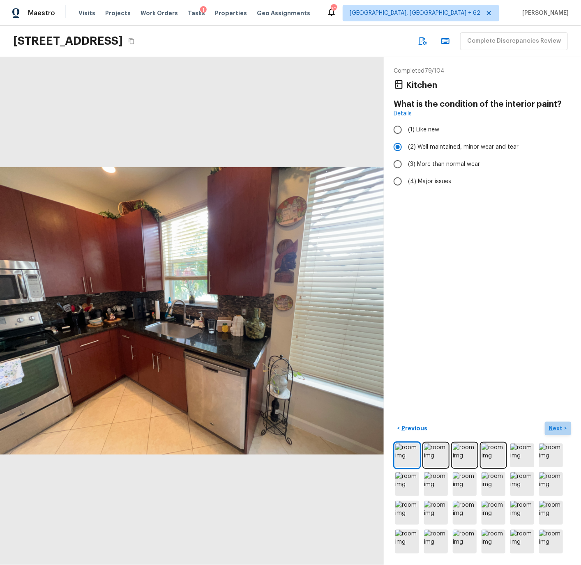
click at [556, 426] on p "Next" at bounding box center [557, 428] width 16 height 8
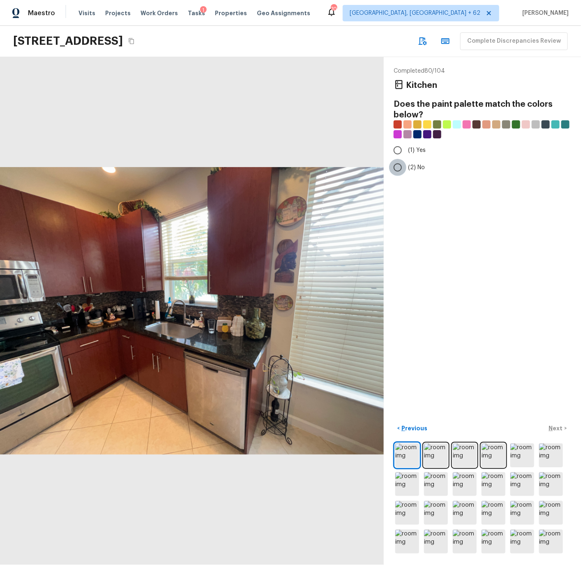
click at [397, 168] on input "(2) No" at bounding box center [397, 167] width 17 height 17
radio input "true"
click at [553, 429] on p "Next" at bounding box center [557, 428] width 16 height 8
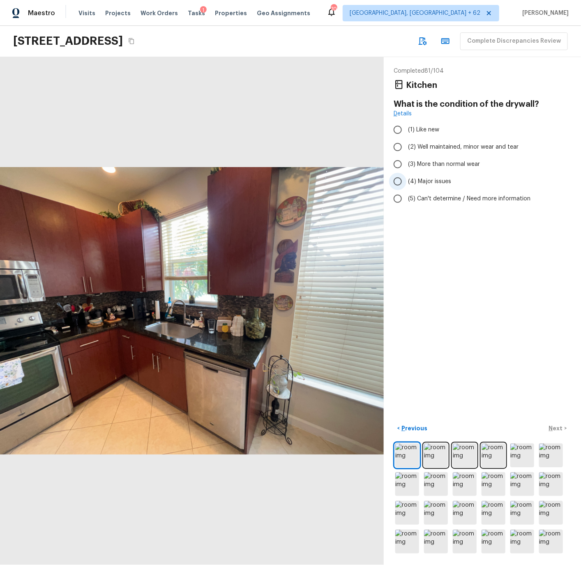
drag, startPoint x: 398, startPoint y: 145, endPoint x: 418, endPoint y: 179, distance: 38.7
click at [398, 145] on input "(2) Well maintained, minor wear and tear" at bounding box center [397, 146] width 17 height 17
radio input "true"
click at [555, 427] on p "Next" at bounding box center [557, 428] width 16 height 8
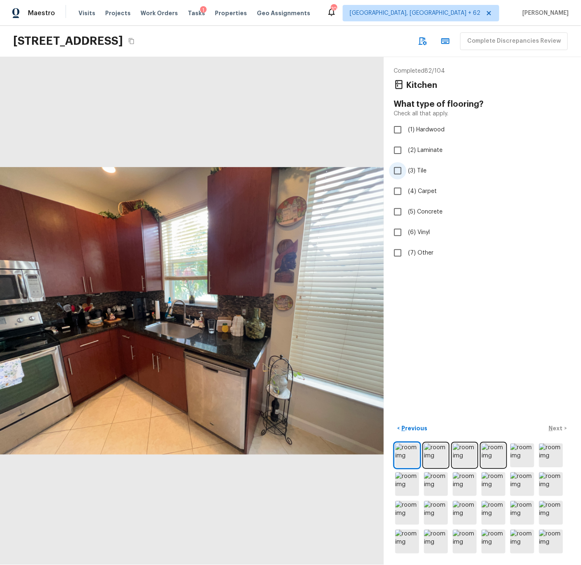
click at [400, 170] on input "(3) Tile" at bounding box center [397, 170] width 17 height 17
checkbox input "true"
click at [560, 426] on p "Next" at bounding box center [557, 428] width 16 height 8
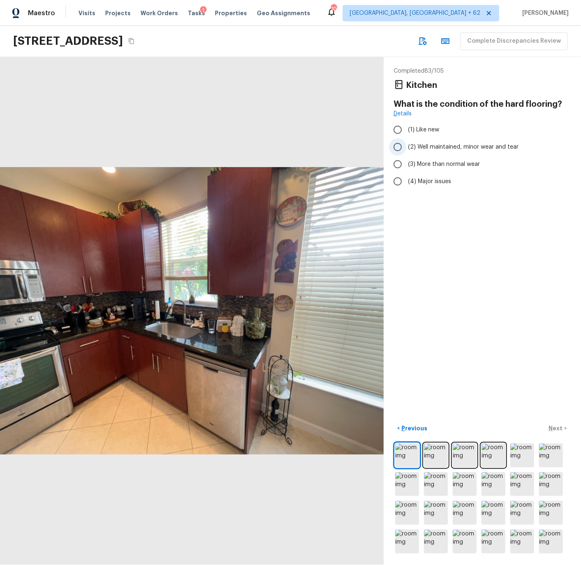
drag, startPoint x: 398, startPoint y: 145, endPoint x: 406, endPoint y: 189, distance: 43.8
click at [398, 145] on input "(2) Well maintained, minor wear and tear" at bounding box center [397, 146] width 17 height 17
radio input "true"
click at [552, 427] on p "Next" at bounding box center [557, 428] width 16 height 8
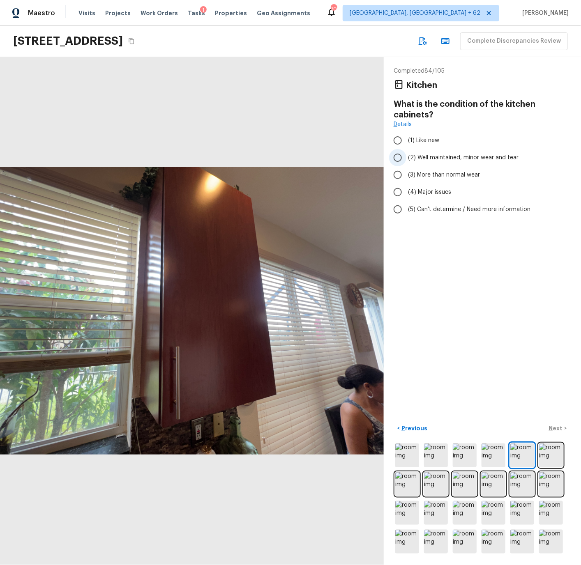
click at [400, 159] on input "(2) Well maintained, minor wear and tear" at bounding box center [397, 157] width 17 height 17
radio input "true"
click at [556, 427] on p "Next" at bounding box center [557, 428] width 16 height 8
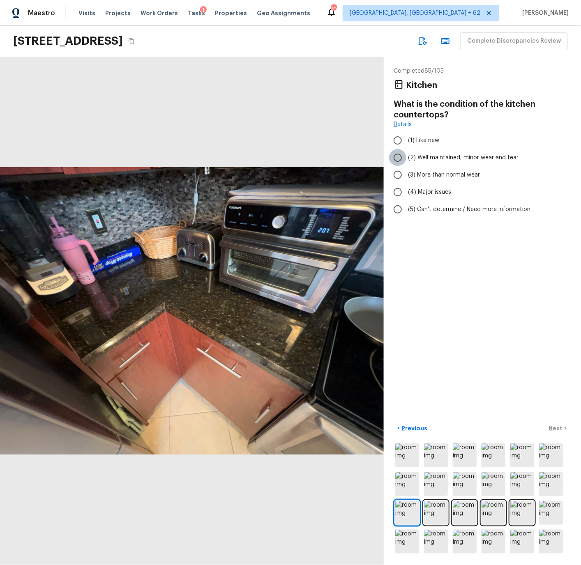
click at [403, 155] on input "(2) Well maintained, minor wear and tear" at bounding box center [397, 157] width 17 height 17
radio input "true"
click at [553, 425] on p "Next" at bounding box center [557, 428] width 16 height 8
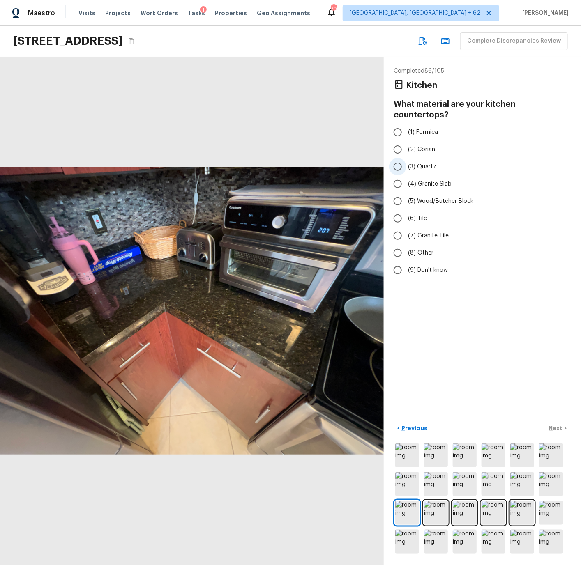
click at [398, 158] on input "(3) Quartz" at bounding box center [397, 166] width 17 height 17
radio input "true"
click at [557, 426] on p "Next" at bounding box center [557, 428] width 16 height 8
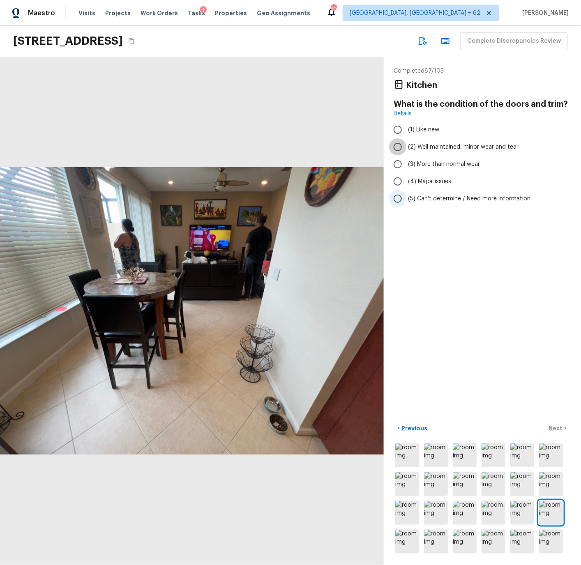
drag, startPoint x: 400, startPoint y: 146, endPoint x: 428, endPoint y: 203, distance: 63.4
click at [400, 146] on input "(2) Well maintained, minor wear and tear" at bounding box center [397, 146] width 17 height 17
radio input "true"
click at [556, 428] on p "Next" at bounding box center [557, 428] width 16 height 8
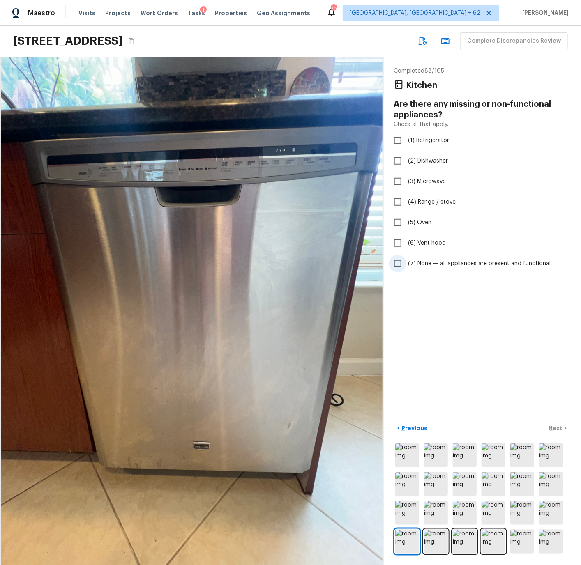
click at [448, 263] on span "(7) None — all appliances are present and functional" at bounding box center [479, 264] width 143 height 8
click at [406, 263] on input "(7) None — all appliances are present and functional" at bounding box center [397, 263] width 17 height 17
checkbox input "true"
click at [552, 425] on p "Next" at bounding box center [557, 428] width 16 height 8
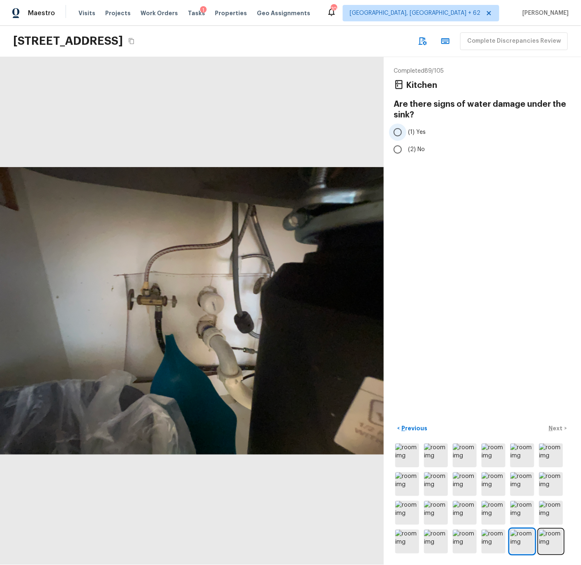
click at [414, 133] on span "(1) Yes" at bounding box center [417, 132] width 18 height 8
click at [406, 133] on input "(1) Yes" at bounding box center [397, 132] width 17 height 17
radio input "true"
click at [554, 428] on p "Next" at bounding box center [557, 428] width 16 height 8
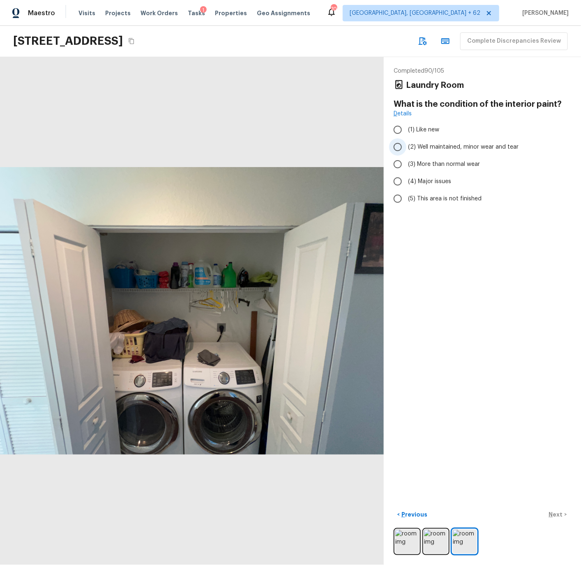
click at [399, 147] on input "(2) Well maintained, minor wear and tear" at bounding box center [397, 146] width 17 height 17
radio input "true"
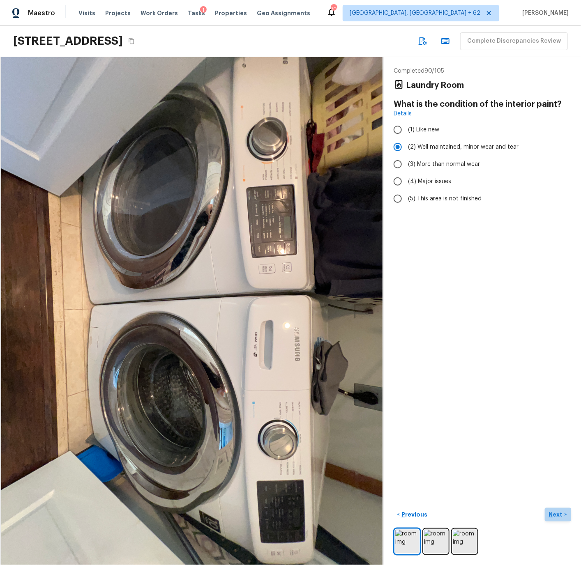
click at [559, 516] on p "Next" at bounding box center [557, 515] width 16 height 8
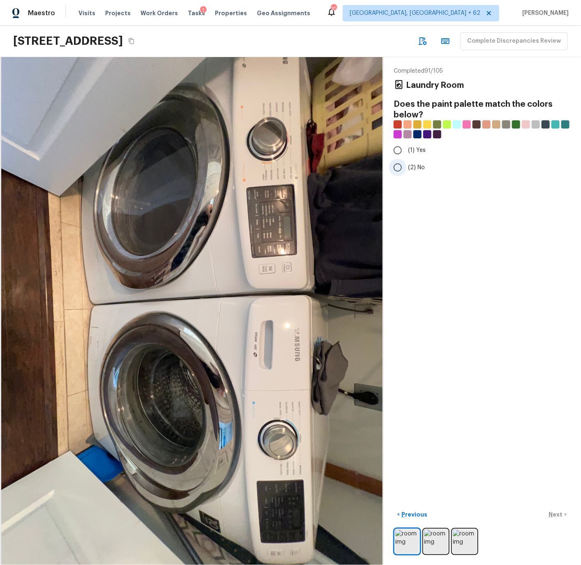
click at [398, 166] on input "(2) No" at bounding box center [397, 167] width 17 height 17
radio input "true"
click at [553, 512] on p "Next" at bounding box center [557, 515] width 16 height 8
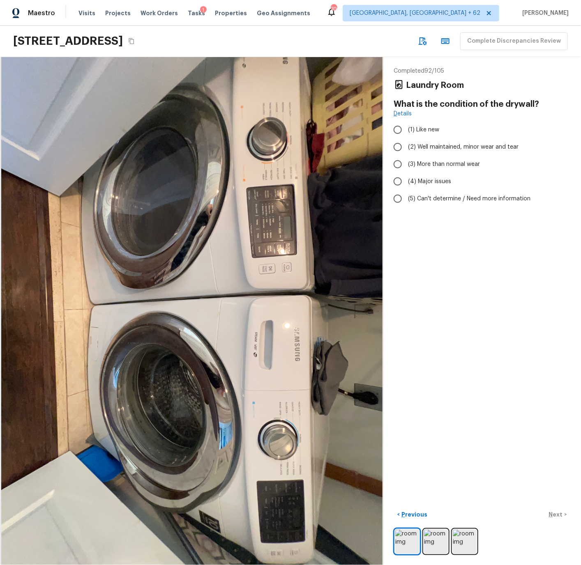
drag, startPoint x: 398, startPoint y: 148, endPoint x: 464, endPoint y: 263, distance: 132.3
click at [398, 150] on input "(2) Well maintained, minor wear and tear" at bounding box center [397, 146] width 17 height 17
radio input "true"
click at [560, 513] on p "Next" at bounding box center [557, 515] width 16 height 8
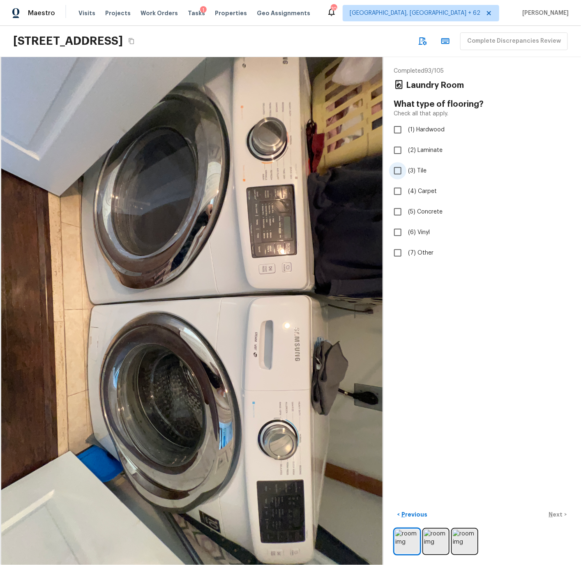
click at [398, 171] on input "(3) Tile" at bounding box center [397, 170] width 17 height 17
checkbox input "true"
click at [554, 515] on div "< Previous Next >" at bounding box center [482, 515] width 177 height 14
click at [555, 514] on div "< Previous Next >" at bounding box center [482, 515] width 177 height 14
click at [555, 515] on p "Next" at bounding box center [557, 515] width 16 height 8
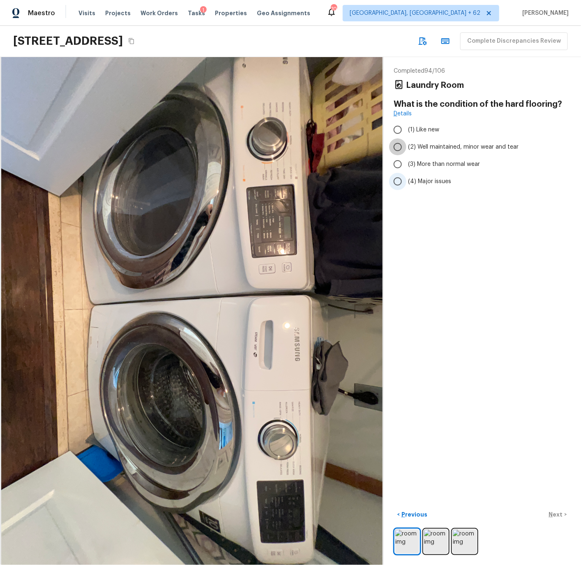
drag, startPoint x: 398, startPoint y: 146, endPoint x: 421, endPoint y: 182, distance: 43.1
click at [398, 146] on input "(2) Well maintained, minor wear and tear" at bounding box center [397, 146] width 17 height 17
radio input "true"
click at [558, 513] on p "Next" at bounding box center [557, 515] width 16 height 8
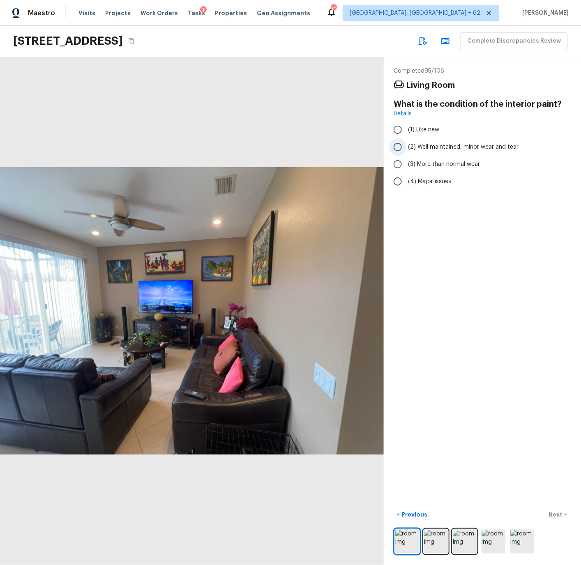
click at [400, 145] on input "(2) Well maintained, minor wear and tear" at bounding box center [397, 146] width 17 height 17
radio input "true"
click at [557, 515] on p "Next" at bounding box center [557, 515] width 16 height 8
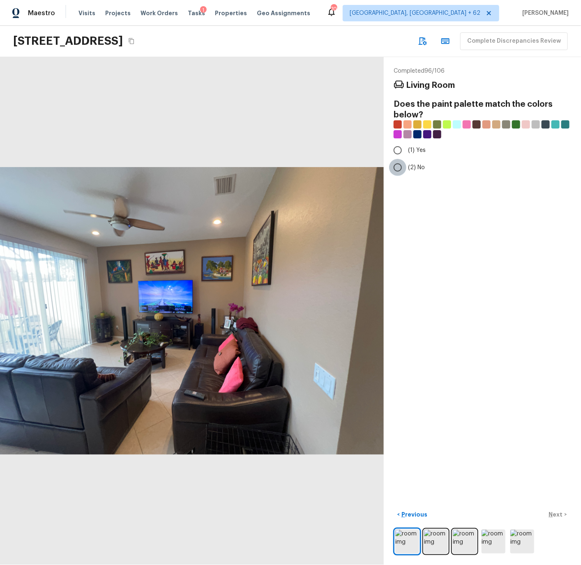
click at [399, 168] on input "(2) No" at bounding box center [397, 167] width 17 height 17
radio input "true"
click at [554, 513] on p "Next" at bounding box center [557, 515] width 16 height 8
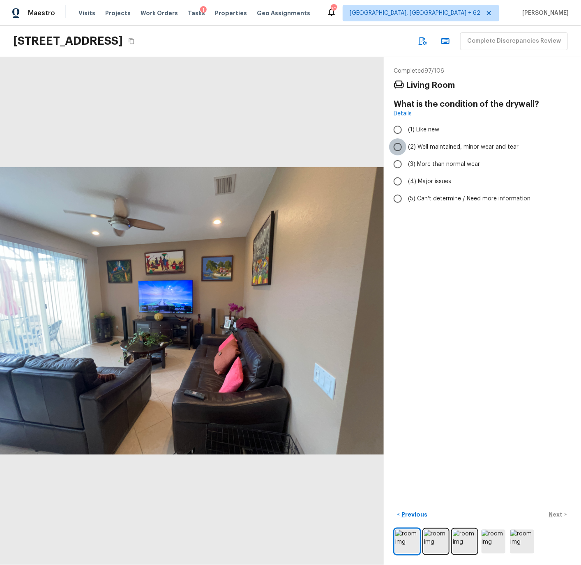
click at [396, 145] on input "(2) Well maintained, minor wear and tear" at bounding box center [397, 146] width 17 height 17
radio input "true"
click at [560, 515] on p "Next" at bounding box center [557, 515] width 16 height 8
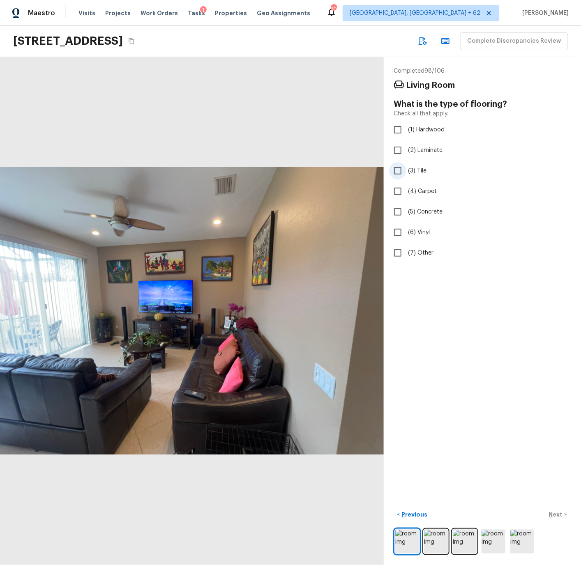
click at [397, 170] on input "(3) Tile" at bounding box center [397, 170] width 17 height 17
checkbox input "true"
click at [557, 515] on p "Next" at bounding box center [557, 515] width 16 height 8
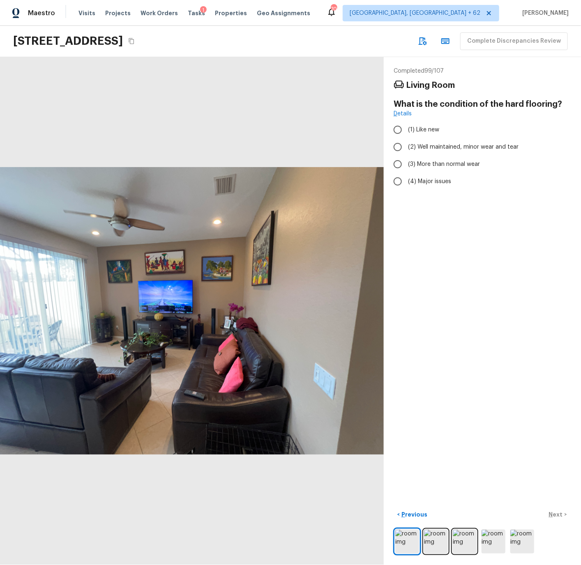
drag, startPoint x: 397, startPoint y: 147, endPoint x: 420, endPoint y: 230, distance: 85.7
click at [397, 147] on input "(2) Well maintained, minor wear and tear" at bounding box center [397, 146] width 17 height 17
radio input "true"
click at [553, 514] on p "Next" at bounding box center [557, 515] width 16 height 8
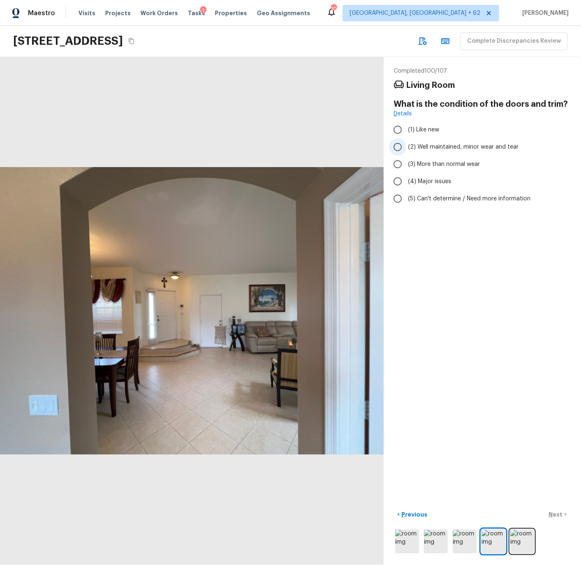
click at [396, 148] on input "(2) Well maintained, minor wear and tear" at bounding box center [397, 146] width 17 height 17
radio input "true"
click at [558, 513] on p "Next" at bounding box center [557, 515] width 16 height 8
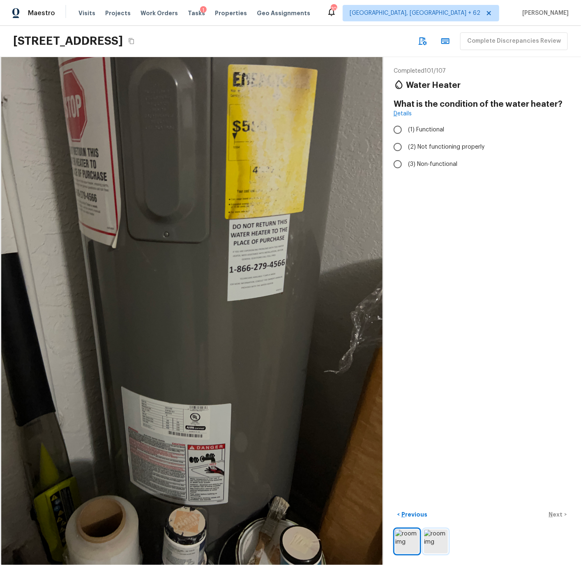
click at [435, 536] on img at bounding box center [436, 542] width 24 height 24
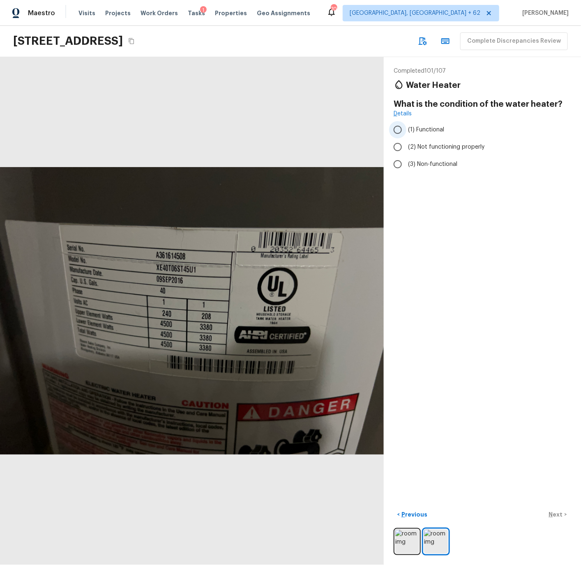
click at [397, 129] on input "(1) Functional" at bounding box center [397, 129] width 17 height 17
radio input "true"
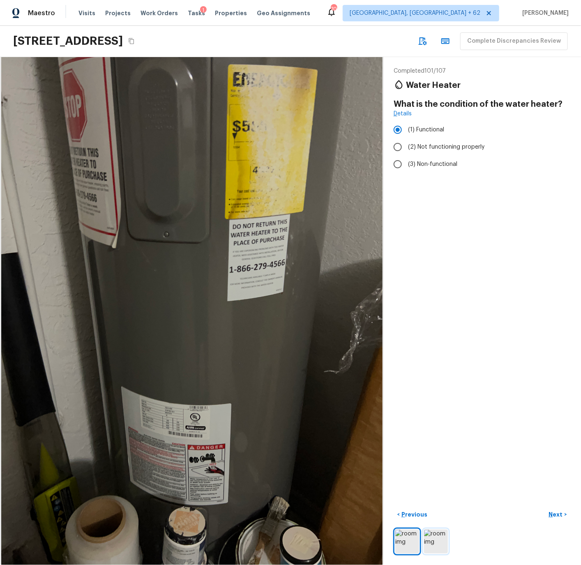
click at [442, 545] on img at bounding box center [436, 542] width 24 height 24
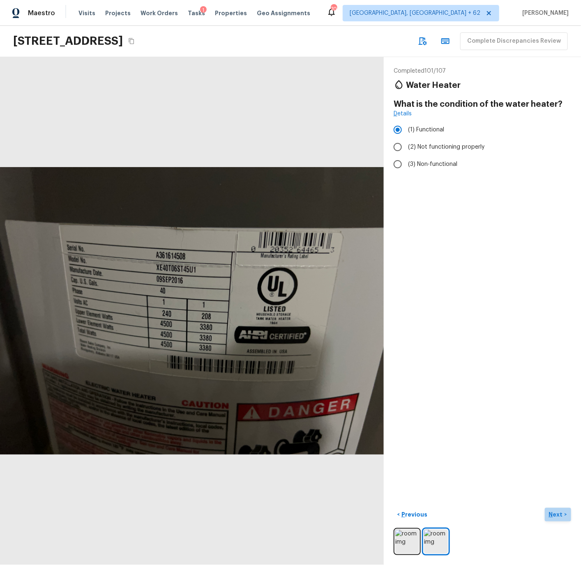
click at [556, 514] on p "Next" at bounding box center [557, 515] width 16 height 8
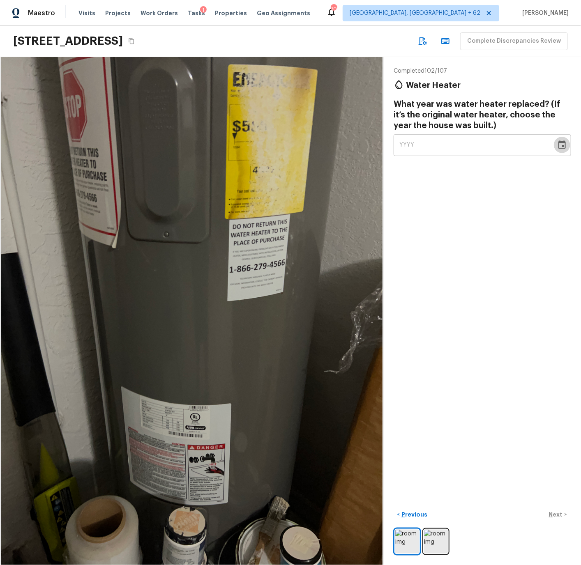
click at [561, 145] on icon "Choose date" at bounding box center [562, 145] width 10 height 10
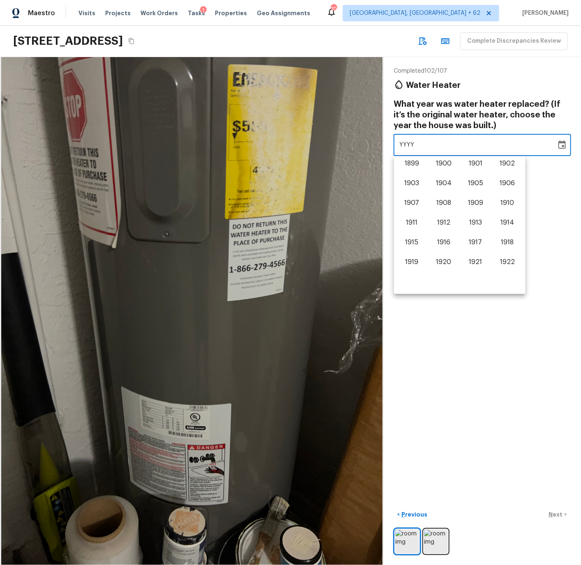
scroll to position [511, 0]
click at [444, 221] on button "2016" at bounding box center [444, 224] width 30 height 15
type input "2016"
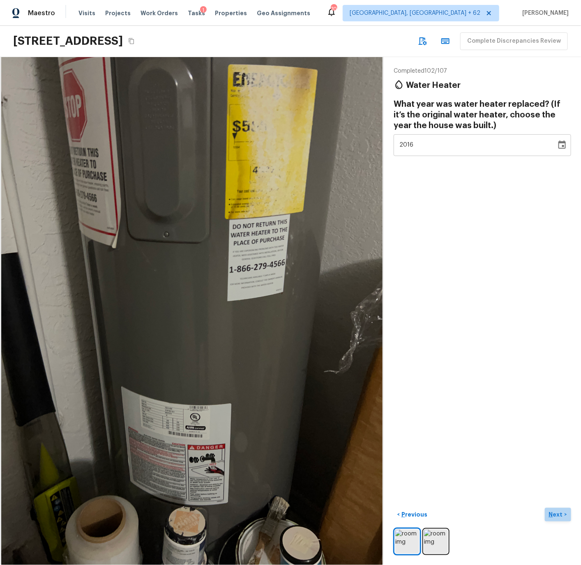
click at [556, 517] on p "Next" at bounding box center [557, 515] width 16 height 8
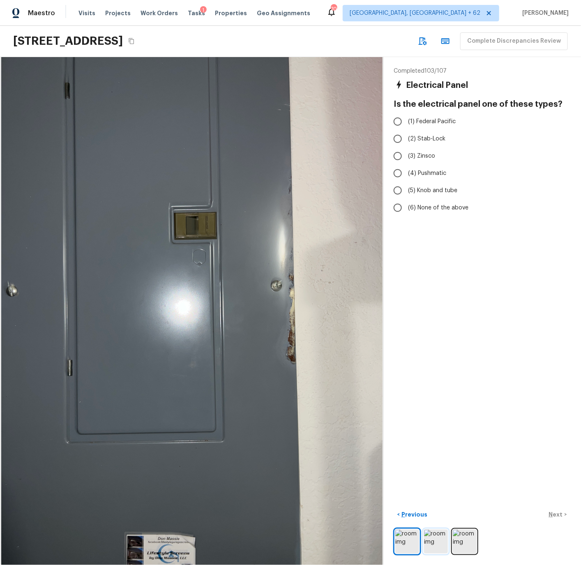
click at [435, 542] on img at bounding box center [436, 542] width 24 height 24
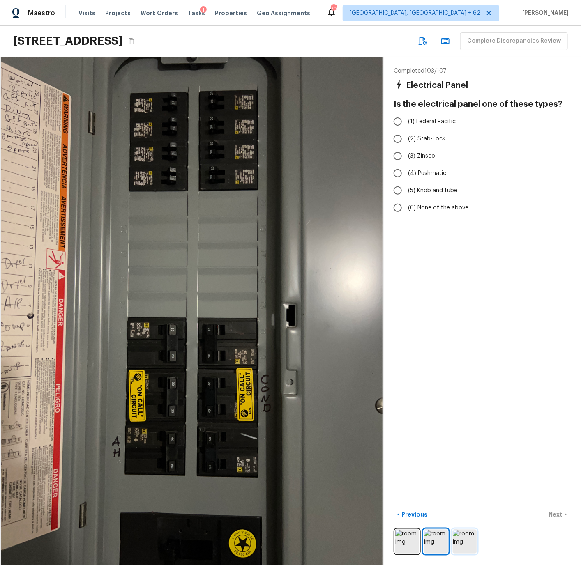
click at [459, 544] on img at bounding box center [465, 542] width 24 height 24
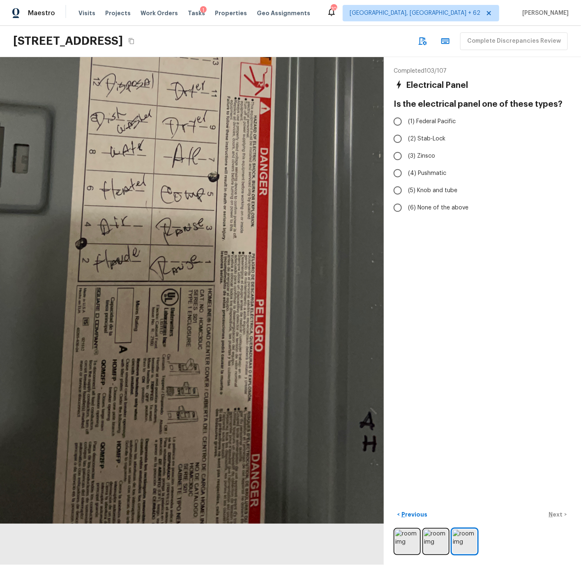
drag, startPoint x: 216, startPoint y: 516, endPoint x: 210, endPoint y: 329, distance: 187.4
click at [210, 329] on div at bounding box center [150, 138] width 582 height 771
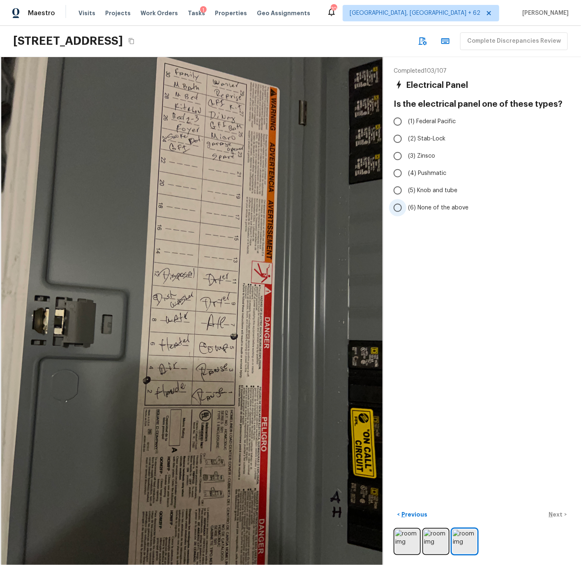
click at [422, 207] on span "(6) None of the above" at bounding box center [438, 208] width 60 height 8
click at [406, 207] on input "(6) None of the above" at bounding box center [397, 207] width 17 height 17
radio input "true"
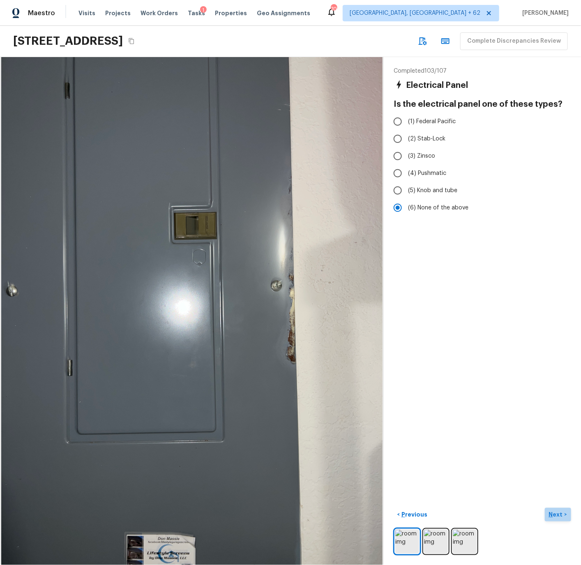
click at [557, 514] on p "Next" at bounding box center [557, 515] width 16 height 8
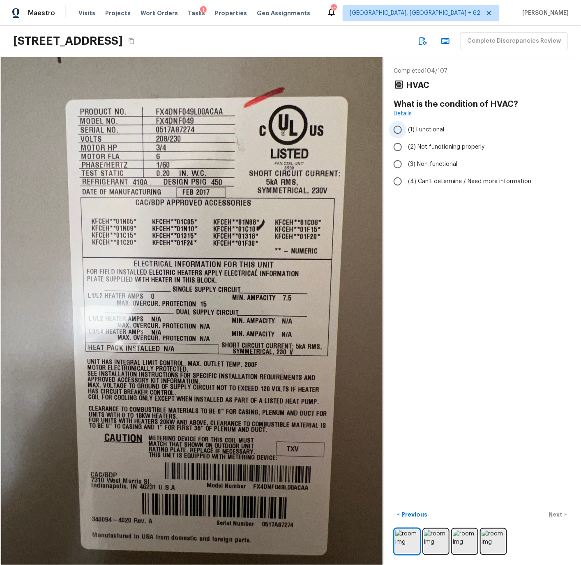
click at [417, 128] on span "(1) Functional" at bounding box center [426, 130] width 36 height 8
click at [406, 128] on input "(1) Functional" at bounding box center [397, 129] width 17 height 17
radio input "true"
click at [557, 514] on p "Next" at bounding box center [557, 515] width 16 height 8
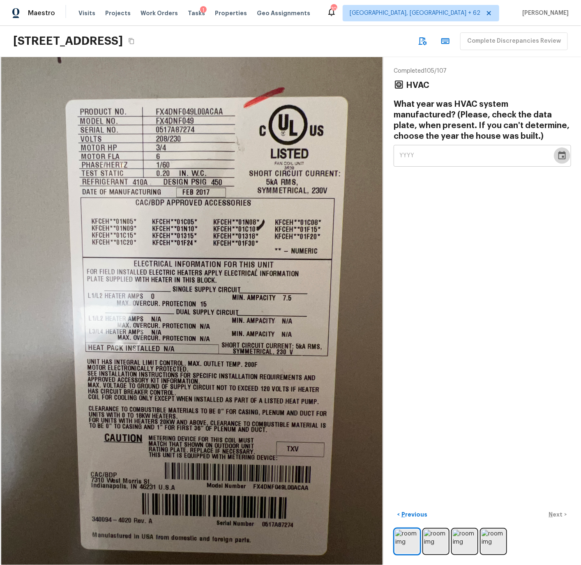
click at [562, 156] on icon "Choose date" at bounding box center [561, 155] width 7 height 8
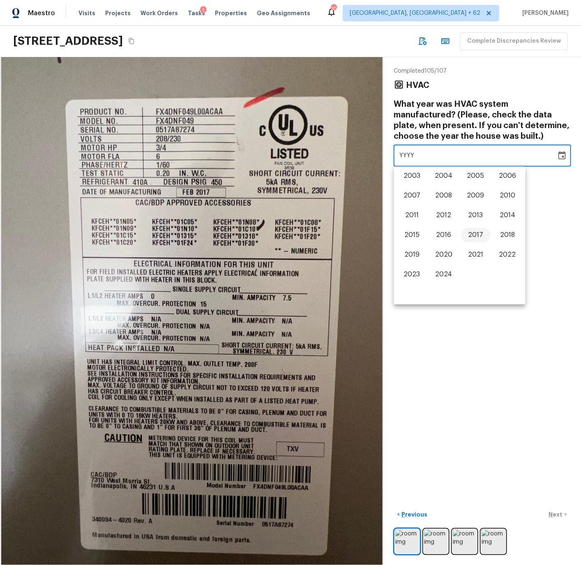
click at [476, 235] on button "2017" at bounding box center [476, 235] width 30 height 15
type input "2017"
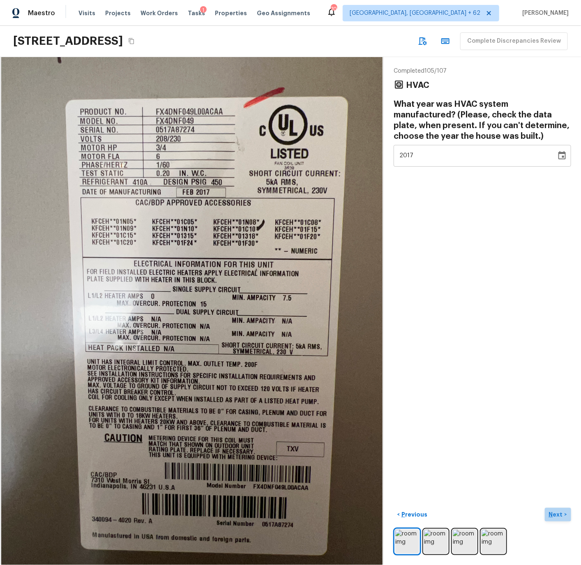
click at [555, 515] on p "Next" at bounding box center [557, 515] width 16 height 8
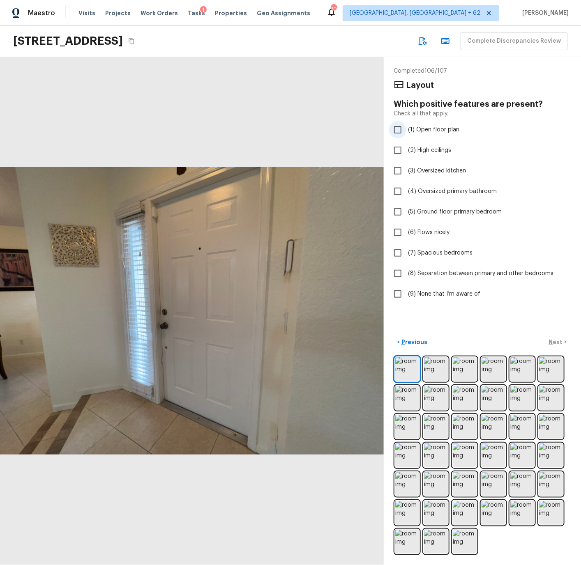
click at [427, 130] on span "(1) Open floor plan" at bounding box center [433, 130] width 51 height 8
click at [406, 130] on input "(1) Open floor plan" at bounding box center [397, 129] width 17 height 17
checkbox input "true"
click at [407, 366] on img at bounding box center [407, 369] width 24 height 24
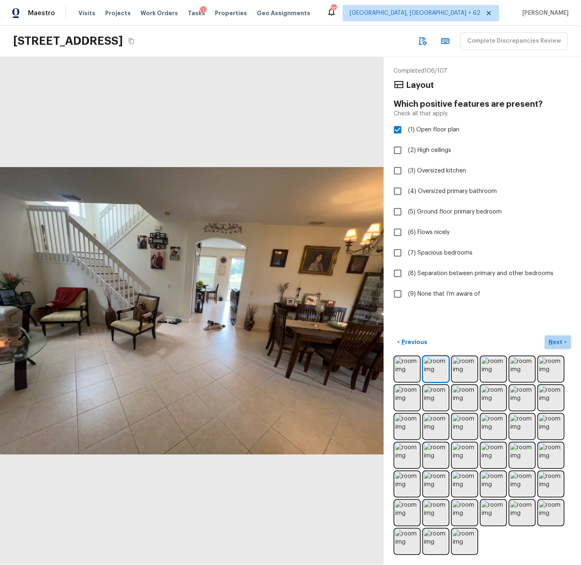
click at [556, 341] on p "Next" at bounding box center [557, 342] width 16 height 8
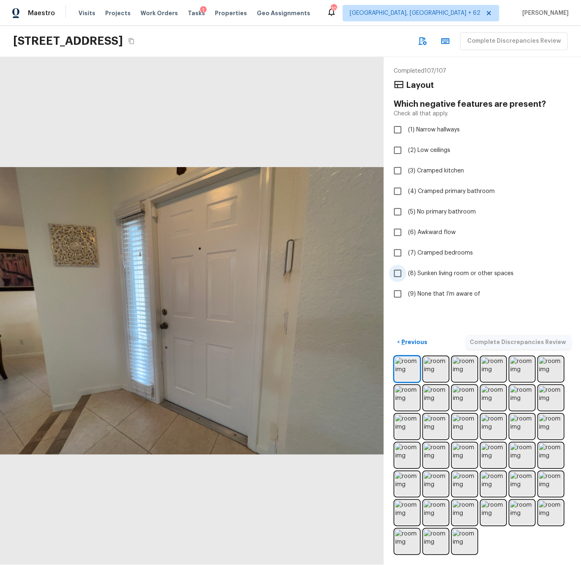
click at [428, 273] on span "(8) Sunken living room or other spaces" at bounding box center [461, 273] width 106 height 8
click at [406, 273] on input "(8) Sunken living room or other spaces" at bounding box center [397, 273] width 17 height 17
checkbox input "true"
click at [530, 342] on p "Complete Discrepancies Review" at bounding box center [519, 342] width 98 height 8
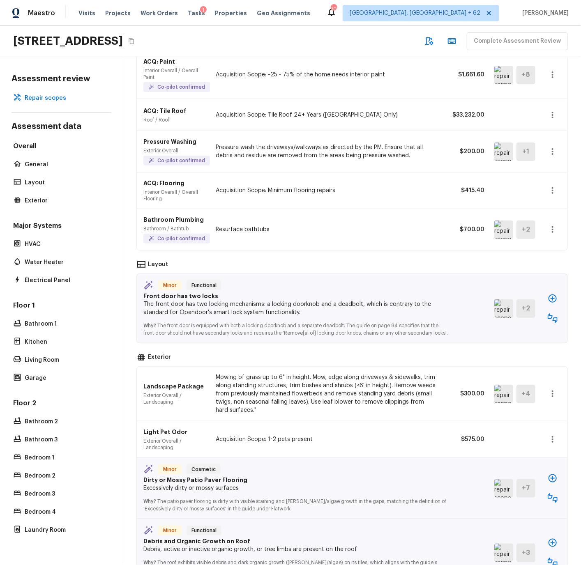
scroll to position [83, 0]
click at [553, 321] on icon "button" at bounding box center [553, 318] width 10 height 10
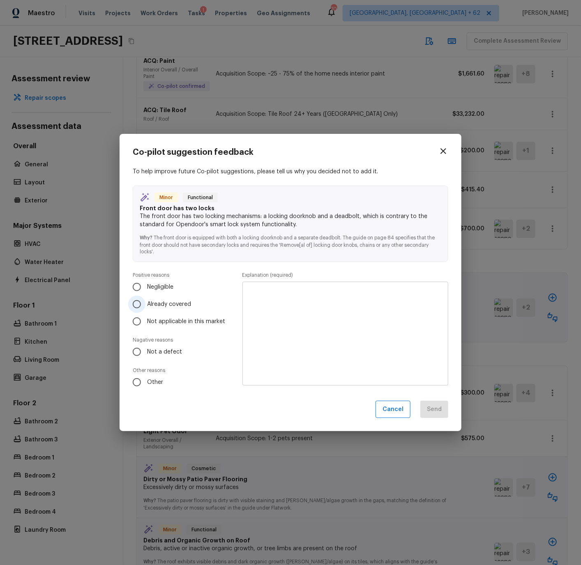
click at [153, 304] on span "Already covered" at bounding box center [169, 304] width 44 height 8
click at [145, 304] on input "Already covered" at bounding box center [136, 304] width 17 height 17
radio input "true"
click at [155, 351] on span "Not a defect" at bounding box center [164, 352] width 35 height 8
click at [145, 351] on input "Not a defect" at bounding box center [136, 351] width 17 height 17
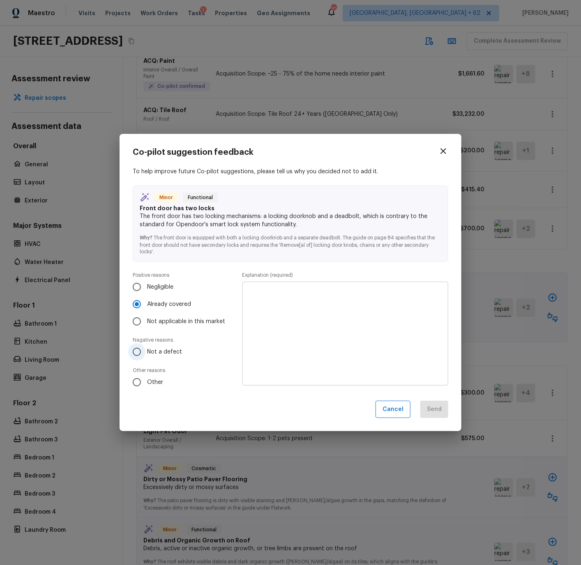
radio input "true"
radio input "false"
click at [283, 298] on textarea at bounding box center [345, 333] width 194 height 90
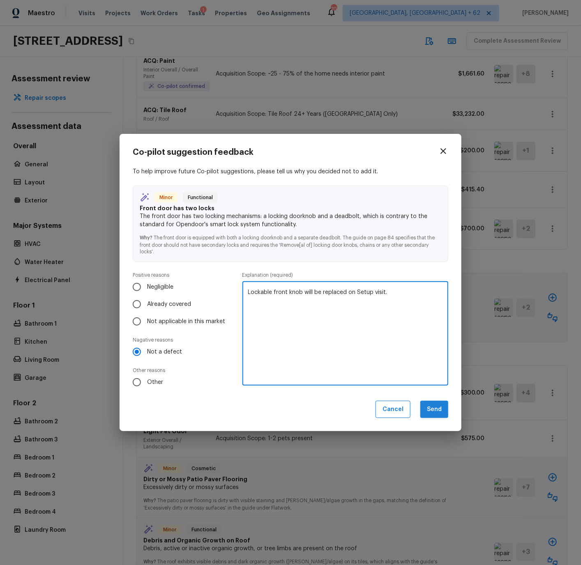
type textarea "Lockable front knob will be replaced on Setup visit."
click at [433, 408] on button "Send" at bounding box center [434, 410] width 28 height 18
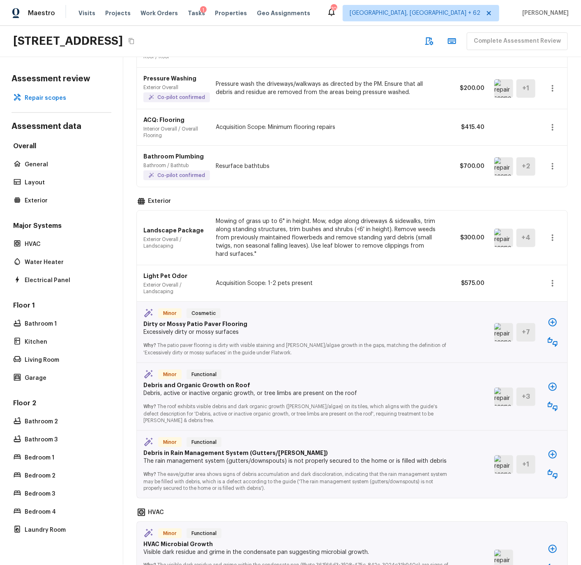
scroll to position [146, 0]
click at [552, 340] on icon "button" at bounding box center [553, 341] width 10 height 10
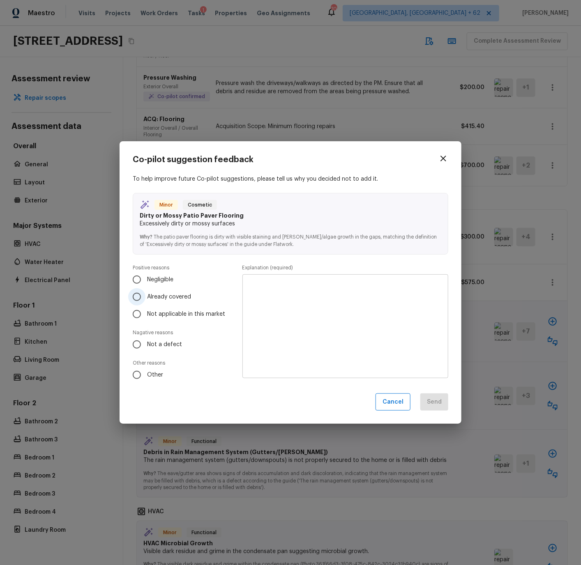
click at [161, 299] on span "Already covered" at bounding box center [169, 297] width 44 height 8
click at [145, 299] on input "Already covered" at bounding box center [136, 296] width 17 height 17
radio input "true"
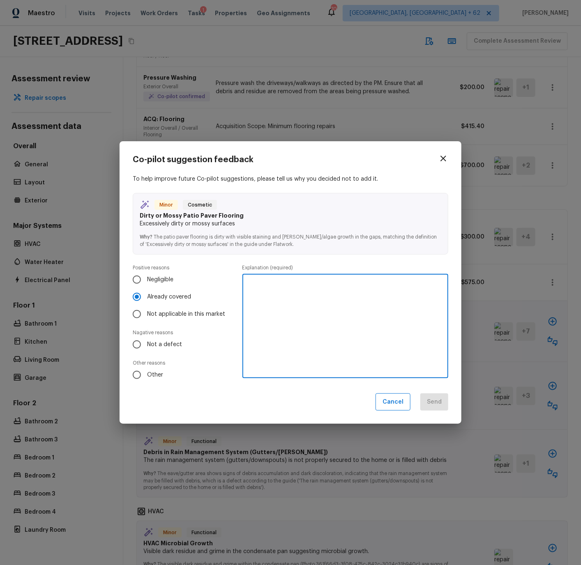
click at [336, 306] on textarea at bounding box center [345, 326] width 194 height 90
type textarea "Pressure Washing will resolve."
click at [436, 402] on button "Send" at bounding box center [434, 403] width 28 height 18
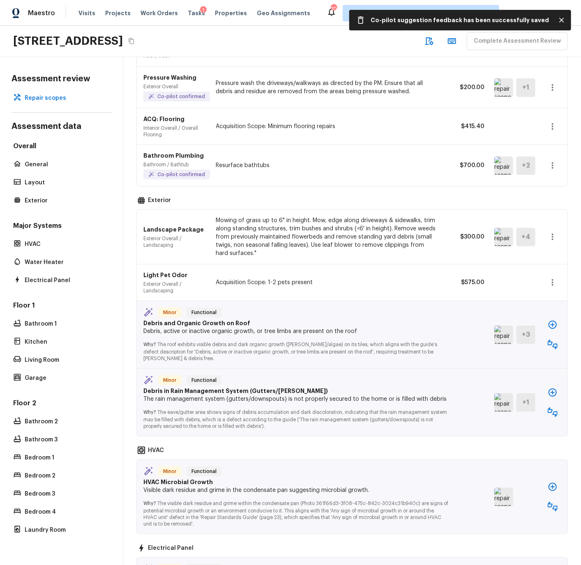
click at [552, 343] on icon "button" at bounding box center [553, 345] width 10 height 10
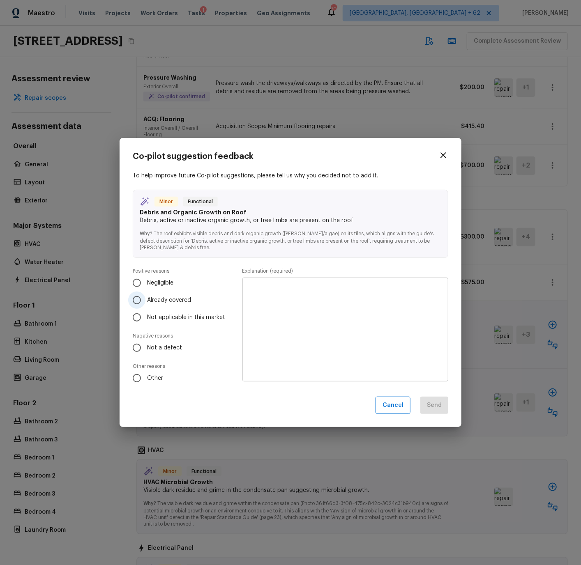
click at [151, 299] on span "Already covered" at bounding box center [169, 300] width 44 height 8
click at [145, 299] on input "Already covered" at bounding box center [136, 300] width 17 height 17
radio input "true"
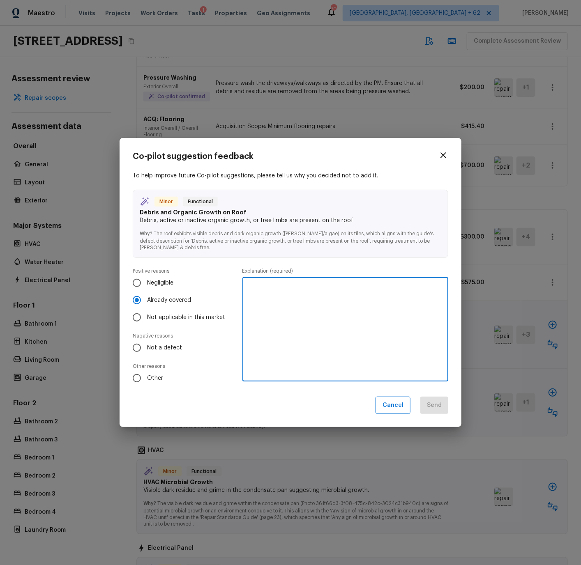
click at [269, 301] on textarea at bounding box center [345, 329] width 194 height 90
type textarea "Full roof replacement is scoped."
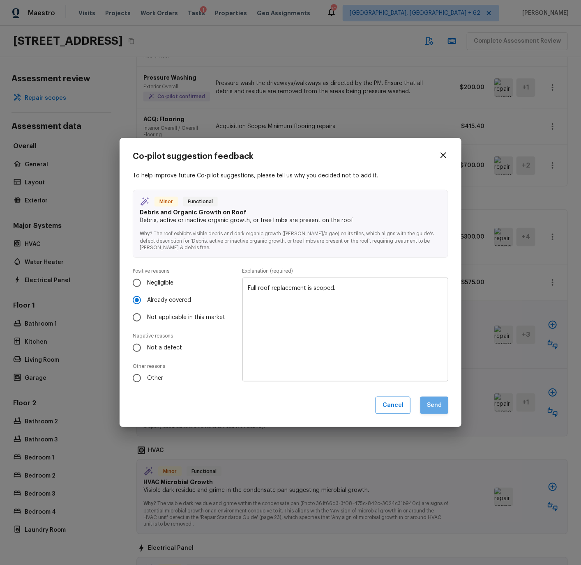
click at [440, 406] on button "Send" at bounding box center [434, 406] width 28 height 18
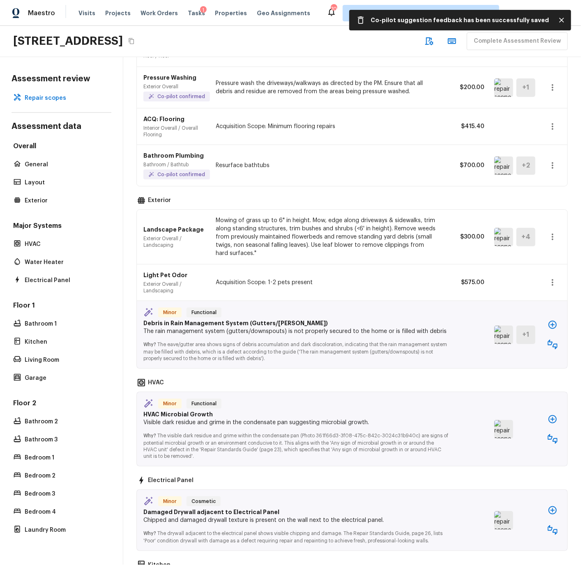
click at [506, 336] on img at bounding box center [503, 335] width 19 height 18
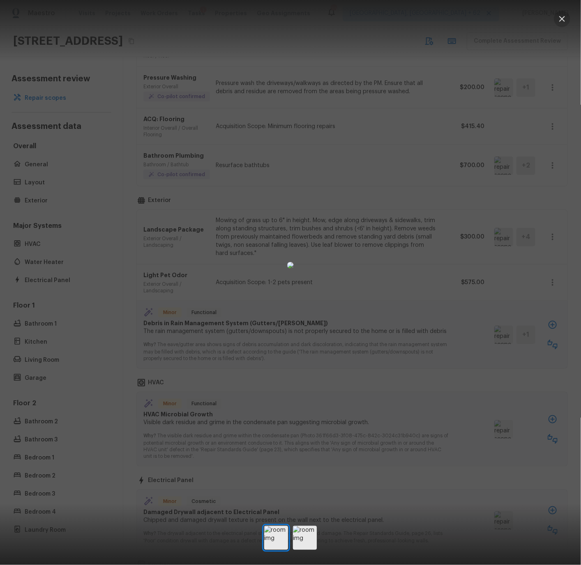
click at [563, 18] on icon "button" at bounding box center [562, 19] width 6 height 6
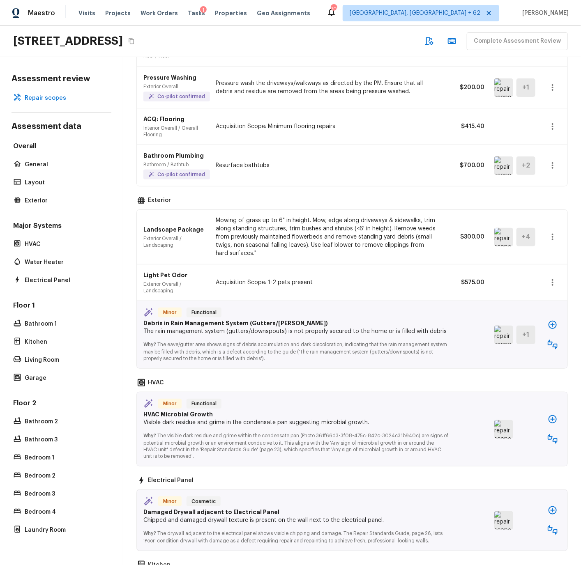
click at [552, 345] on icon "button" at bounding box center [553, 345] width 10 height 10
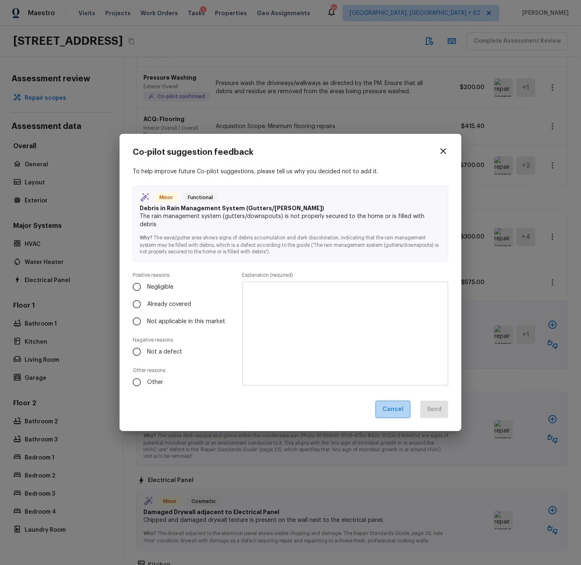
click at [395, 412] on button "Cancel" at bounding box center [392, 410] width 35 height 18
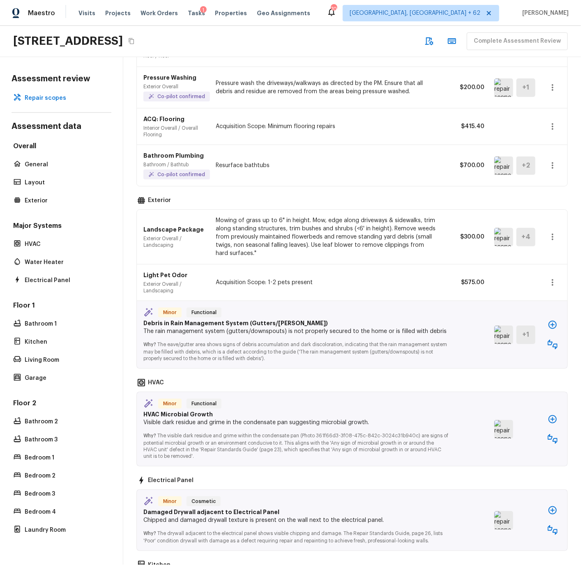
click at [503, 338] on img at bounding box center [503, 335] width 19 height 18
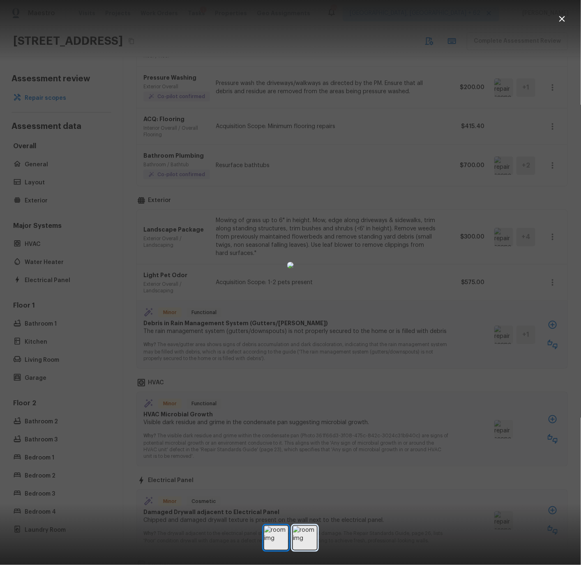
click at [308, 543] on img at bounding box center [305, 538] width 24 height 24
drag, startPoint x: 561, startPoint y: 18, endPoint x: 545, endPoint y: 91, distance: 74.3
click at [561, 18] on icon "button" at bounding box center [562, 19] width 10 height 10
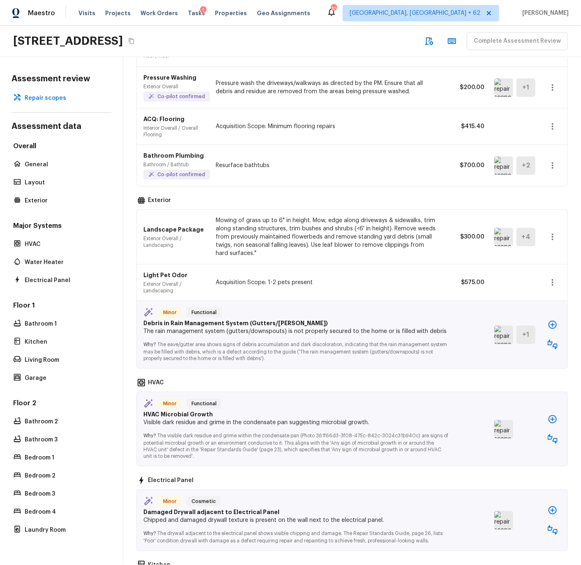
click at [553, 345] on icon "button" at bounding box center [553, 345] width 10 height 10
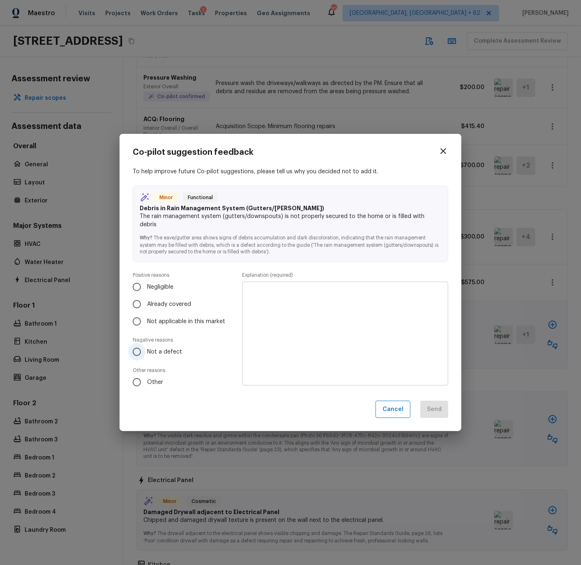
click at [151, 348] on span "Not a defect" at bounding box center [164, 352] width 35 height 8
click at [145, 347] on input "Not a defect" at bounding box center [136, 351] width 17 height 17
radio input "true"
click at [285, 310] on textarea at bounding box center [345, 333] width 194 height 90
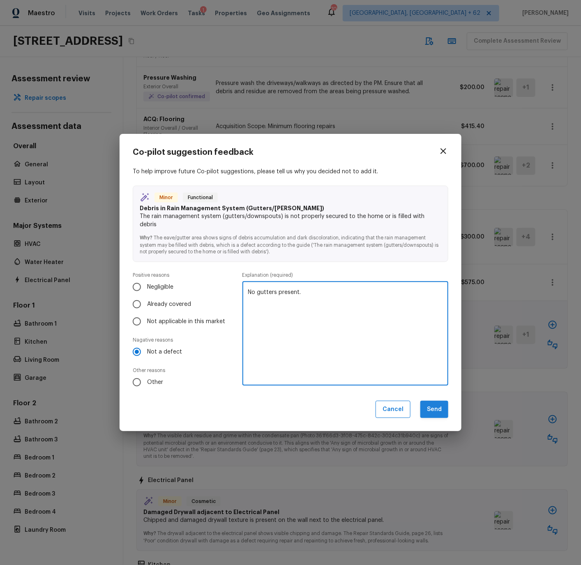
type textarea "No gutters present."
click at [441, 403] on button "Send" at bounding box center [434, 410] width 28 height 18
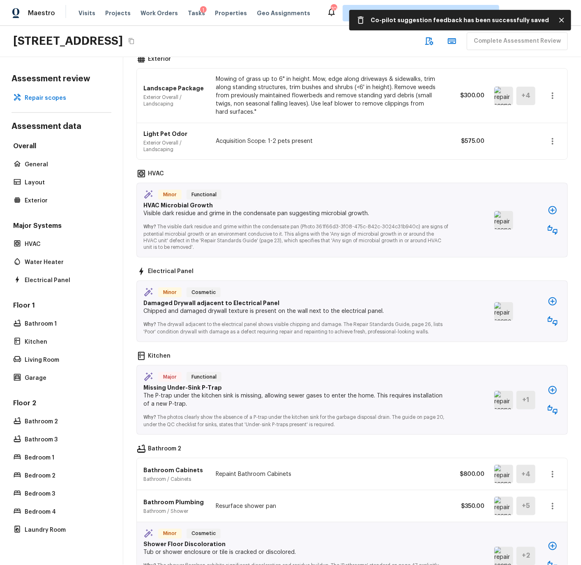
scroll to position [297, 0]
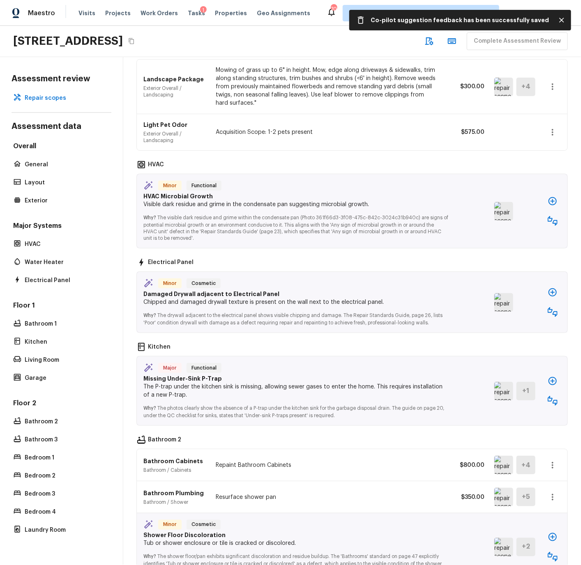
click at [501, 213] on img at bounding box center [503, 211] width 19 height 18
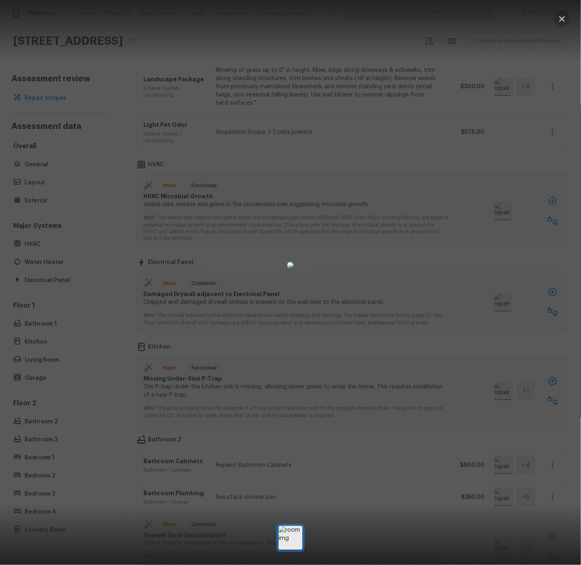
click at [564, 16] on icon "button" at bounding box center [562, 19] width 6 height 6
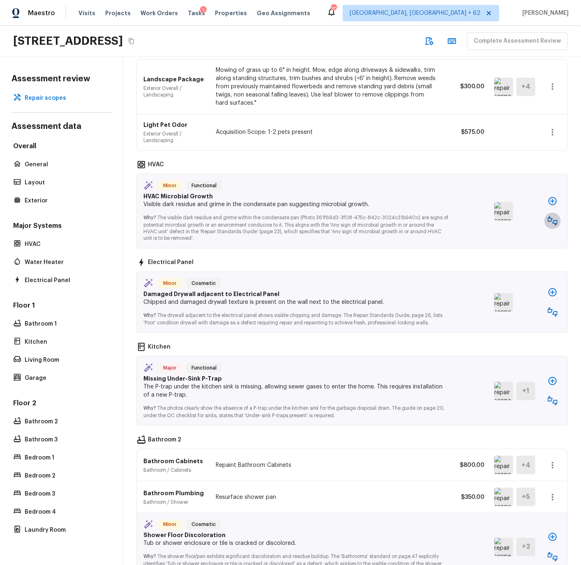
click at [551, 218] on icon "button" at bounding box center [553, 221] width 10 height 10
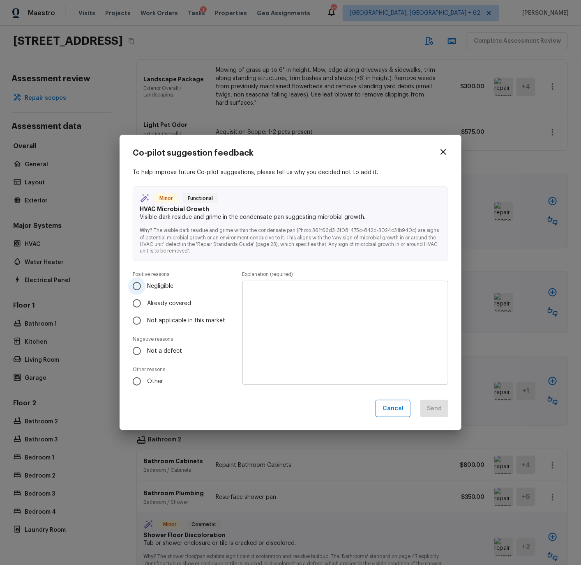
click at [151, 286] on span "Negligible" at bounding box center [160, 286] width 26 height 8
click at [145, 286] on input "Negligible" at bounding box center [136, 286] width 17 height 17
radio input "true"
click at [267, 289] on textarea at bounding box center [345, 333] width 194 height 90
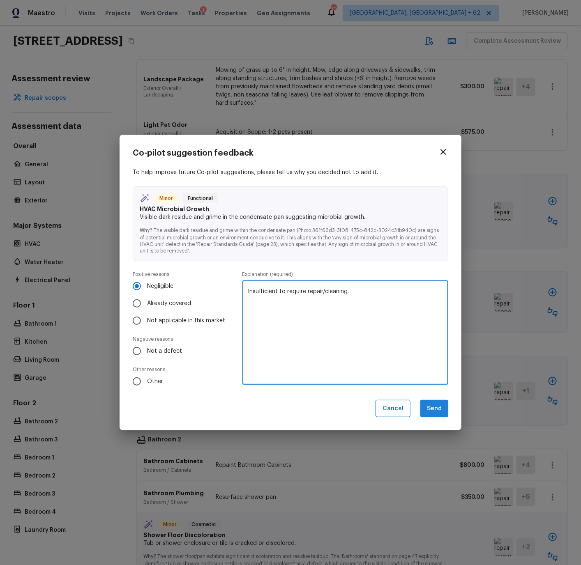
type textarea "Insufficient to require repair/cleaning."
click at [435, 406] on button "Send" at bounding box center [434, 409] width 28 height 18
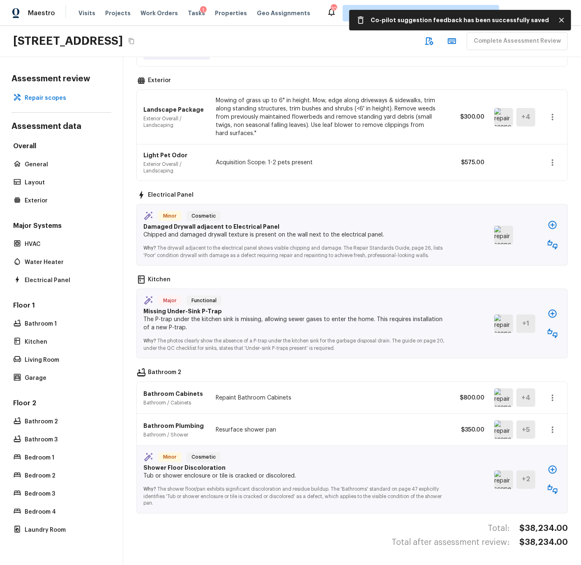
scroll to position [266, 0]
click at [499, 236] on img at bounding box center [503, 235] width 19 height 18
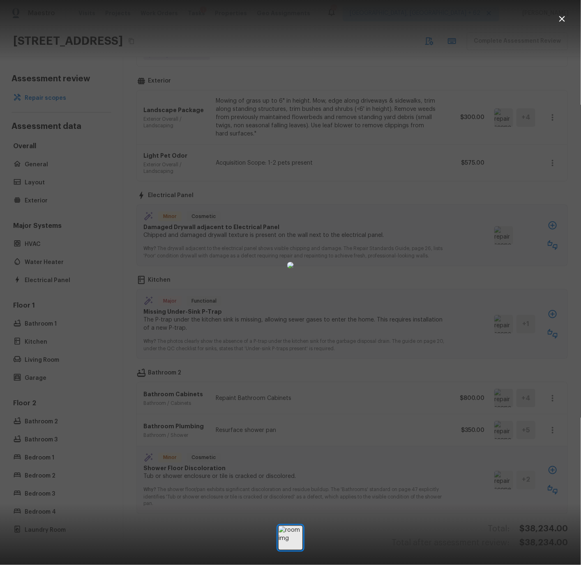
click at [562, 14] on icon "button" at bounding box center [562, 19] width 10 height 10
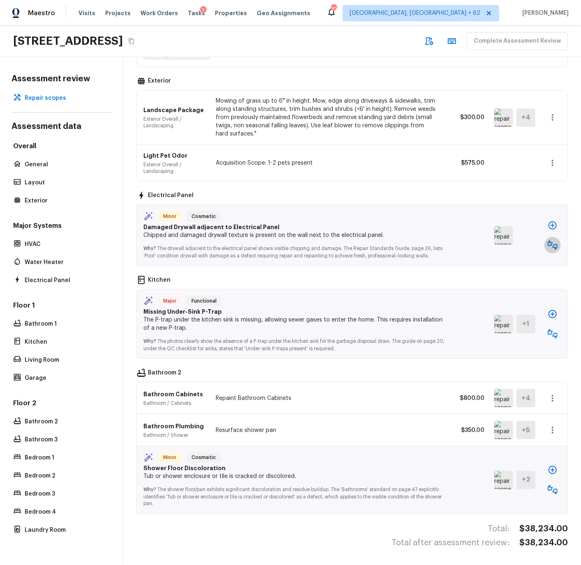
click at [552, 243] on icon "button" at bounding box center [553, 245] width 10 height 10
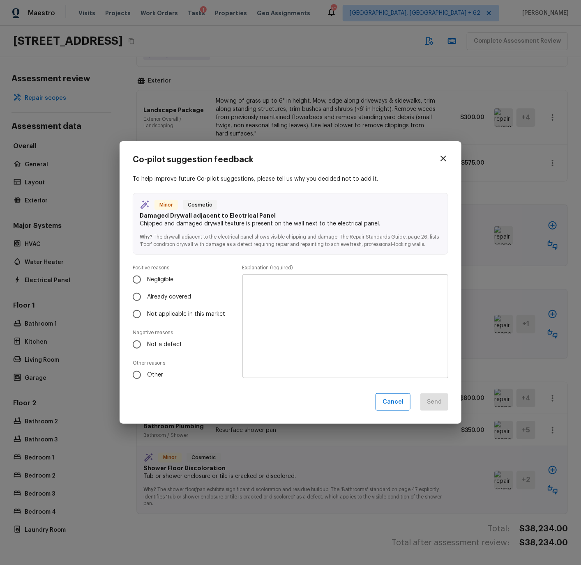
drag, startPoint x: 138, startPoint y: 343, endPoint x: 174, endPoint y: 334, distance: 37.1
click at [138, 343] on input "Not a defect" at bounding box center [136, 344] width 17 height 17
radio input "true"
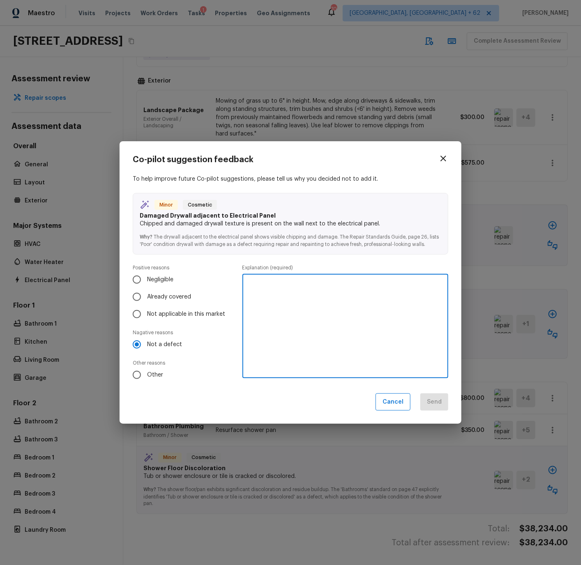
click at [298, 295] on textarea at bounding box center [345, 326] width 194 height 90
type textarea "Damage is actually on the metal of the deadfront cover. Not a URS issue."
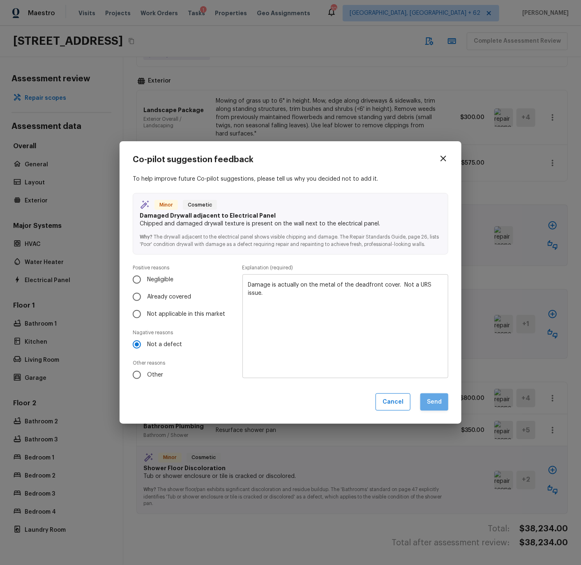
click at [428, 401] on button "Send" at bounding box center [434, 403] width 28 height 18
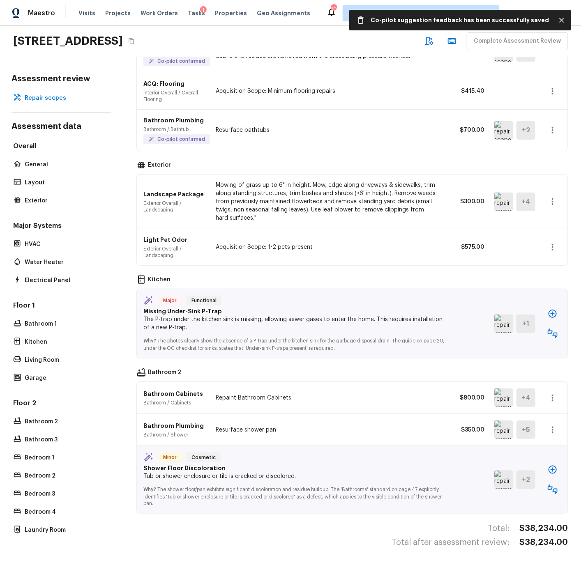
scroll to position [182, 0]
click at [502, 327] on img at bounding box center [503, 324] width 19 height 18
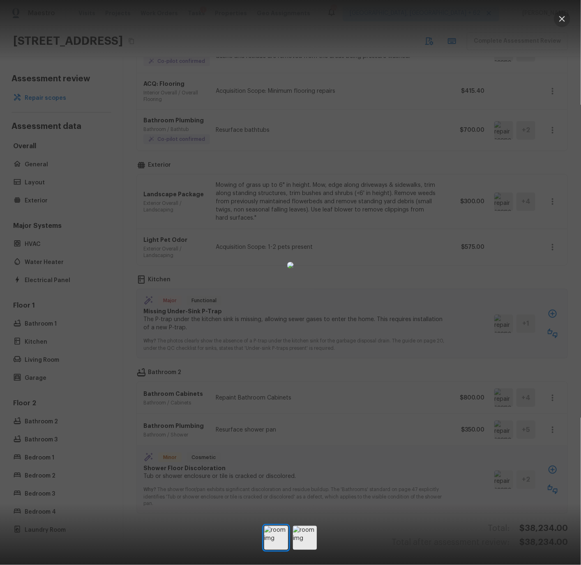
click at [564, 17] on icon "button" at bounding box center [562, 19] width 6 height 6
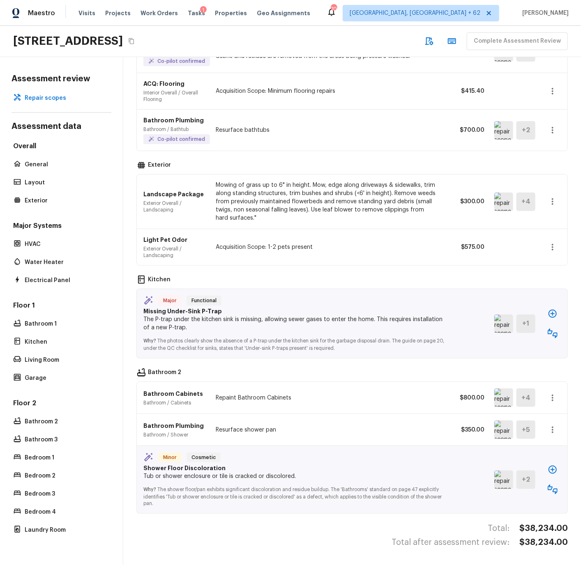
click at [552, 333] on icon "button" at bounding box center [553, 334] width 10 height 10
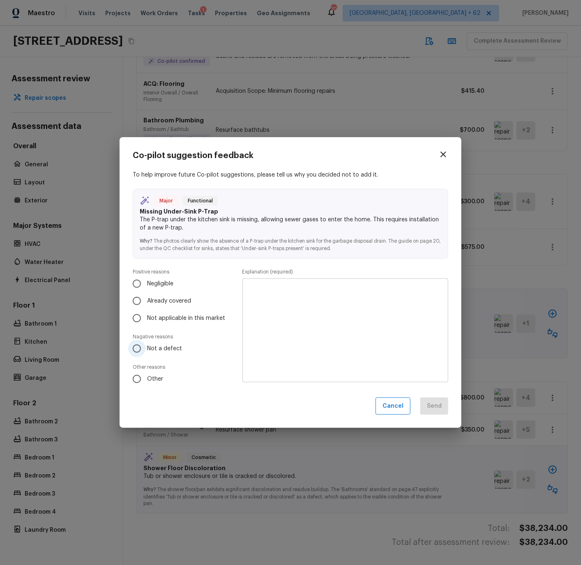
click at [166, 349] on span "Not a defect" at bounding box center [164, 349] width 35 height 8
click at [145, 349] on input "Not a defect" at bounding box center [136, 348] width 17 height 17
radio input "true"
click at [277, 312] on textarea at bounding box center [345, 330] width 194 height 90
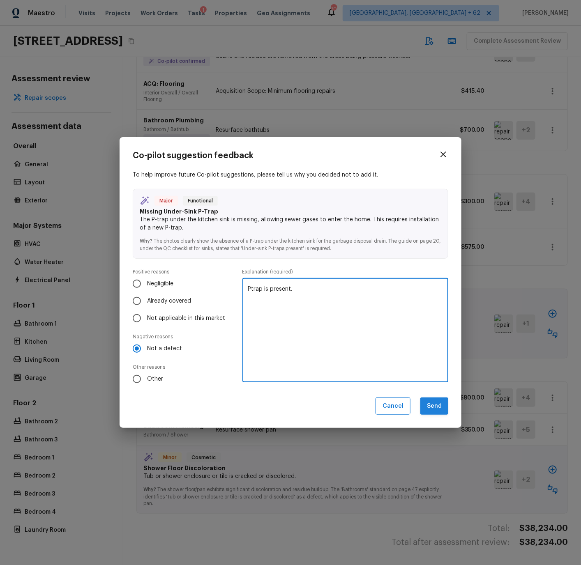
type textarea "Ptrap is present."
click at [434, 405] on button "Send" at bounding box center [434, 407] width 28 height 18
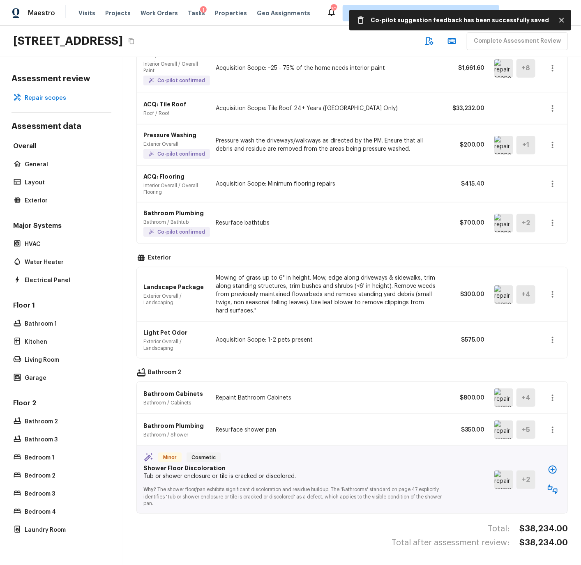
scroll to position [88, 0]
click at [504, 401] on img at bounding box center [503, 398] width 19 height 18
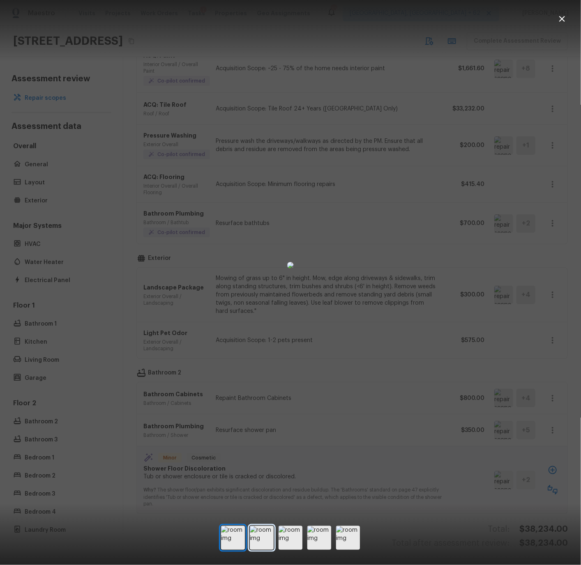
click at [260, 543] on img at bounding box center [262, 538] width 24 height 24
drag, startPoint x: 565, startPoint y: 15, endPoint x: 562, endPoint y: 22, distance: 8.1
click at [565, 15] on icon "button" at bounding box center [562, 19] width 10 height 10
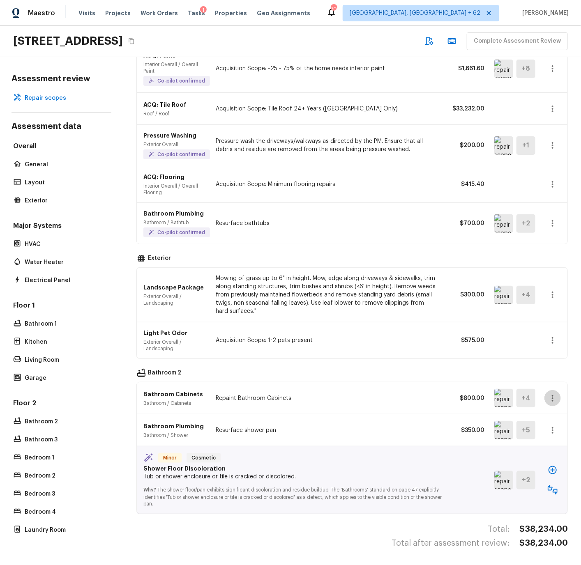
click at [554, 398] on icon "button" at bounding box center [553, 399] width 10 height 10
click at [540, 447] on li "Remove" at bounding box center [548, 447] width 53 height 25
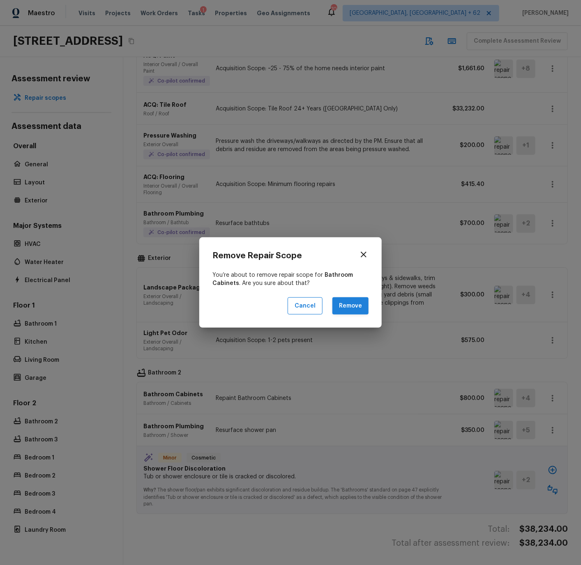
click at [353, 310] on button "Remove" at bounding box center [350, 306] width 36 height 18
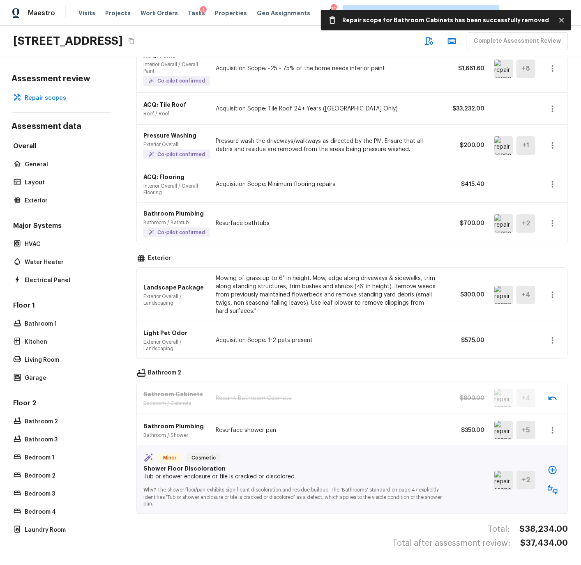
click at [505, 222] on img at bounding box center [503, 223] width 19 height 18
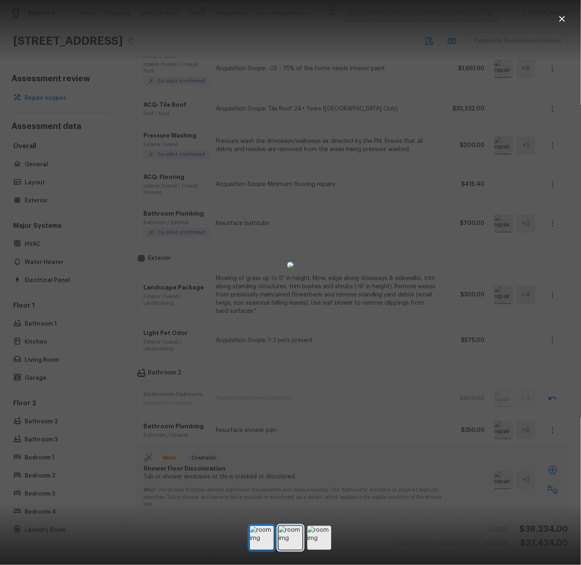
click at [293, 542] on img at bounding box center [290, 538] width 24 height 24
click at [320, 539] on img at bounding box center [319, 538] width 24 height 24
click at [264, 541] on img at bounding box center [262, 538] width 24 height 24
click at [564, 19] on icon "button" at bounding box center [562, 19] width 10 height 10
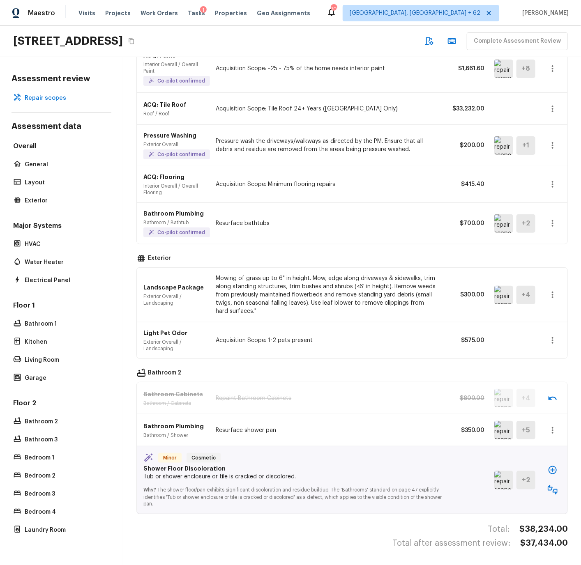
click at [552, 469] on icon "button" at bounding box center [553, 470] width 10 height 10
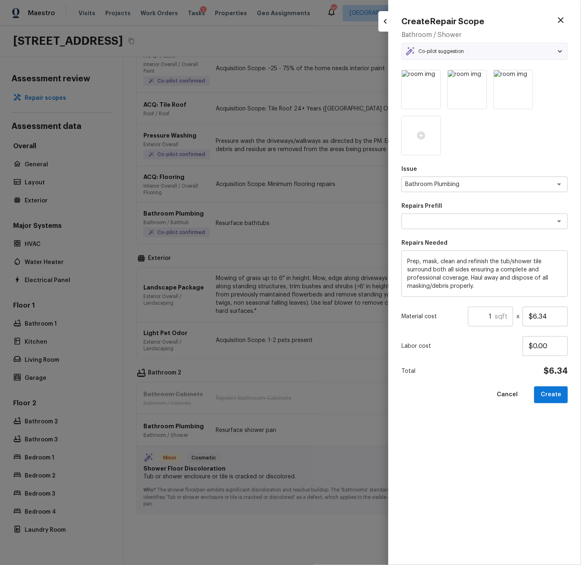
type textarea "Tub/Shower Surround Refinish"
drag, startPoint x: 528, startPoint y: 316, endPoint x: 571, endPoint y: 312, distance: 43.3
click at [571, 312] on div "Create Repair Scope Bathroom / Shower Co-pilot suggestion Minor Cosmetic Shower…" at bounding box center [484, 282] width 193 height 565
drag, startPoint x: 563, startPoint y: 313, endPoint x: 511, endPoint y: 316, distance: 51.8
click at [511, 316] on div "Material cost 1 sqft ​ x $6.34" at bounding box center [484, 317] width 166 height 20
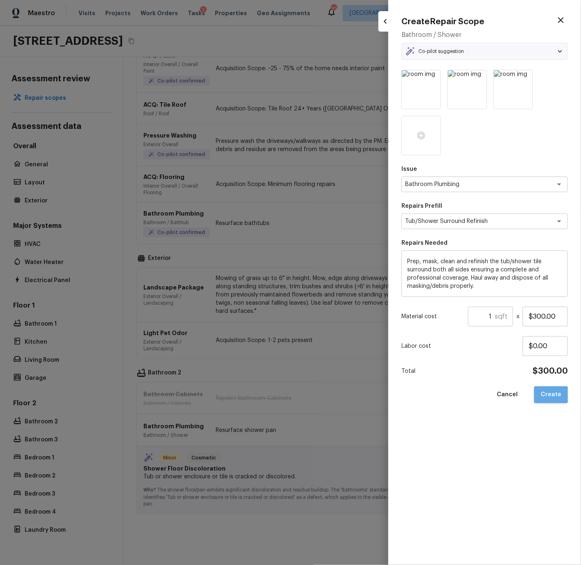
click at [552, 395] on button "Create" at bounding box center [551, 395] width 34 height 17
type input "$6.34"
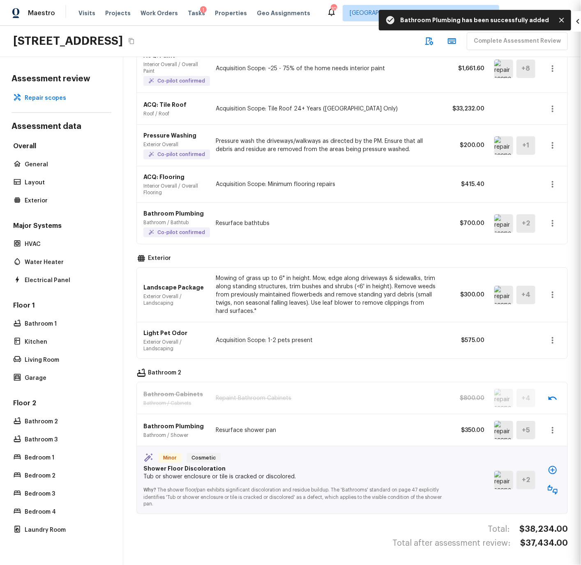
type input "$0.00"
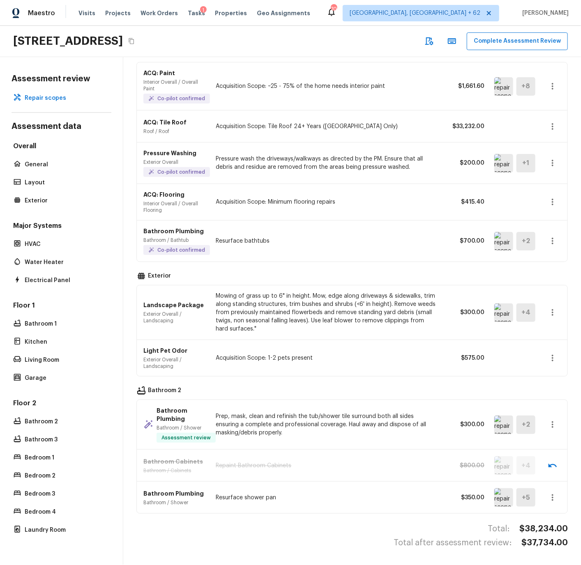
click at [501, 501] on img at bounding box center [503, 497] width 19 height 18
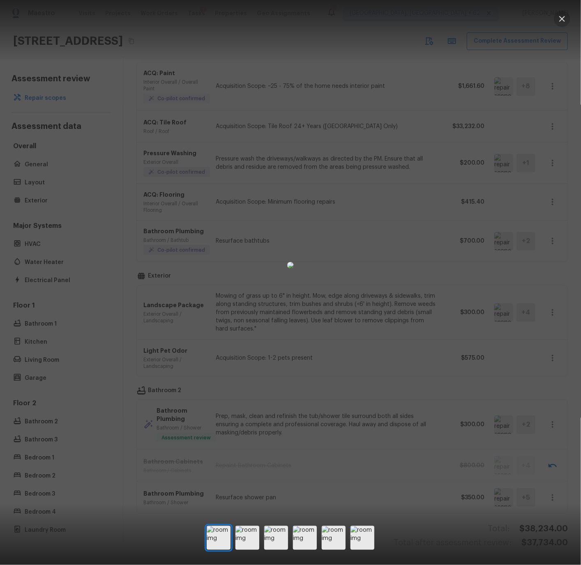
click at [566, 18] on icon "button" at bounding box center [562, 19] width 10 height 10
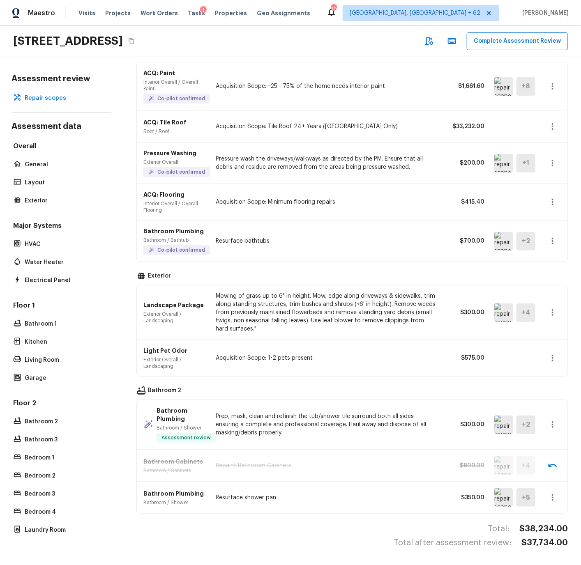
click at [555, 424] on icon "button" at bounding box center [553, 425] width 10 height 10
click at [550, 470] on li "Remove" at bounding box center [555, 473] width 38 height 25
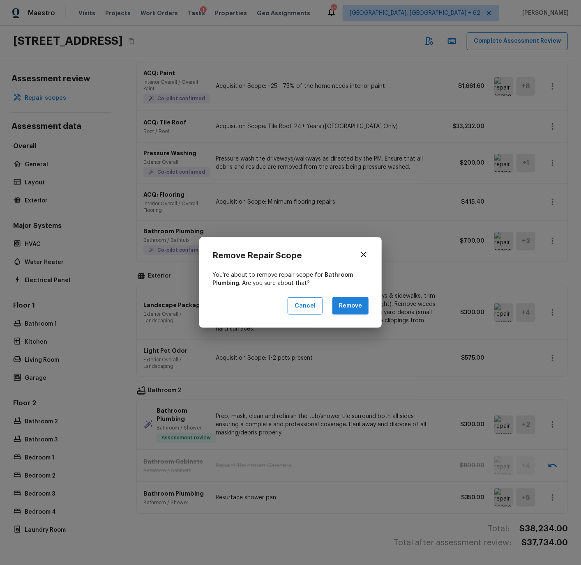
click at [346, 299] on button "Remove" at bounding box center [350, 306] width 36 height 18
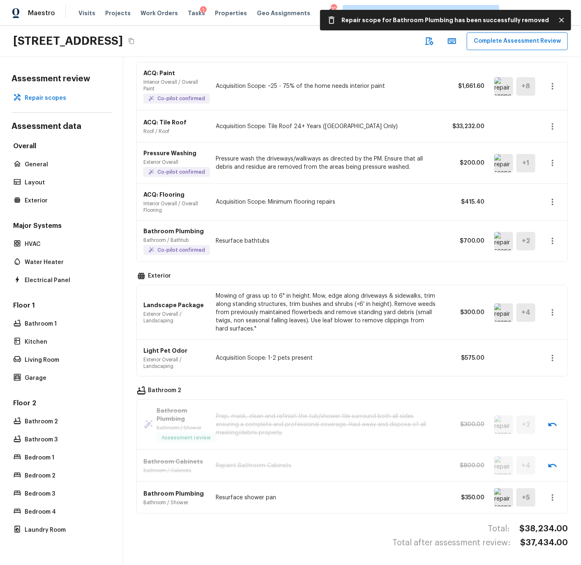
scroll to position [0, 0]
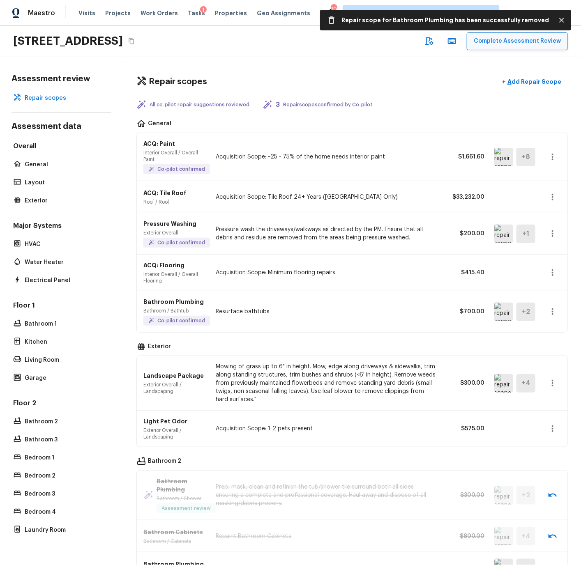
click at [497, 42] on button "Complete Assessment Review" at bounding box center [517, 41] width 101 height 18
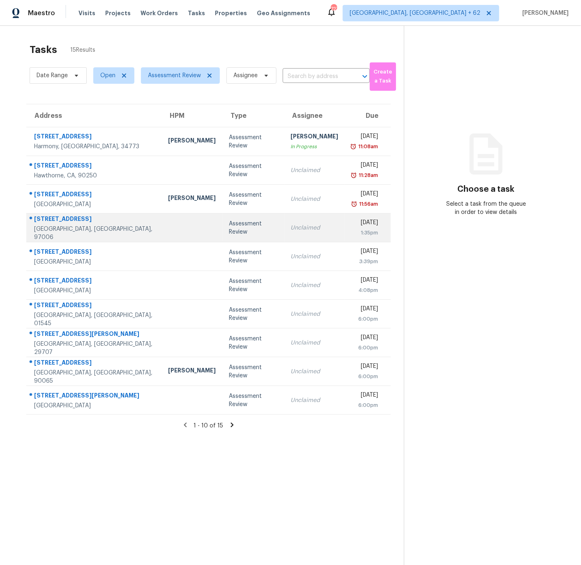
click at [164, 230] on td at bounding box center [192, 228] width 61 height 29
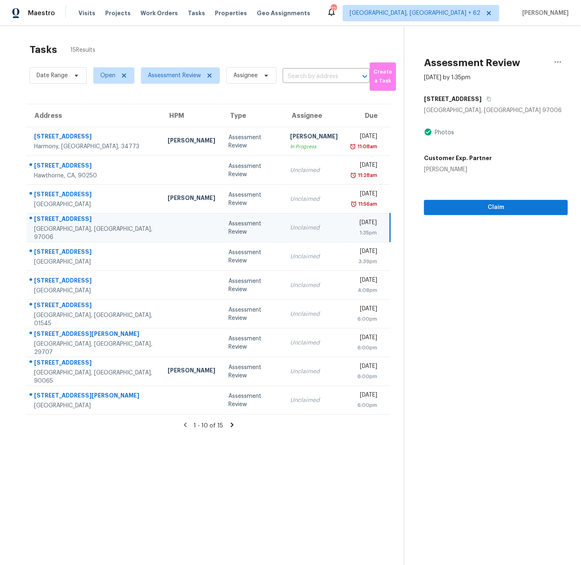
click at [168, 229] on div at bounding box center [192, 228] width 48 height 2
click at [489, 207] on span "Claim" at bounding box center [495, 208] width 131 height 10
click at [489, 207] on span "Start Assessment" at bounding box center [495, 208] width 131 height 10
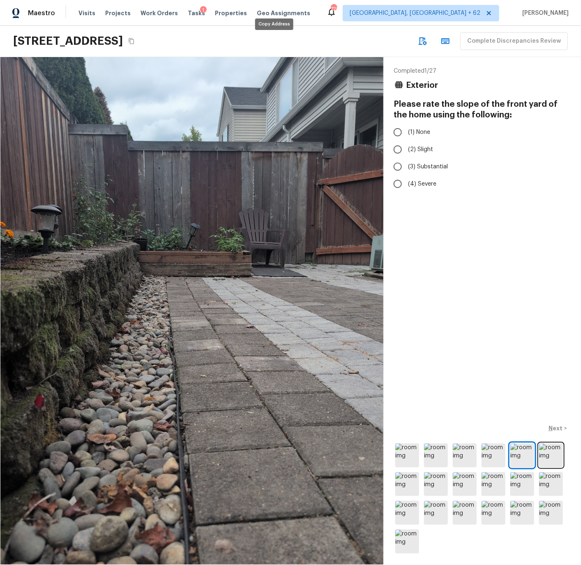
click at [135, 40] on icon "Copy Address" at bounding box center [131, 41] width 7 height 7
click at [413, 454] on img at bounding box center [407, 456] width 24 height 24
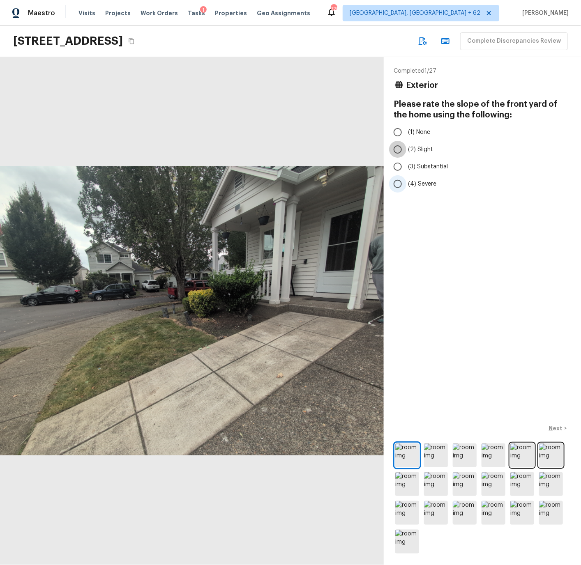
drag, startPoint x: 398, startPoint y: 149, endPoint x: 406, endPoint y: 188, distance: 39.7
click at [398, 149] on input "(2) Slight" at bounding box center [397, 149] width 17 height 17
radio input "true"
click at [553, 429] on div "Next >" at bounding box center [482, 429] width 177 height 14
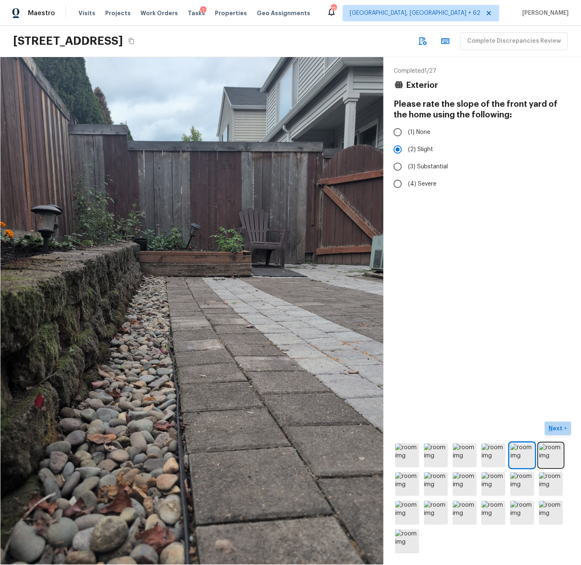
click at [555, 428] on p "Next" at bounding box center [557, 428] width 16 height 8
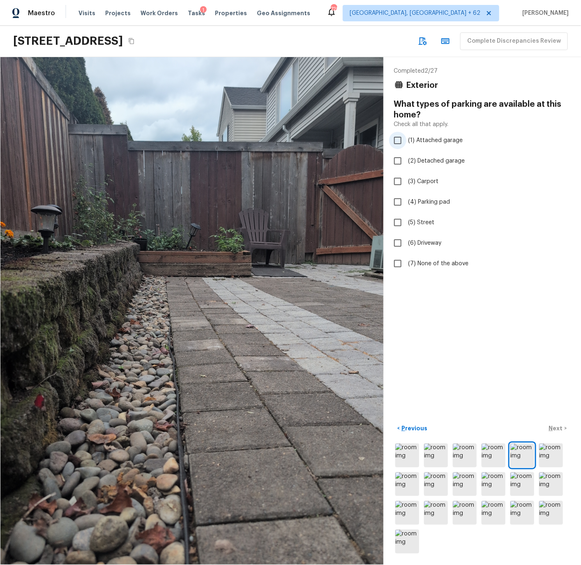
click at [399, 141] on input "(1) Attached garage" at bounding box center [397, 140] width 17 height 17
checkbox input "true"
click at [557, 428] on div "< Previous Next >" at bounding box center [482, 429] width 177 height 14
click at [555, 429] on p "Next" at bounding box center [557, 428] width 16 height 8
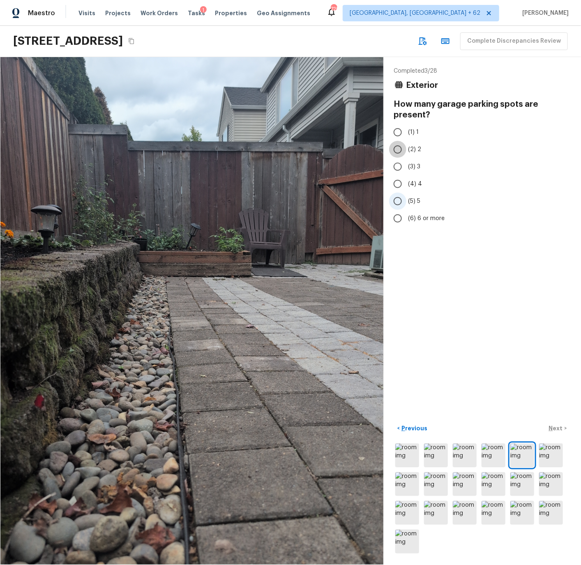
drag, startPoint x: 396, startPoint y: 149, endPoint x: 418, endPoint y: 192, distance: 49.1
click at [396, 149] on input "(2) 2" at bounding box center [397, 149] width 17 height 17
radio input "true"
click at [559, 427] on p "Next" at bounding box center [557, 428] width 16 height 8
drag, startPoint x: 398, startPoint y: 130, endPoint x: 400, endPoint y: 136, distance: 6.6
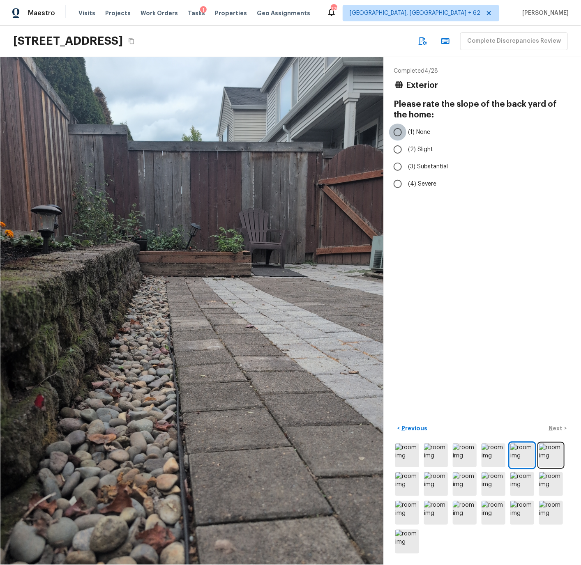
click at [398, 130] on input "(1) None" at bounding box center [397, 132] width 17 height 17
radio input "true"
click at [557, 428] on p "Next" at bounding box center [557, 428] width 16 height 8
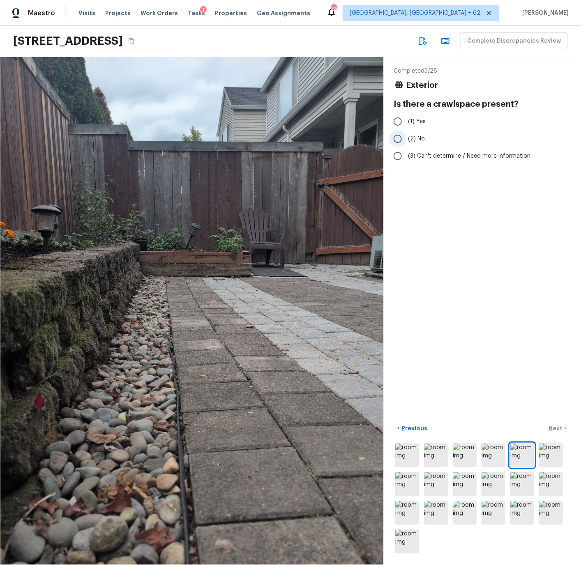
click at [398, 138] on input "(2) No" at bounding box center [397, 138] width 17 height 17
radio input "true"
click at [556, 427] on p "Next" at bounding box center [557, 428] width 16 height 8
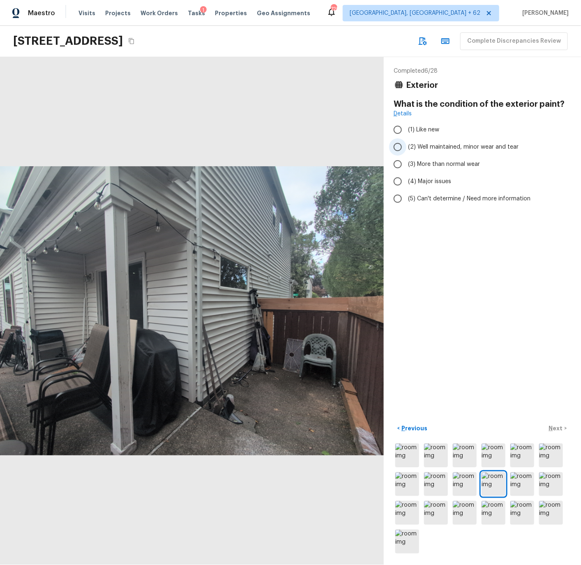
click at [400, 146] on input "(2) Well maintained, minor wear and tear" at bounding box center [397, 146] width 17 height 17
radio input "true"
click at [556, 427] on p "Next" at bounding box center [557, 428] width 16 height 8
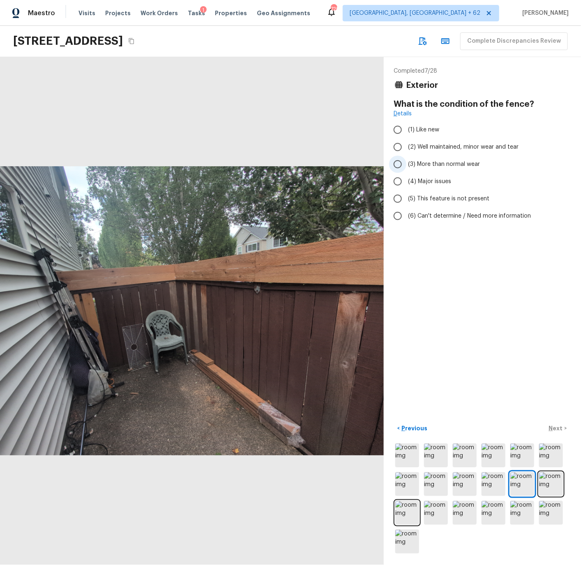
click at [399, 165] on input "(3) More than normal wear" at bounding box center [397, 164] width 17 height 17
radio input "true"
click at [555, 428] on p "Next" at bounding box center [557, 428] width 16 height 8
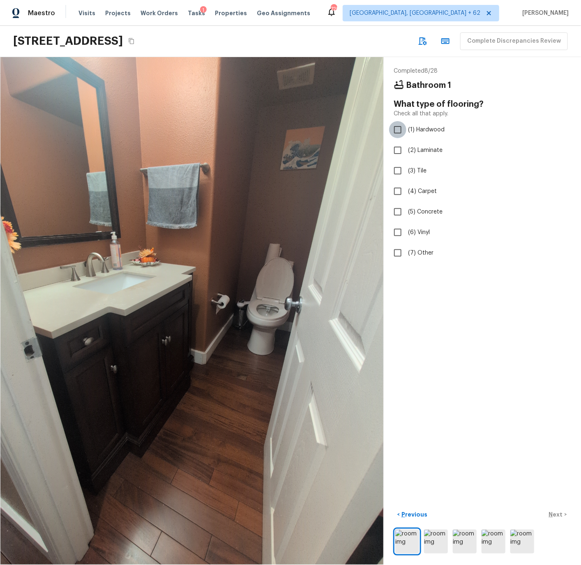
drag, startPoint x: 397, startPoint y: 129, endPoint x: 397, endPoint y: 134, distance: 5.3
click at [397, 129] on input "(1) Hardwood" at bounding box center [397, 129] width 17 height 17
checkbox input "true"
click at [554, 513] on p "Next" at bounding box center [557, 515] width 16 height 8
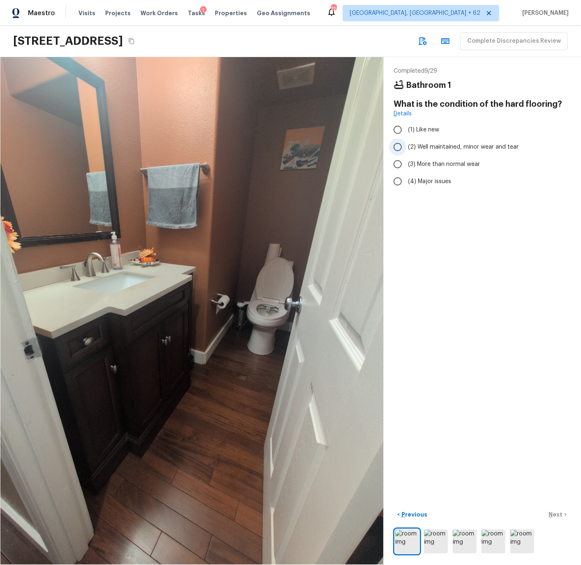
click at [410, 147] on span "(2) Well maintained, minor wear and tear" at bounding box center [463, 147] width 110 height 8
click at [406, 147] on input "(2) Well maintained, minor wear and tear" at bounding box center [397, 146] width 17 height 17
radio input "true"
click at [556, 514] on p "Next" at bounding box center [557, 515] width 16 height 8
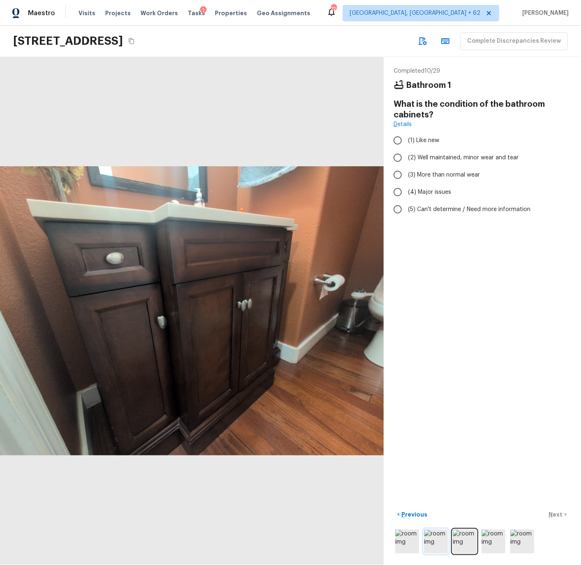
click at [441, 536] on img at bounding box center [436, 542] width 24 height 24
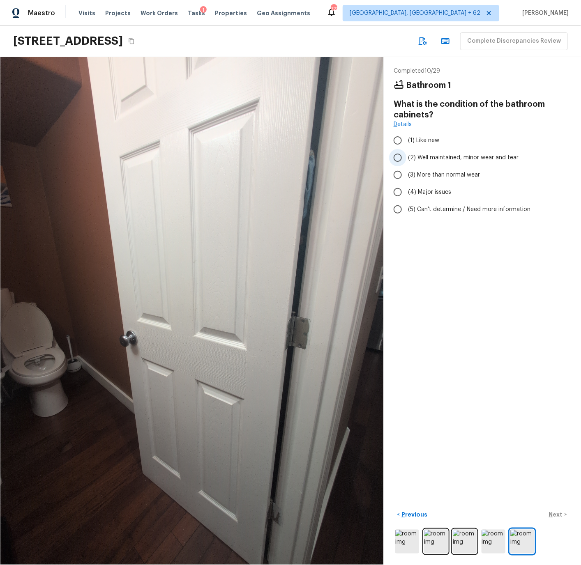
click at [396, 159] on input "(2) Well maintained, minor wear and tear" at bounding box center [397, 157] width 17 height 17
radio input "true"
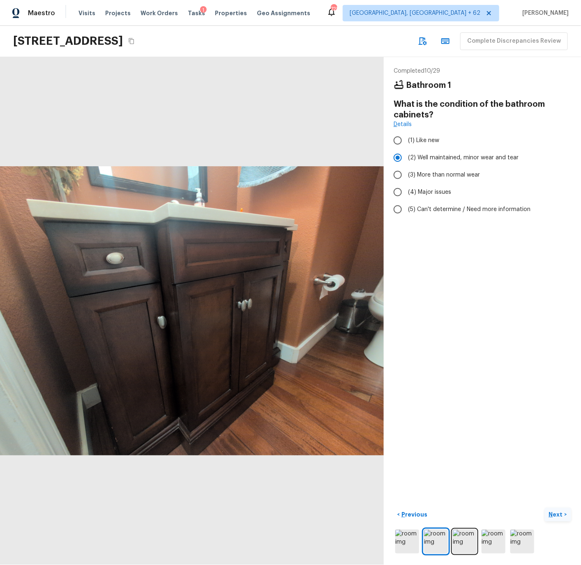
click at [557, 514] on p "Next" at bounding box center [557, 515] width 16 height 8
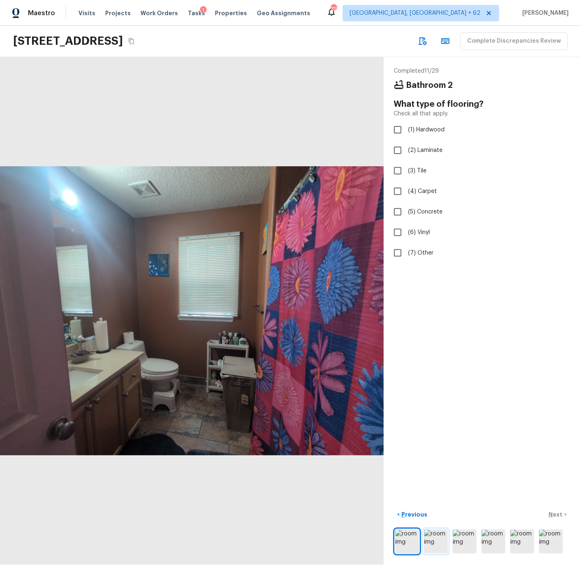
click at [437, 545] on img at bounding box center [436, 542] width 24 height 24
click at [401, 172] on input "(3) Tile" at bounding box center [397, 170] width 17 height 17
checkbox input "true"
click at [560, 514] on p "Next" at bounding box center [557, 515] width 16 height 8
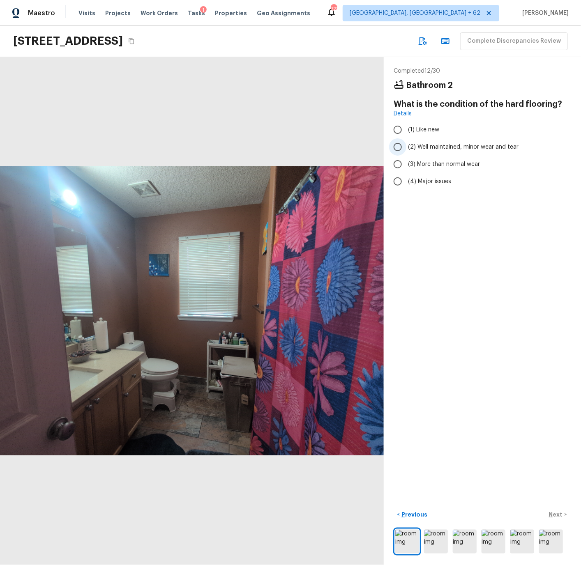
click at [401, 146] on input "(2) Well maintained, minor wear and tear" at bounding box center [397, 146] width 17 height 17
radio input "true"
click at [555, 516] on p "Next" at bounding box center [557, 515] width 16 height 8
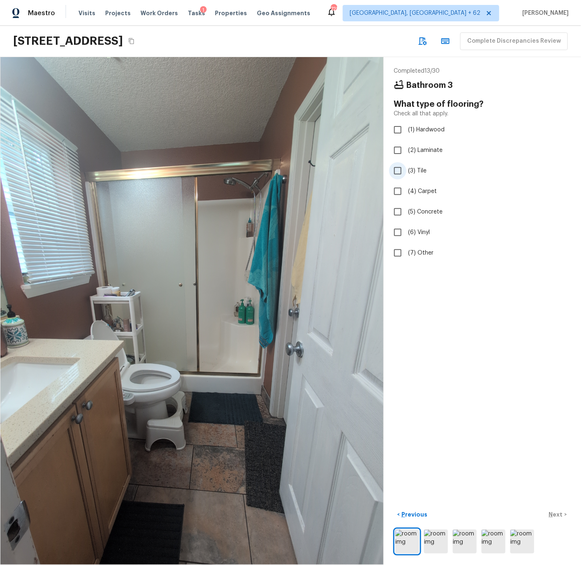
click at [398, 171] on input "(3) Tile" at bounding box center [397, 170] width 17 height 17
checkbox input "true"
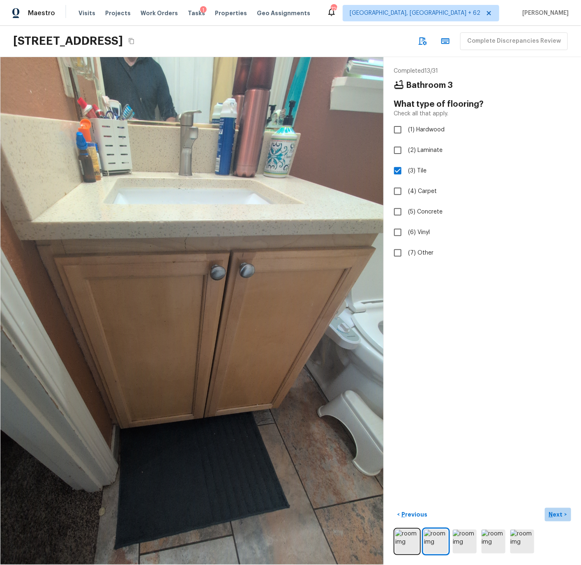
click at [557, 513] on p "Next" at bounding box center [557, 515] width 16 height 8
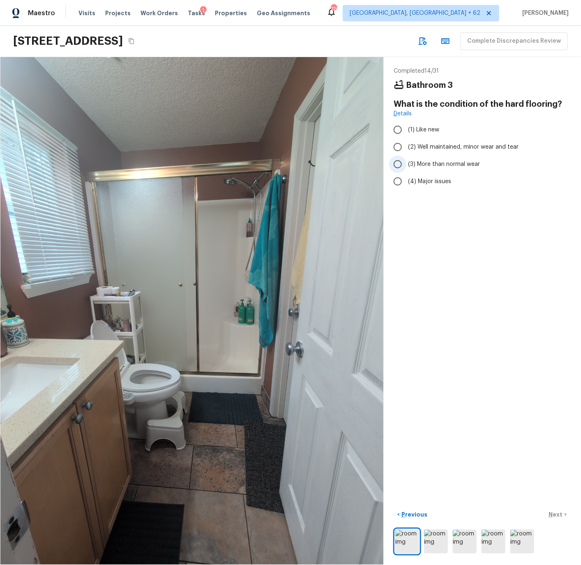
drag, startPoint x: 398, startPoint y: 146, endPoint x: 404, endPoint y: 162, distance: 16.9
click at [398, 146] on input "(2) Well maintained, minor wear and tear" at bounding box center [397, 146] width 17 height 17
radio input "true"
click at [556, 513] on p "Next" at bounding box center [557, 515] width 16 height 8
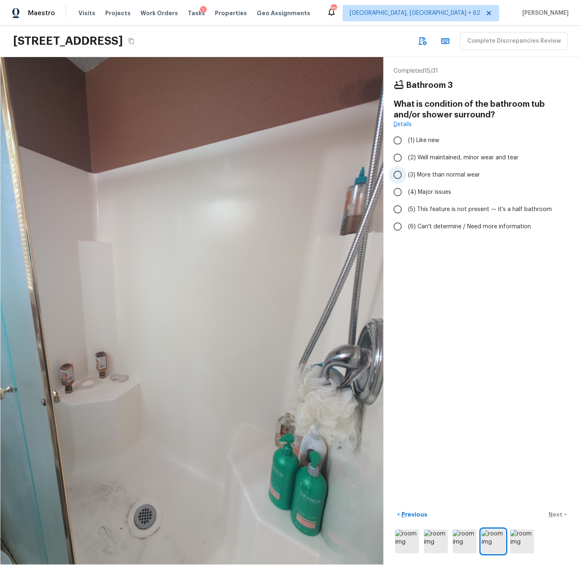
click at [398, 176] on input "(3) More than normal wear" at bounding box center [397, 174] width 17 height 17
radio input "true"
click at [555, 517] on p "Next" at bounding box center [557, 515] width 16 height 8
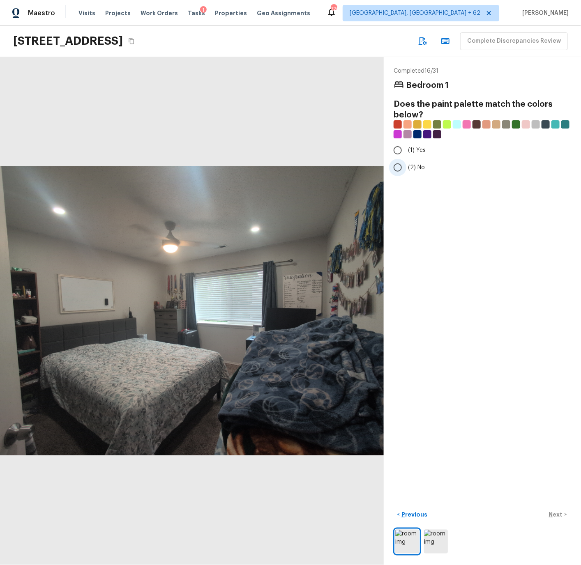
click at [398, 169] on input "(2) No" at bounding box center [397, 167] width 17 height 17
radio input "true"
click at [555, 514] on p "Next" at bounding box center [557, 515] width 16 height 8
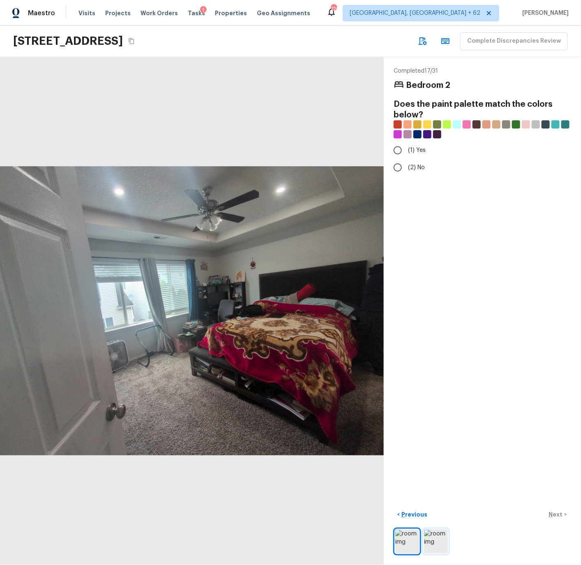
click at [437, 539] on img at bounding box center [436, 542] width 24 height 24
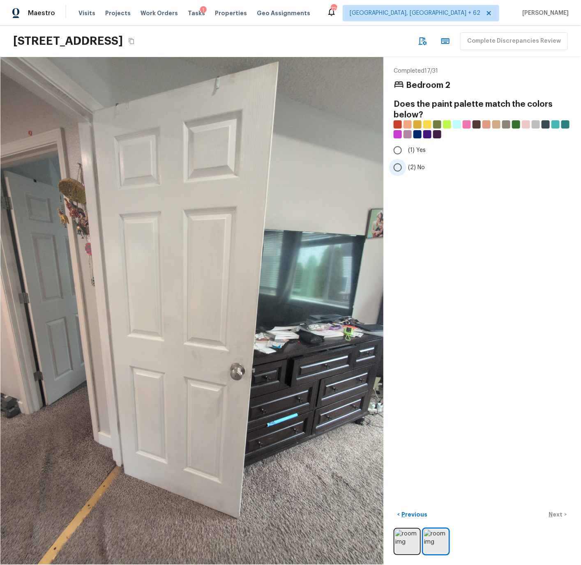
click at [398, 168] on input "(2) No" at bounding box center [397, 167] width 17 height 17
radio input "true"
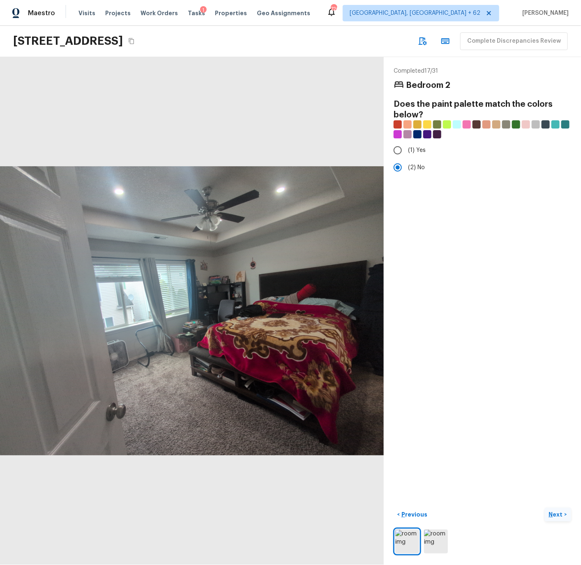
click at [556, 516] on p "Next" at bounding box center [557, 515] width 16 height 8
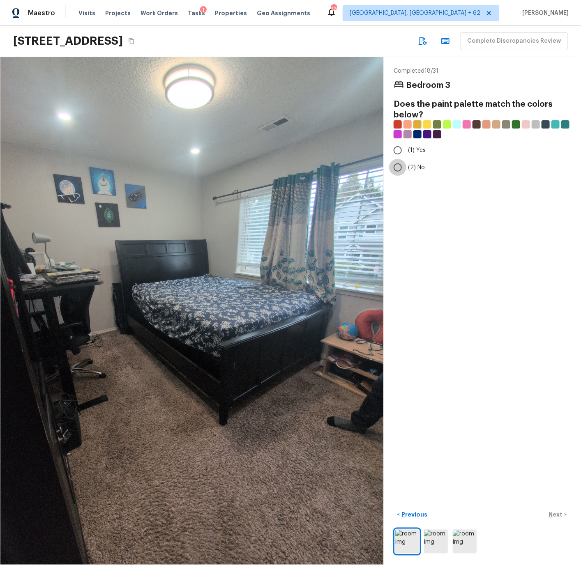
drag, startPoint x: 398, startPoint y: 168, endPoint x: 419, endPoint y: 265, distance: 99.0
click at [399, 168] on input "(2) No" at bounding box center [397, 167] width 17 height 17
radio input "true"
click at [556, 515] on p "Next" at bounding box center [557, 515] width 16 height 8
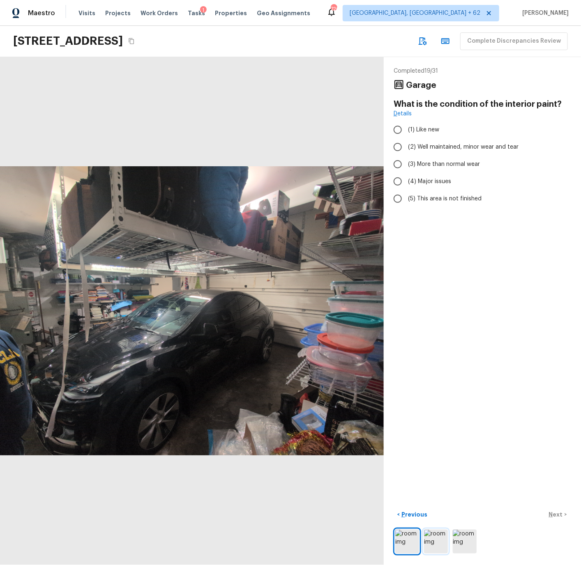
click at [435, 538] on img at bounding box center [436, 542] width 24 height 24
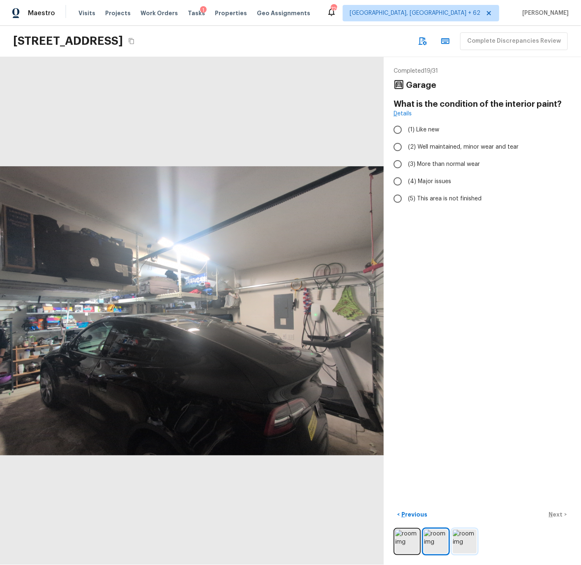
click at [467, 544] on img at bounding box center [465, 542] width 24 height 24
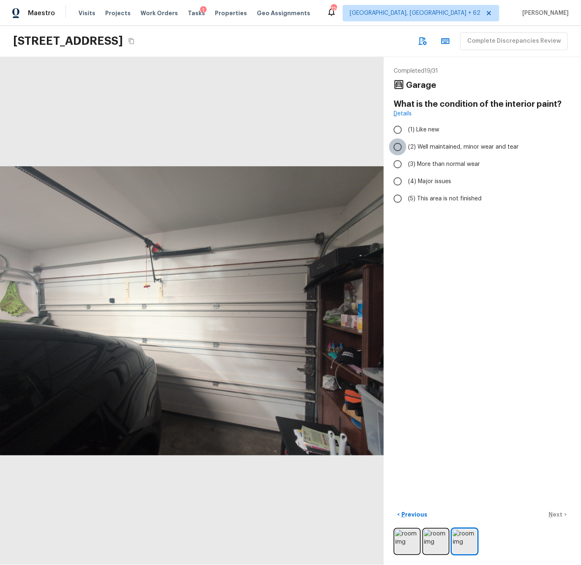
click at [397, 146] on input "(2) Well maintained, minor wear and tear" at bounding box center [397, 146] width 17 height 17
radio input "true"
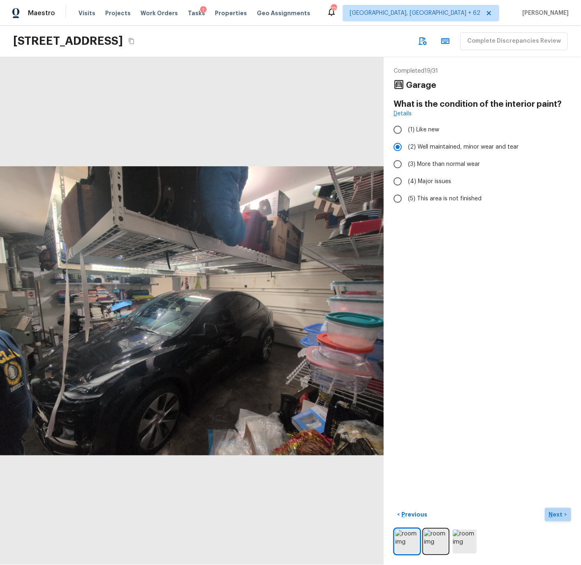
click at [555, 515] on p "Next" at bounding box center [557, 515] width 16 height 8
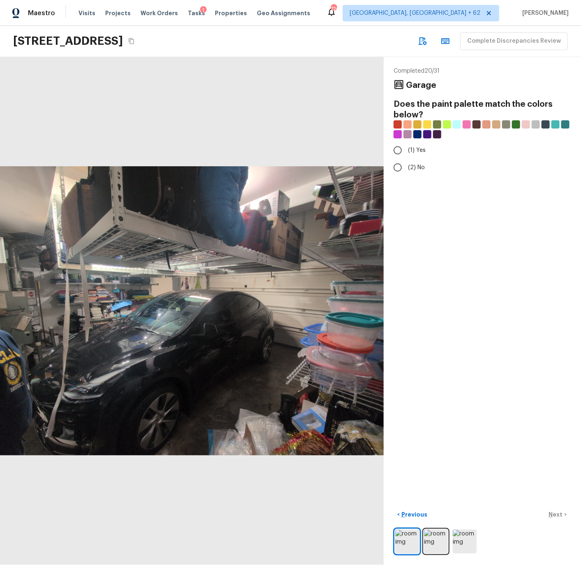
drag, startPoint x: 396, startPoint y: 165, endPoint x: 410, endPoint y: 216, distance: 53.0
click at [396, 165] on input "(2) No" at bounding box center [397, 167] width 17 height 17
radio input "true"
click at [555, 515] on p "Next" at bounding box center [557, 515] width 16 height 8
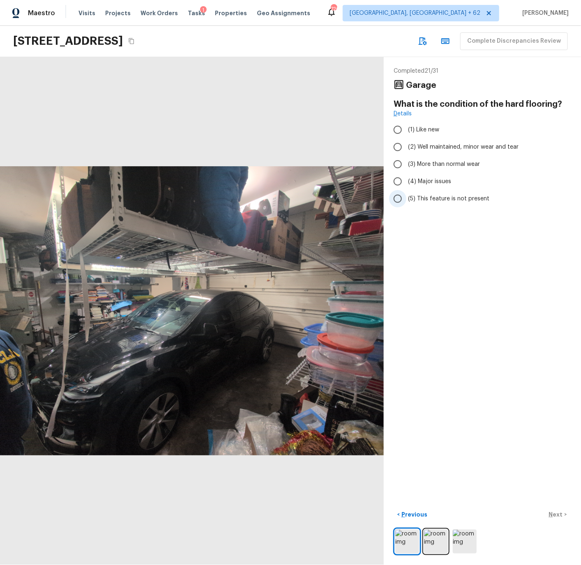
click at [433, 197] on span "(5) This feature is not present" at bounding box center [448, 199] width 81 height 8
click at [406, 197] on input "(5) This feature is not present" at bounding box center [397, 198] width 17 height 17
radio input "true"
click at [556, 515] on p "Next" at bounding box center [557, 515] width 16 height 8
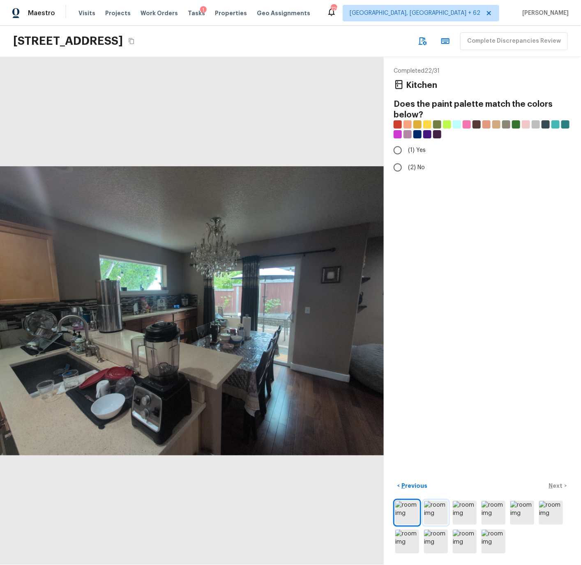
click at [436, 510] on img at bounding box center [436, 513] width 24 height 24
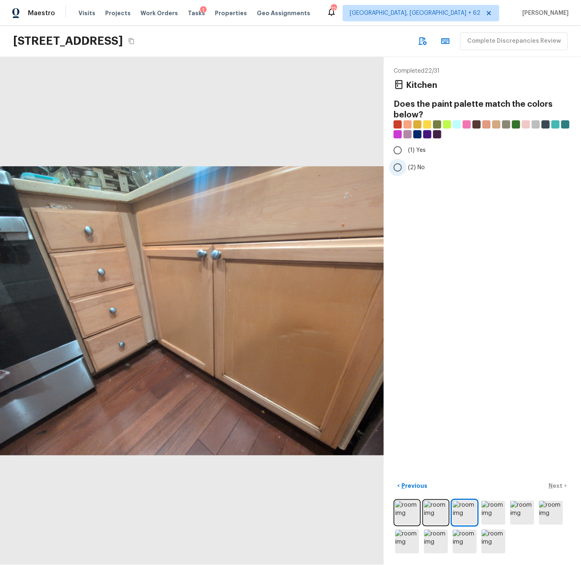
click at [397, 168] on input "(2) No" at bounding box center [397, 167] width 17 height 17
radio input "true"
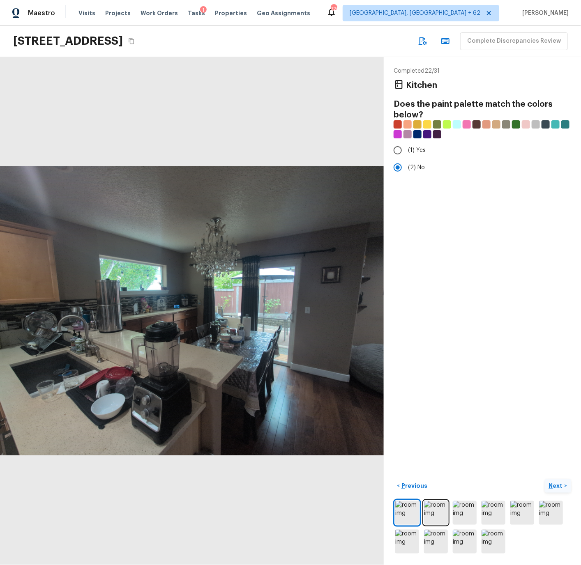
click at [555, 482] on p "Next" at bounding box center [557, 486] width 16 height 8
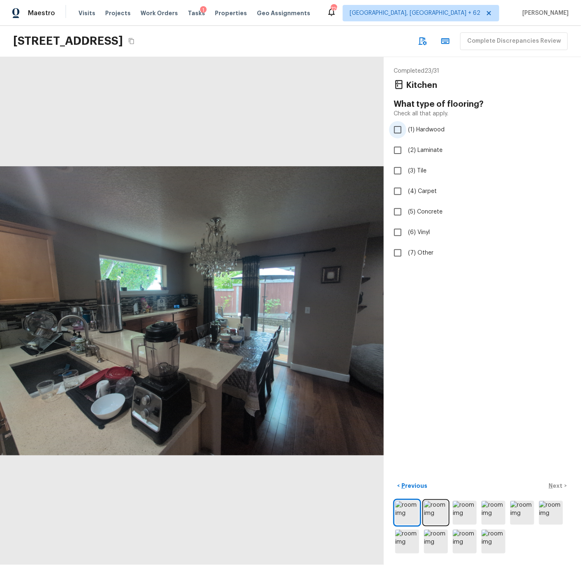
click at [400, 129] on input "(1) Hardwood" at bounding box center [397, 129] width 17 height 17
checkbox input "true"
click at [552, 485] on p "Next" at bounding box center [557, 486] width 16 height 8
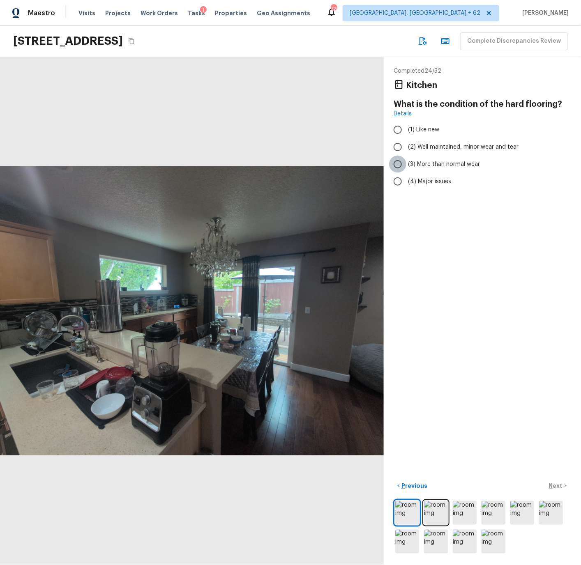
click at [400, 163] on input "(3) More than normal wear" at bounding box center [397, 164] width 17 height 17
radio input "true"
click at [556, 483] on p "Next" at bounding box center [557, 486] width 16 height 8
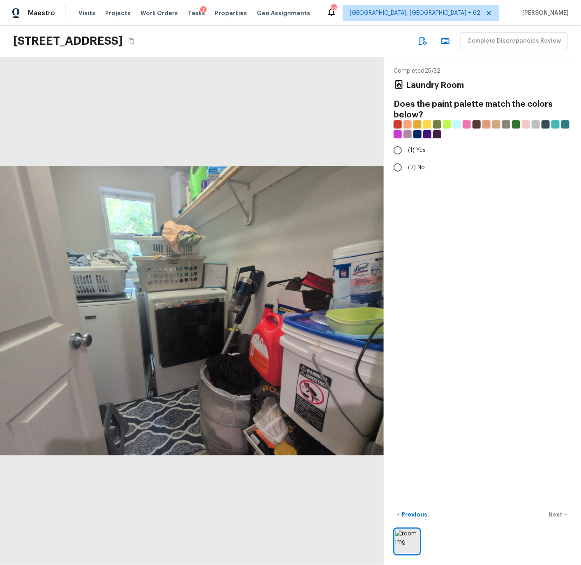
drag, startPoint x: 400, startPoint y: 169, endPoint x: 406, endPoint y: 181, distance: 13.6
click at [401, 169] on input "(2) No" at bounding box center [397, 167] width 17 height 17
radio input "true"
click at [555, 514] on p "Next" at bounding box center [557, 515] width 16 height 8
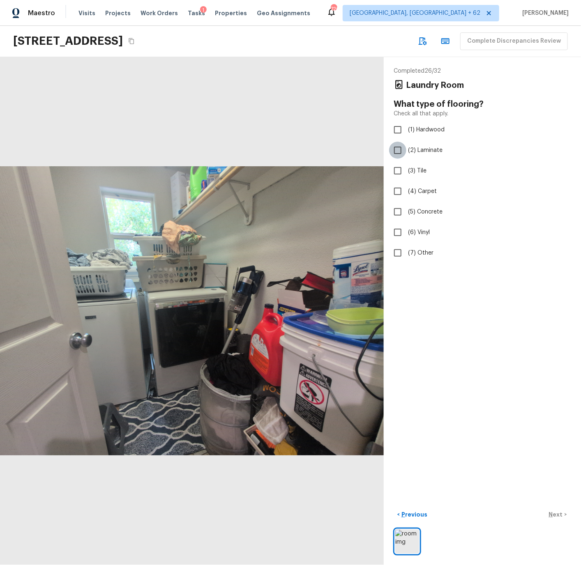
click at [400, 150] on input "(2) Laminate" at bounding box center [397, 150] width 17 height 17
checkbox input "true"
click at [556, 515] on p "Next" at bounding box center [557, 515] width 16 height 8
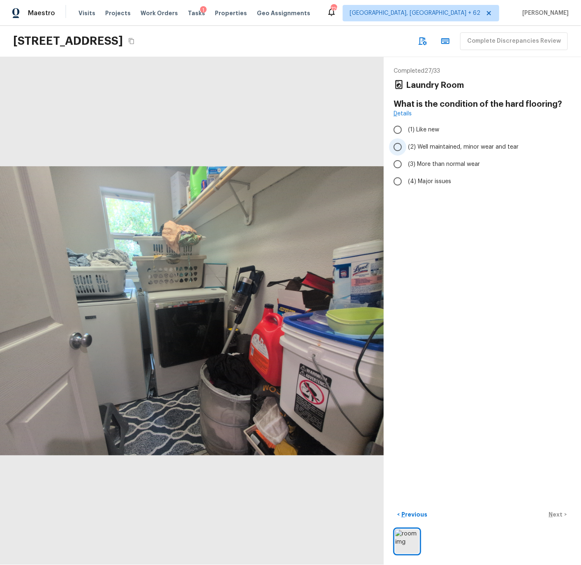
click at [419, 147] on span "(2) Well maintained, minor wear and tear" at bounding box center [463, 147] width 110 height 8
click at [406, 147] on input "(2) Well maintained, minor wear and tear" at bounding box center [397, 146] width 17 height 17
radio input "true"
click at [554, 513] on p "Next" at bounding box center [557, 515] width 16 height 8
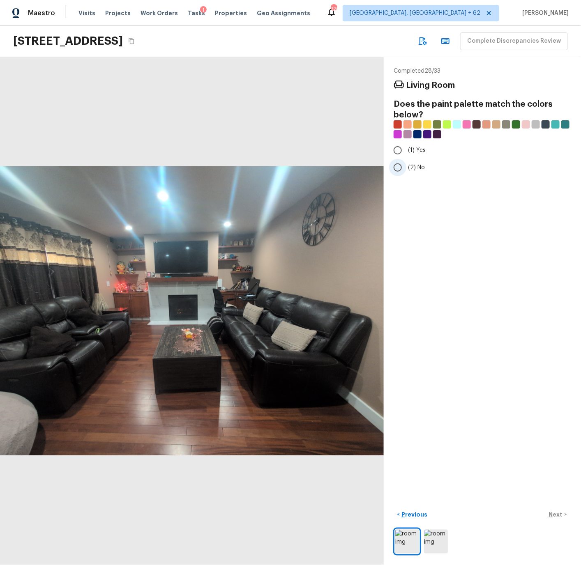
click at [398, 166] on input "(2) No" at bounding box center [397, 167] width 17 height 17
radio input "true"
click at [555, 512] on p "Next" at bounding box center [557, 515] width 16 height 8
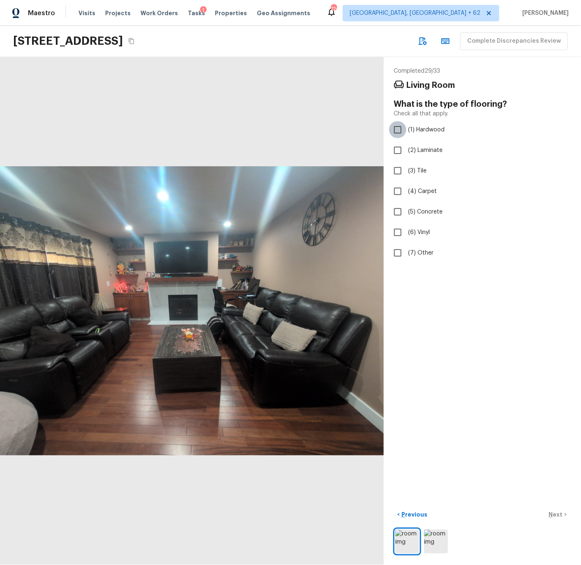
click at [398, 131] on input "(1) Hardwood" at bounding box center [397, 129] width 17 height 17
checkbox input "true"
click at [554, 511] on p "Next" at bounding box center [557, 515] width 16 height 8
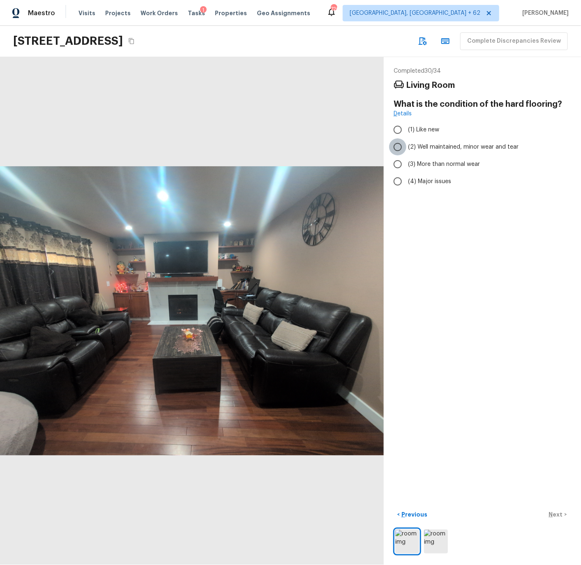
click at [398, 146] on input "(2) Well maintained, minor wear and tear" at bounding box center [397, 146] width 17 height 17
radio input "true"
click at [556, 513] on p "Next" at bounding box center [557, 515] width 16 height 8
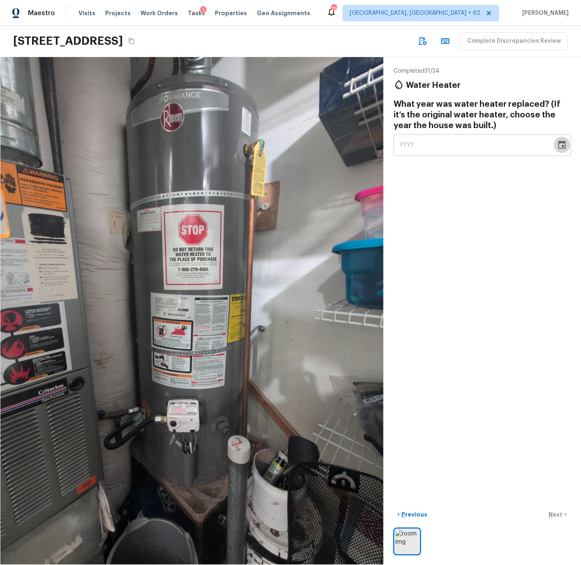
click at [565, 145] on icon "Choose date" at bounding box center [561, 144] width 7 height 8
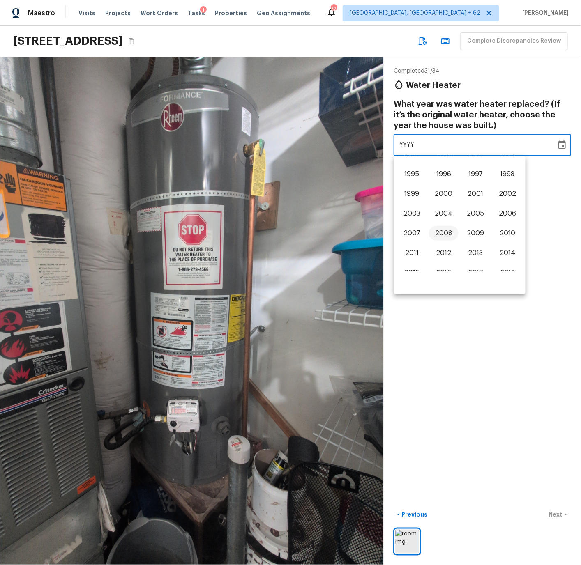
scroll to position [462, 0]
click at [449, 194] on button "2000" at bounding box center [444, 194] width 30 height 15
type input "2000"
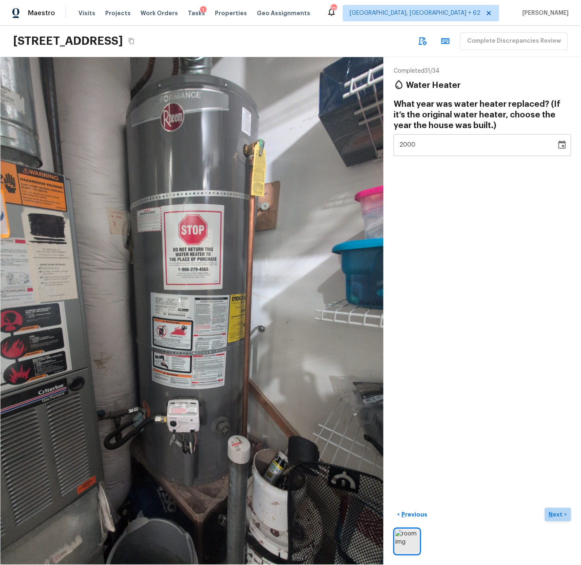
click at [559, 513] on p "Next" at bounding box center [557, 515] width 16 height 8
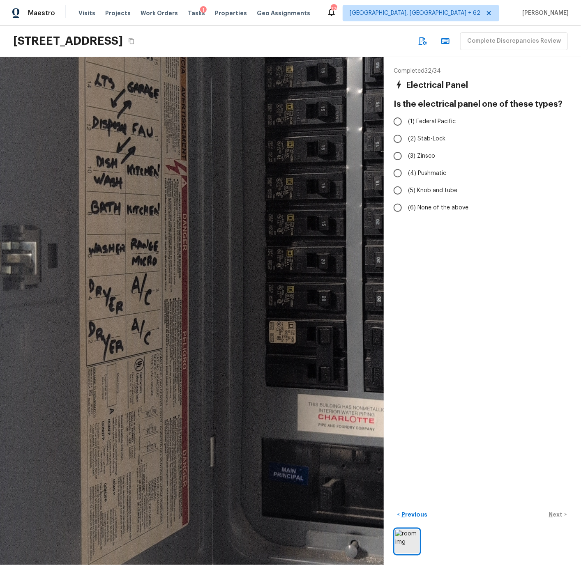
drag, startPoint x: 132, startPoint y: 266, endPoint x: 214, endPoint y: 152, distance: 139.9
click at [214, 152] on div at bounding box center [322, 234] width 698 height 924
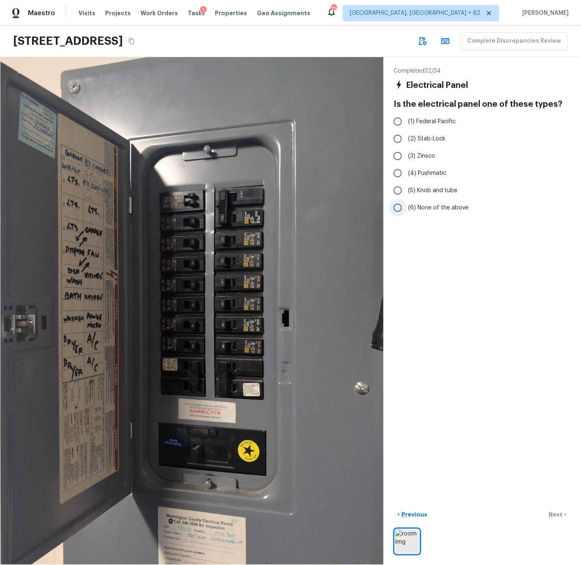
click at [441, 206] on span "(6) None of the above" at bounding box center [438, 208] width 60 height 8
click at [406, 206] on input "(6) None of the above" at bounding box center [397, 207] width 17 height 17
radio input "true"
click at [556, 515] on p "Next" at bounding box center [557, 515] width 16 height 8
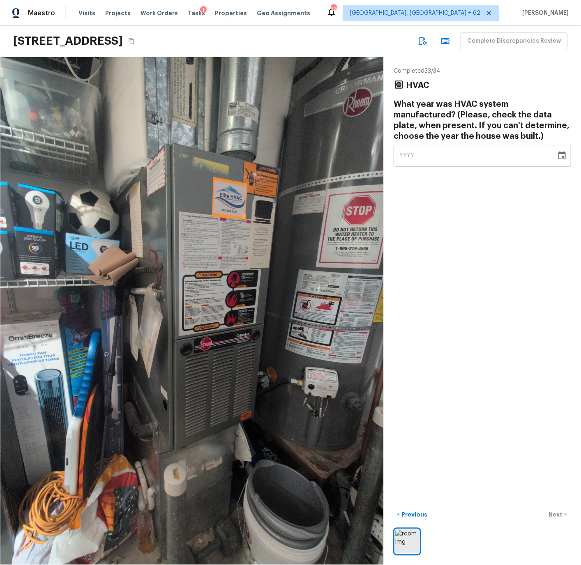
click at [562, 157] on icon "Choose date" at bounding box center [561, 155] width 7 height 8
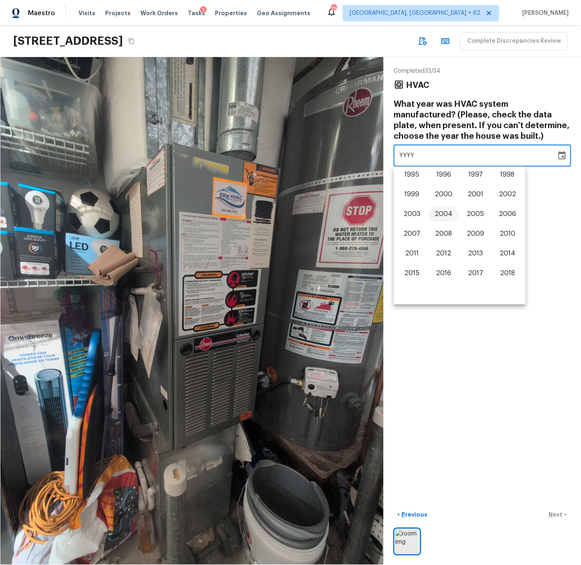
scroll to position [473, 0]
click at [442, 192] on button "2000" at bounding box center [444, 194] width 30 height 15
type input "2000"
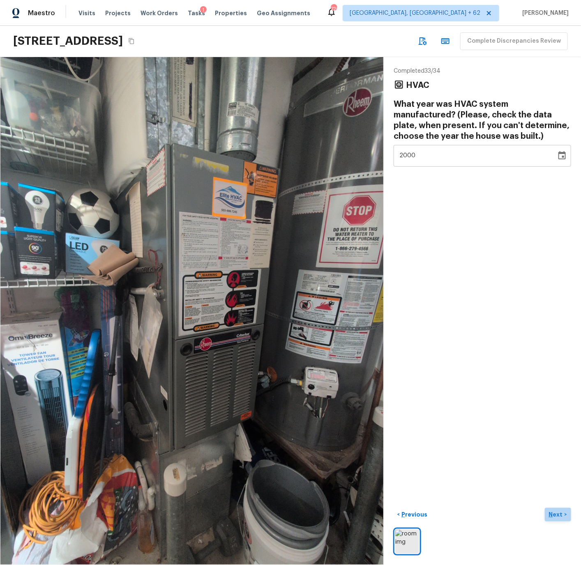
click at [557, 514] on p "Next" at bounding box center [557, 515] width 16 height 8
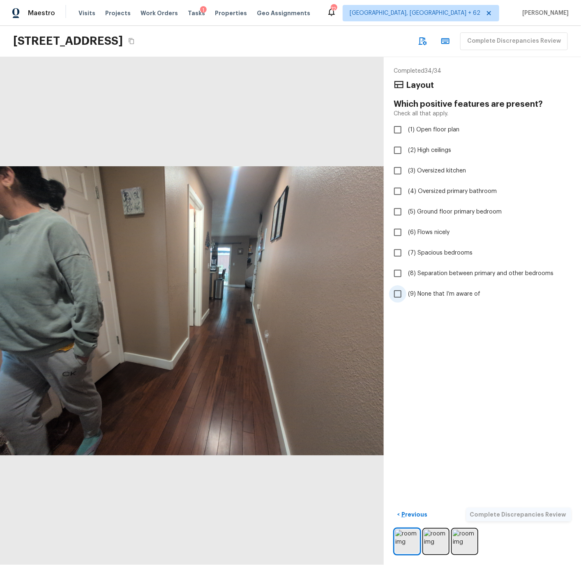
click at [433, 291] on span "(9) None that I’m aware of" at bounding box center [444, 294] width 72 height 8
click at [406, 291] on input "(9) None that I’m aware of" at bounding box center [397, 293] width 17 height 17
checkbox input "true"
click at [536, 513] on p "Complete Discrepancies Review" at bounding box center [519, 515] width 98 height 8
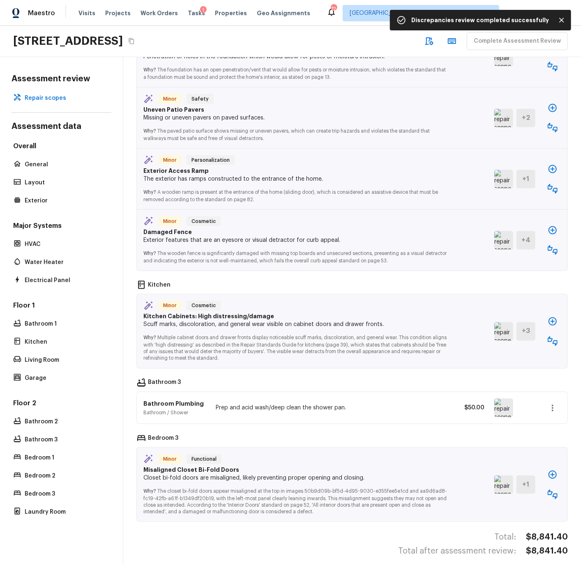
scroll to position [0, 0]
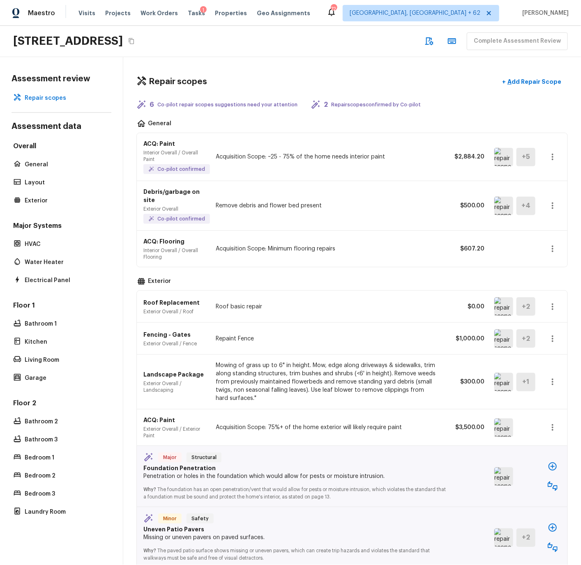
click at [500, 200] on img at bounding box center [503, 206] width 19 height 18
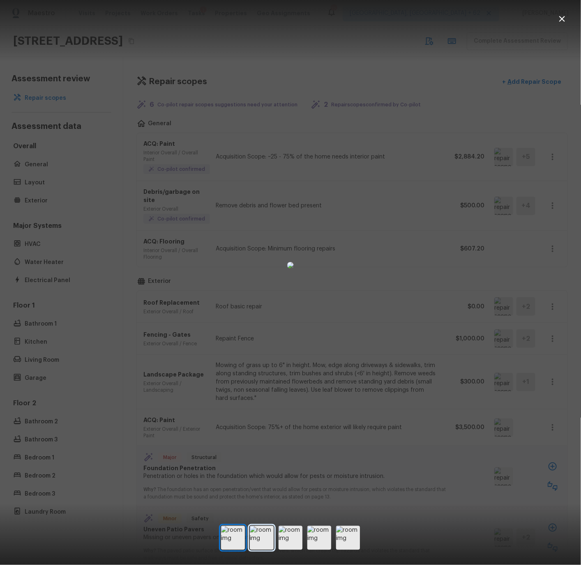
click at [265, 534] on img at bounding box center [262, 538] width 24 height 24
click at [562, 18] on icon "button" at bounding box center [562, 19] width 6 height 6
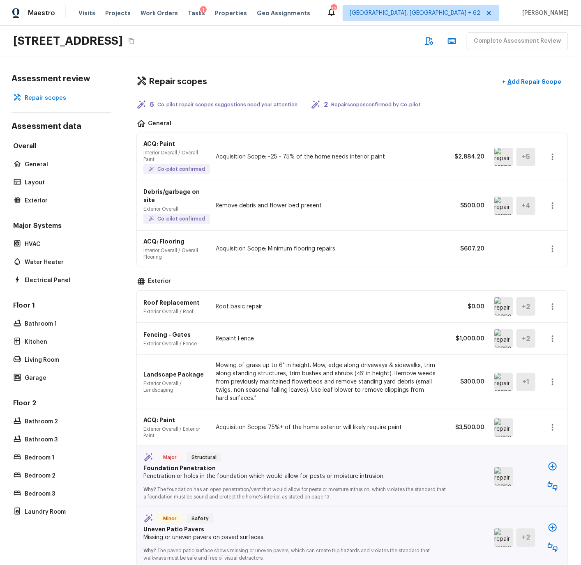
click at [552, 201] on icon "button" at bounding box center [553, 206] width 10 height 10
click at [547, 248] on li "Remove" at bounding box center [555, 250] width 38 height 25
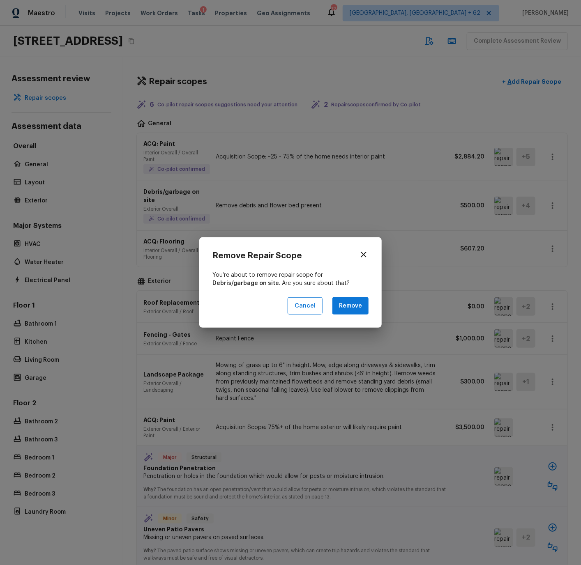
drag, startPoint x: 351, startPoint y: 304, endPoint x: 339, endPoint y: 303, distance: 11.6
click at [348, 305] on button "Remove" at bounding box center [350, 306] width 36 height 18
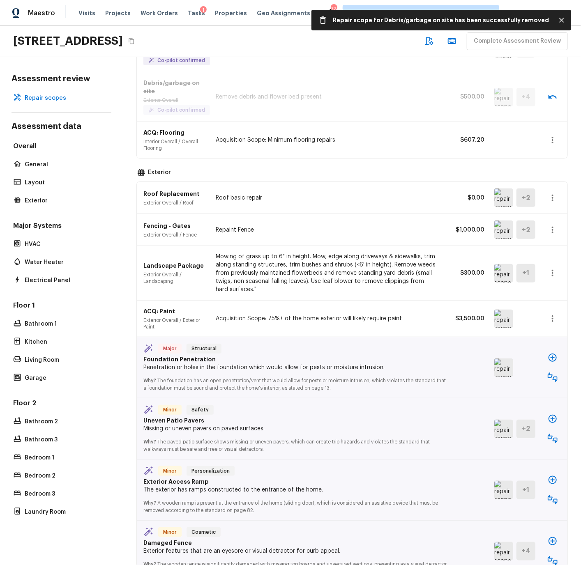
scroll to position [111, 0]
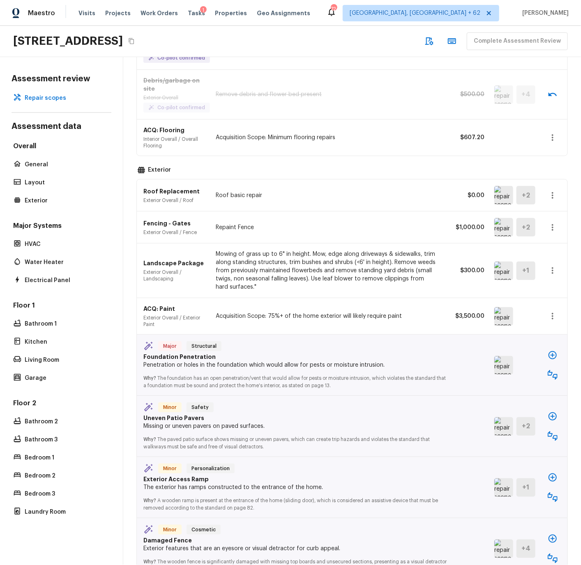
click at [505, 186] on img at bounding box center [503, 195] width 19 height 18
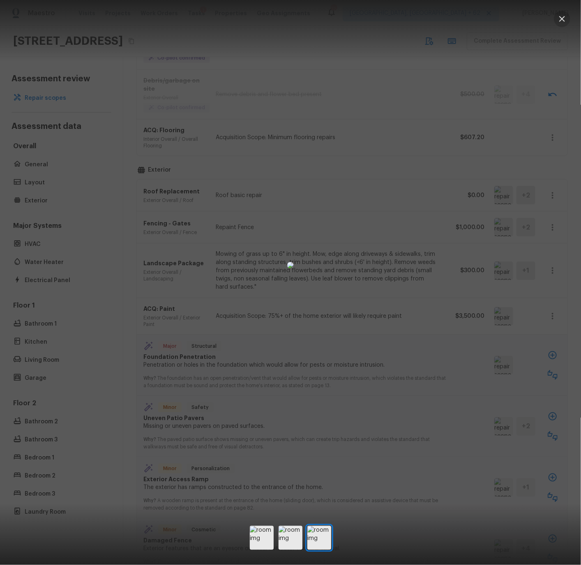
click at [562, 17] on icon "button" at bounding box center [562, 19] width 10 height 10
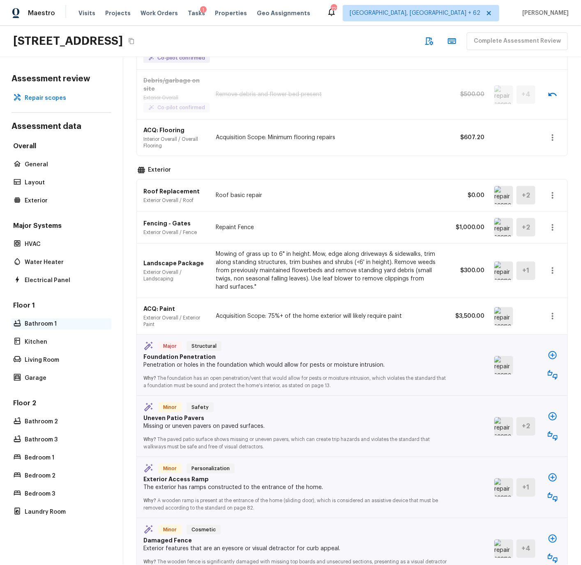
scroll to position [132, 0]
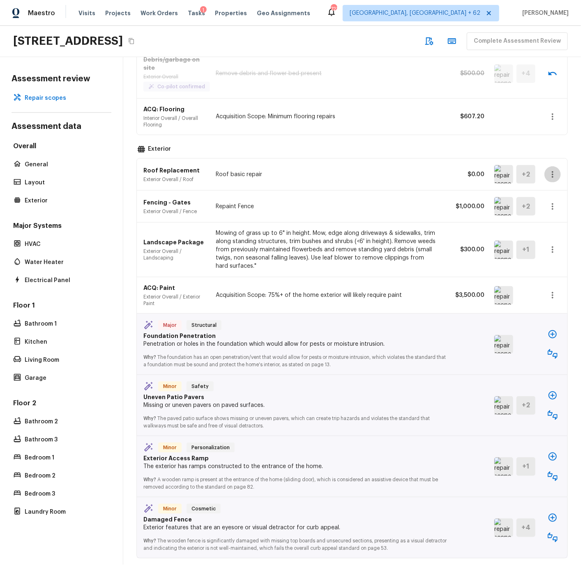
click at [552, 170] on icon "button" at bounding box center [553, 175] width 10 height 10
click at [537, 215] on li "Remove" at bounding box center [548, 215] width 53 height 25
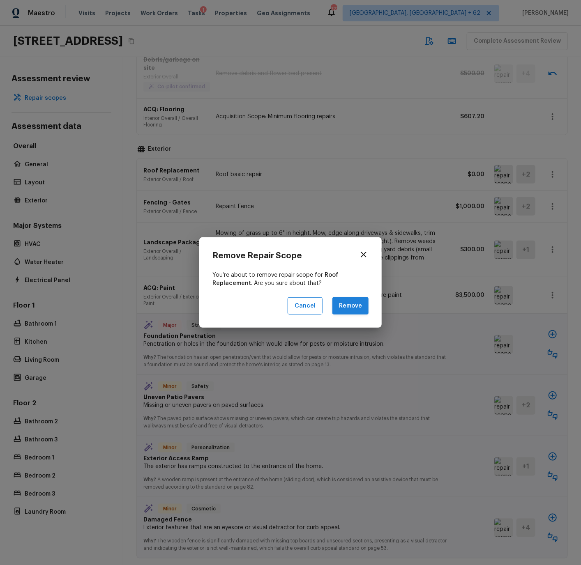
click at [350, 307] on button "Remove" at bounding box center [350, 306] width 36 height 18
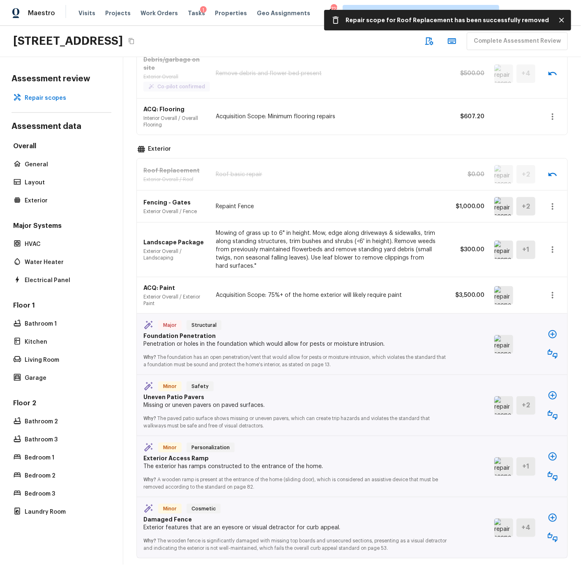
click at [504, 202] on img at bounding box center [503, 206] width 19 height 18
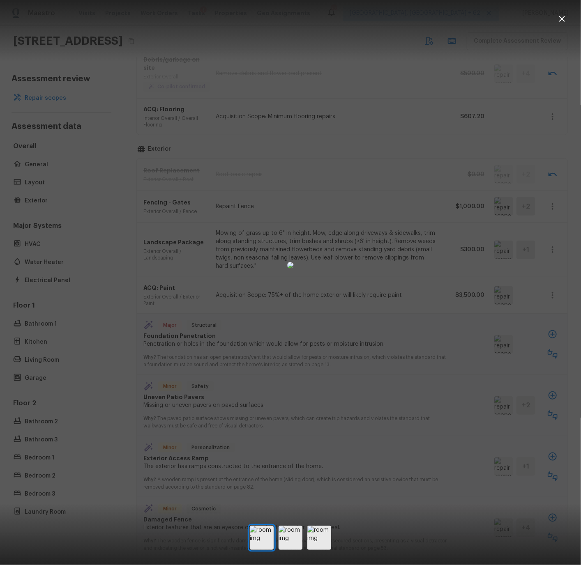
click at [564, 21] on icon "button" at bounding box center [562, 19] width 6 height 6
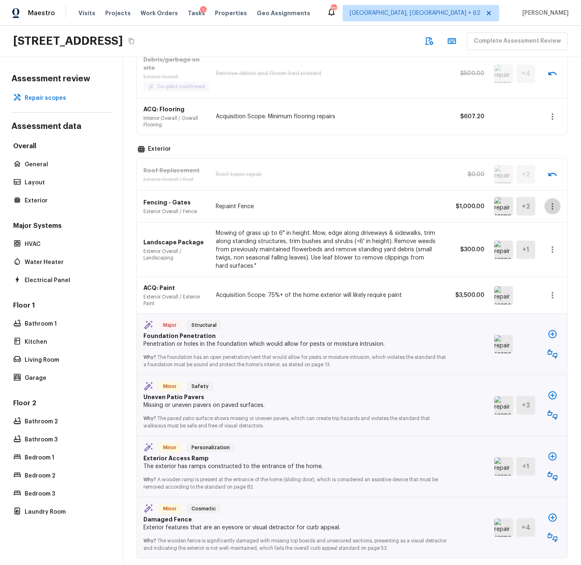
click at [551, 202] on icon "button" at bounding box center [553, 207] width 10 height 10
click at [534, 221] on li "Edit" at bounding box center [548, 222] width 53 height 25
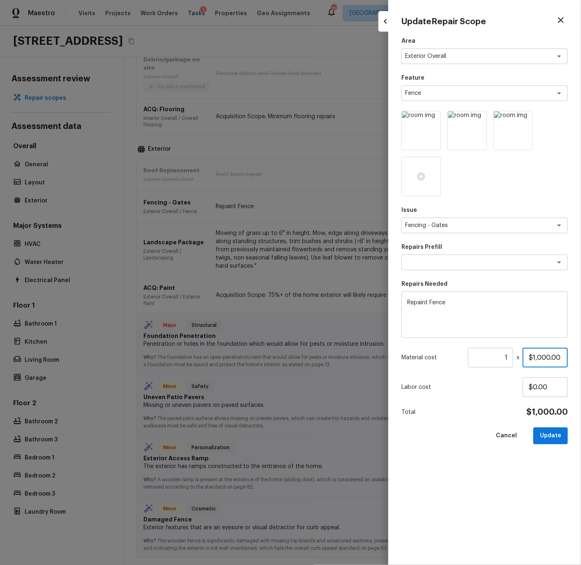
drag, startPoint x: 533, startPoint y: 357, endPoint x: 540, endPoint y: 358, distance: 6.7
click at [540, 358] on input "$1,000.00" at bounding box center [544, 358] width 45 height 20
type input "$500.00"
click at [552, 434] on button "Update" at bounding box center [550, 436] width 35 height 17
type input "$0.00"
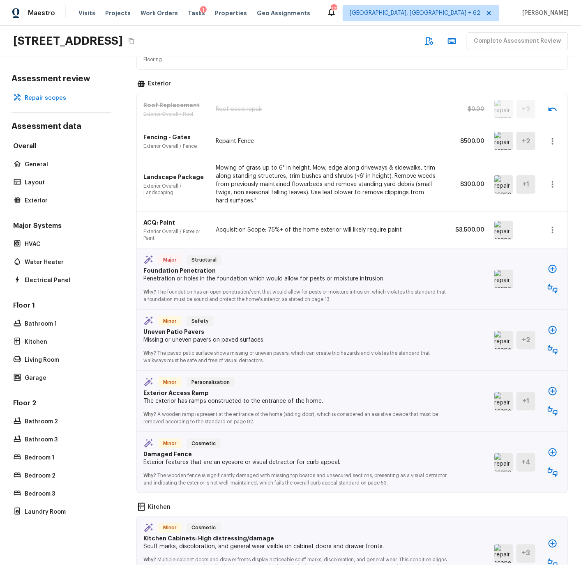
scroll to position [199, 0]
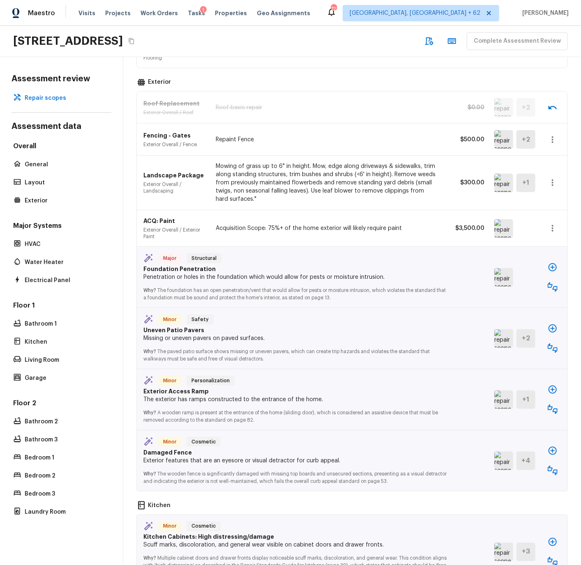
click at [506, 219] on img at bounding box center [503, 228] width 19 height 18
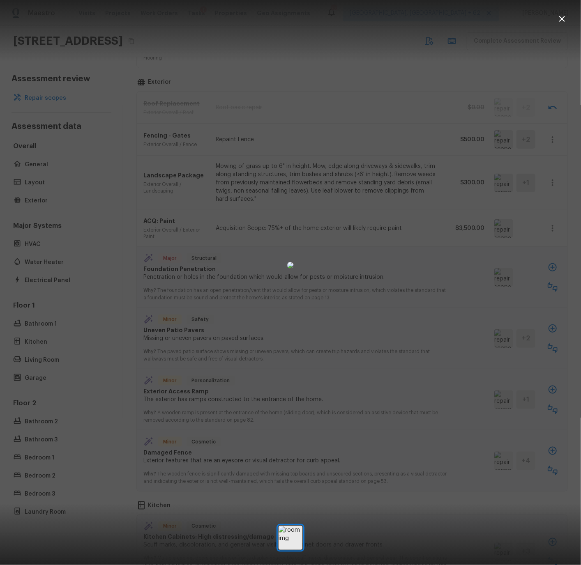
click at [562, 18] on icon "button" at bounding box center [562, 19] width 6 height 6
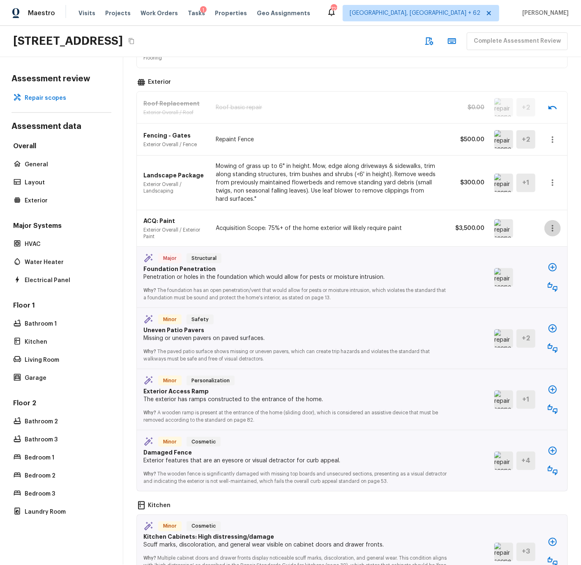
click at [554, 223] on icon "button" at bounding box center [553, 228] width 10 height 10
click at [535, 242] on li "Edit" at bounding box center [548, 244] width 53 height 25
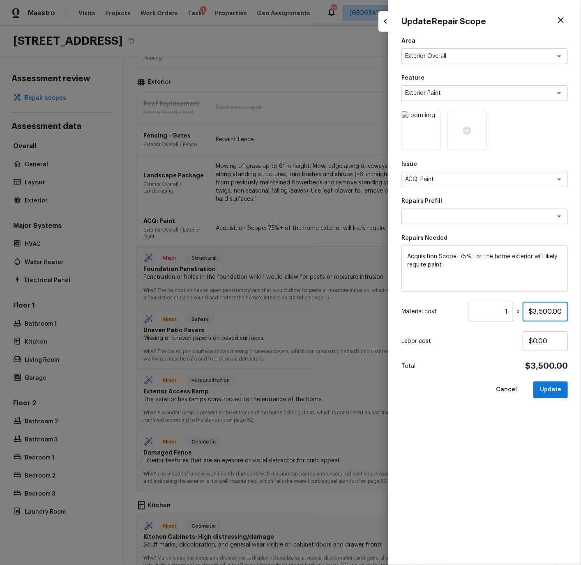
click at [536, 310] on input "$3,500.00" at bounding box center [544, 312] width 45 height 20
type input "$1,500.00"
click at [546, 390] on button "Update" at bounding box center [550, 390] width 35 height 17
type input "$0.00"
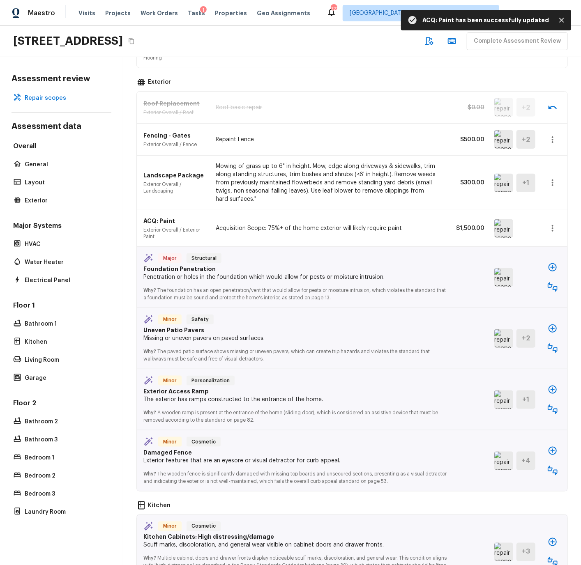
click at [502, 268] on img at bounding box center [503, 277] width 19 height 18
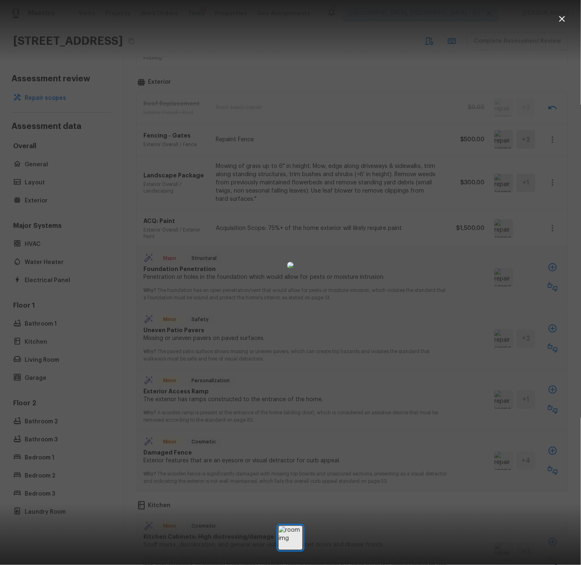
click at [562, 18] on icon "button" at bounding box center [562, 19] width 6 height 6
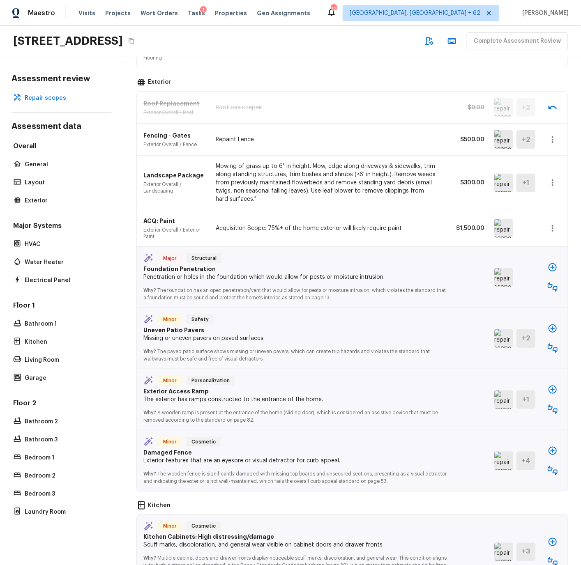
click at [553, 282] on icon "button" at bounding box center [553, 287] width 10 height 10
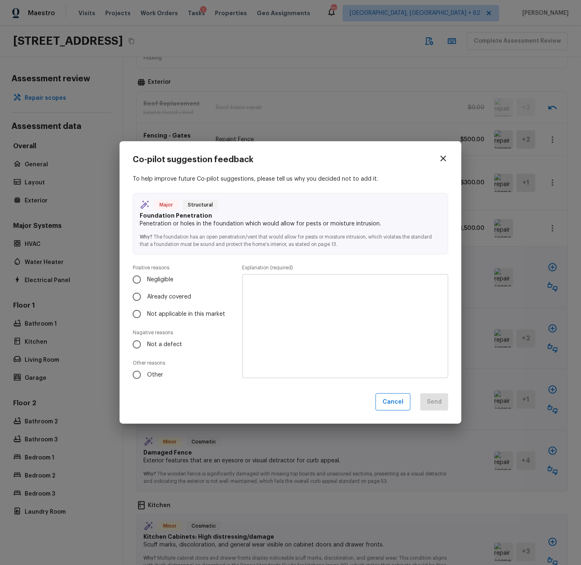
drag, startPoint x: 138, startPoint y: 345, endPoint x: 186, endPoint y: 330, distance: 50.2
click at [139, 344] on input "Not a defect" at bounding box center [136, 344] width 17 height 17
radio input "true"
click at [263, 290] on textarea at bounding box center [345, 326] width 194 height 90
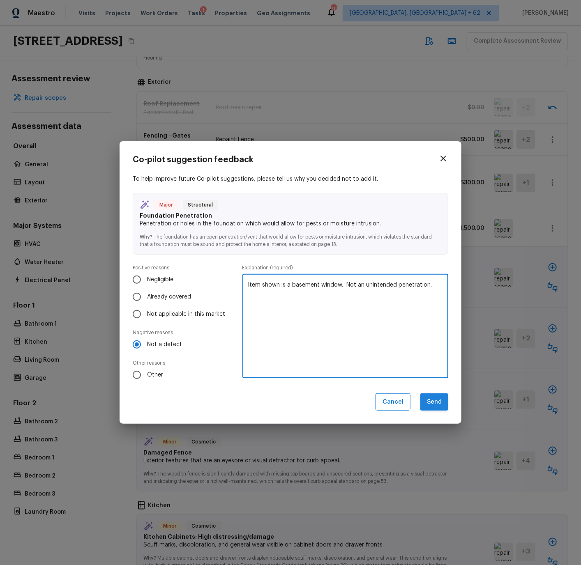
type textarea "Item shown is a basement window. Not an unintended penetration."
click at [429, 400] on button "Send" at bounding box center [434, 403] width 28 height 18
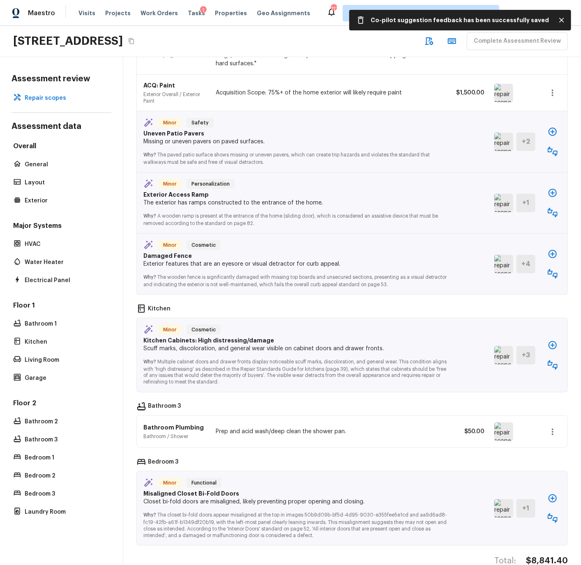
scroll to position [342, 0]
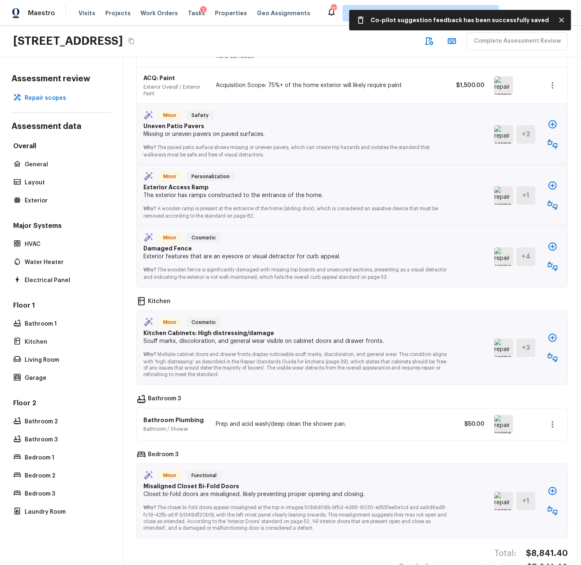
click at [508, 127] on img at bounding box center [503, 134] width 19 height 18
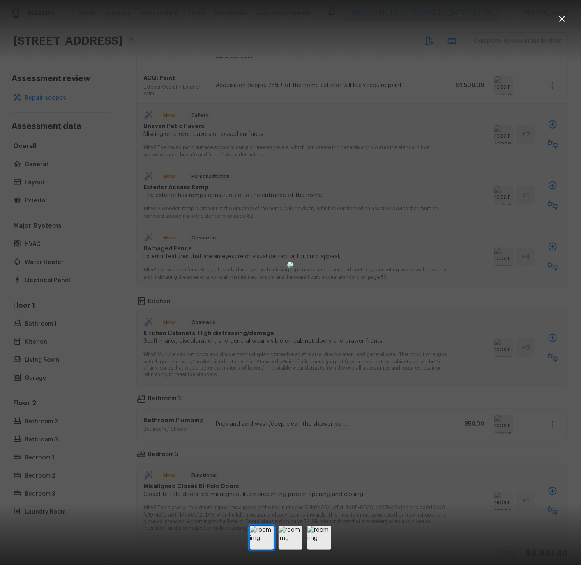
click at [564, 18] on icon "button" at bounding box center [562, 19] width 10 height 10
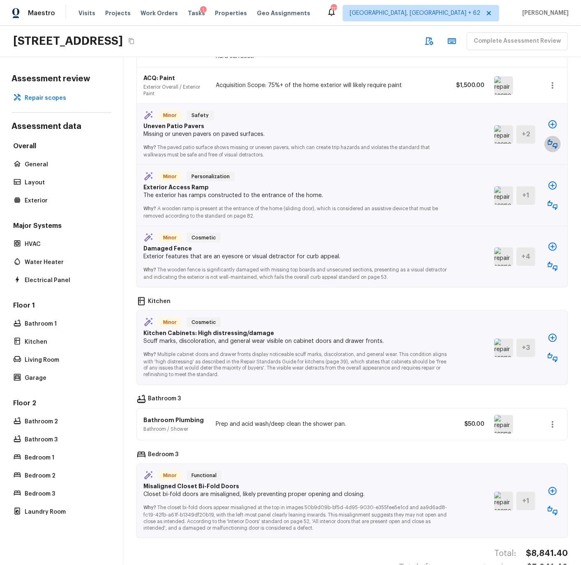
click at [550, 139] on icon "button" at bounding box center [553, 144] width 10 height 10
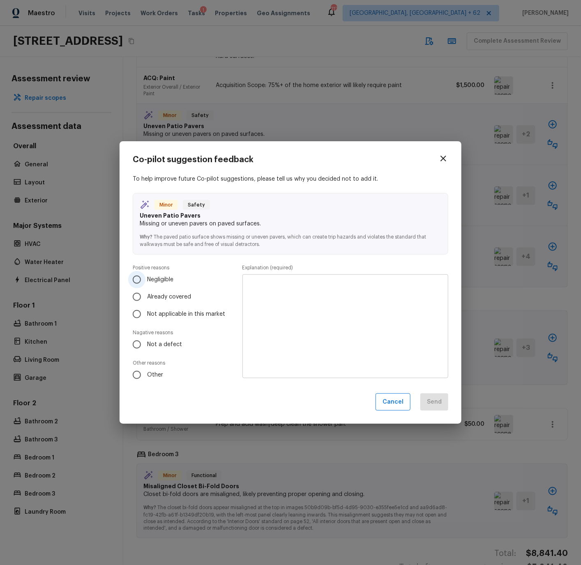
click at [137, 278] on input "Negligible" at bounding box center [136, 279] width 17 height 17
radio input "true"
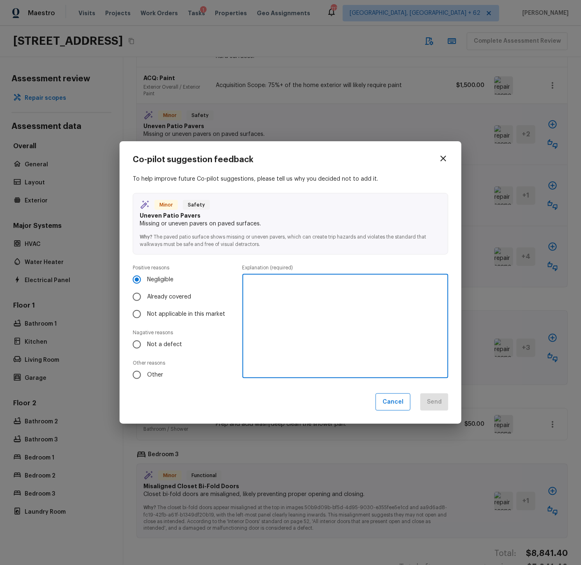
click at [288, 283] on textarea at bounding box center [345, 326] width 194 height 90
type textarea "Pavers in good condition."
click at [432, 400] on button "Send" at bounding box center [434, 403] width 28 height 18
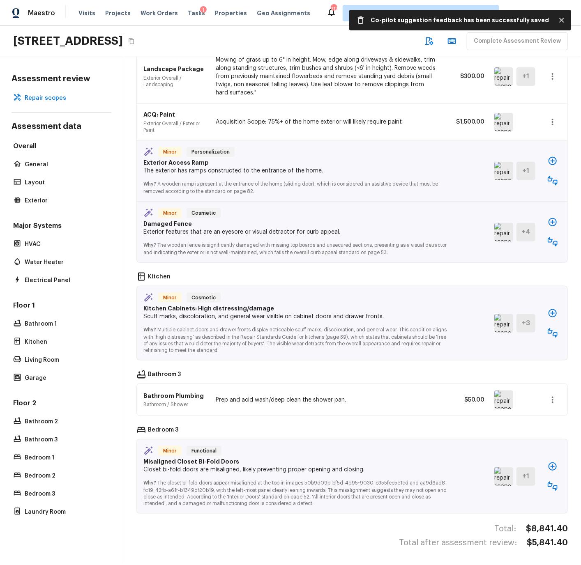
scroll to position [297, 0]
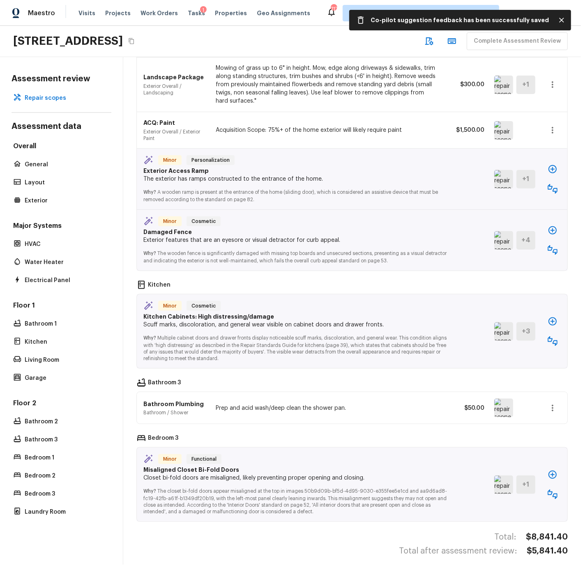
click at [552, 165] on icon "button" at bounding box center [552, 169] width 8 height 8
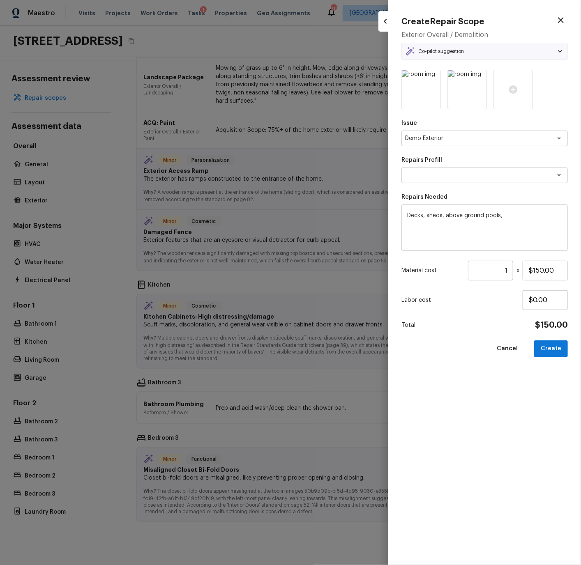
type textarea "General Demolition"
drag, startPoint x: 406, startPoint y: 214, endPoint x: 516, endPoint y: 217, distance: 110.1
click at [516, 217] on div "Decks, sheds, above ground pools, x ​" at bounding box center [484, 228] width 166 height 46
drag, startPoint x: 516, startPoint y: 216, endPoint x: 394, endPoint y: 216, distance: 122.8
click at [394, 216] on div "Create Repair Scope Exterior Overall / Demolition Co-pilot suggestion Minor Per…" at bounding box center [484, 282] width 193 height 565
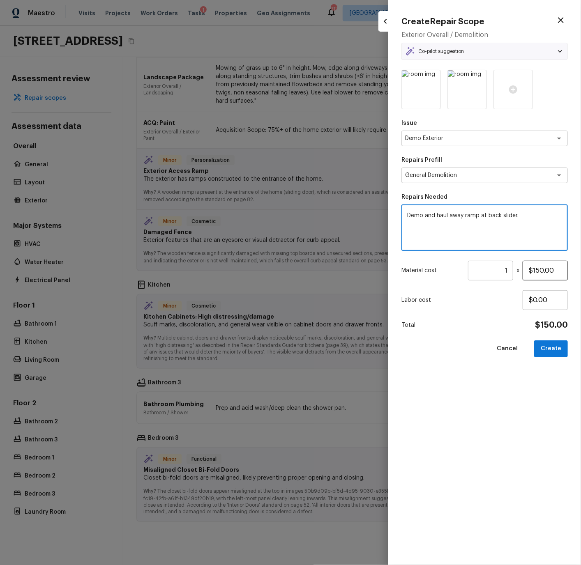
type textarea "Demo and haul away ramp at back slider."
click at [535, 271] on input "$150.00" at bounding box center [544, 271] width 45 height 20
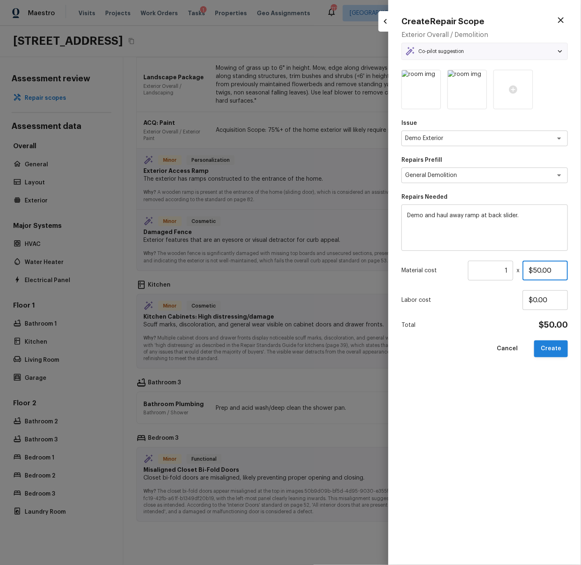
type input "$50.00"
click at [551, 342] on button "Create" at bounding box center [551, 349] width 34 height 17
type textarea "Decks, sheds, above ground pools,"
type input "$150.00"
type input "$0.00"
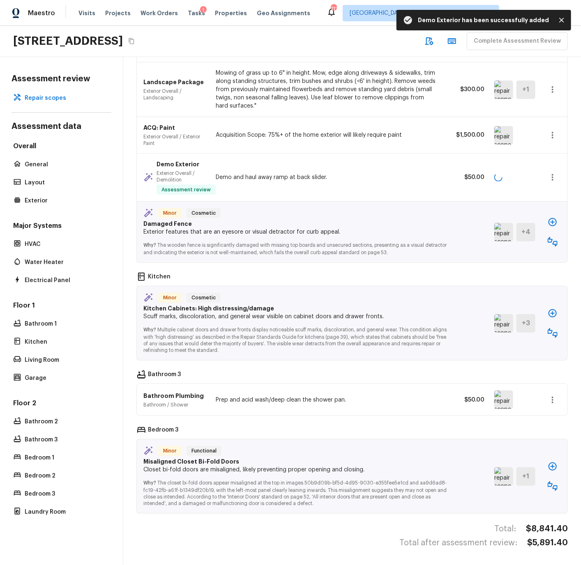
scroll to position [284, 0]
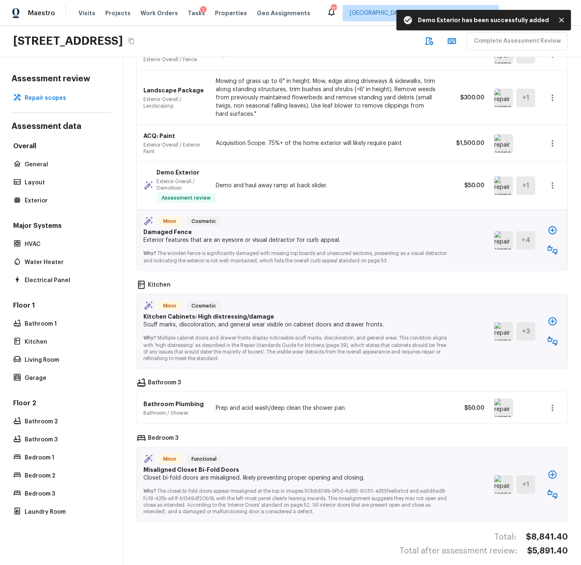
click at [501, 233] on img at bounding box center [503, 240] width 19 height 18
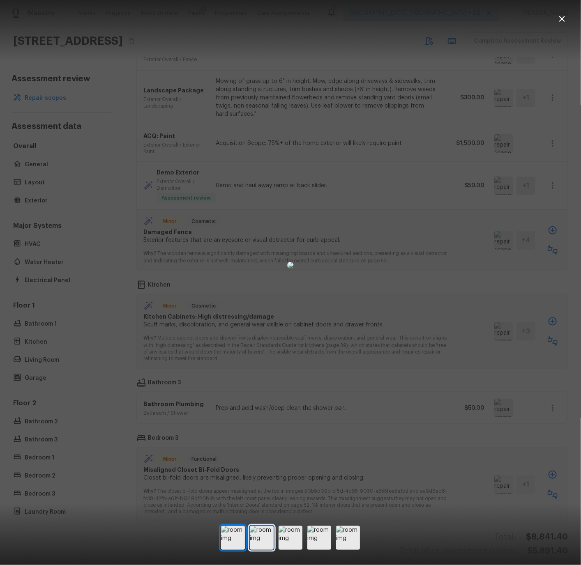
click at [271, 541] on img at bounding box center [262, 538] width 24 height 24
click at [563, 18] on icon "button" at bounding box center [562, 19] width 6 height 6
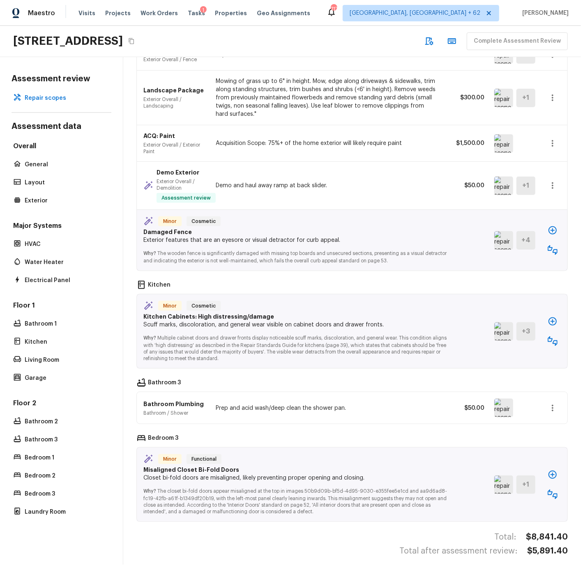
click at [554, 245] on icon "button" at bounding box center [553, 250] width 10 height 10
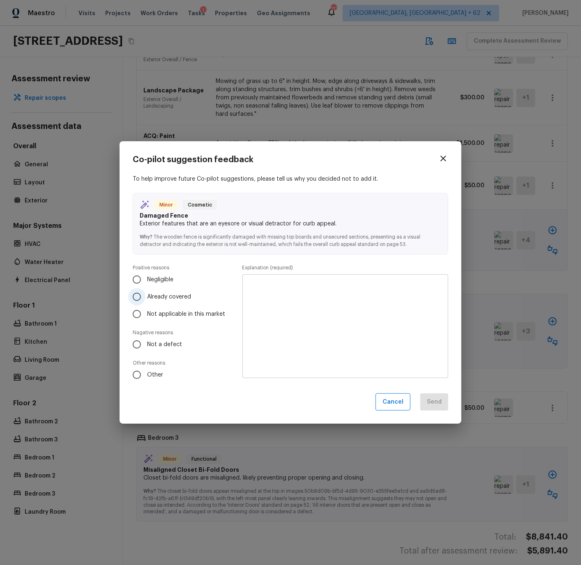
click at [175, 299] on span "Already covered" at bounding box center [169, 297] width 44 height 8
click at [145, 299] on input "Already covered" at bounding box center [136, 296] width 17 height 17
radio input "true"
click at [268, 298] on textarea at bounding box center [345, 326] width 194 height 90
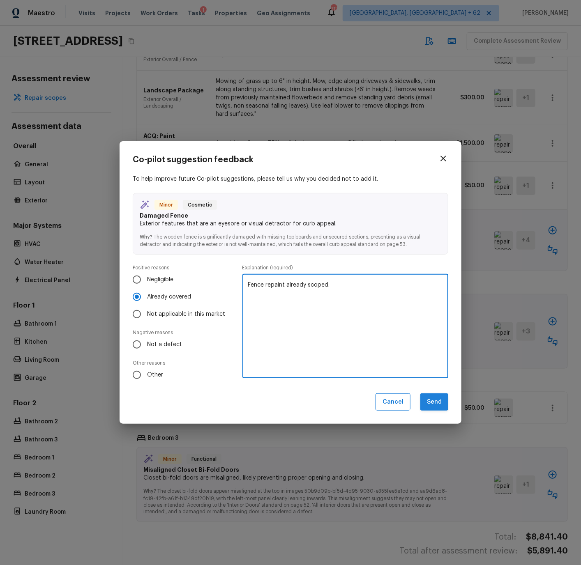
type textarea "Fence repaint already scoped."
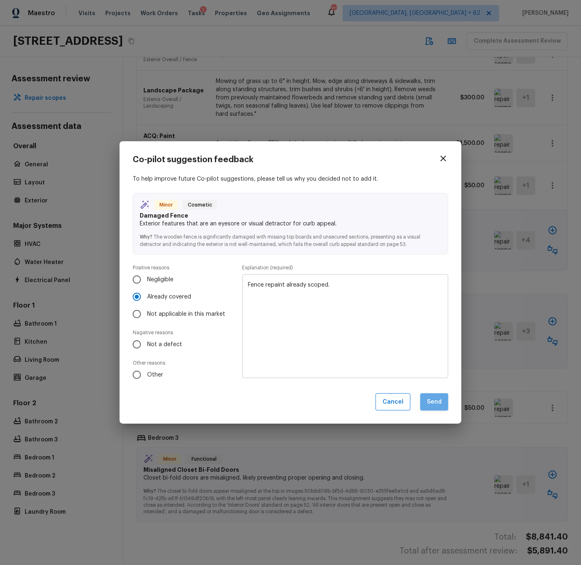
click at [438, 400] on button "Send" at bounding box center [434, 403] width 28 height 18
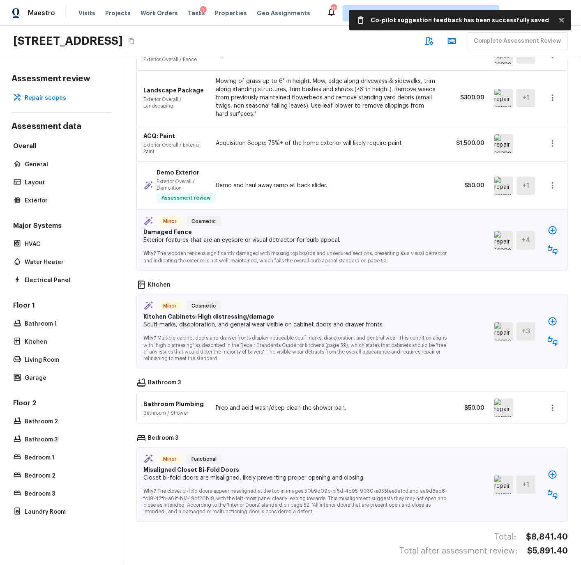
scroll to position [223, 0]
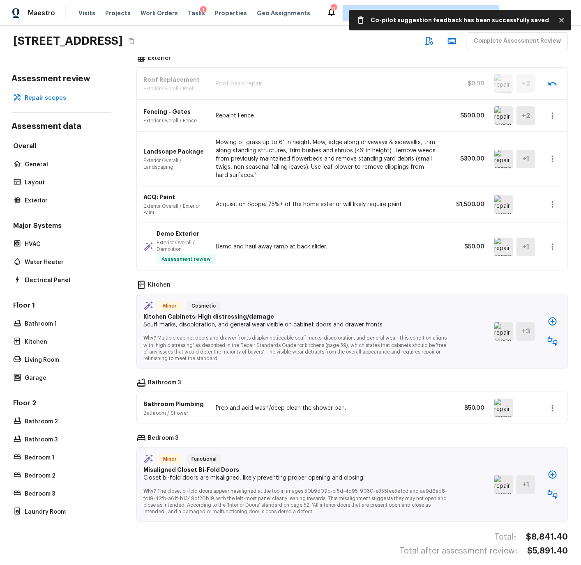
click at [507, 323] on img at bounding box center [503, 331] width 19 height 18
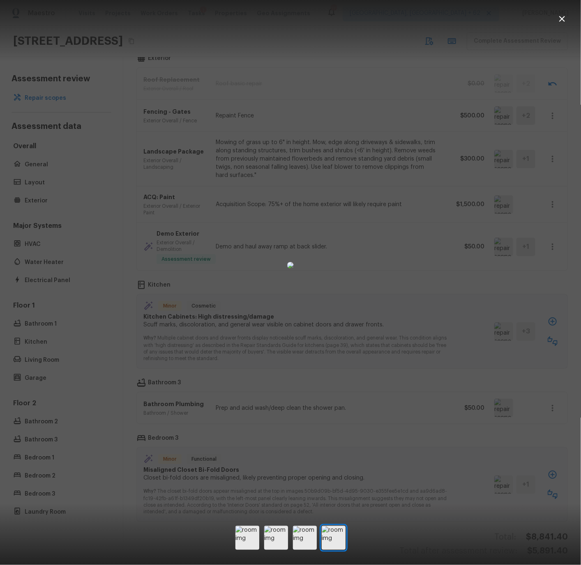
click at [561, 19] on icon "button" at bounding box center [562, 19] width 6 height 6
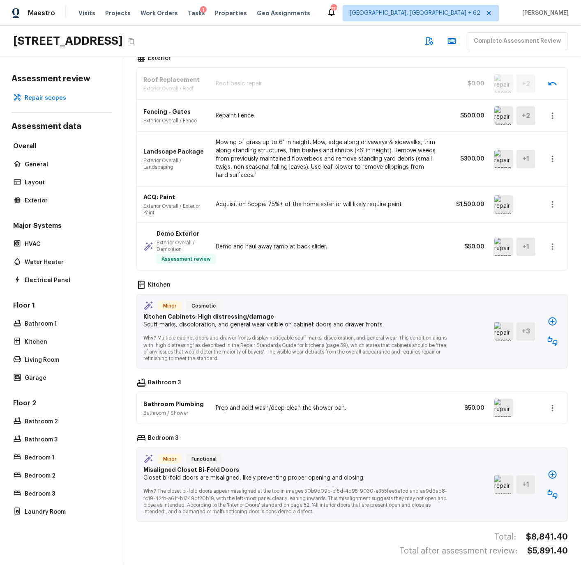
click at [553, 318] on icon "button" at bounding box center [552, 322] width 8 height 8
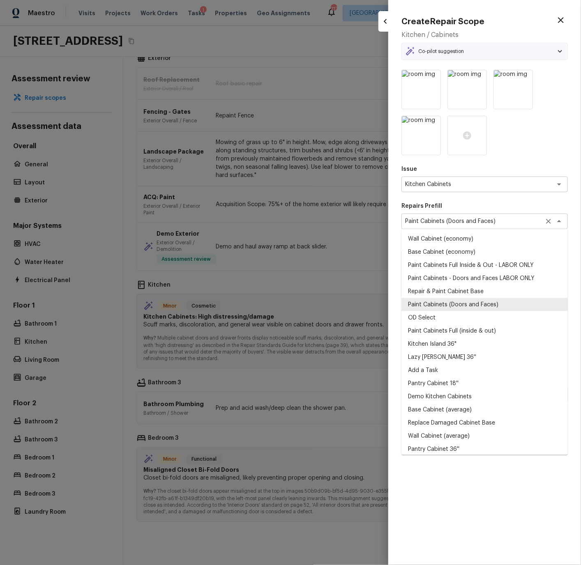
drag, startPoint x: 403, startPoint y: 222, endPoint x: 512, endPoint y: 221, distance: 108.9
click at [512, 221] on div "Paint Cabinets (Doors and Faces) x ​" at bounding box center [484, 222] width 166 height 16
drag, startPoint x: 512, startPoint y: 221, endPoint x: 488, endPoint y: 221, distance: 23.4
click at [488, 221] on textarea "Paint Cabinets (Doors and Faces)" at bounding box center [473, 221] width 136 height 8
click at [479, 223] on textarea "Paint Cabinets (Doors and Faces)" at bounding box center [473, 221] width 136 height 8
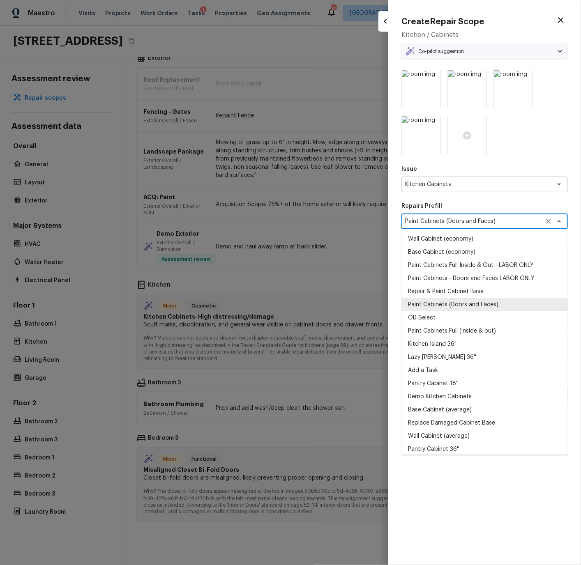
click at [479, 223] on textarea "Paint Cabinets (Doors and Faces)" at bounding box center [473, 221] width 136 height 8
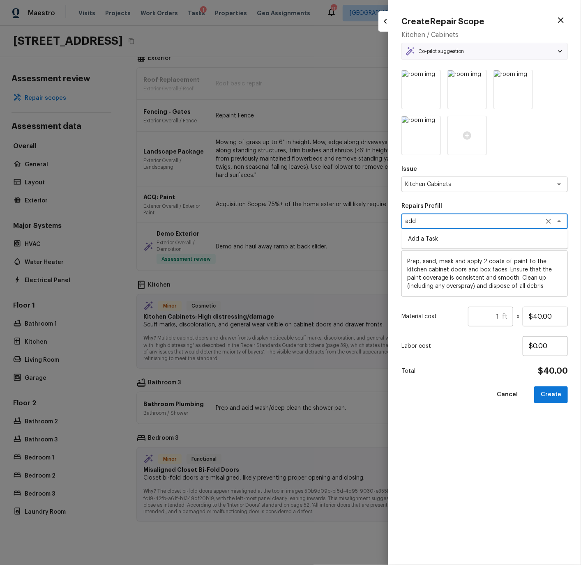
click at [434, 237] on li "Add a Task" at bounding box center [484, 238] width 166 height 13
type textarea "Add a Task"
type textarea "HPM to detail"
type input "$1.00"
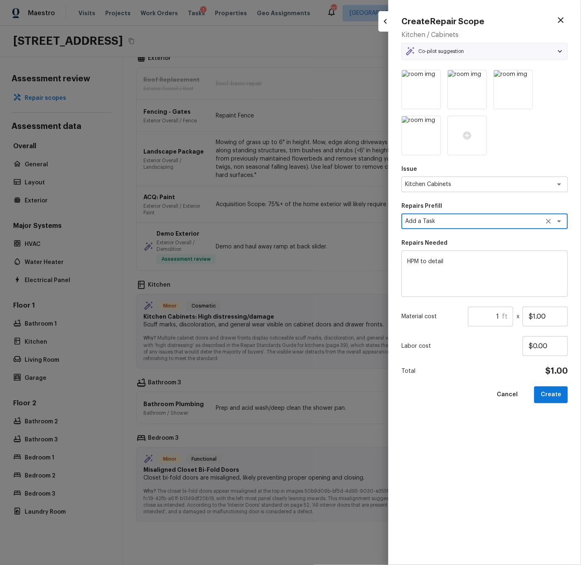
type textarea "Add a Task"
drag, startPoint x: 407, startPoint y: 260, endPoint x: 446, endPoint y: 261, distance: 39.0
click at [444, 260] on div "HPM to detail x ​" at bounding box center [484, 274] width 166 height 46
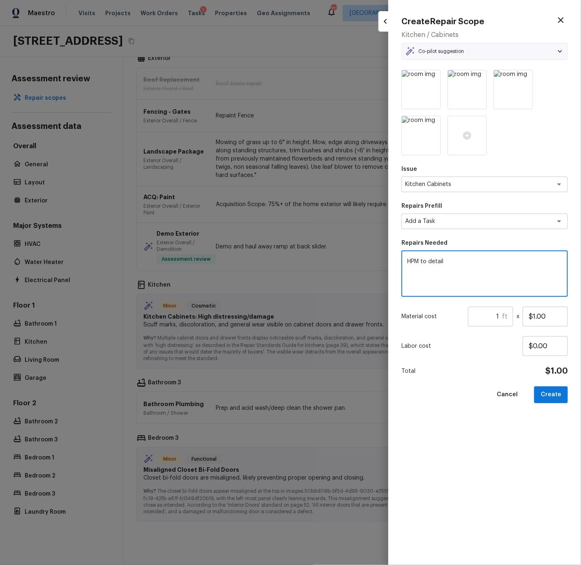
drag, startPoint x: 446, startPoint y: 261, endPoint x: 396, endPoint y: 259, distance: 50.2
click at [396, 259] on div "Create Repair Scope Kitchen / Cabinets Co-pilot suggestion Minor Cosmetic Kitch…" at bounding box center [484, 282] width 193 height 565
type textarea "Deep clean interior and exterior of kitchen cabinets."
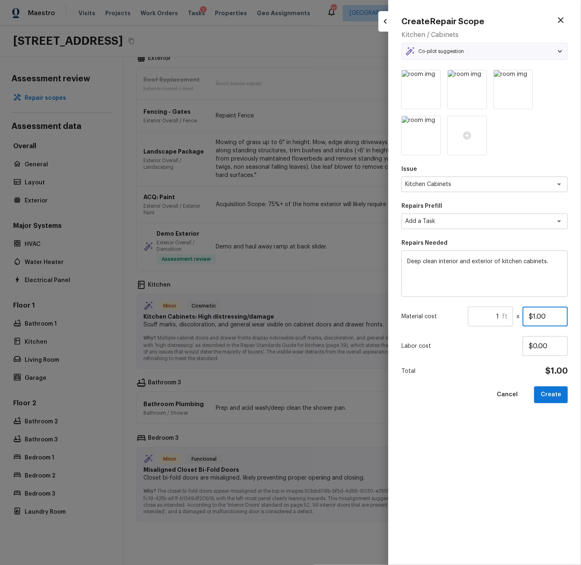
drag, startPoint x: 535, startPoint y: 316, endPoint x: 570, endPoint y: 316, distance: 34.9
click at [536, 316] on input "$1.00" at bounding box center [544, 317] width 45 height 20
type input "$100.00"
drag, startPoint x: 562, startPoint y: 400, endPoint x: 554, endPoint y: 396, distance: 8.3
click at [561, 400] on button "Create" at bounding box center [551, 395] width 34 height 17
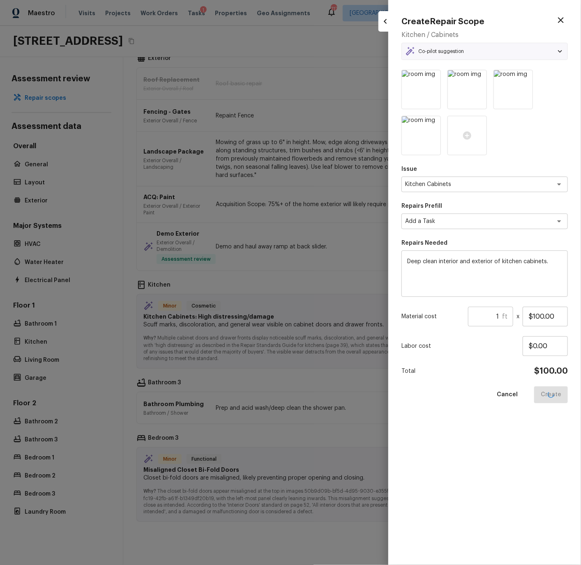
type textarea "Prep, sand, mask and apply 2 coats of paint to the kitchen cabinet doors and bo…"
type input "$40.00"
type textarea "Paint Cabinets (Doors and Faces)"
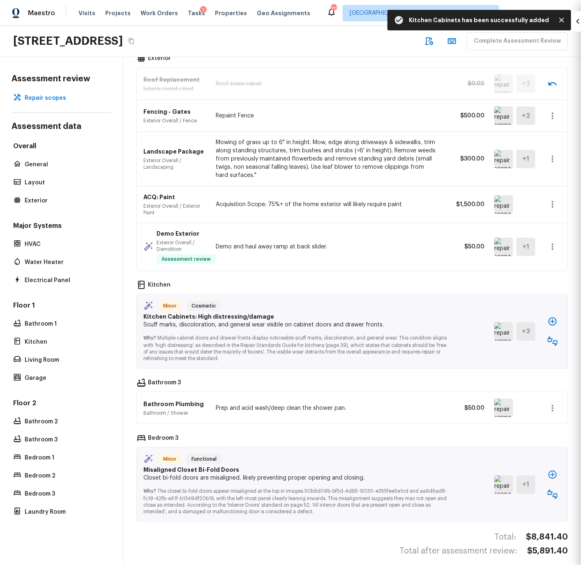
type input "$0.00"
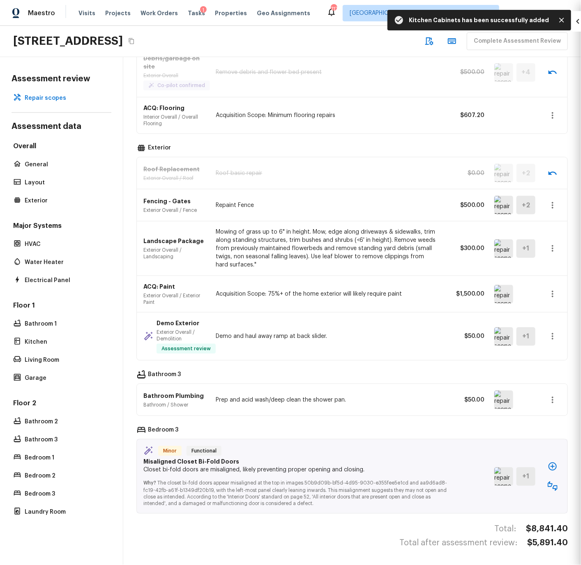
scroll to position [190, 0]
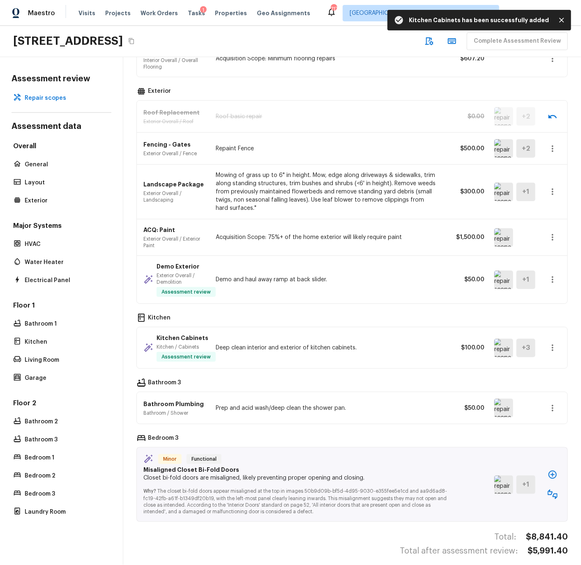
click at [504, 480] on img at bounding box center [503, 485] width 19 height 18
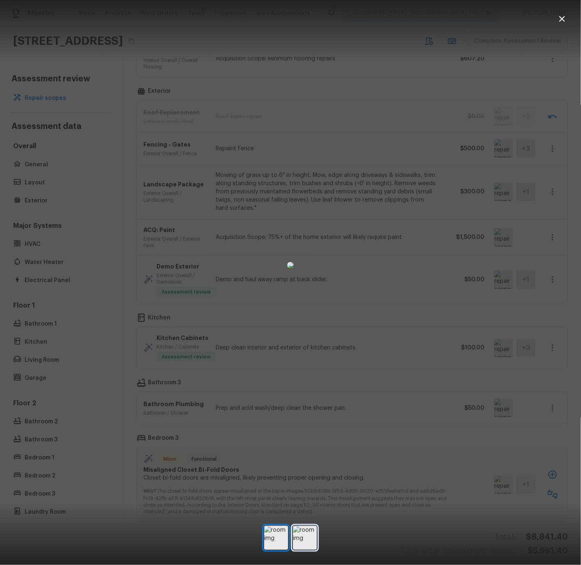
click at [302, 545] on img at bounding box center [305, 538] width 24 height 24
click at [563, 17] on icon "button" at bounding box center [562, 19] width 10 height 10
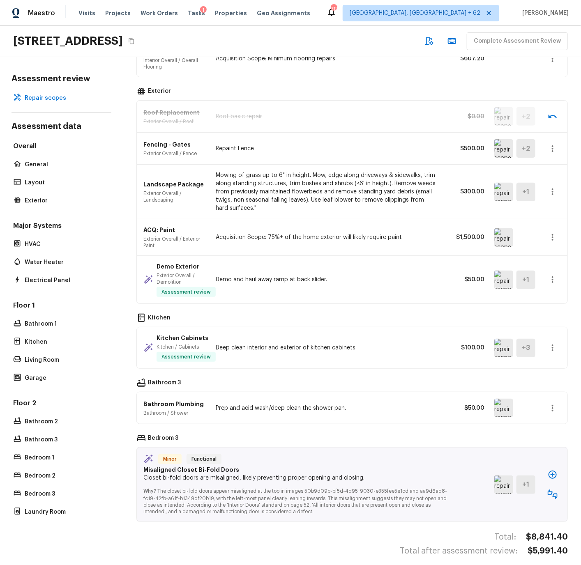
click at [552, 490] on icon "button" at bounding box center [553, 495] width 10 height 10
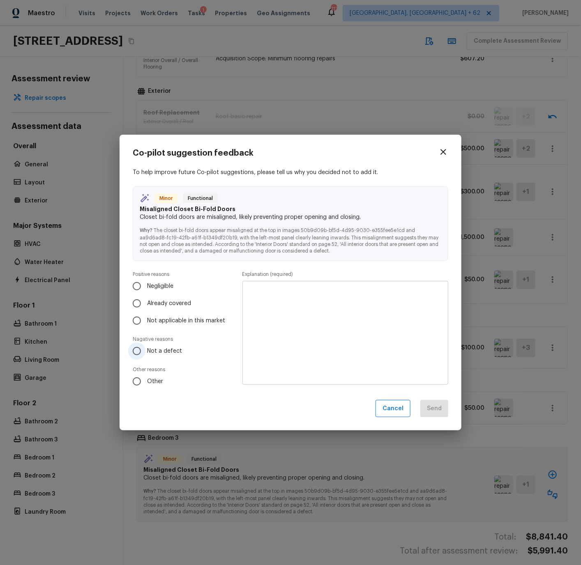
click at [156, 346] on label "Not a defect" at bounding box center [178, 351] width 101 height 17
click at [145, 346] on input "Not a defect" at bounding box center [136, 351] width 17 height 17
radio input "true"
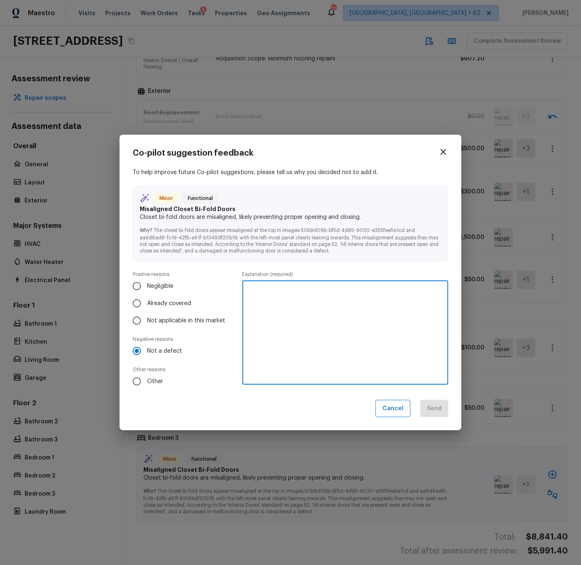
click at [266, 317] on textarea at bounding box center [345, 333] width 194 height 90
type textarea "Doors in pic are only ajar. Appear to be correctly aligned."
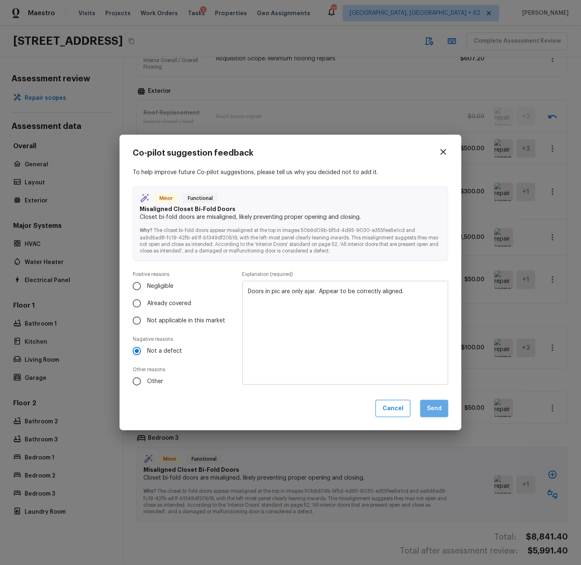
click at [439, 412] on button "Send" at bounding box center [434, 409] width 28 height 18
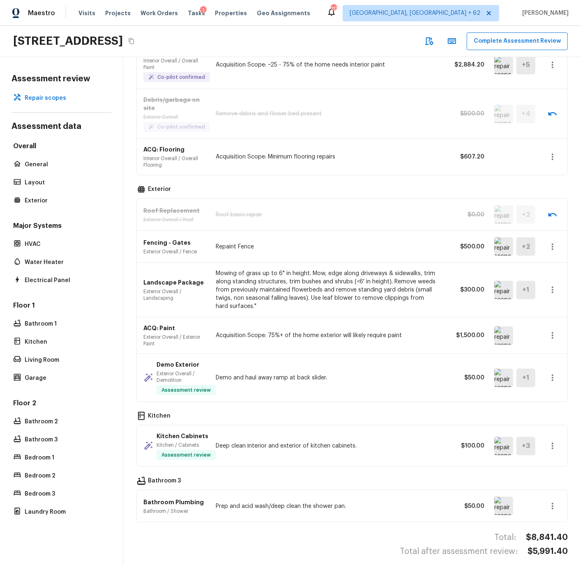
scroll to position [0, 0]
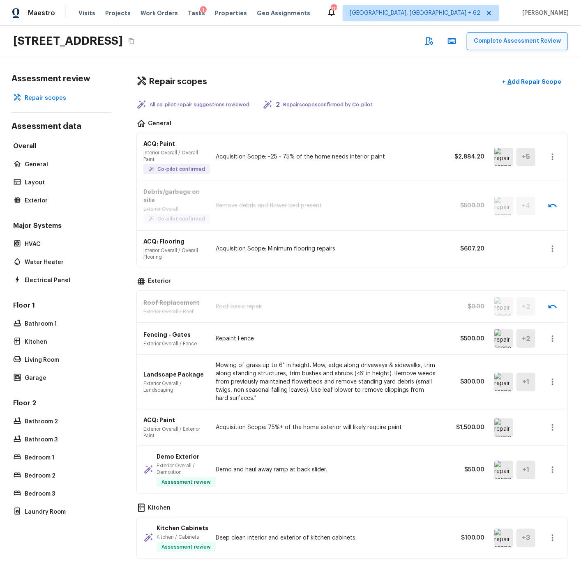
click at [504, 41] on button "Complete Assessment Review" at bounding box center [517, 41] width 101 height 18
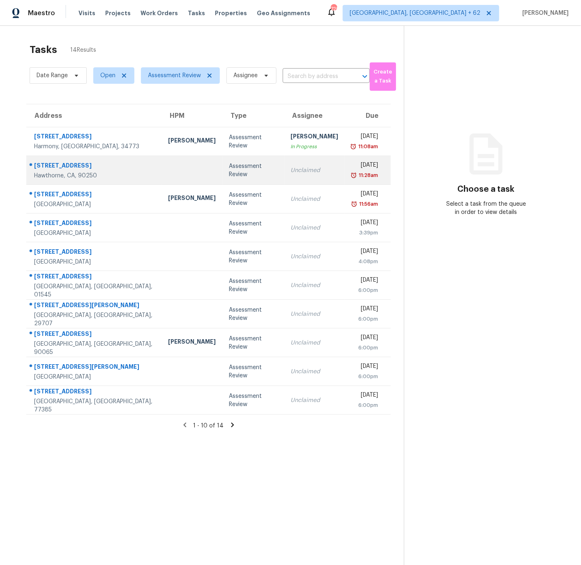
click at [181, 168] on td at bounding box center [191, 170] width 61 height 29
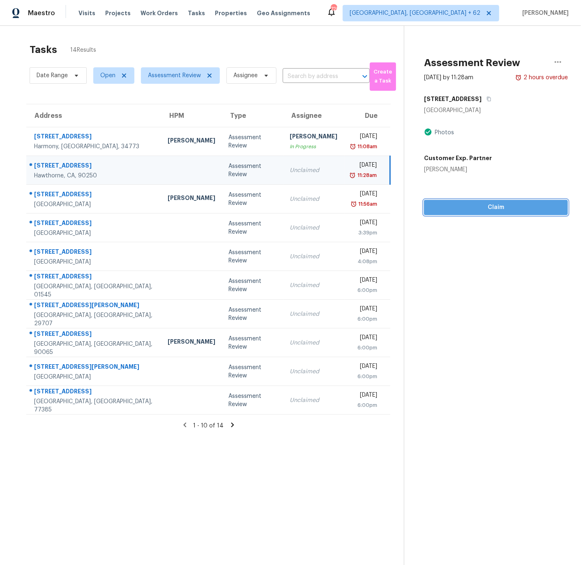
click at [490, 206] on span "Claim" at bounding box center [495, 208] width 131 height 10
click at [490, 206] on span "Start Assessment" at bounding box center [495, 208] width 131 height 10
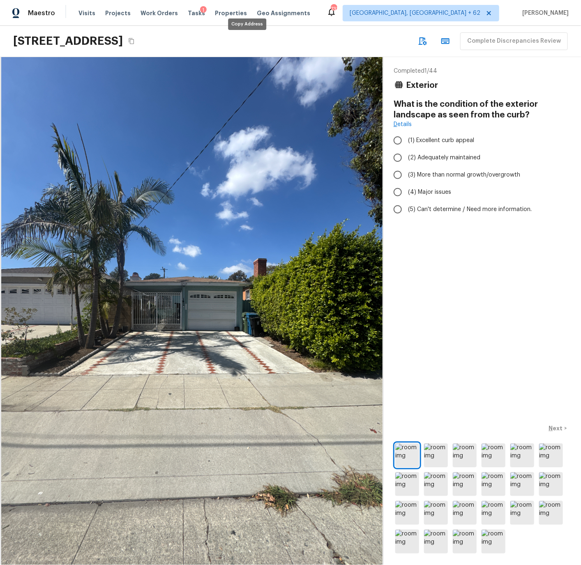
click at [134, 39] on icon "Copy Address" at bounding box center [131, 41] width 5 height 6
click at [403, 452] on img at bounding box center [407, 456] width 24 height 24
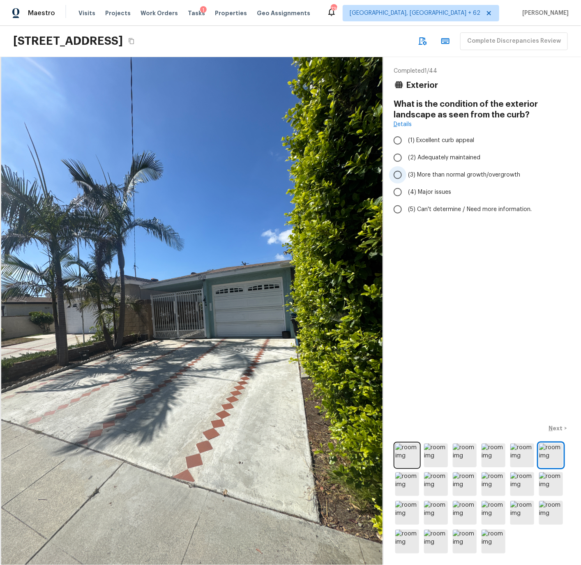
click at [399, 175] on input "(3) More than normal growth/overgrowth" at bounding box center [397, 174] width 17 height 17
radio input "true"
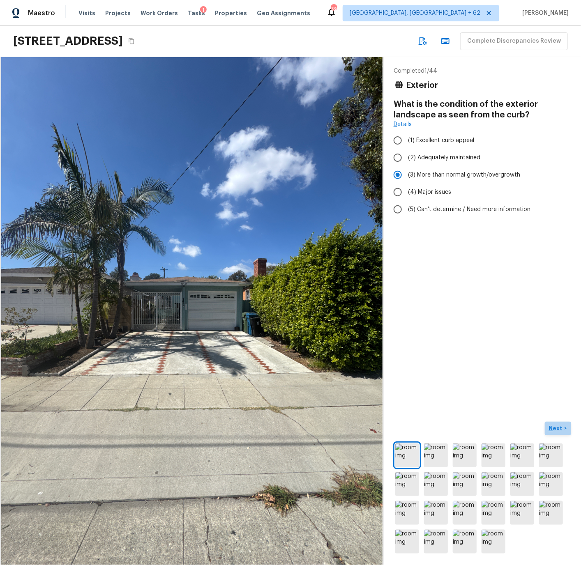
click at [556, 428] on p "Next" at bounding box center [557, 428] width 16 height 8
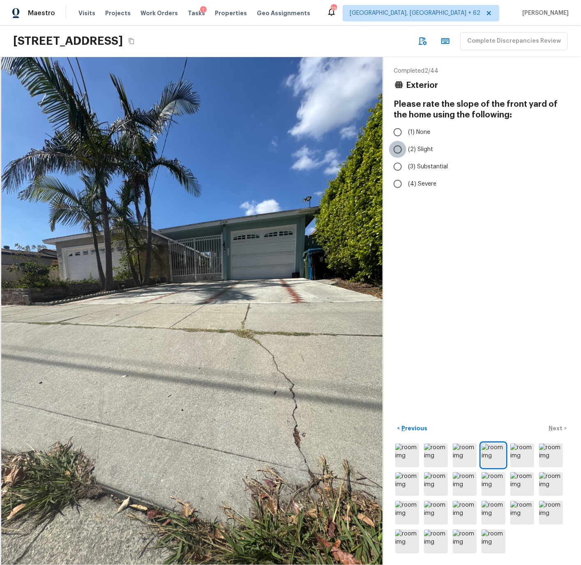
click at [399, 149] on input "(2) Slight" at bounding box center [397, 149] width 17 height 17
radio input "true"
click at [551, 426] on p "Next" at bounding box center [557, 428] width 16 height 8
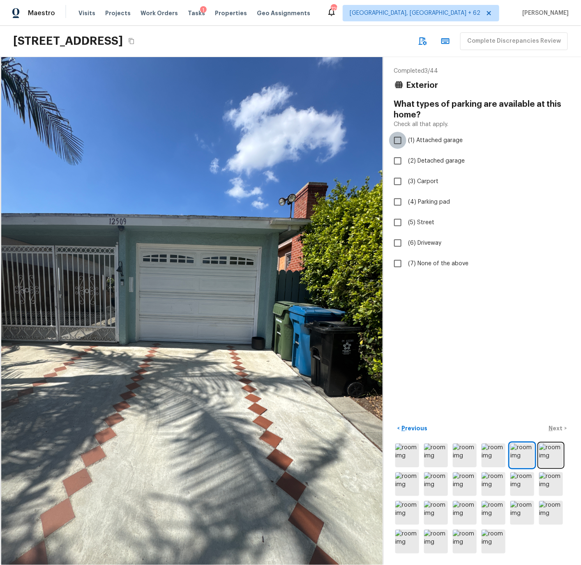
click at [397, 141] on input "(1) Attached garage" at bounding box center [397, 140] width 17 height 17
checkbox input "true"
click at [559, 427] on p "Next" at bounding box center [557, 428] width 16 height 8
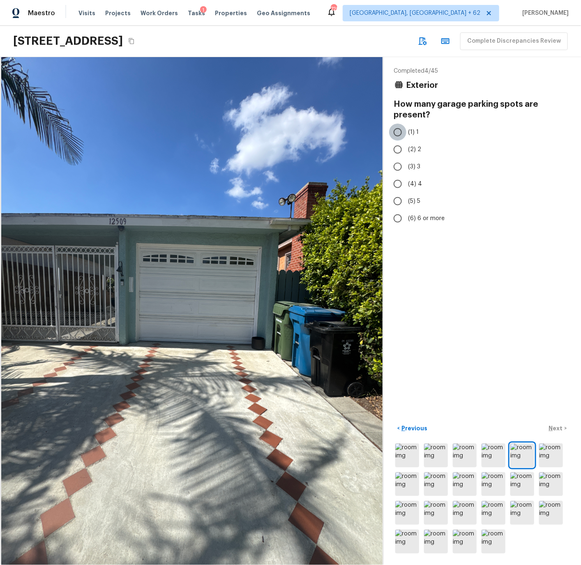
drag, startPoint x: 396, startPoint y: 132, endPoint x: 399, endPoint y: 138, distance: 6.3
click at [397, 132] on input "(1) 1" at bounding box center [397, 132] width 17 height 17
radio input "true"
click at [558, 428] on p "Next" at bounding box center [557, 428] width 16 height 8
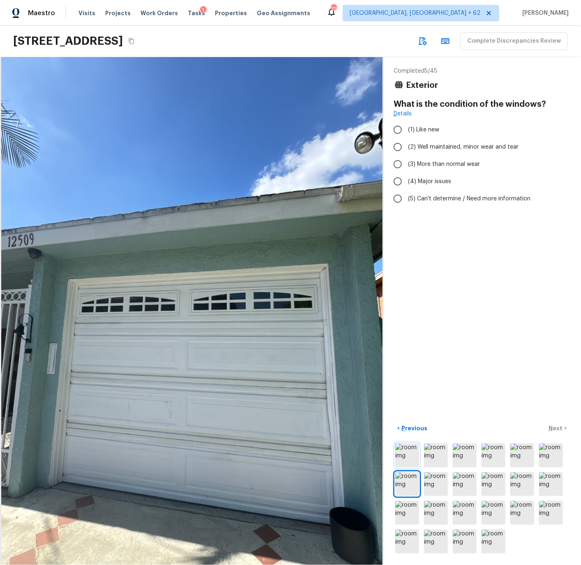
click at [410, 450] on img at bounding box center [407, 456] width 24 height 24
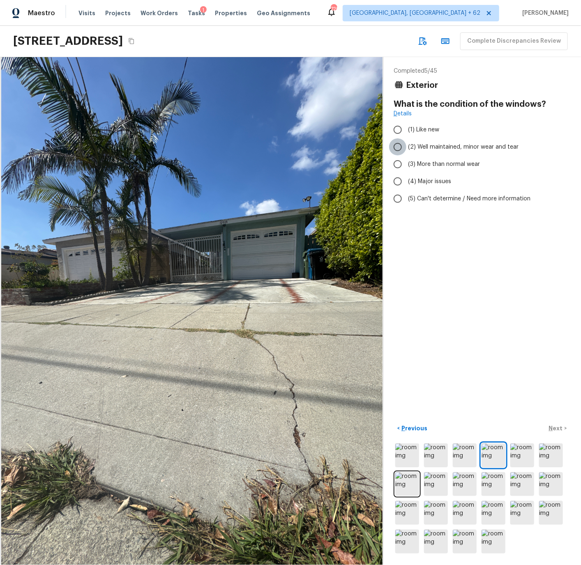
click at [399, 147] on input "(2) Well maintained, minor wear and tear" at bounding box center [397, 146] width 17 height 17
radio input "true"
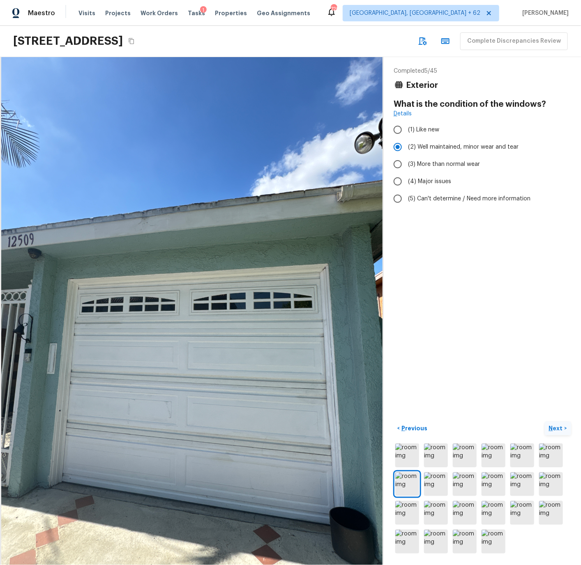
click at [555, 430] on p "Next" at bounding box center [557, 428] width 16 height 8
click at [398, 162] on input "(3) More than normal wear" at bounding box center [397, 164] width 17 height 17
radio input "true"
click at [555, 429] on p "Next" at bounding box center [557, 428] width 16 height 8
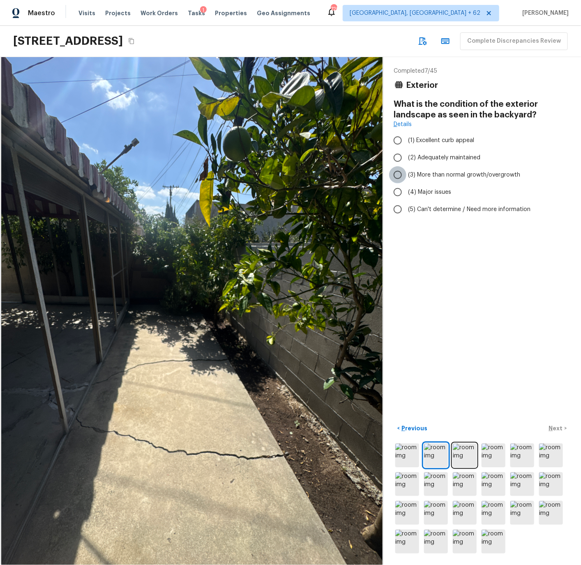
click at [398, 172] on input "(3) More than normal growth/overgrowth" at bounding box center [397, 174] width 17 height 17
radio input "true"
click at [554, 430] on p "Next" at bounding box center [557, 428] width 16 height 8
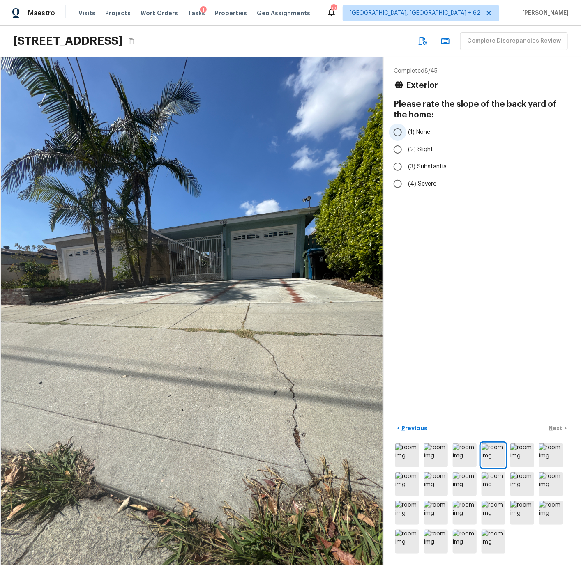
click at [400, 132] on input "(1) None" at bounding box center [397, 132] width 17 height 17
radio input "true"
click at [557, 427] on p "Next" at bounding box center [557, 428] width 16 height 8
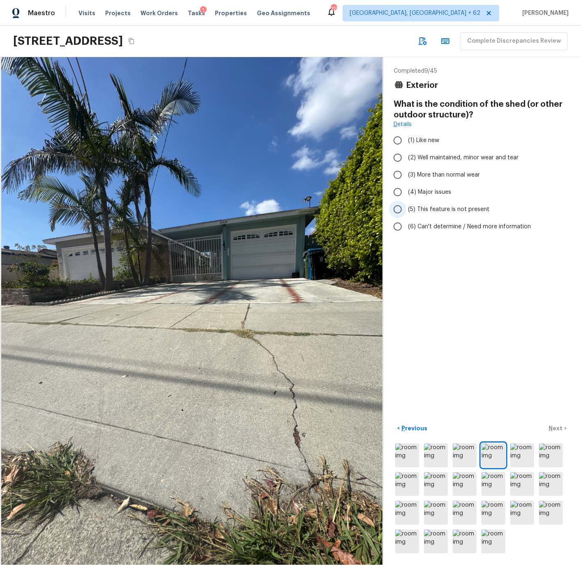
click at [427, 208] on span "(5) This feature is not present" at bounding box center [448, 209] width 81 height 8
click at [406, 208] on input "(5) This feature is not present" at bounding box center [397, 209] width 17 height 17
radio input "true"
click at [558, 428] on p "Next" at bounding box center [557, 428] width 16 height 8
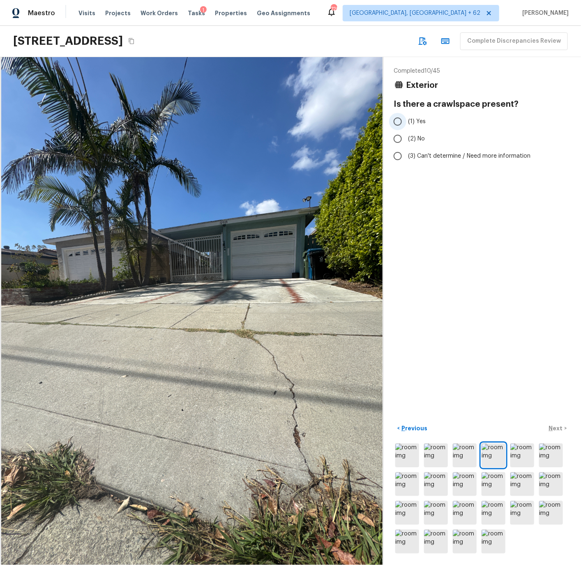
drag, startPoint x: 417, startPoint y: 120, endPoint x: 424, endPoint y: 129, distance: 11.1
click at [417, 120] on span "(1) Yes" at bounding box center [417, 121] width 18 height 8
click at [406, 120] on input "(1) Yes" at bounding box center [397, 121] width 17 height 17
radio input "true"
click at [559, 430] on p "Next" at bounding box center [557, 428] width 16 height 8
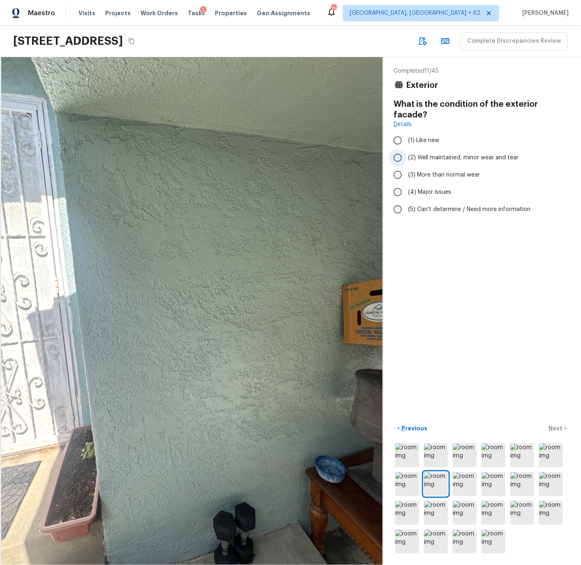
click at [448, 154] on span "(2) Well maintained, minor wear and tear" at bounding box center [463, 158] width 110 height 8
click at [406, 149] on input "(2) Well maintained, minor wear and tear" at bounding box center [397, 157] width 17 height 17
radio input "true"
click at [555, 428] on p "Next" at bounding box center [557, 428] width 16 height 8
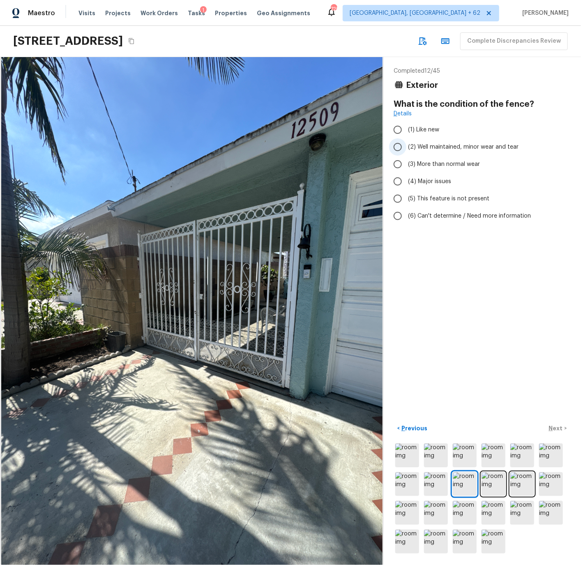
click at [431, 147] on span "(2) Well maintained, minor wear and tear" at bounding box center [463, 147] width 110 height 8
click at [406, 147] on input "(2) Well maintained, minor wear and tear" at bounding box center [397, 146] width 17 height 17
radio input "true"
click at [559, 428] on p "Next" at bounding box center [557, 428] width 16 height 8
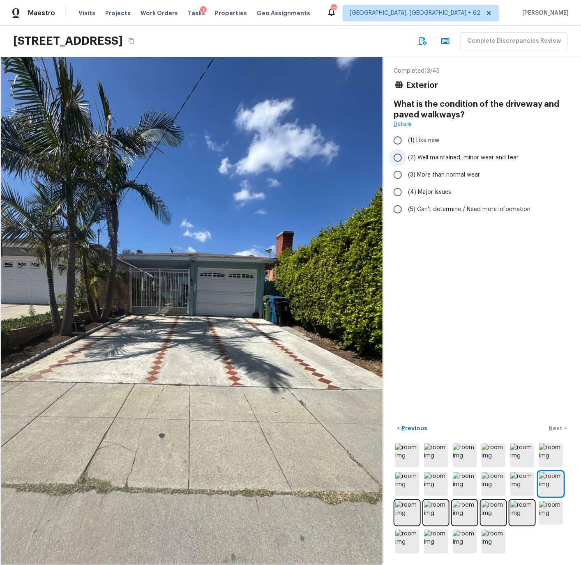
click at [431, 155] on span "(2) Well maintained, minor wear and tear" at bounding box center [463, 158] width 110 height 8
click at [406, 155] on input "(2) Well maintained, minor wear and tear" at bounding box center [397, 157] width 17 height 17
radio input "true"
click at [558, 428] on p "Next" at bounding box center [557, 428] width 16 height 8
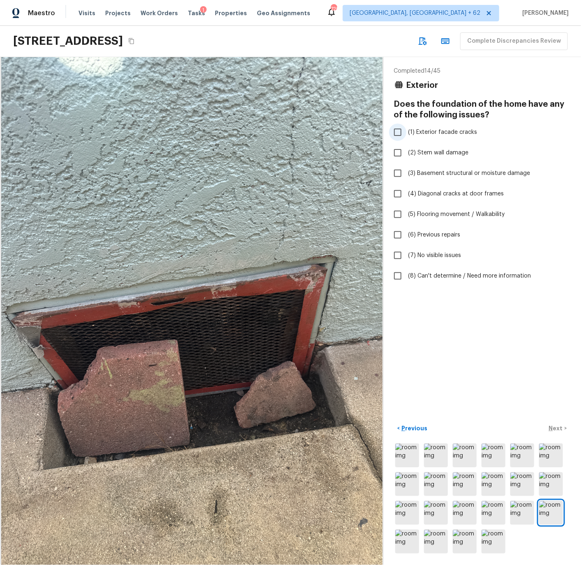
click at [435, 131] on span "(1) Exterior facade cracks" at bounding box center [442, 132] width 69 height 8
click at [406, 131] on input "(1) Exterior facade cracks" at bounding box center [397, 132] width 17 height 17
checkbox input "true"
click at [560, 430] on p "Next" at bounding box center [557, 428] width 16 height 8
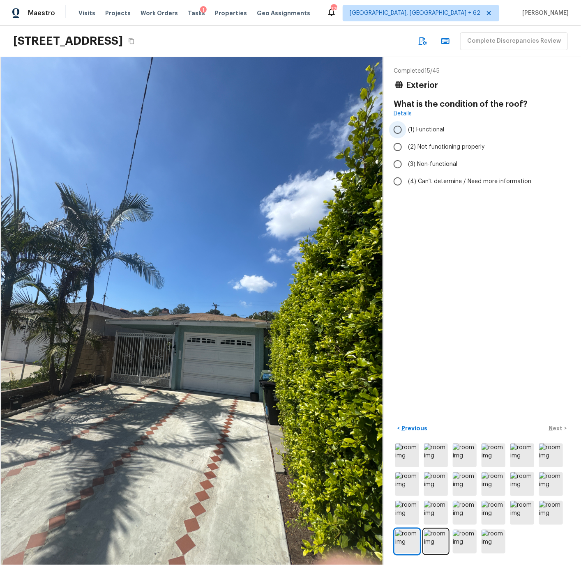
click at [399, 130] on input "(1) Functional" at bounding box center [397, 129] width 17 height 17
radio input "true"
click at [555, 429] on p "Next" at bounding box center [557, 428] width 16 height 8
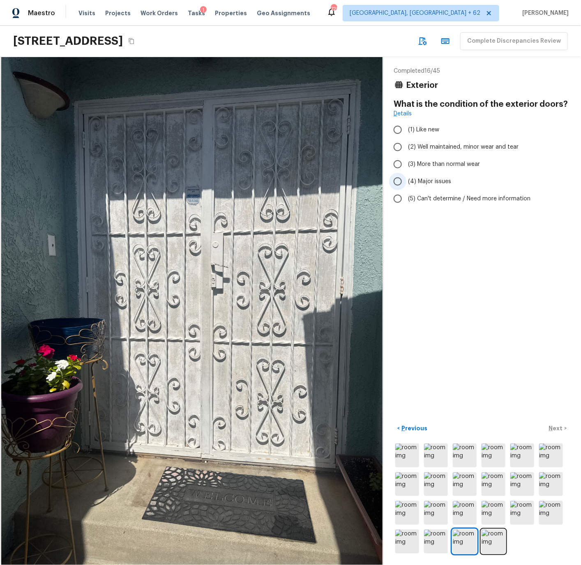
click at [400, 180] on input "(4) Major issues" at bounding box center [397, 181] width 17 height 17
radio input "true"
click at [557, 426] on p "Next" at bounding box center [557, 428] width 16 height 8
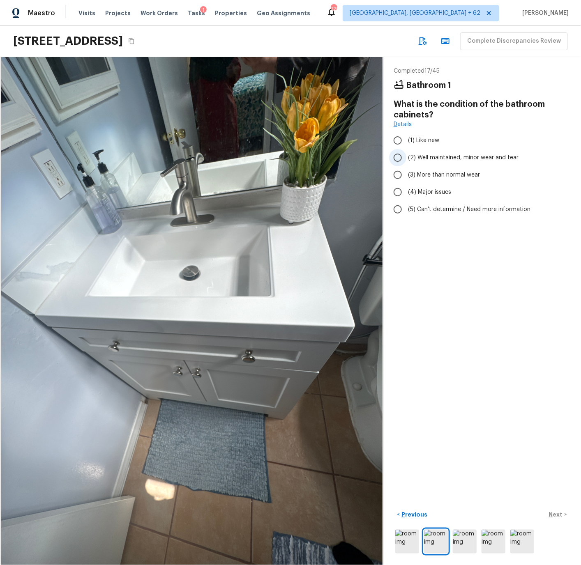
click at [400, 157] on input "(2) Well maintained, minor wear and tear" at bounding box center [397, 157] width 17 height 17
radio input "true"
click at [559, 514] on p "Next" at bounding box center [557, 515] width 16 height 8
click at [398, 159] on input "(2) Well maintained, minor wear and tear" at bounding box center [397, 157] width 17 height 17
radio input "true"
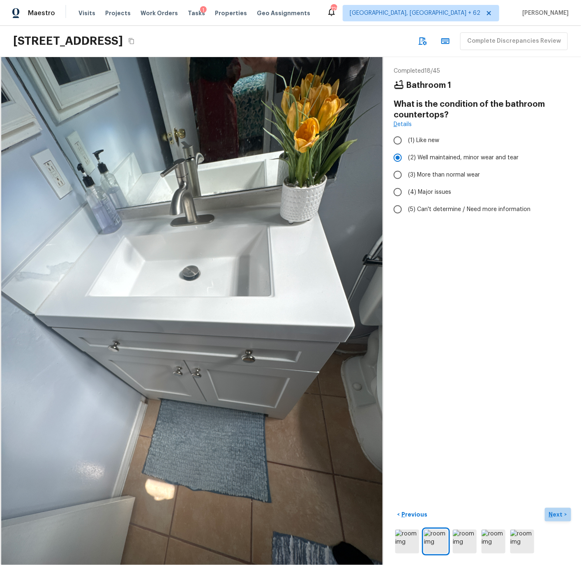
click at [558, 516] on p "Next" at bounding box center [557, 515] width 16 height 8
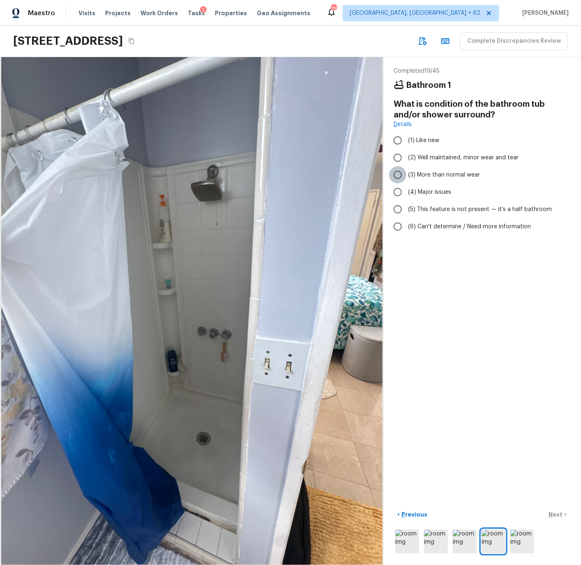
click at [398, 174] on input "(3) More than normal wear" at bounding box center [397, 174] width 17 height 17
radio input "true"
click at [557, 515] on p "Next" at bounding box center [557, 515] width 16 height 8
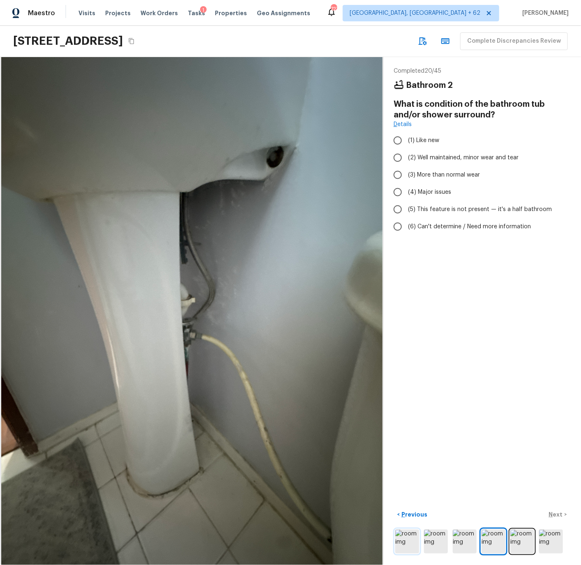
click at [410, 548] on img at bounding box center [407, 542] width 24 height 24
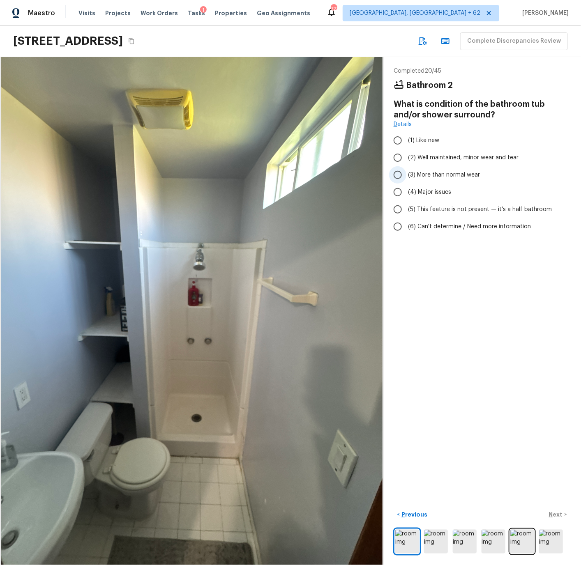
click at [400, 175] on input "(3) More than normal wear" at bounding box center [397, 174] width 17 height 17
radio input "true"
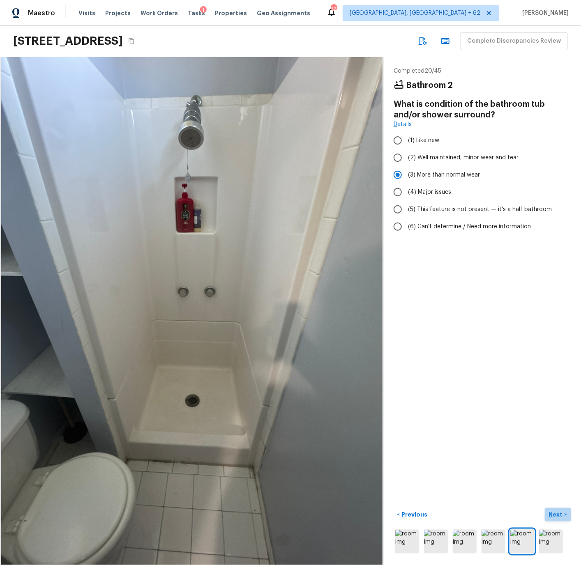
click at [558, 516] on p "Next" at bounding box center [557, 515] width 16 height 8
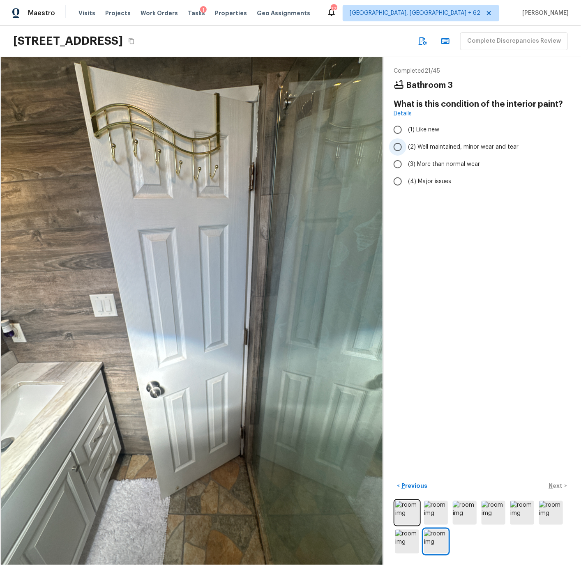
click at [418, 144] on span "(2) Well maintained, minor wear and tear" at bounding box center [463, 147] width 110 height 8
click at [406, 144] on input "(2) Well maintained, minor wear and tear" at bounding box center [397, 146] width 17 height 17
radio input "true"
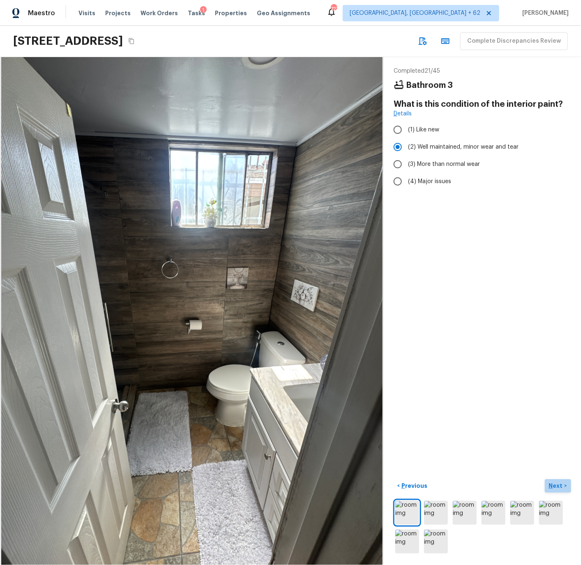
click at [560, 487] on p "Next" at bounding box center [557, 486] width 16 height 8
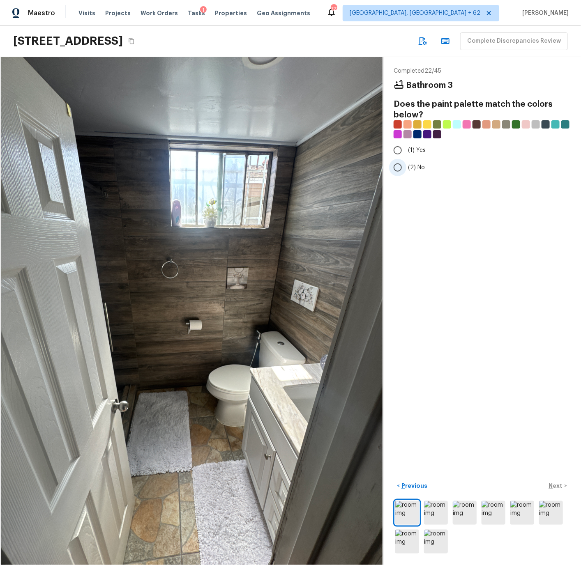
click at [418, 164] on span "(2) No" at bounding box center [416, 167] width 17 height 8
click at [406, 164] on input "(2) No" at bounding box center [397, 167] width 17 height 17
radio input "true"
click at [554, 485] on p "Next" at bounding box center [557, 486] width 16 height 8
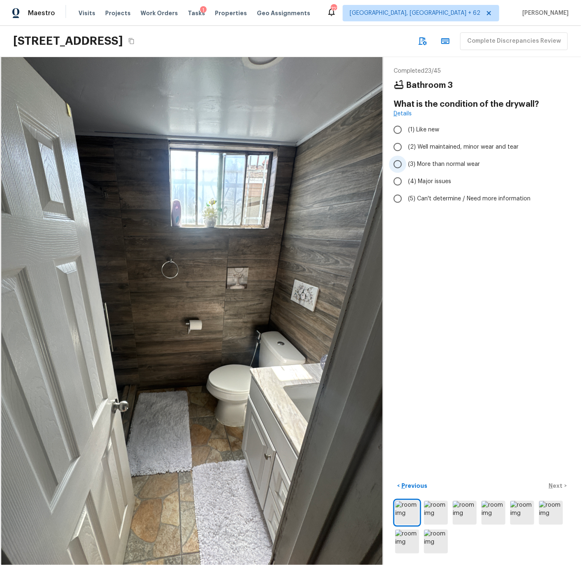
click at [423, 163] on span "(3) More than normal wear" at bounding box center [444, 164] width 72 height 8
click at [406, 163] on input "(3) More than normal wear" at bounding box center [397, 164] width 17 height 17
radio input "true"
click at [559, 483] on p "Next" at bounding box center [557, 486] width 16 height 8
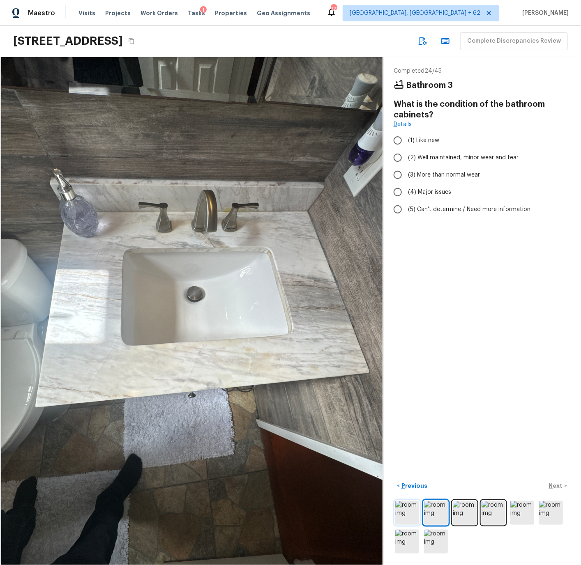
click at [400, 507] on img at bounding box center [407, 513] width 24 height 24
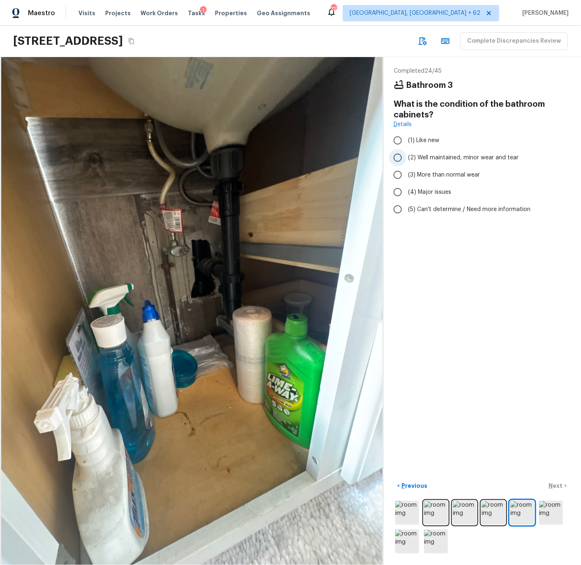
click at [414, 154] on span "(2) Well maintained, minor wear and tear" at bounding box center [463, 158] width 110 height 8
click at [406, 154] on input "(2) Well maintained, minor wear and tear" at bounding box center [397, 157] width 17 height 17
radio input "true"
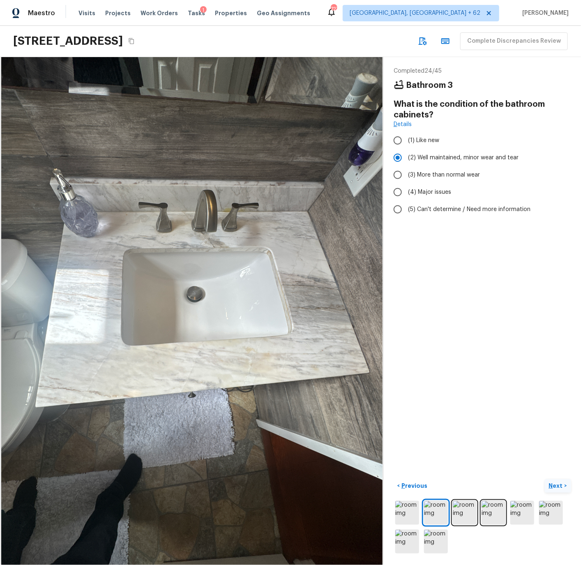
click at [554, 486] on p "Next" at bounding box center [557, 486] width 16 height 8
click at [427, 156] on span "(2) Well maintained, minor wear and tear" at bounding box center [463, 158] width 110 height 8
click at [406, 156] on input "(2) Well maintained, minor wear and tear" at bounding box center [397, 157] width 17 height 17
radio input "true"
click at [554, 485] on p "Next" at bounding box center [557, 486] width 16 height 8
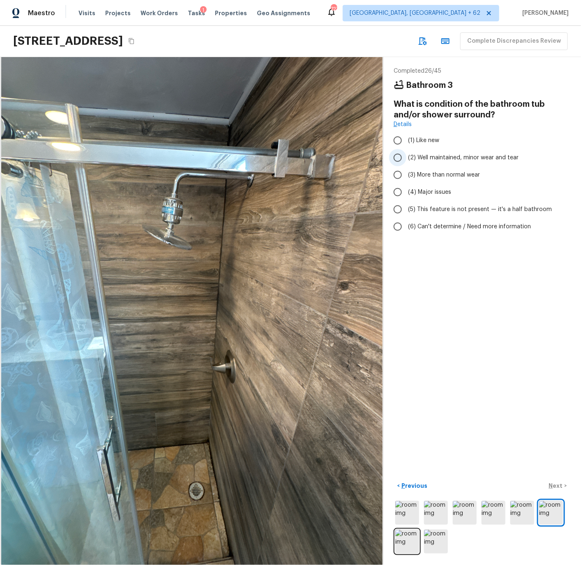
click at [421, 156] on span "(2) Well maintained, minor wear and tear" at bounding box center [463, 158] width 110 height 8
click at [406, 156] on input "(2) Well maintained, minor wear and tear" at bounding box center [397, 157] width 17 height 17
radio input "true"
click at [557, 485] on p "Next" at bounding box center [557, 486] width 16 height 8
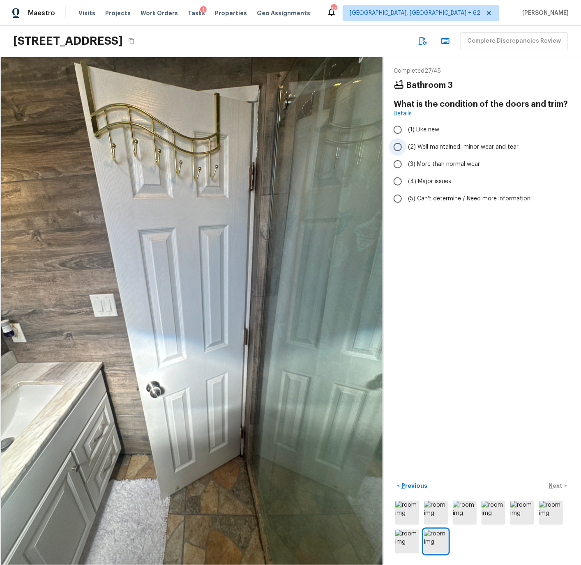
click at [431, 146] on span "(2) Well maintained, minor wear and tear" at bounding box center [463, 147] width 110 height 8
click at [406, 146] on input "(2) Well maintained, minor wear and tear" at bounding box center [397, 146] width 17 height 17
radio input "true"
click at [557, 483] on p "Next" at bounding box center [557, 486] width 16 height 8
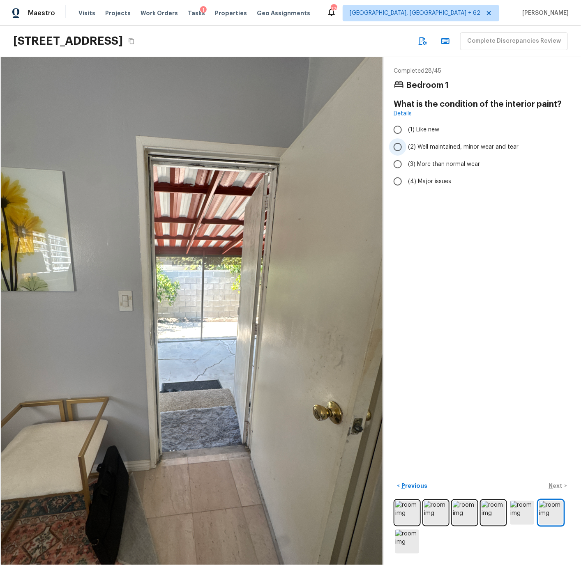
click at [400, 146] on input "(2) Well maintained, minor wear and tear" at bounding box center [397, 146] width 17 height 17
radio input "true"
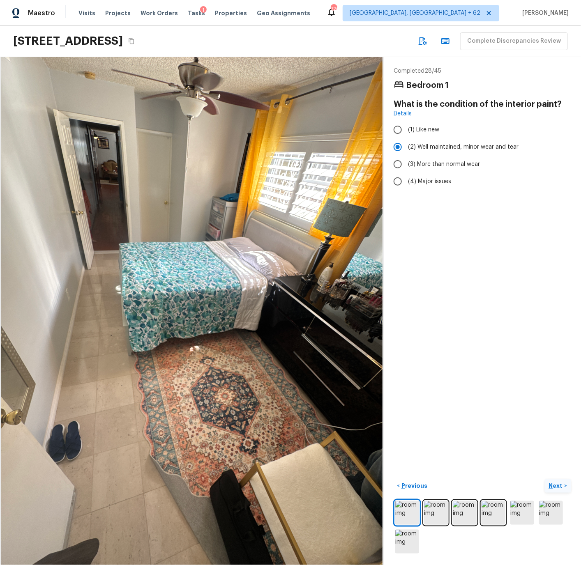
click at [557, 485] on p "Next" at bounding box center [557, 486] width 16 height 8
click at [398, 147] on input "(2) Well maintained, minor wear and tear" at bounding box center [397, 146] width 17 height 17
radio input "true"
click at [555, 485] on p "Next" at bounding box center [557, 486] width 16 height 8
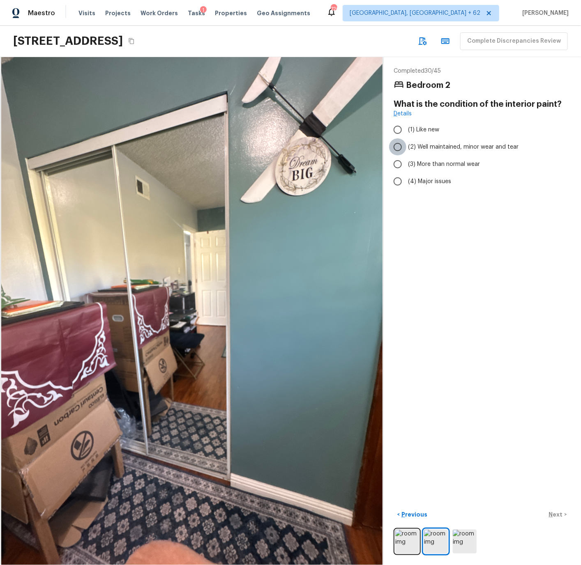
click at [400, 146] on input "(2) Well maintained, minor wear and tear" at bounding box center [397, 146] width 17 height 17
radio input "true"
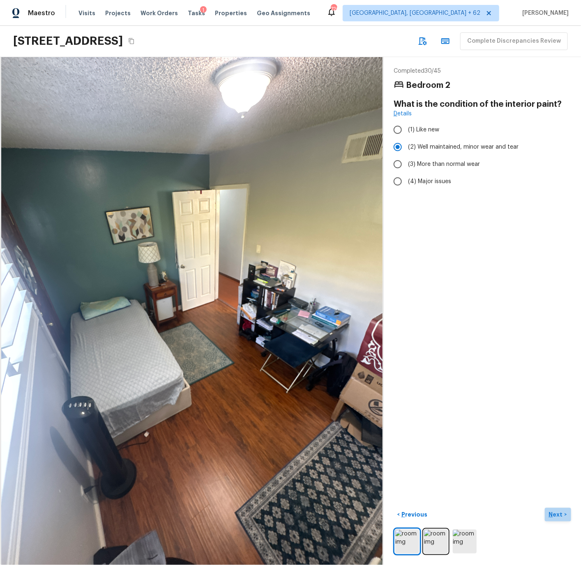
click at [558, 516] on p "Next" at bounding box center [557, 515] width 16 height 8
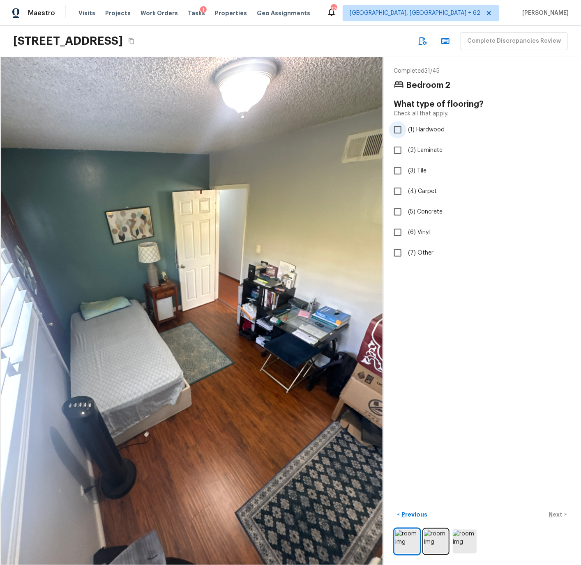
click at [399, 128] on input "(1) Hardwood" at bounding box center [397, 129] width 17 height 17
checkbox input "true"
click at [554, 515] on p "Next" at bounding box center [557, 515] width 16 height 8
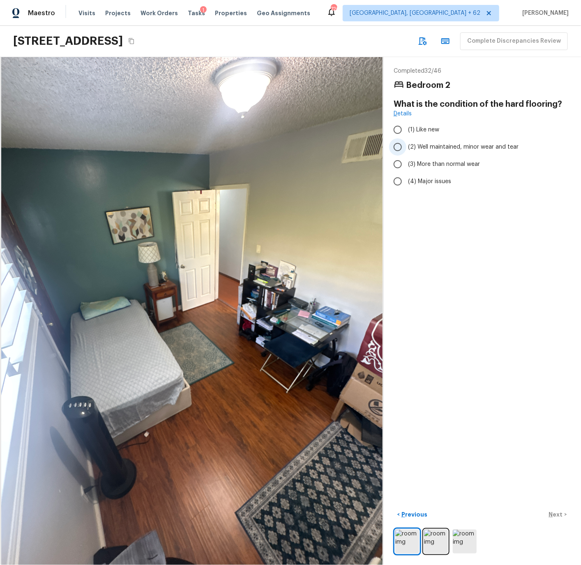
click at [420, 147] on span "(2) Well maintained, minor wear and tear" at bounding box center [463, 147] width 110 height 8
click at [406, 147] on input "(2) Well maintained, minor wear and tear" at bounding box center [397, 146] width 17 height 17
radio input "true"
click at [556, 516] on p "Next" at bounding box center [557, 515] width 16 height 8
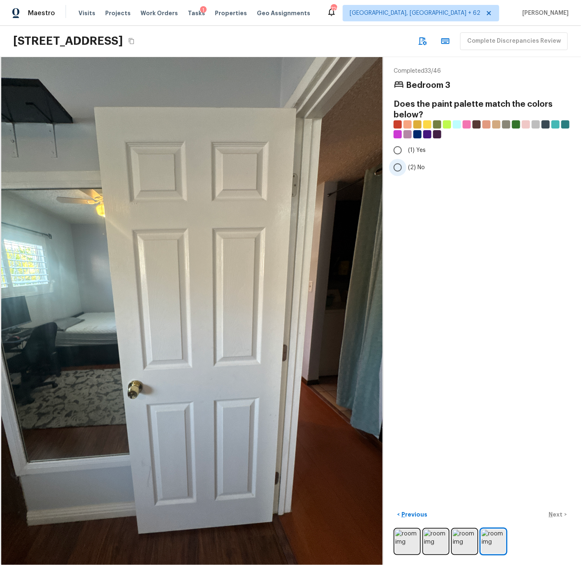
click at [414, 163] on span "(2) No" at bounding box center [416, 167] width 17 height 8
click at [406, 163] on input "(2) No" at bounding box center [397, 167] width 17 height 17
radio input "true"
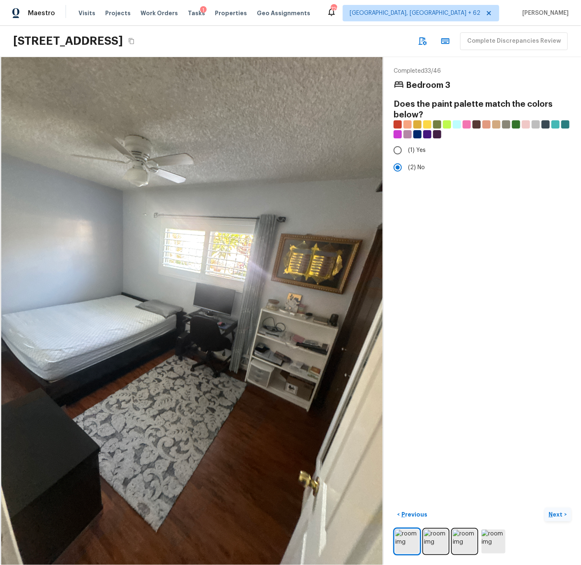
click at [555, 513] on p "Next" at bounding box center [557, 515] width 16 height 8
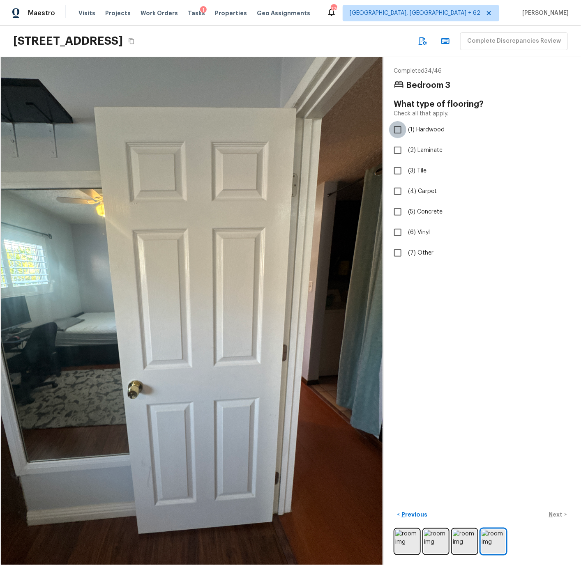
click at [399, 129] on input "(1) Hardwood" at bounding box center [397, 129] width 17 height 17
checkbox input "true"
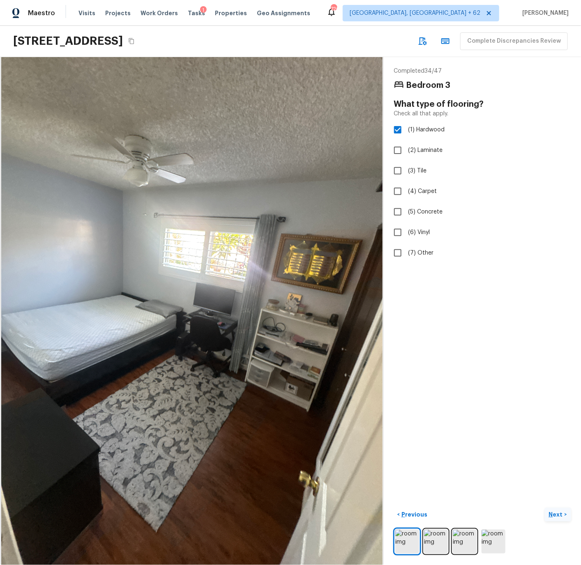
click at [557, 516] on p "Next" at bounding box center [557, 515] width 16 height 8
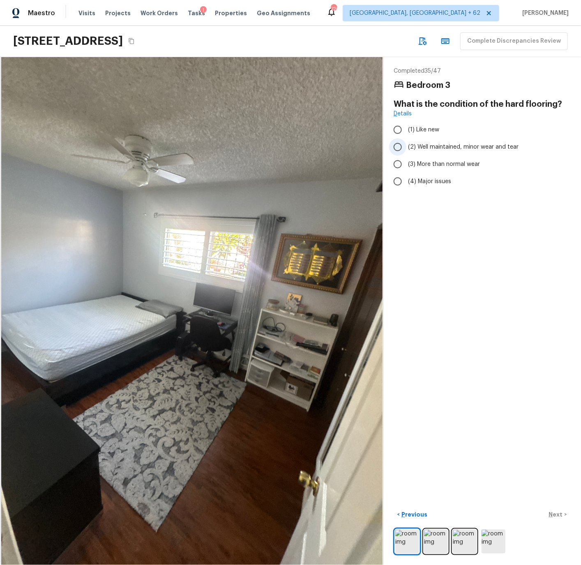
click at [425, 143] on span "(2) Well maintained, minor wear and tear" at bounding box center [463, 147] width 110 height 8
click at [406, 143] on input "(2) Well maintained, minor wear and tear" at bounding box center [397, 146] width 17 height 17
radio input "true"
click at [556, 520] on button "Next >" at bounding box center [558, 515] width 26 height 14
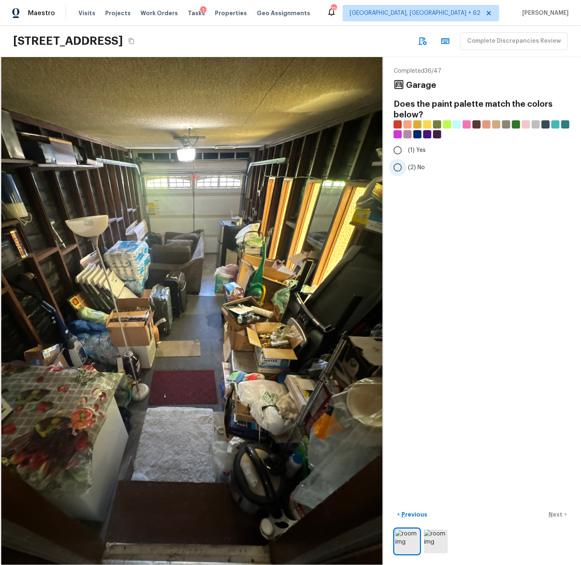
click at [408, 166] on span "(2) No" at bounding box center [416, 167] width 17 height 8
click at [406, 166] on input "(2) No" at bounding box center [397, 167] width 17 height 17
radio input "true"
click at [559, 514] on p "Next" at bounding box center [557, 515] width 16 height 8
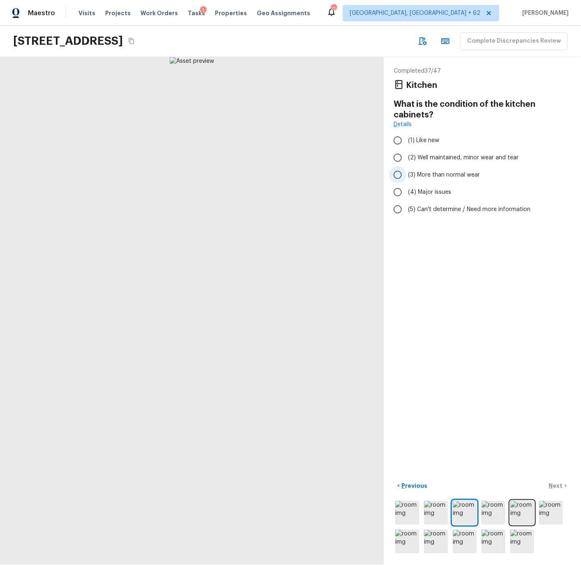
click at [400, 174] on input "(3) More than normal wear" at bounding box center [397, 174] width 17 height 17
radio input "true"
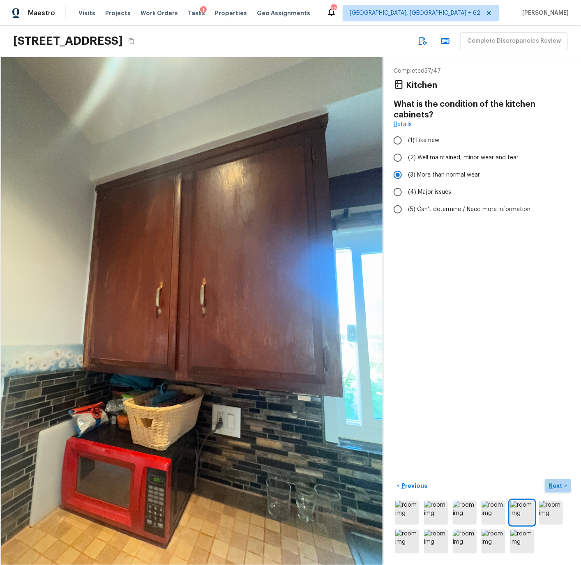
click at [556, 484] on p "Next" at bounding box center [557, 486] width 16 height 8
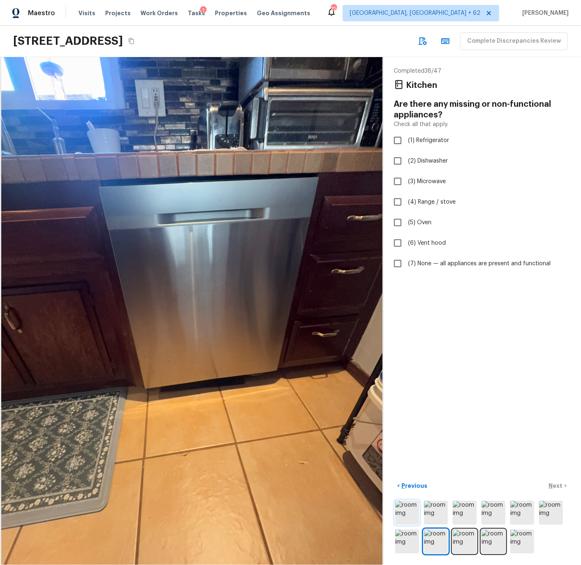
click at [405, 506] on img at bounding box center [407, 513] width 24 height 24
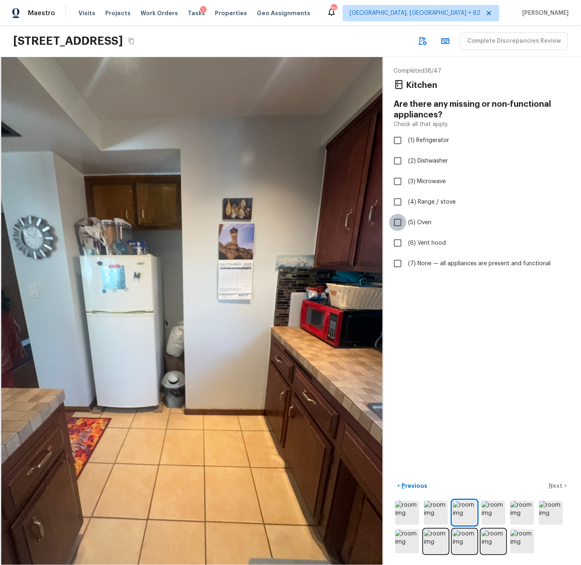
click at [399, 221] on input "(5) Oven" at bounding box center [397, 222] width 17 height 17
checkbox input "true"
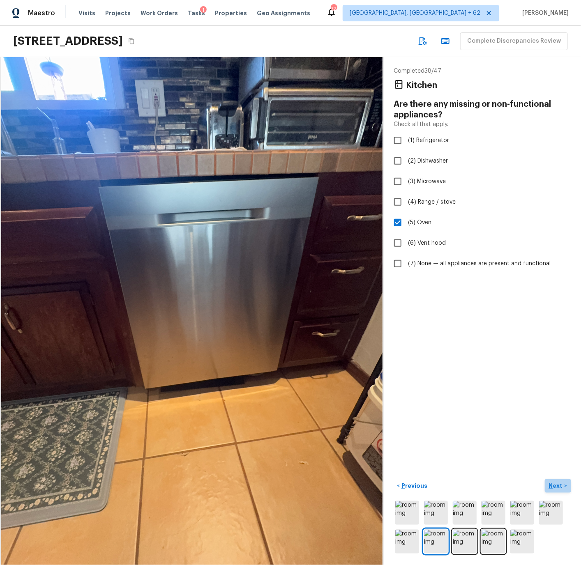
click at [557, 484] on p "Next" at bounding box center [557, 486] width 16 height 8
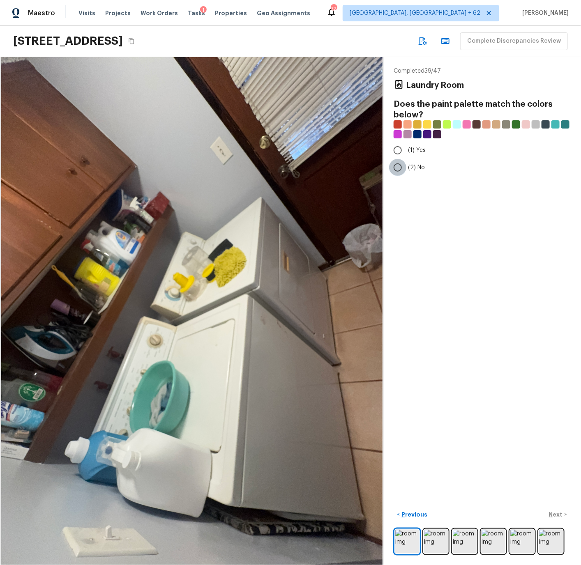
click at [404, 167] on input "(2) No" at bounding box center [397, 167] width 17 height 17
radio input "true"
click at [433, 544] on img at bounding box center [436, 542] width 24 height 24
click at [557, 513] on p "Next" at bounding box center [557, 515] width 16 height 8
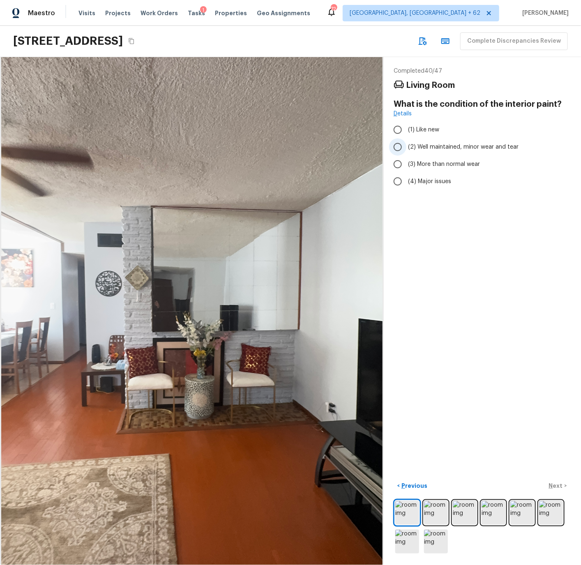
click at [422, 145] on span "(2) Well maintained, minor wear and tear" at bounding box center [463, 147] width 110 height 8
click at [406, 145] on input "(2) Well maintained, minor wear and tear" at bounding box center [397, 146] width 17 height 17
radio input "true"
click at [556, 485] on p "Next" at bounding box center [557, 486] width 16 height 8
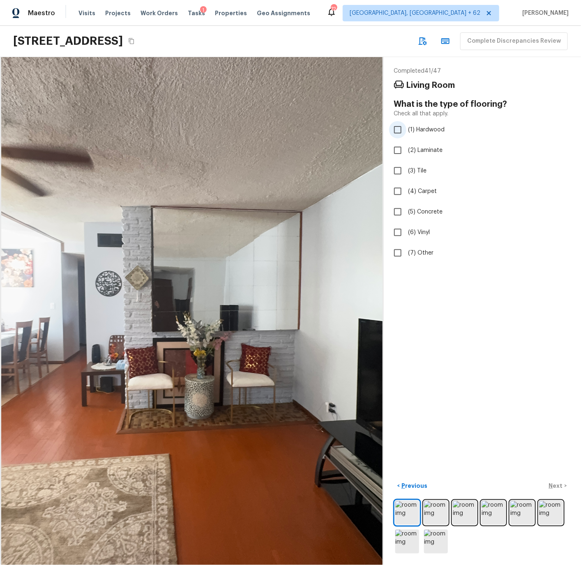
click at [400, 129] on input "(1) Hardwood" at bounding box center [397, 129] width 17 height 17
checkbox input "true"
click at [559, 488] on p "Next" at bounding box center [557, 486] width 16 height 8
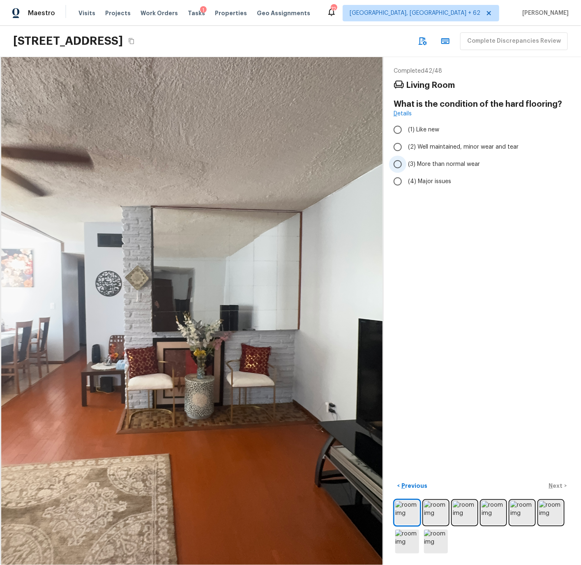
click at [420, 165] on span "(3) More than normal wear" at bounding box center [444, 164] width 72 height 8
click at [406, 165] on input "(3) More than normal wear" at bounding box center [397, 164] width 17 height 17
radio input "true"
click at [558, 485] on p "Next" at bounding box center [557, 486] width 16 height 8
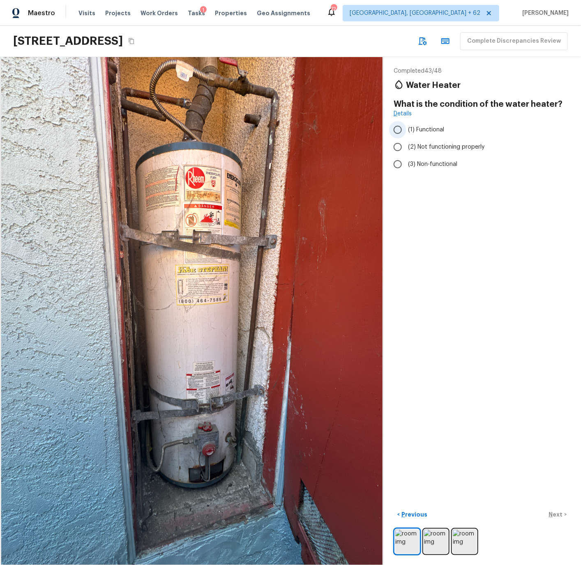
click at [423, 129] on span "(1) Functional" at bounding box center [426, 130] width 36 height 8
click at [406, 129] on input "(1) Functional" at bounding box center [397, 129] width 17 height 17
radio input "true"
click at [558, 513] on p "Next" at bounding box center [557, 515] width 16 height 8
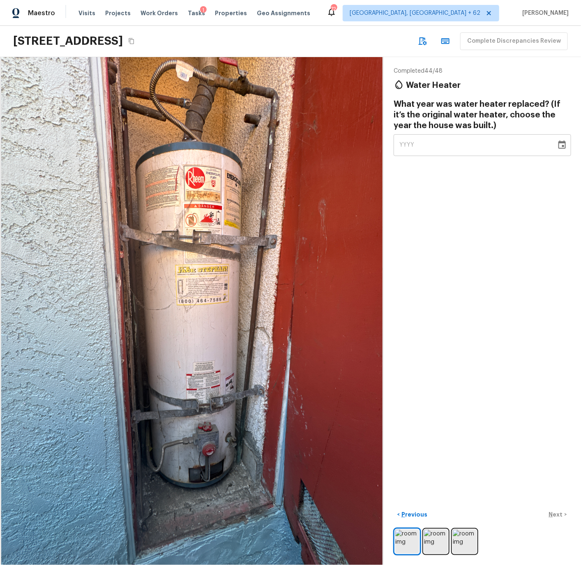
click at [563, 145] on icon "Choose date" at bounding box center [561, 144] width 7 height 8
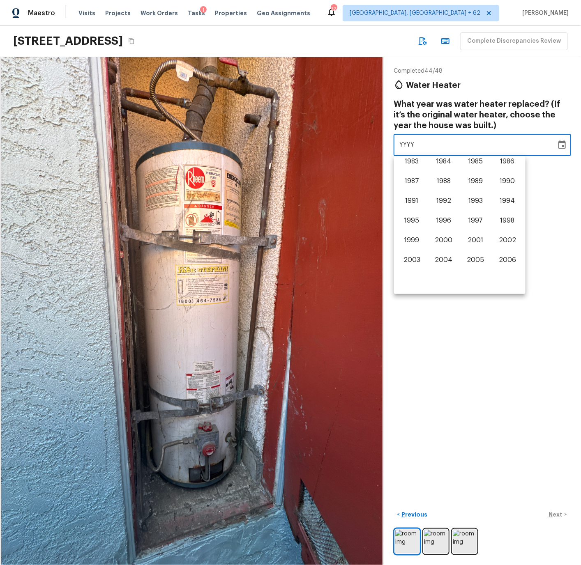
scroll to position [419, 0]
click at [508, 196] on button "1994" at bounding box center [508, 198] width 30 height 15
type input "1994"
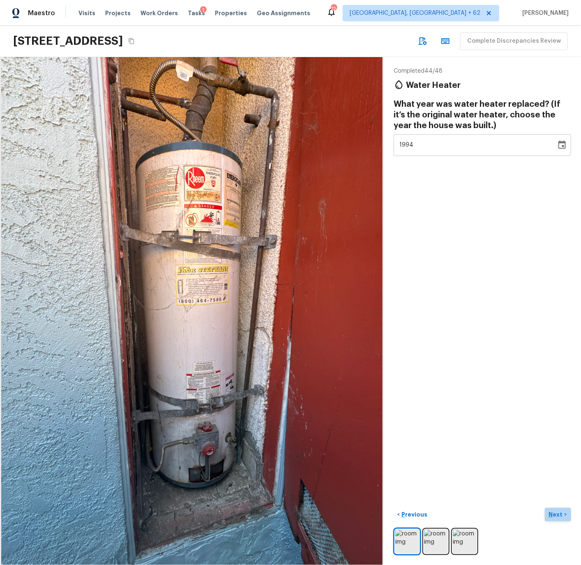
click at [555, 513] on p "Next" at bounding box center [557, 515] width 16 height 8
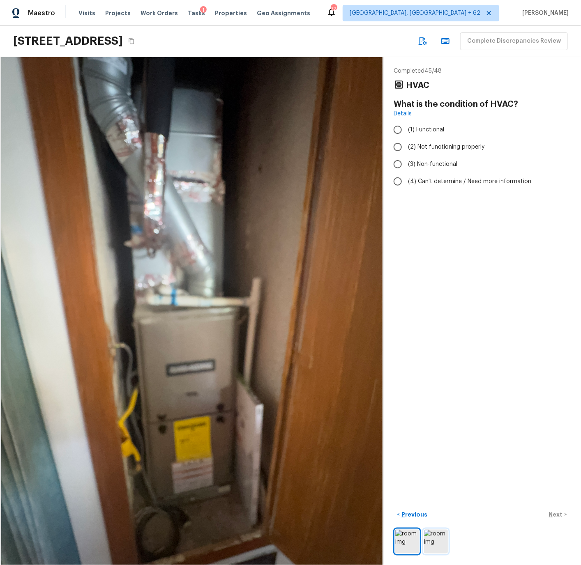
click at [438, 539] on img at bounding box center [436, 542] width 24 height 24
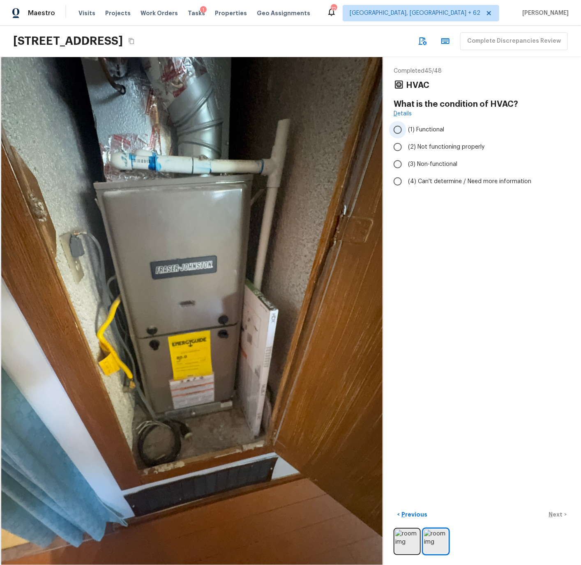
click at [419, 129] on span "(1) Functional" at bounding box center [426, 130] width 36 height 8
click at [406, 129] on input "(1) Functional" at bounding box center [397, 129] width 17 height 17
radio input "true"
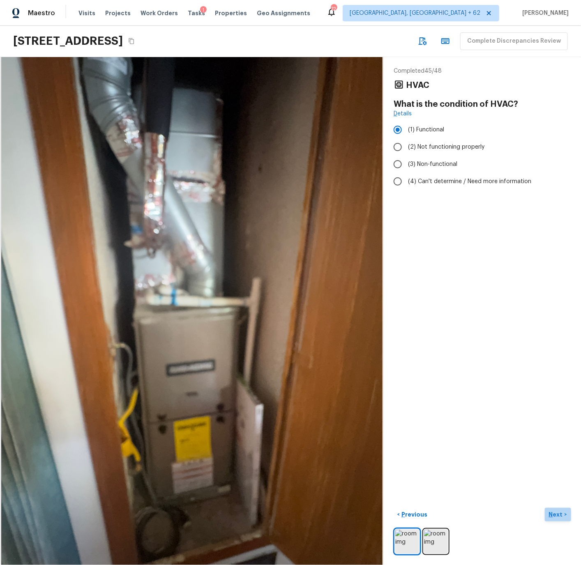
click at [555, 514] on p "Next" at bounding box center [557, 515] width 16 height 8
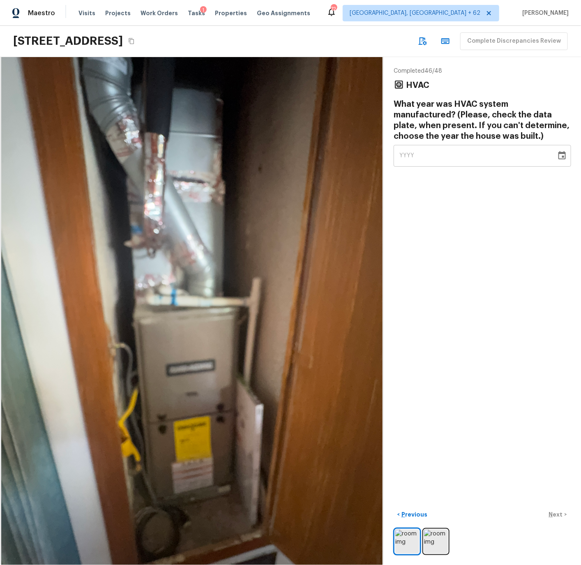
click at [562, 158] on icon "Choose date" at bounding box center [562, 156] width 10 height 10
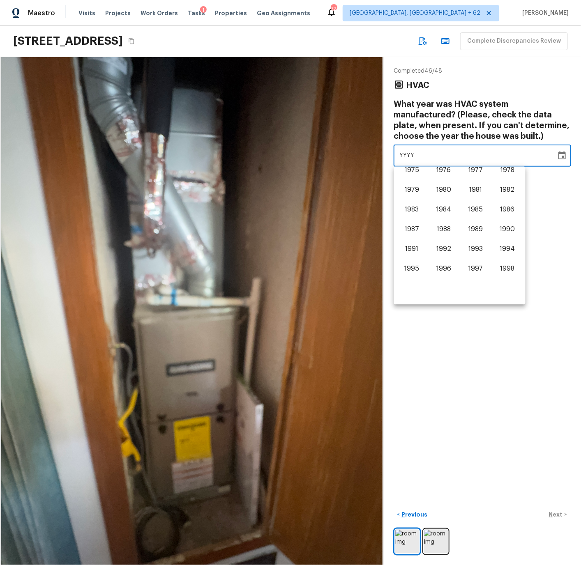
scroll to position [378, 0]
click at [506, 247] on button "1994" at bounding box center [508, 249] width 30 height 15
type input "1994"
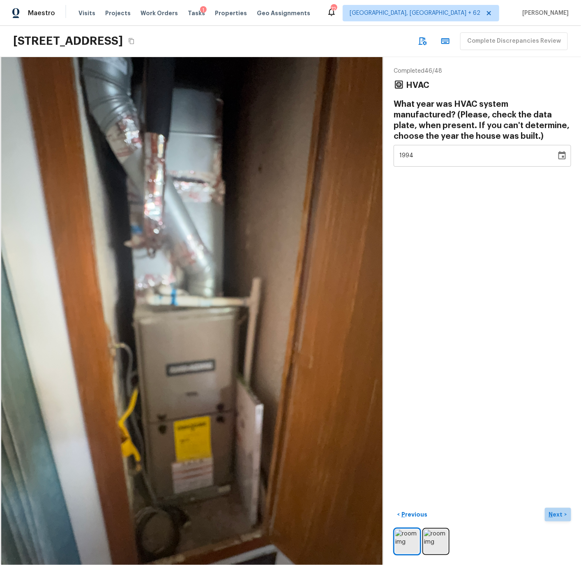
click at [557, 515] on p "Next" at bounding box center [557, 515] width 16 height 8
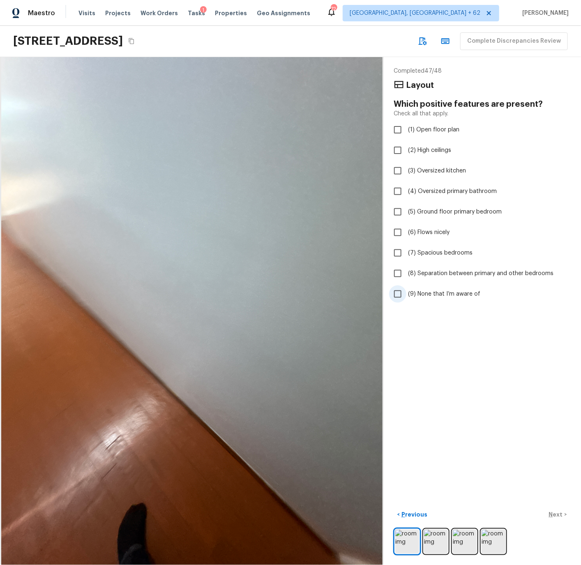
click at [447, 294] on span "(9) None that I’m aware of" at bounding box center [444, 294] width 72 height 8
click at [406, 294] on input "(9) None that I’m aware of" at bounding box center [397, 293] width 17 height 17
checkbox input "true"
click at [553, 513] on p "Next" at bounding box center [557, 515] width 16 height 8
click at [429, 130] on span "(1) Narrow hallways" at bounding box center [434, 130] width 52 height 8
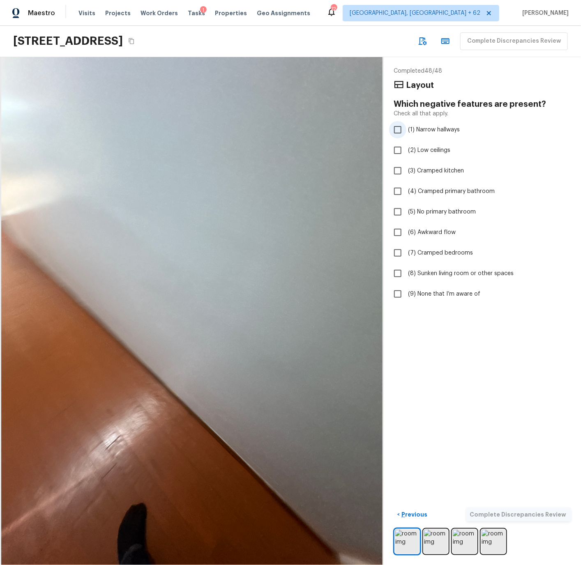
click at [406, 130] on input "(1) Narrow hallways" at bounding box center [397, 129] width 17 height 17
checkbox input "true"
click at [425, 169] on span "(3) Cramped kitchen" at bounding box center [436, 171] width 56 height 8
click at [406, 169] on input "(3) Cramped kitchen" at bounding box center [397, 170] width 17 height 17
checkbox input "true"
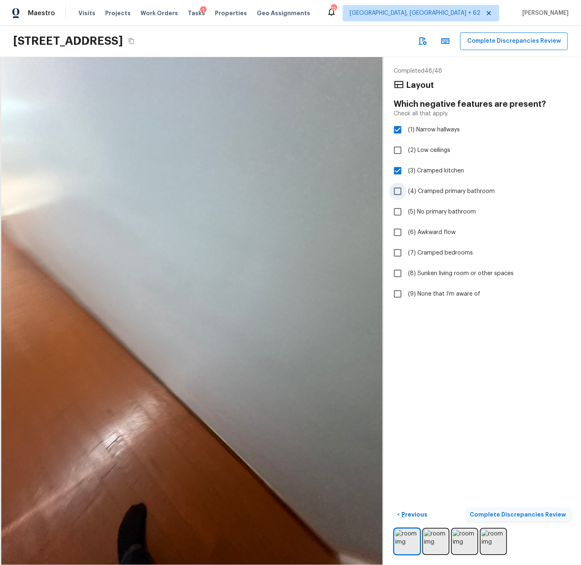
click at [428, 190] on span "(4) Cramped primary bathroom" at bounding box center [451, 191] width 87 height 8
click at [406, 190] on input "(4) Cramped primary bathroom" at bounding box center [397, 191] width 17 height 17
checkbox input "true"
click at [427, 250] on span "(7) Cramped bedrooms" at bounding box center [440, 253] width 65 height 8
click at [406, 250] on input "(7) Cramped bedrooms" at bounding box center [397, 252] width 17 height 17
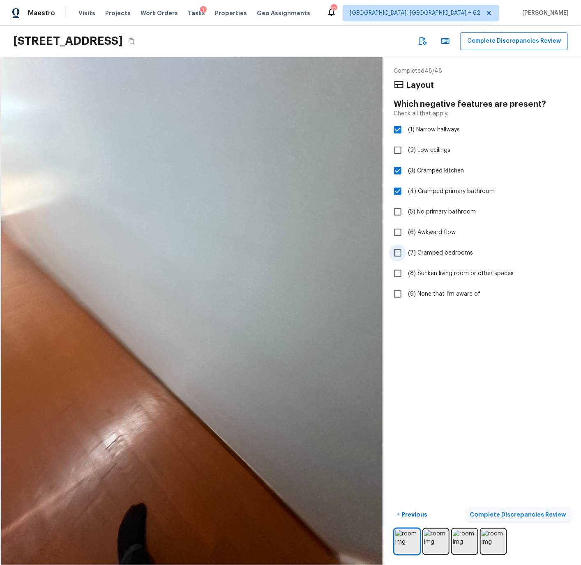
checkbox input "true"
click at [529, 515] on p "Complete Discrepancies Review" at bounding box center [519, 515] width 98 height 8
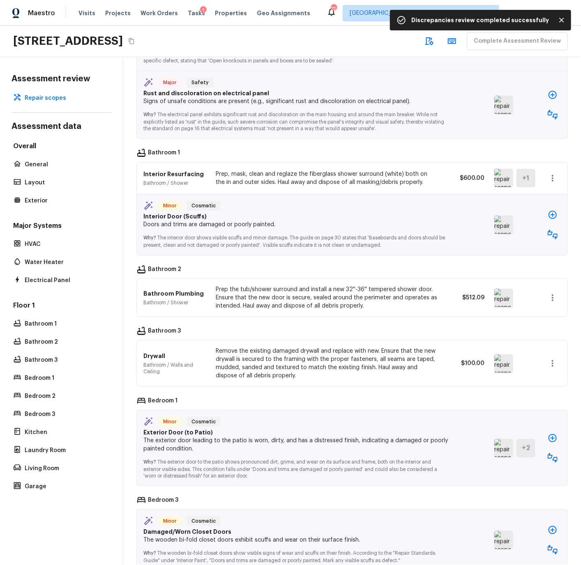
scroll to position [1510, 0]
